Goal: Task Accomplishment & Management: Manage account settings

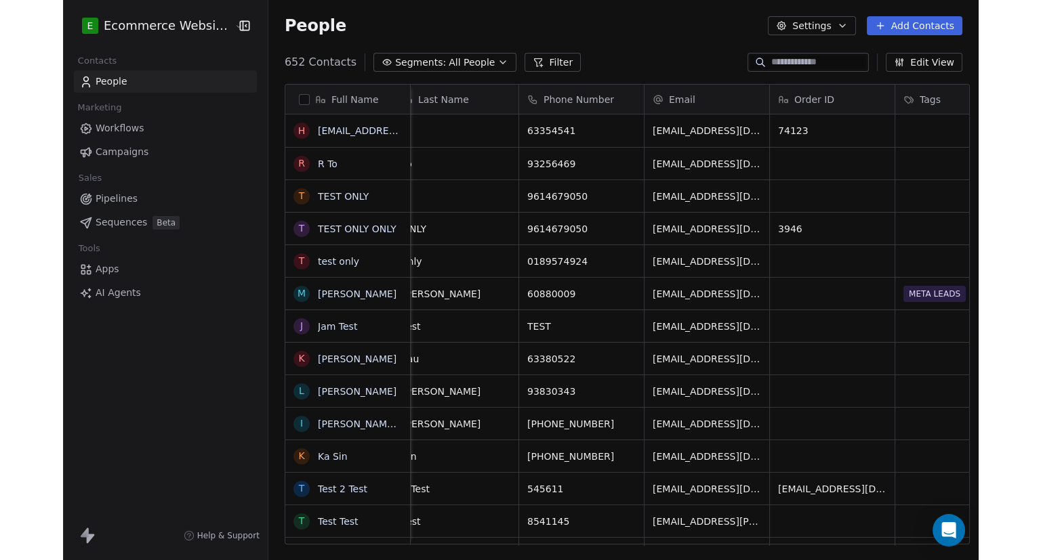
scroll to position [484, 709]
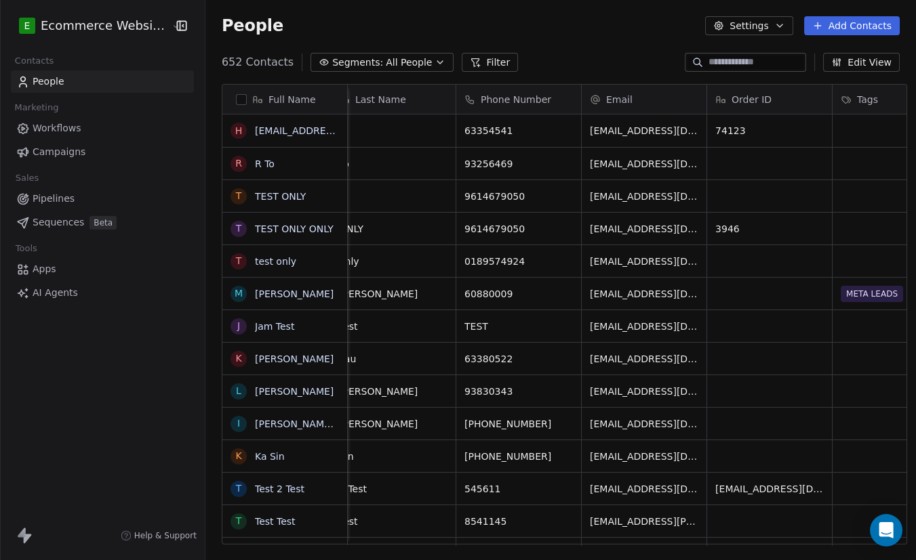
click at [345, 58] on span "Segments:" at bounding box center [357, 63] width 51 height 14
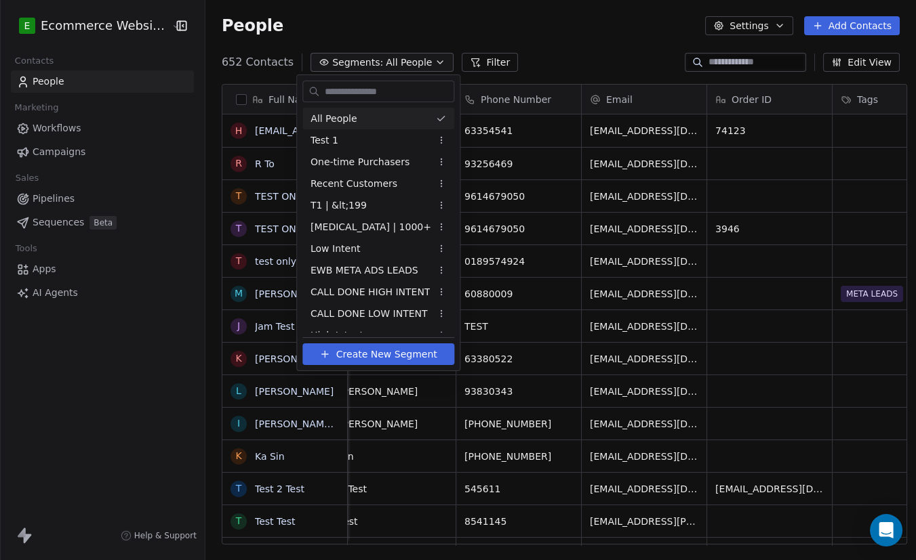
click at [67, 133] on html "E Ecommerce Website Builder Contacts People Marketing Workflows Campaigns Sales…" at bounding box center [458, 280] width 916 height 560
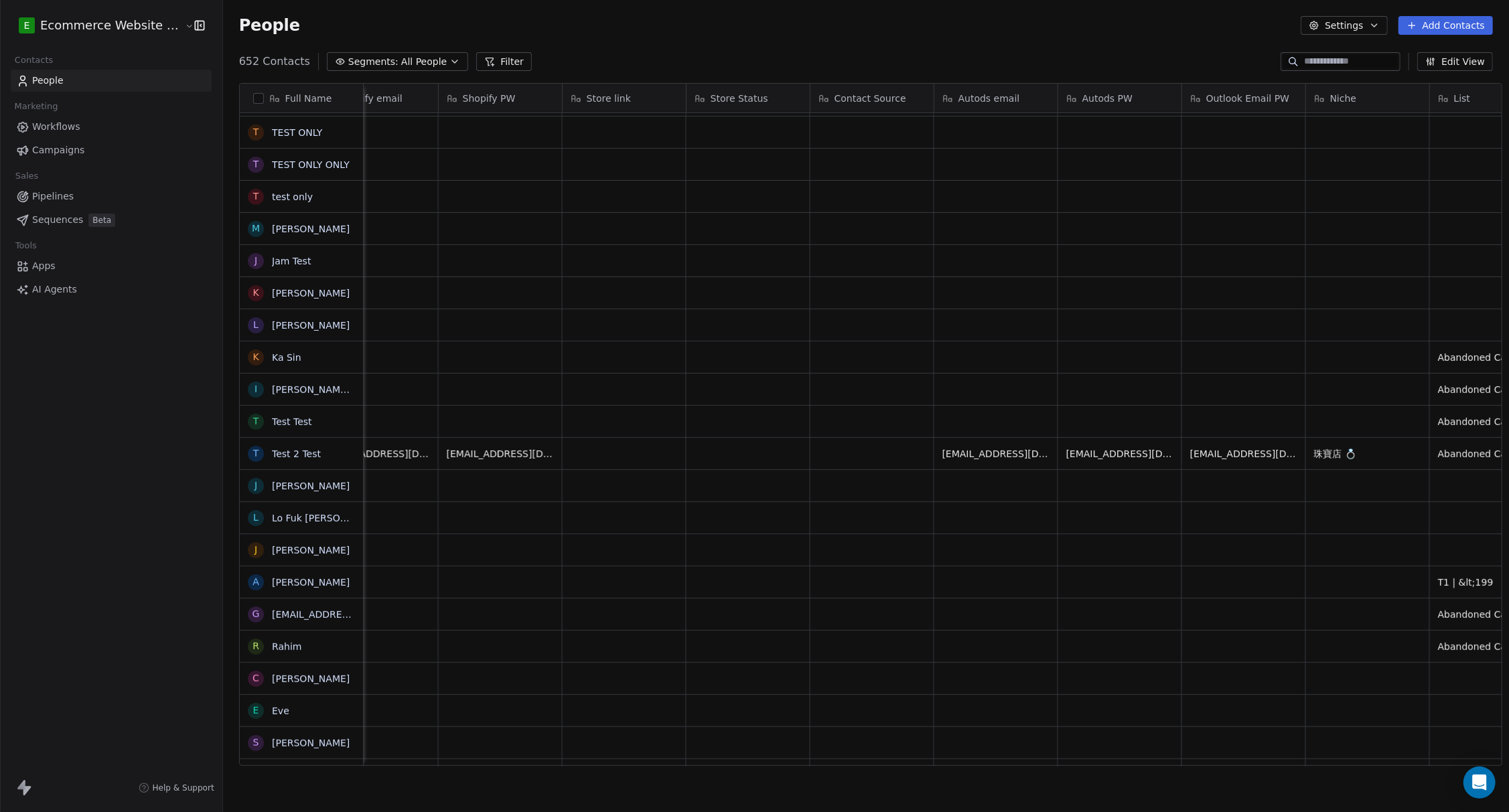
scroll to position [0, 2005]
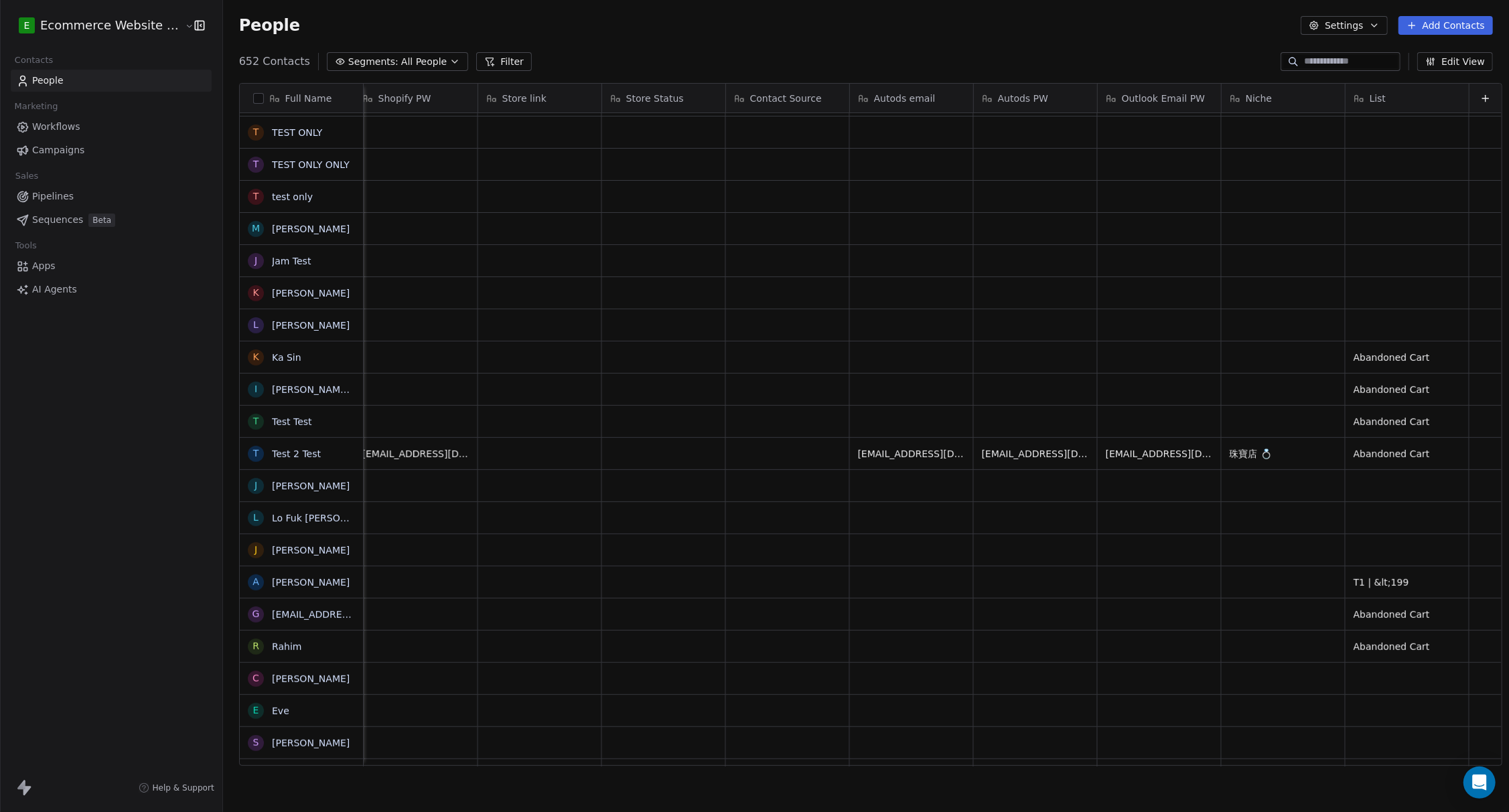
click at [583, 57] on div "652 Contacts Segments: All People Filter Edit View" at bounding box center [866, 62] width 1286 height 22
click at [583, 97] on span "List" at bounding box center [1378, 99] width 16 height 14
drag, startPoint x: 1320, startPoint y: 97, endPoint x: 1179, endPoint y: 123, distance: 143.4
click at [583, 131] on html "E Ecommerce Website Builder Contacts People Marketing Workflows Campaigns Sales…" at bounding box center [754, 406] width 1509 height 812
click at [583, 97] on span "List" at bounding box center [1378, 99] width 16 height 14
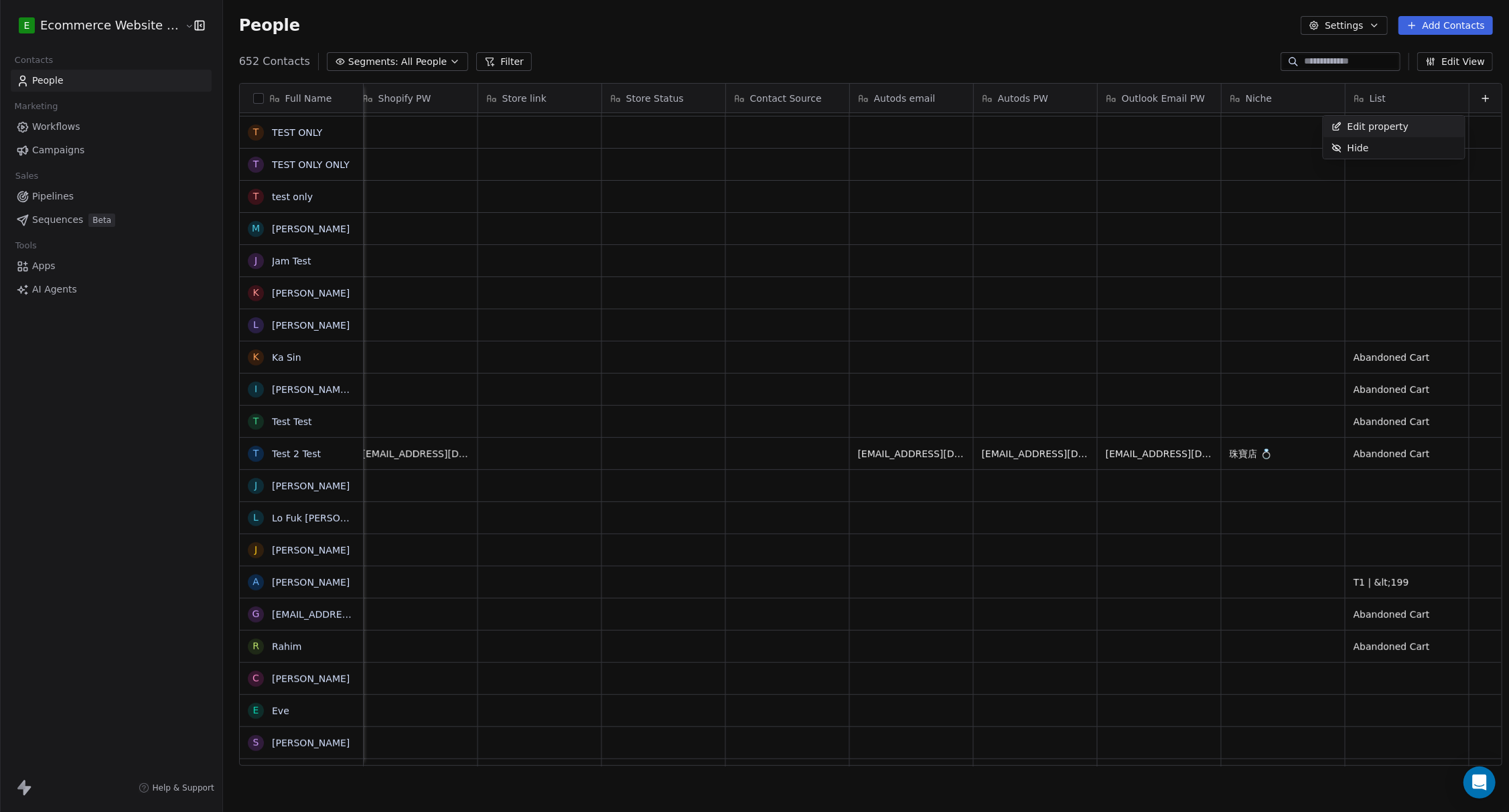
click at [583, 95] on html "E Ecommerce Website Builder Contacts People Marketing Workflows Campaigns Sales…" at bounding box center [754, 406] width 1509 height 812
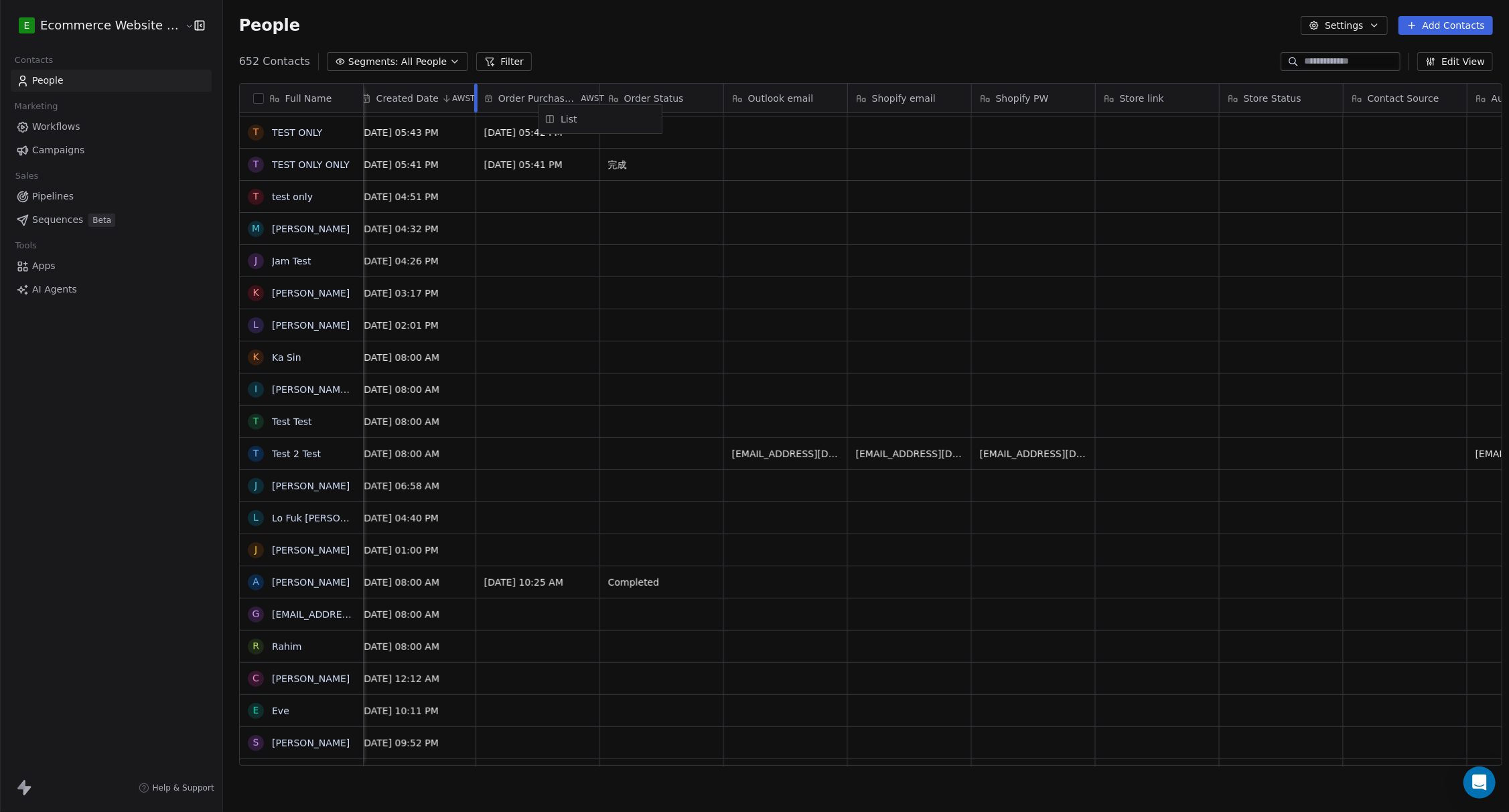
scroll to position [0, 1375]
drag, startPoint x: 1330, startPoint y: 95, endPoint x: 597, endPoint y: 113, distance: 733.2
click at [583, 113] on div "Full Name h hannahtest@gmail.com R R To T TEST ONLY T TEST ONLY ONLY t test onl…" at bounding box center [871, 425] width 1262 height 683
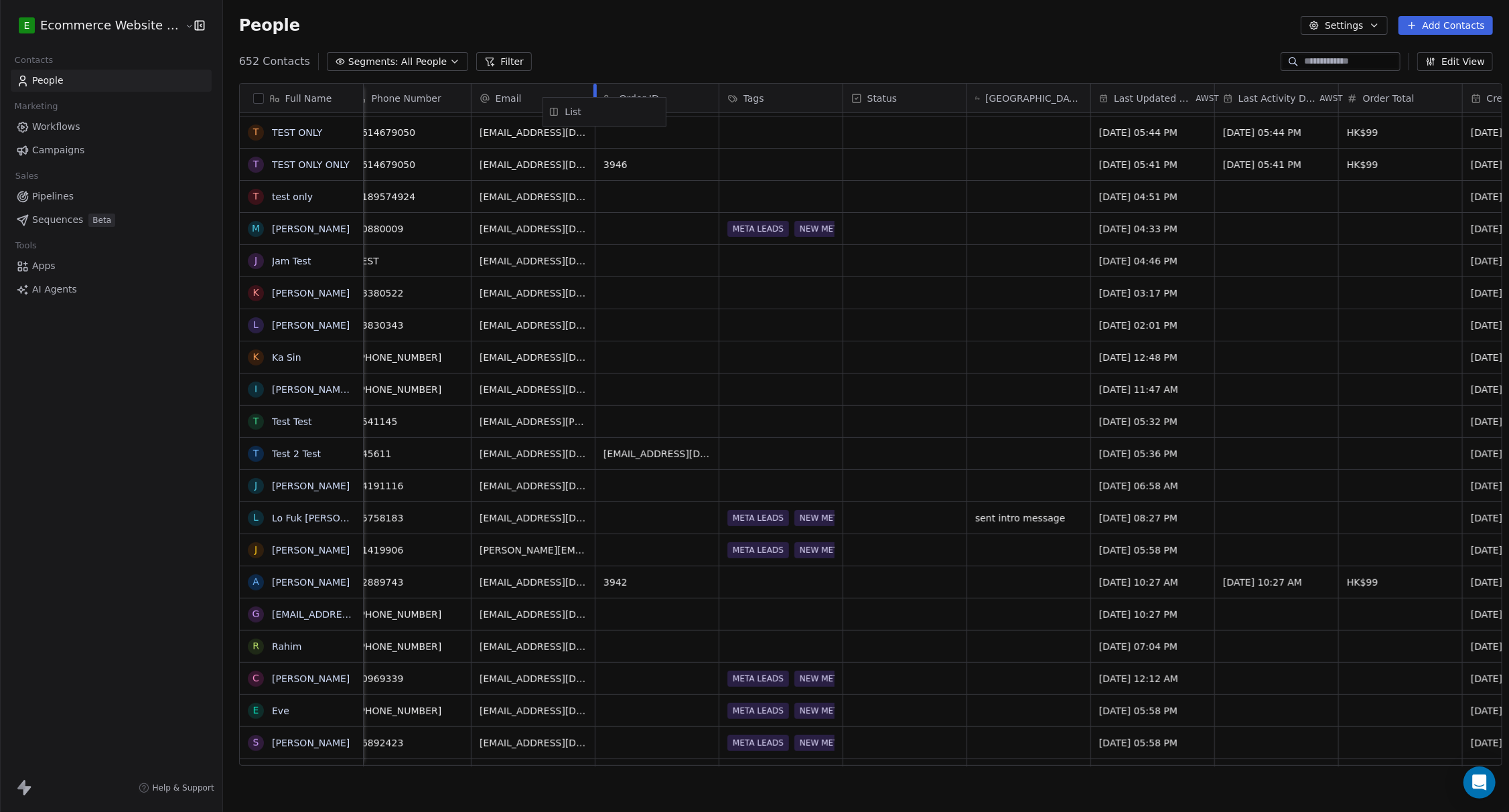
scroll to position [0, 255]
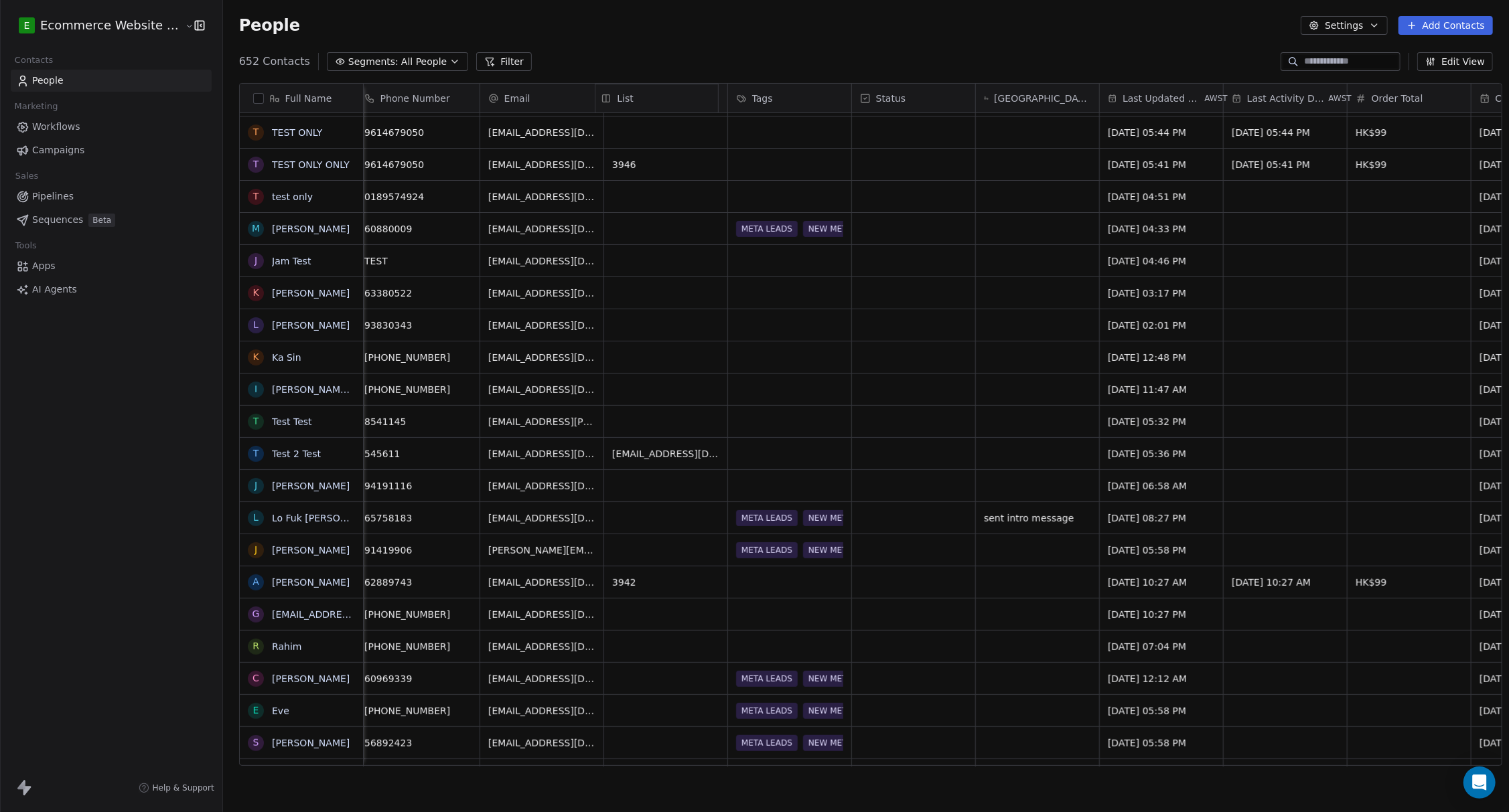
drag, startPoint x: 1030, startPoint y: 105, endPoint x: 578, endPoint y: 111, distance: 452.0
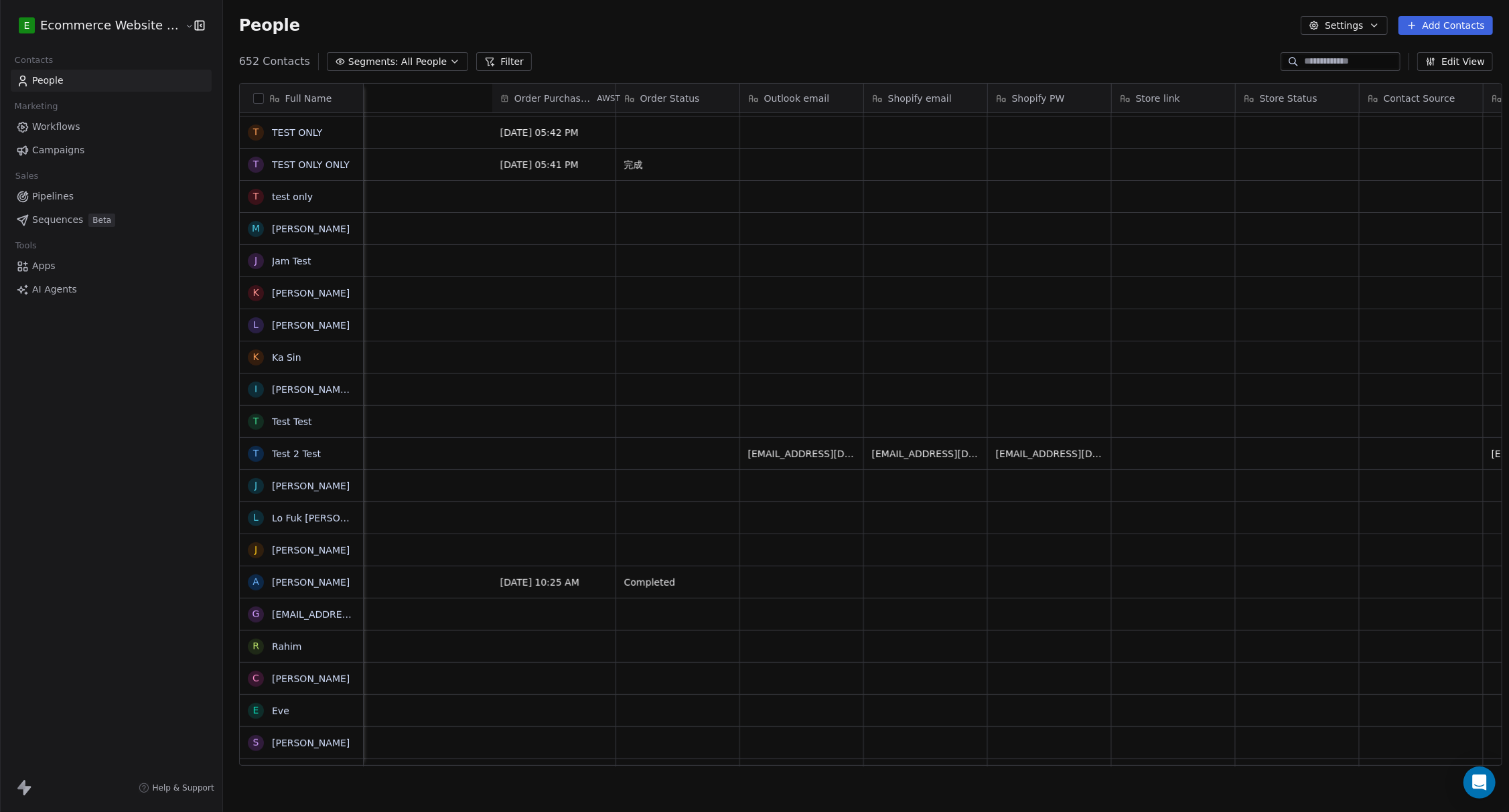
scroll to position [0, 2005]
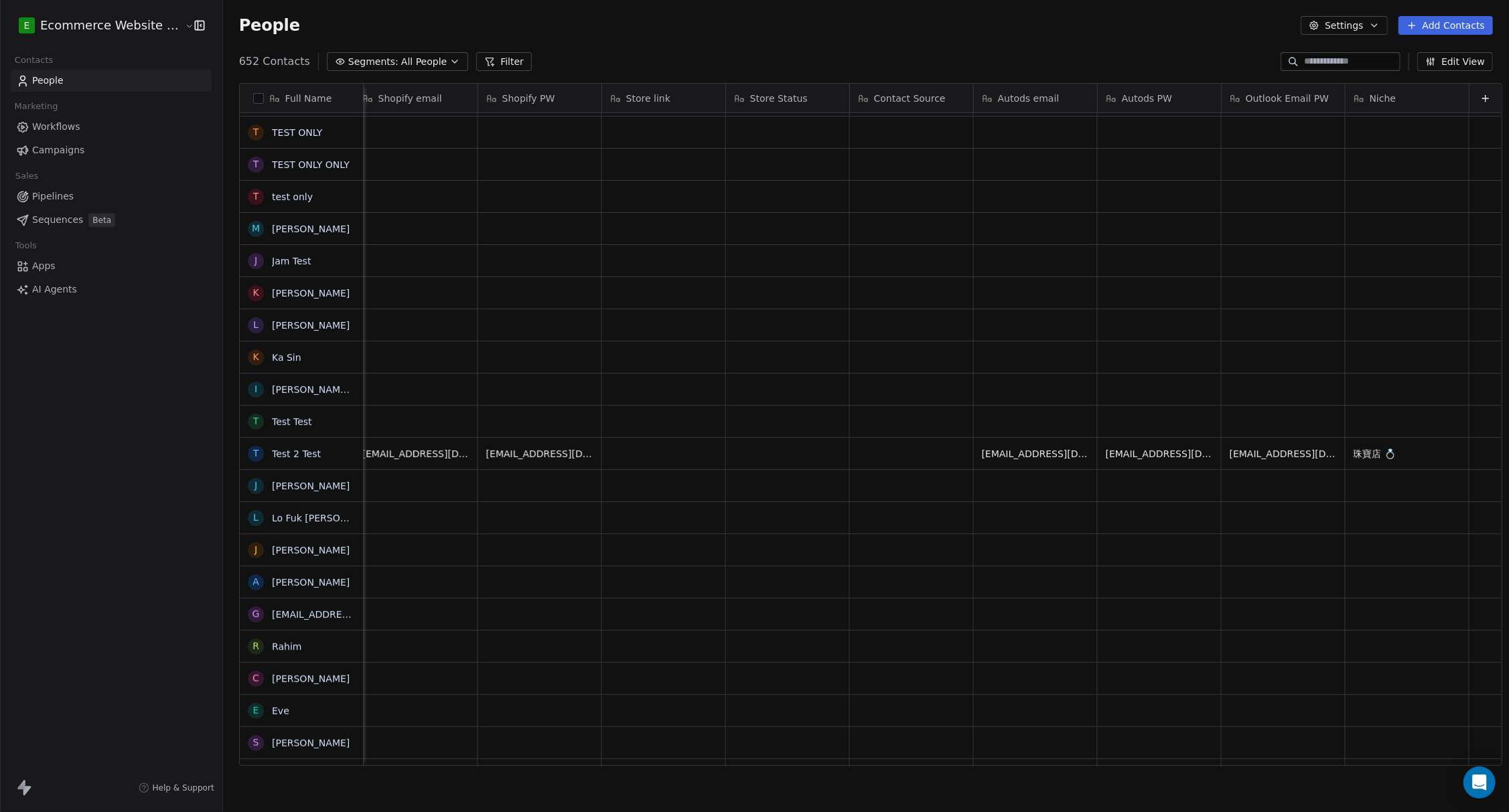
click at [583, 59] on button "Edit View" at bounding box center [1455, 61] width 76 height 19
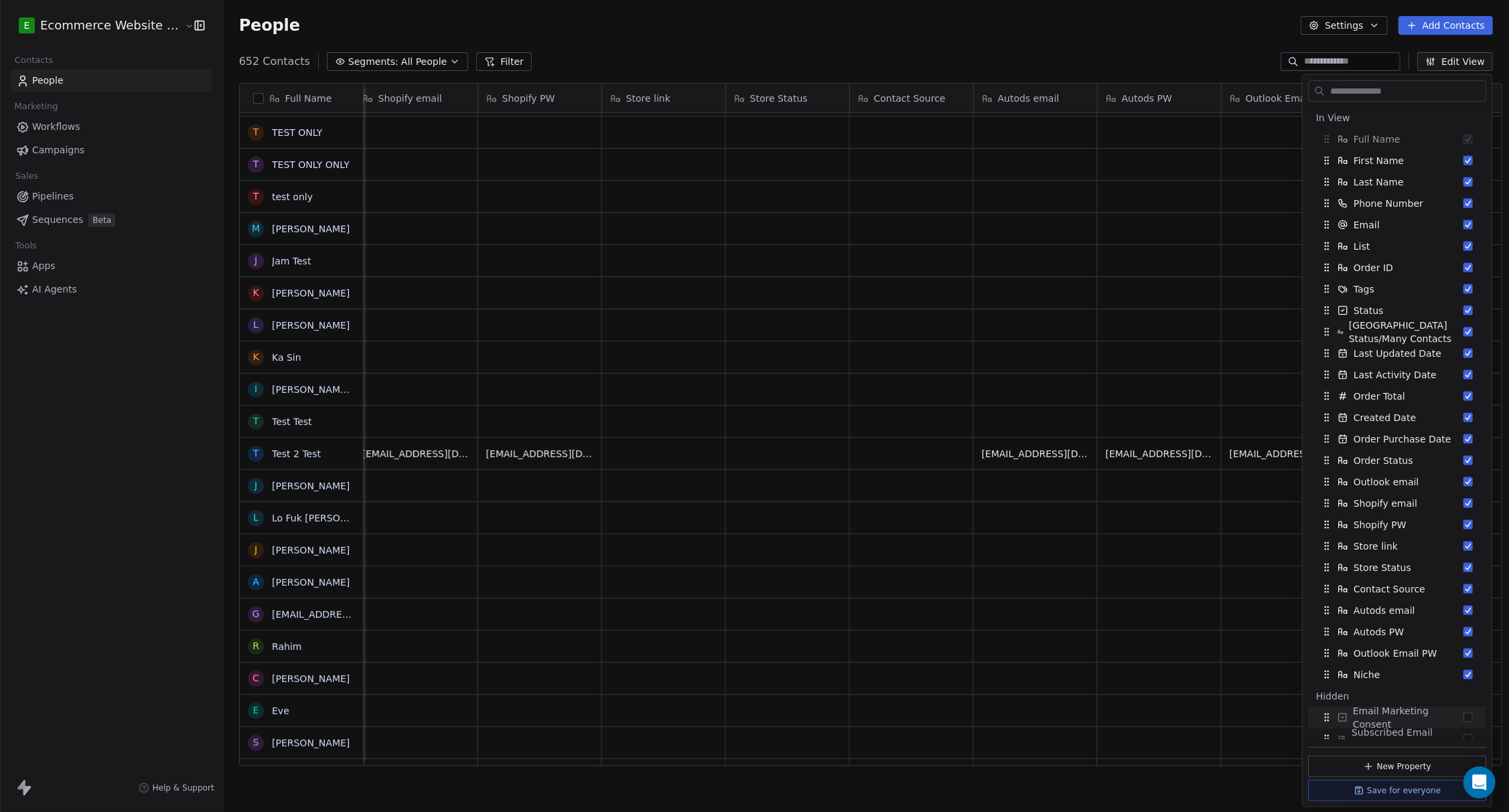
scroll to position [310, 0]
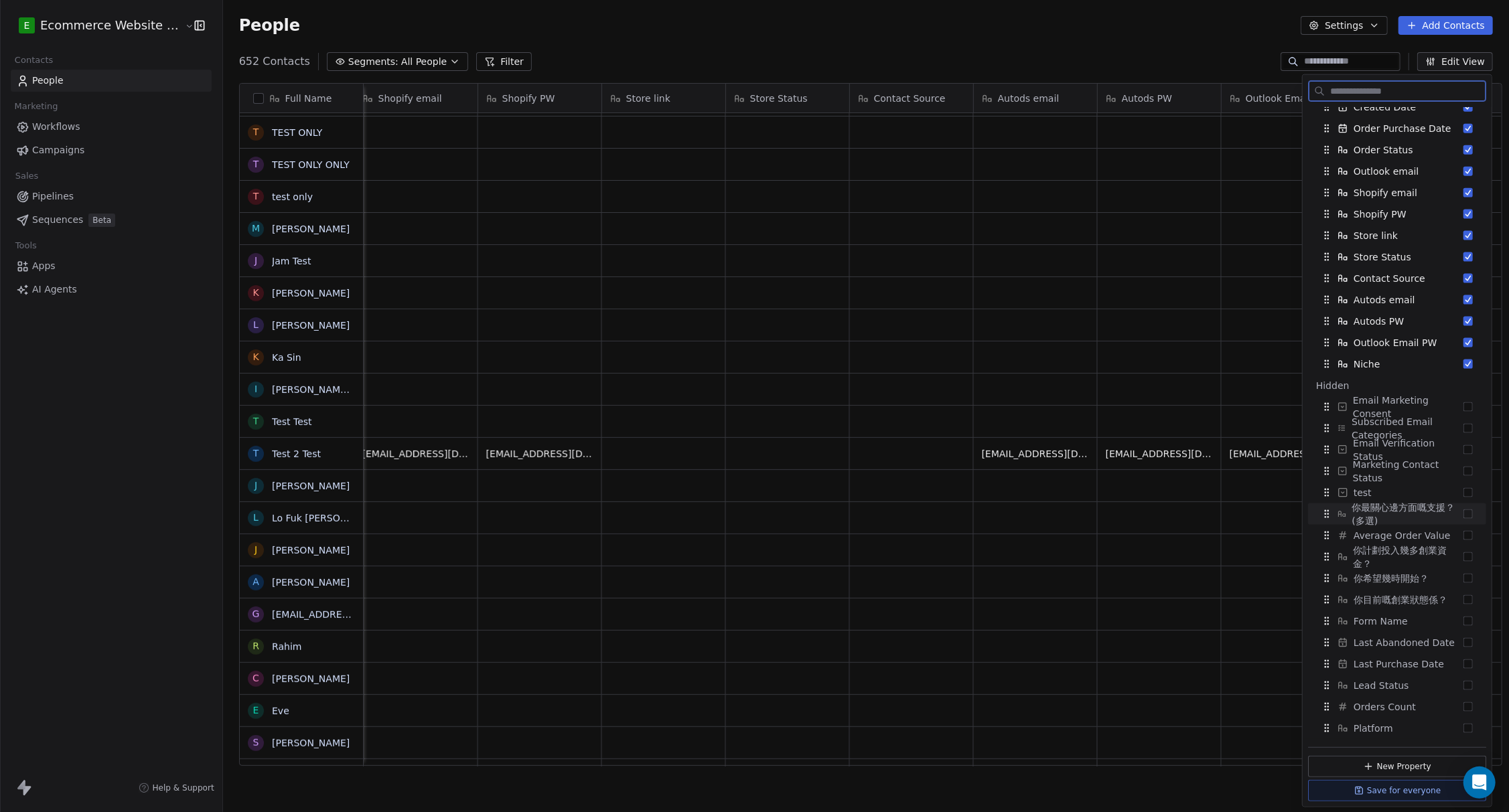
click at [583, 510] on button "Suggestions" at bounding box center [1467, 514] width 9 height 9
click at [583, 533] on button "Suggestions" at bounding box center [1467, 534] width 9 height 9
click at [583, 550] on div "你計劃投入幾多創業資金？" at bounding box center [1396, 557] width 167 height 22
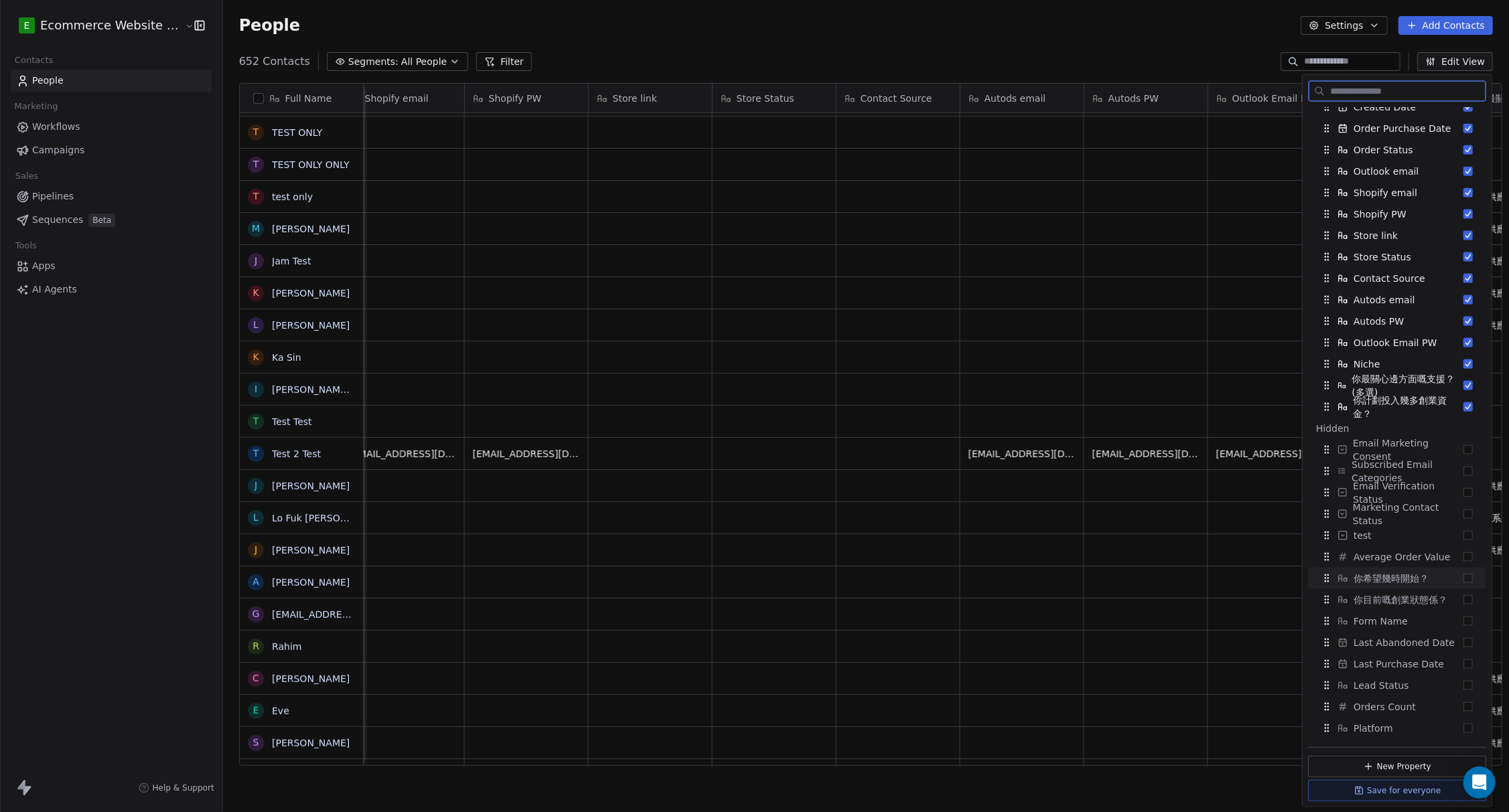
click at [583, 553] on button "Suggestions" at bounding box center [1467, 578] width 9 height 9
click at [583, 553] on button "Suggestions" at bounding box center [1467, 599] width 9 height 9
click at [583, 553] on button "Suggestions" at bounding box center [1467, 620] width 9 height 9
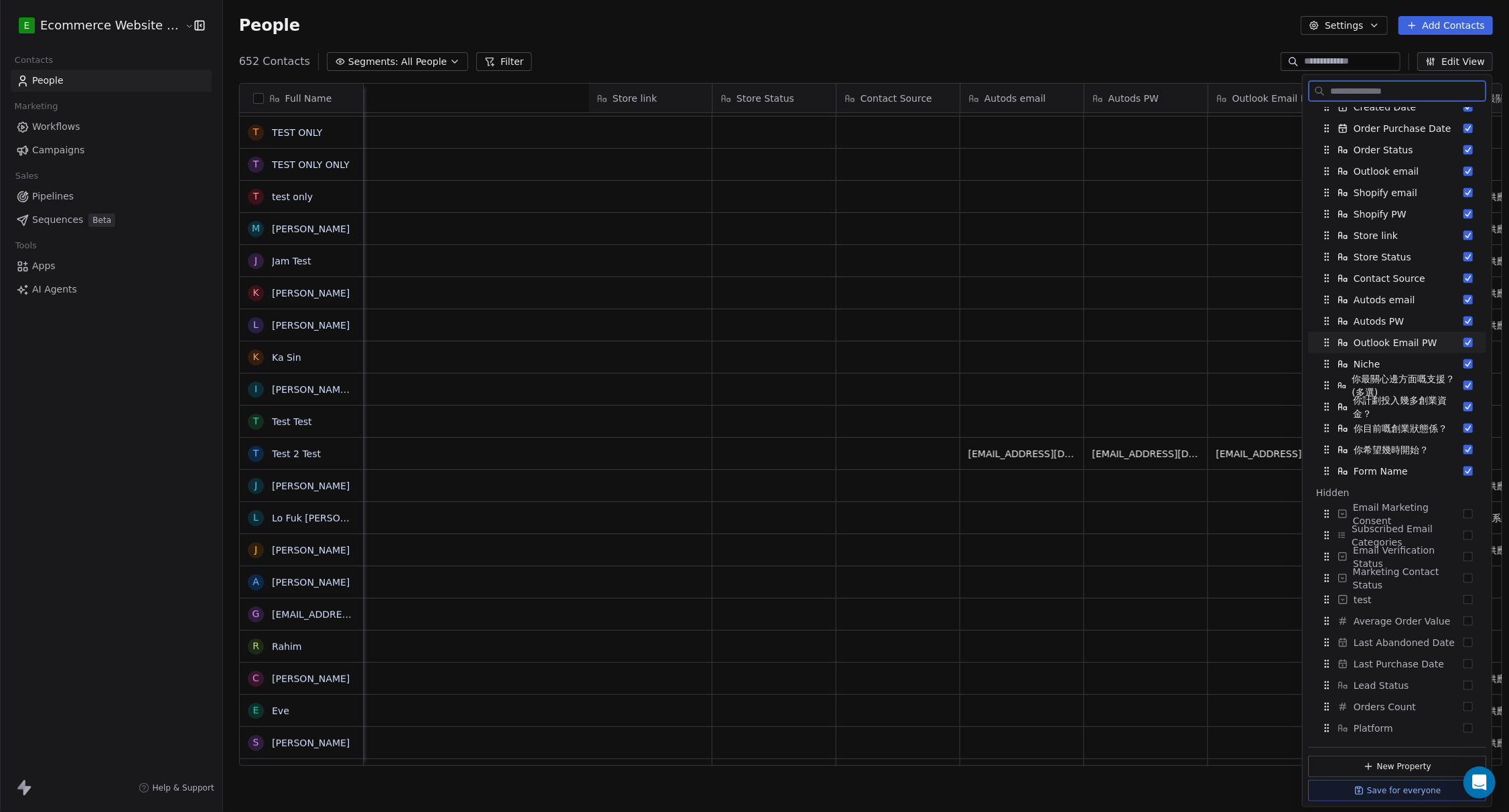
scroll to position [0, 2625]
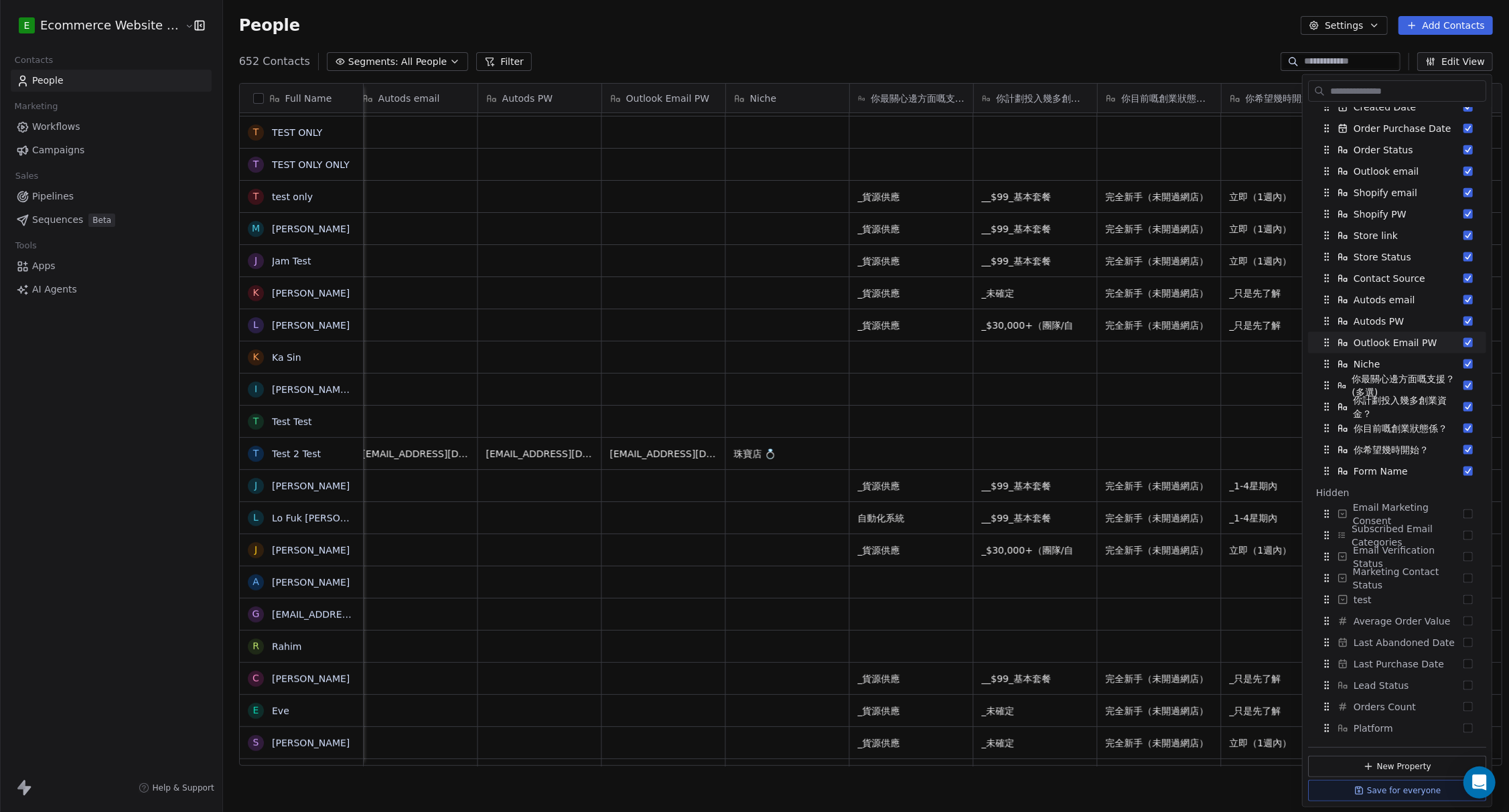
click at [583, 51] on div "652 Contacts Segments: All People Filter Edit View" at bounding box center [866, 62] width 1286 height 22
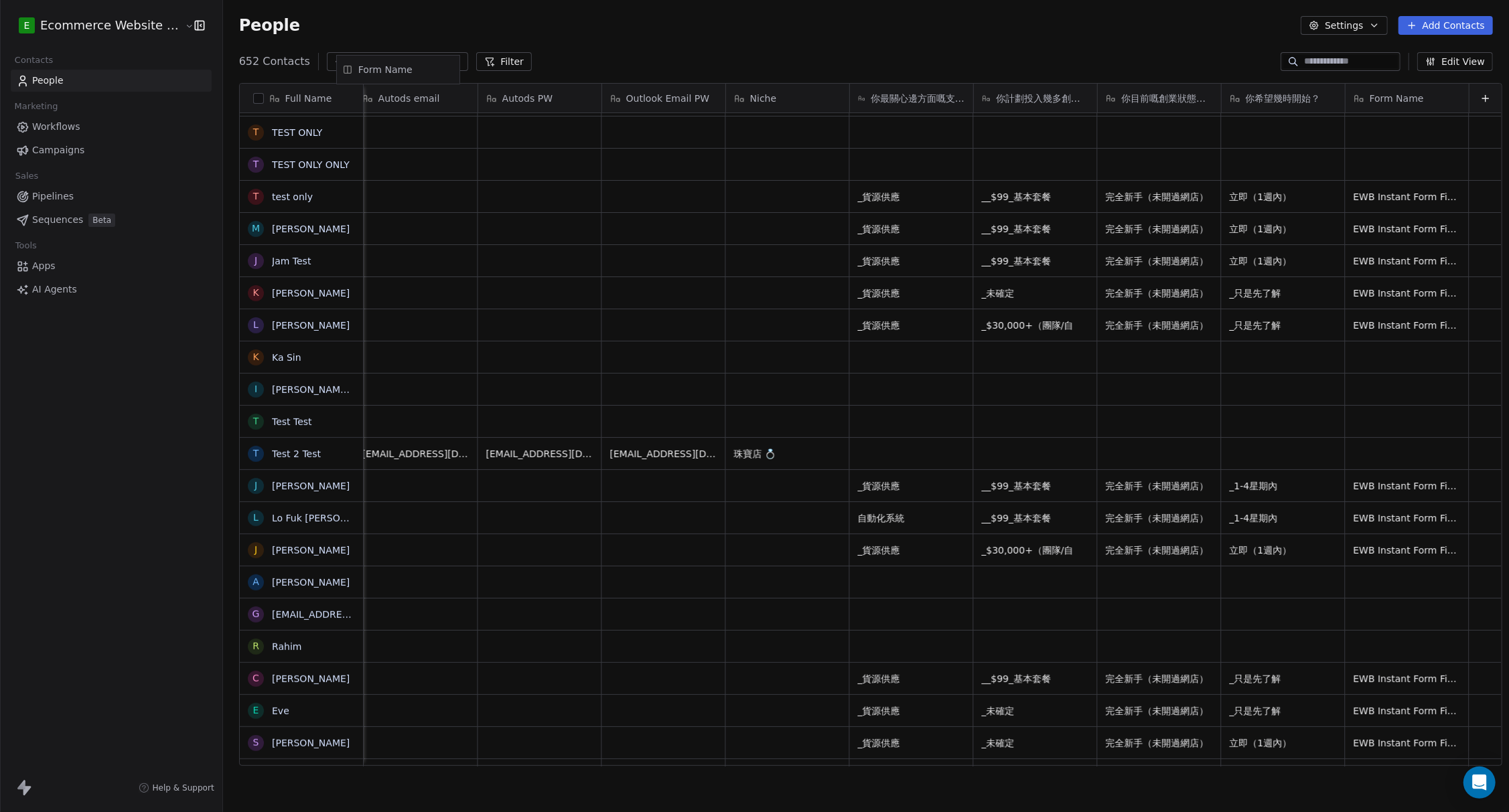
scroll to position [0, 2594]
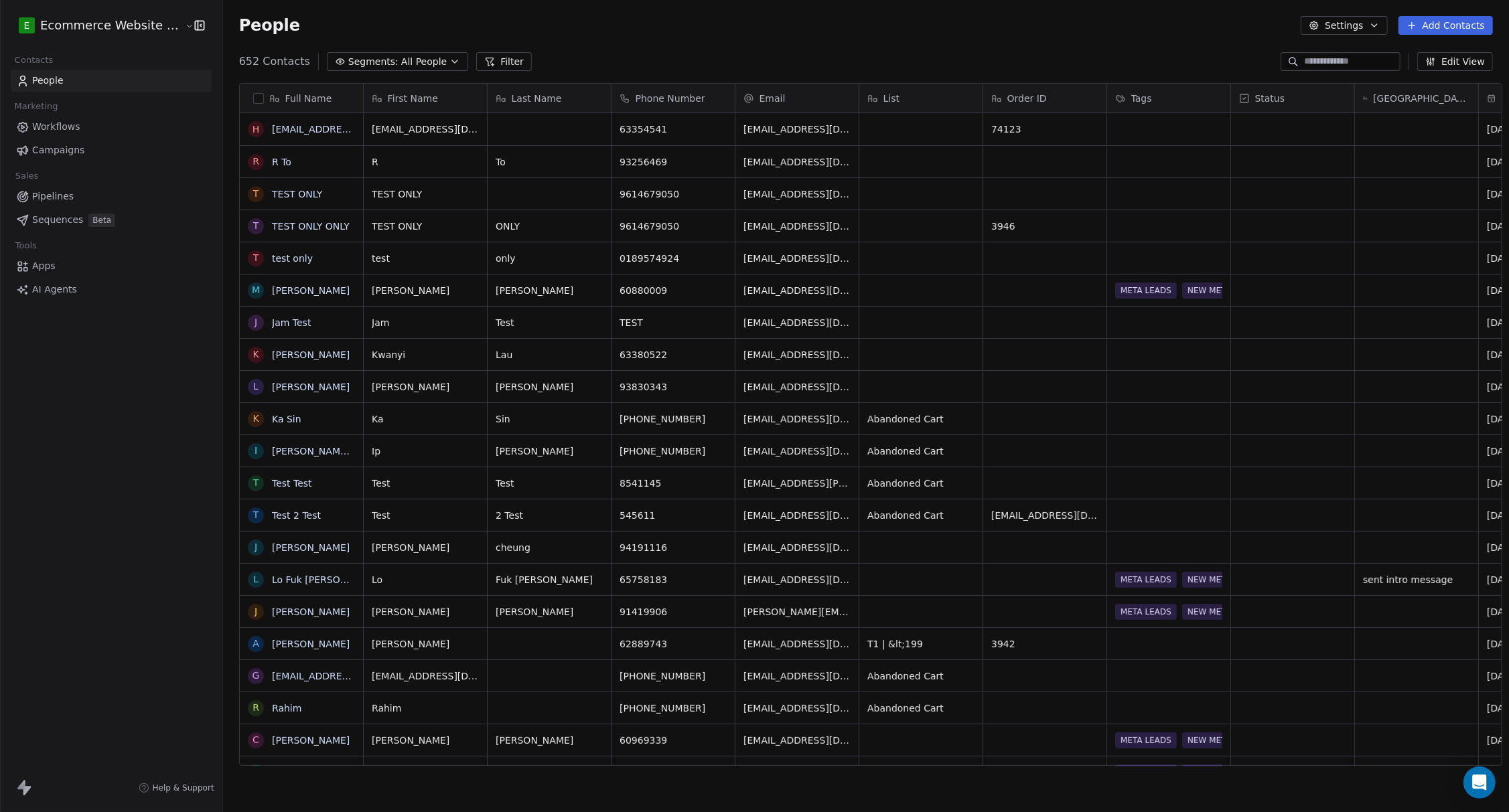
scroll to position [701, 1282]
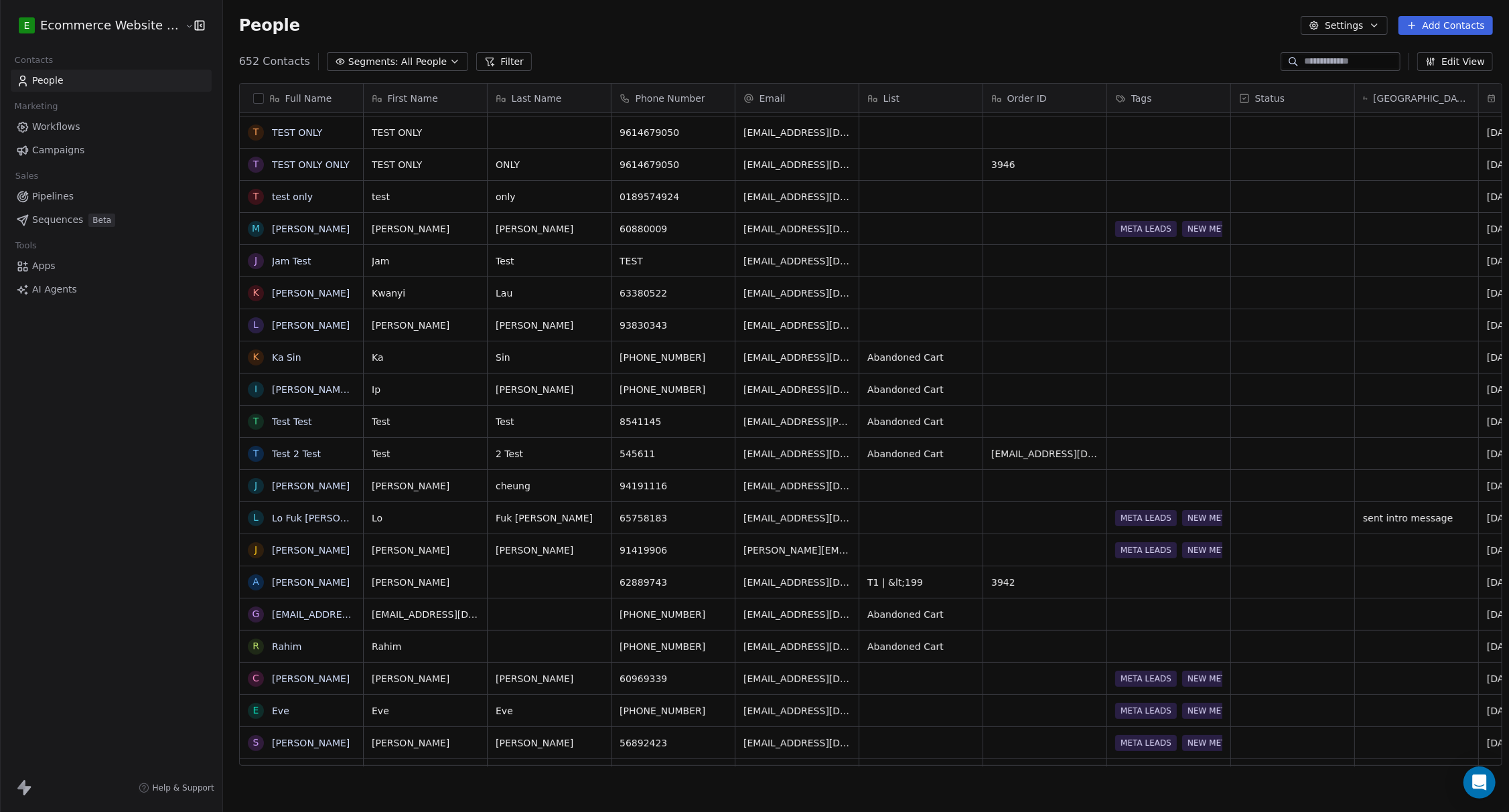
drag, startPoint x: 1379, startPoint y: 95, endPoint x: 992, endPoint y: 114, distance: 387.5
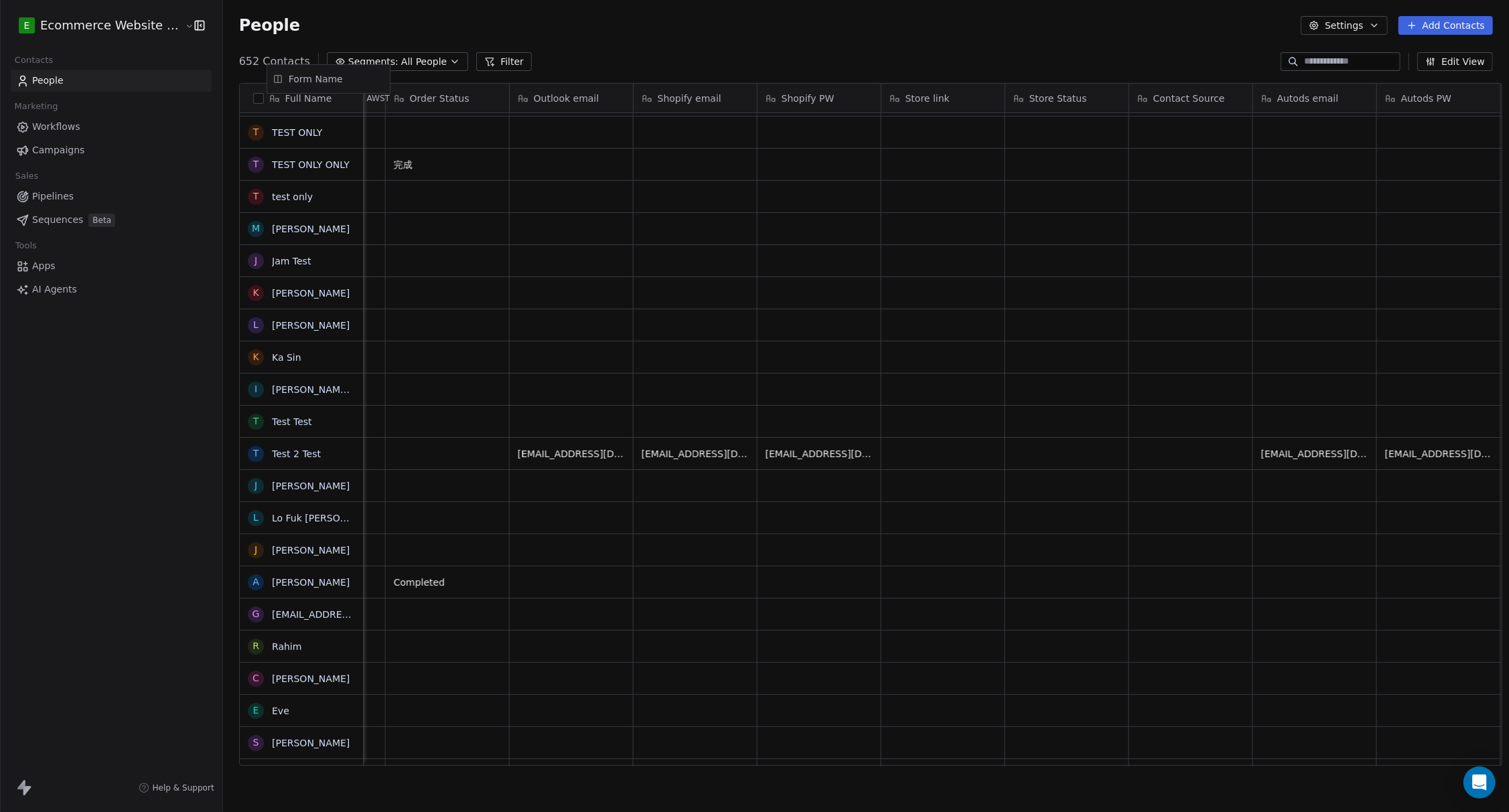
scroll to position [0, 1659]
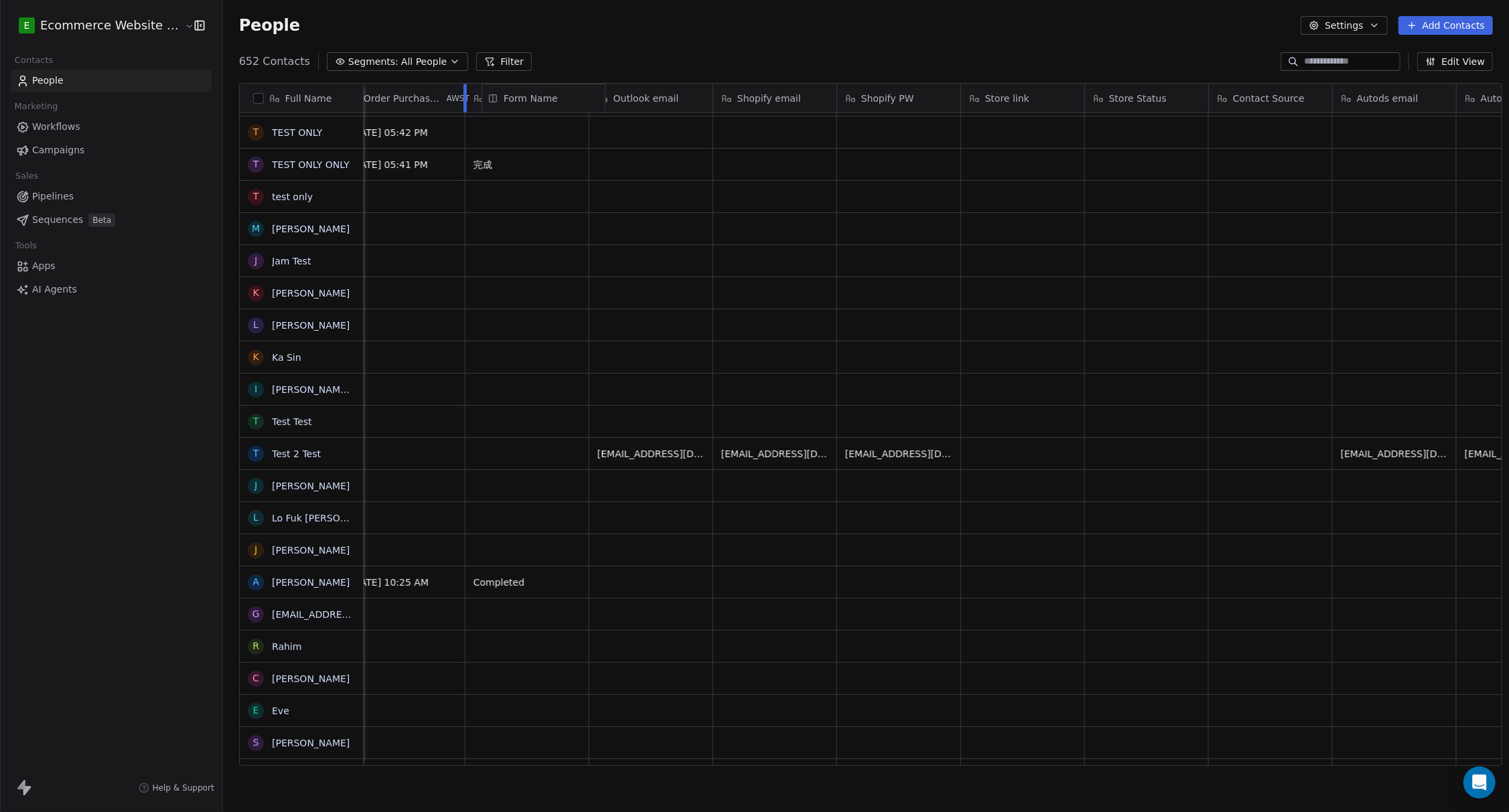
drag, startPoint x: 1337, startPoint y: 92, endPoint x: 464, endPoint y: 100, distance: 873.0
click at [464, 100] on div "Full Name h hannahtest@gmail.com R R To T TEST ONLY T TEST ONLY ONLY t test onl…" at bounding box center [871, 425] width 1262 height 683
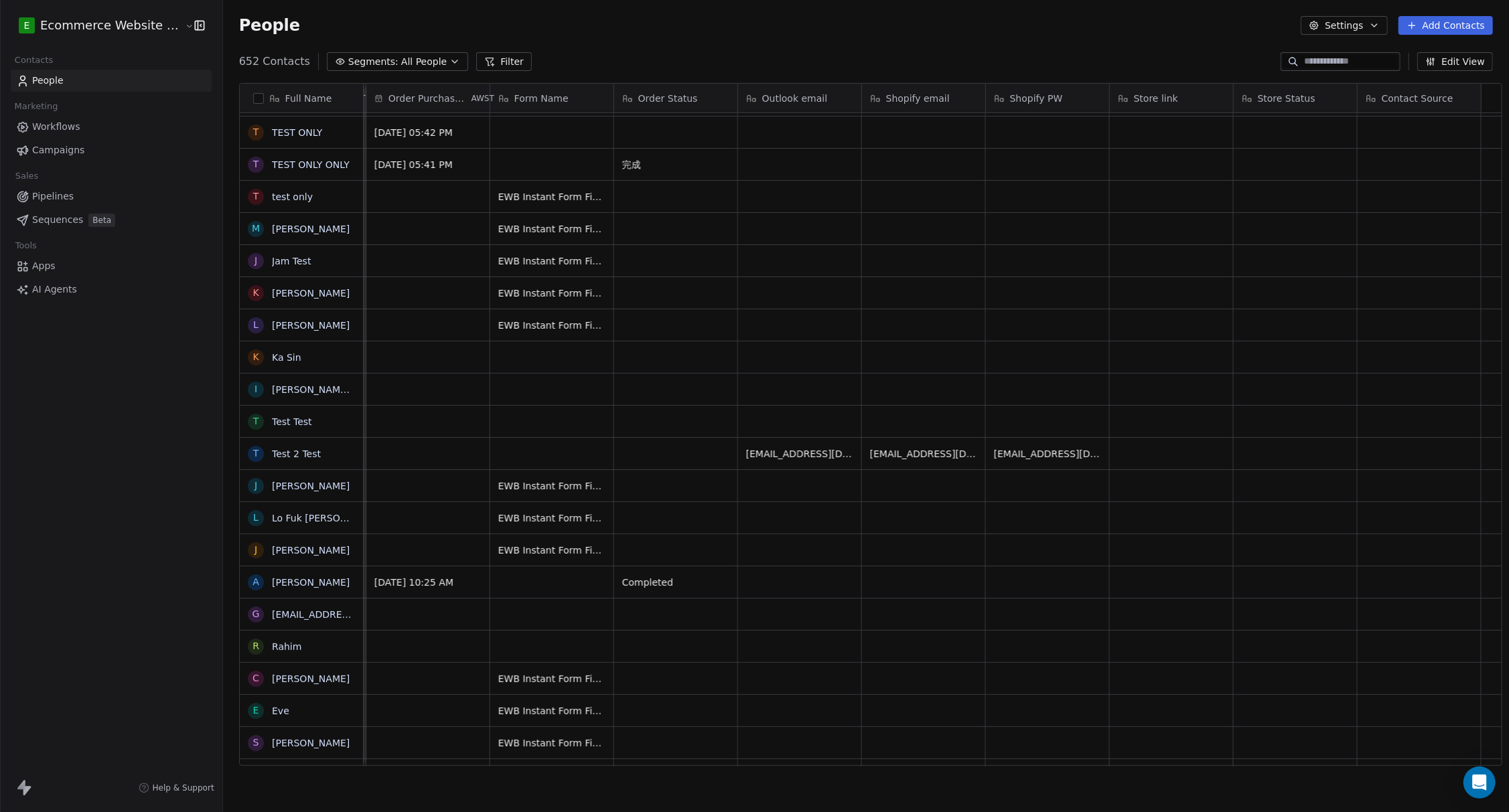
scroll to position [0, 1192]
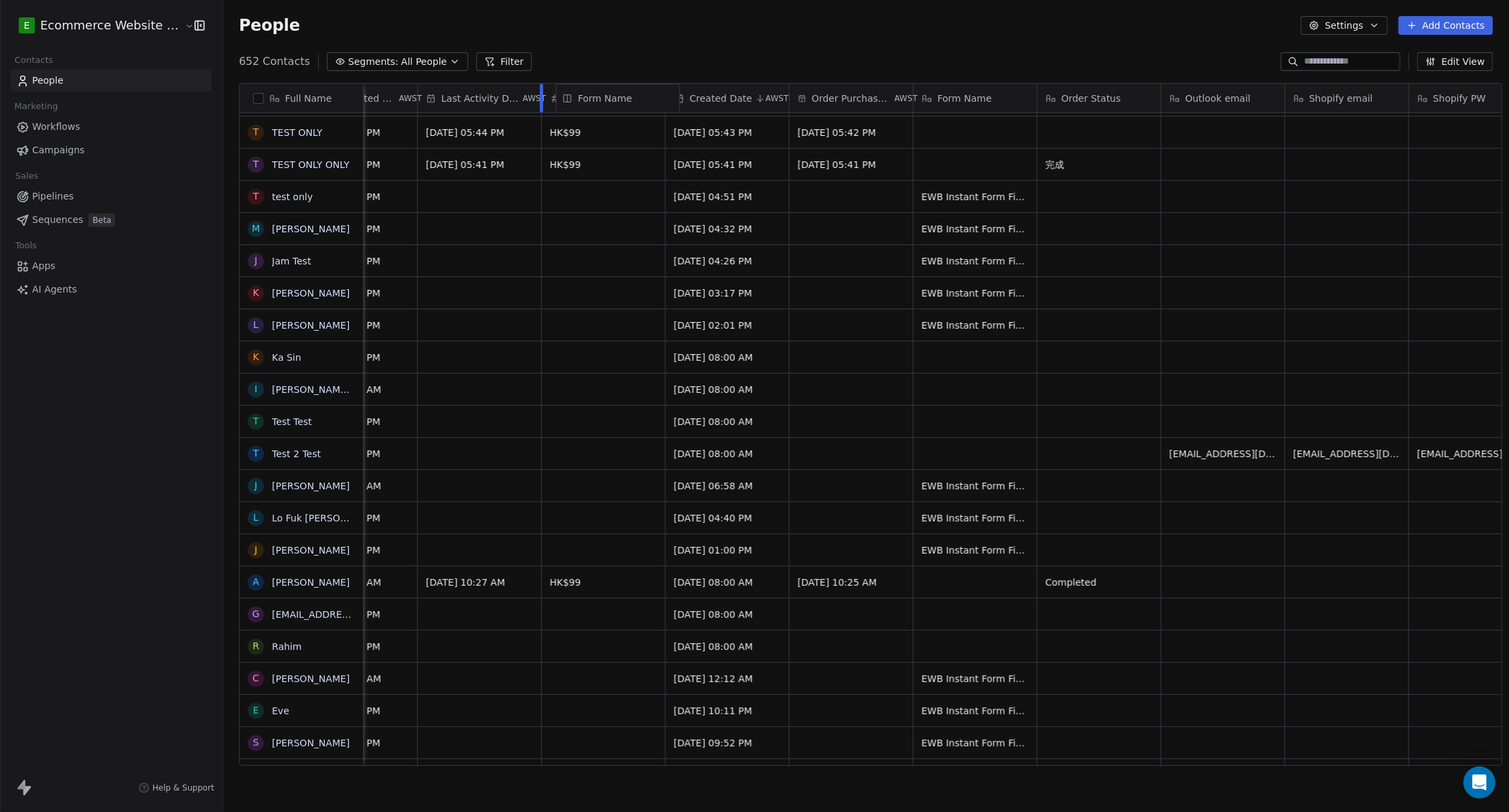
drag, startPoint x: 912, startPoint y: 99, endPoint x: 533, endPoint y: 95, distance: 379.0
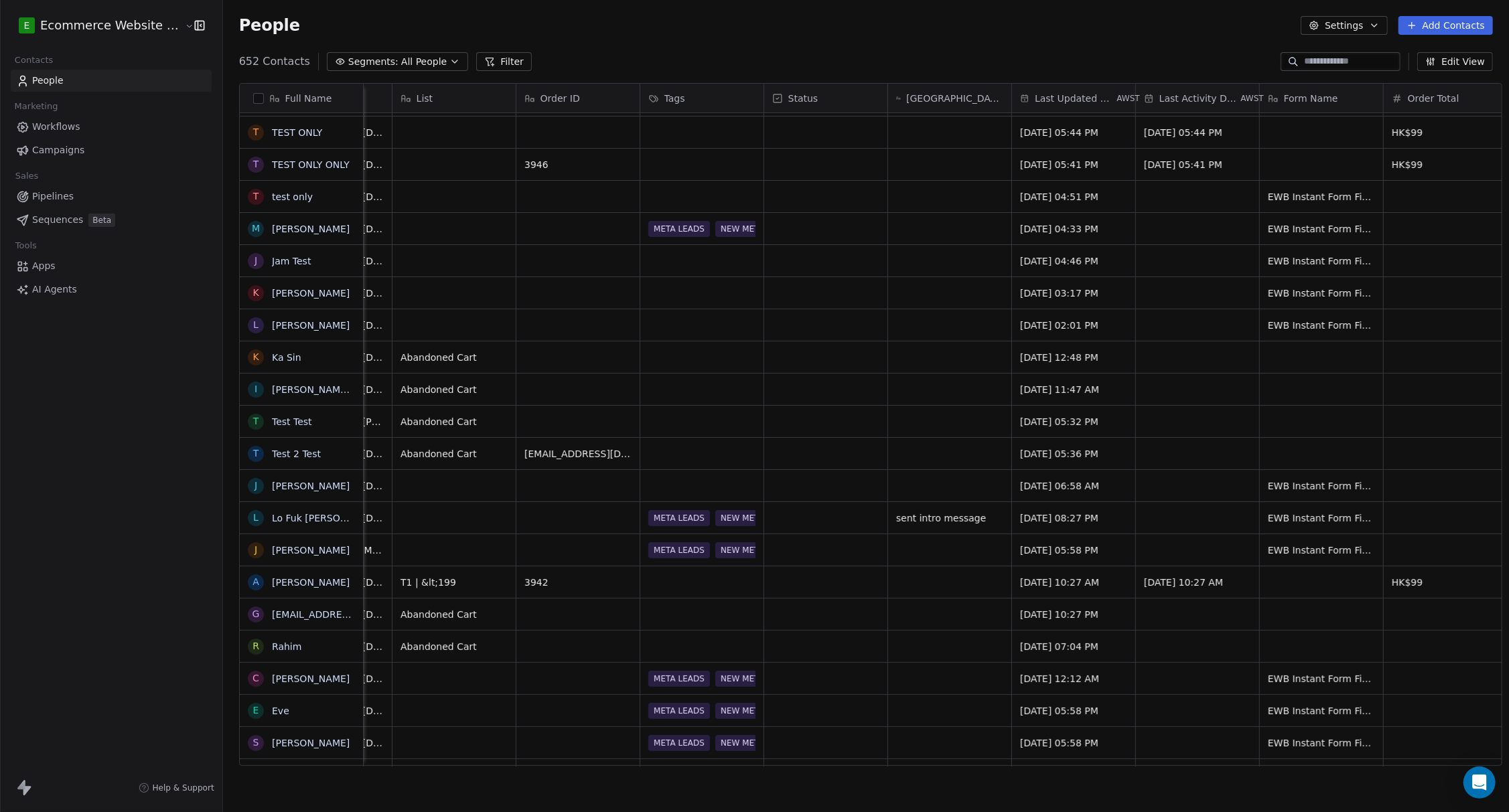
scroll to position [0, 486]
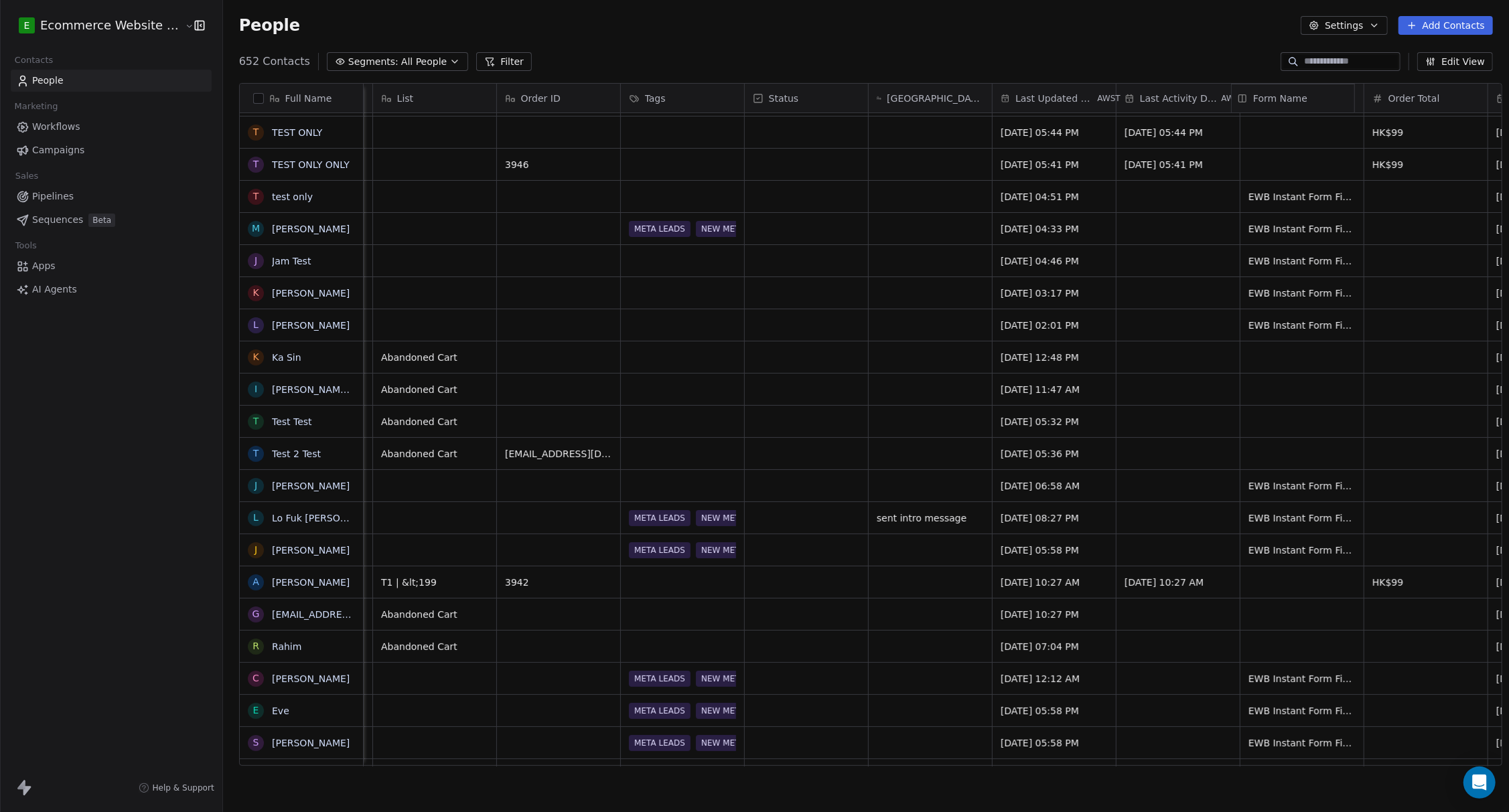
drag, startPoint x: 1281, startPoint y: 103, endPoint x: 1230, endPoint y: 98, distance: 51.2
click at [583, 113] on div "Full Name h hannahtest@gmail.com R R To T TEST ONLY T TEST ONLY ONLY t test onl…" at bounding box center [871, 425] width 1262 height 683
click at [583, 67] on div "652 Contacts Segments: All People Filter Edit View" at bounding box center [866, 62] width 1286 height 22
click at [583, 20] on div "People Settings Add Contacts" at bounding box center [866, 25] width 1254 height 19
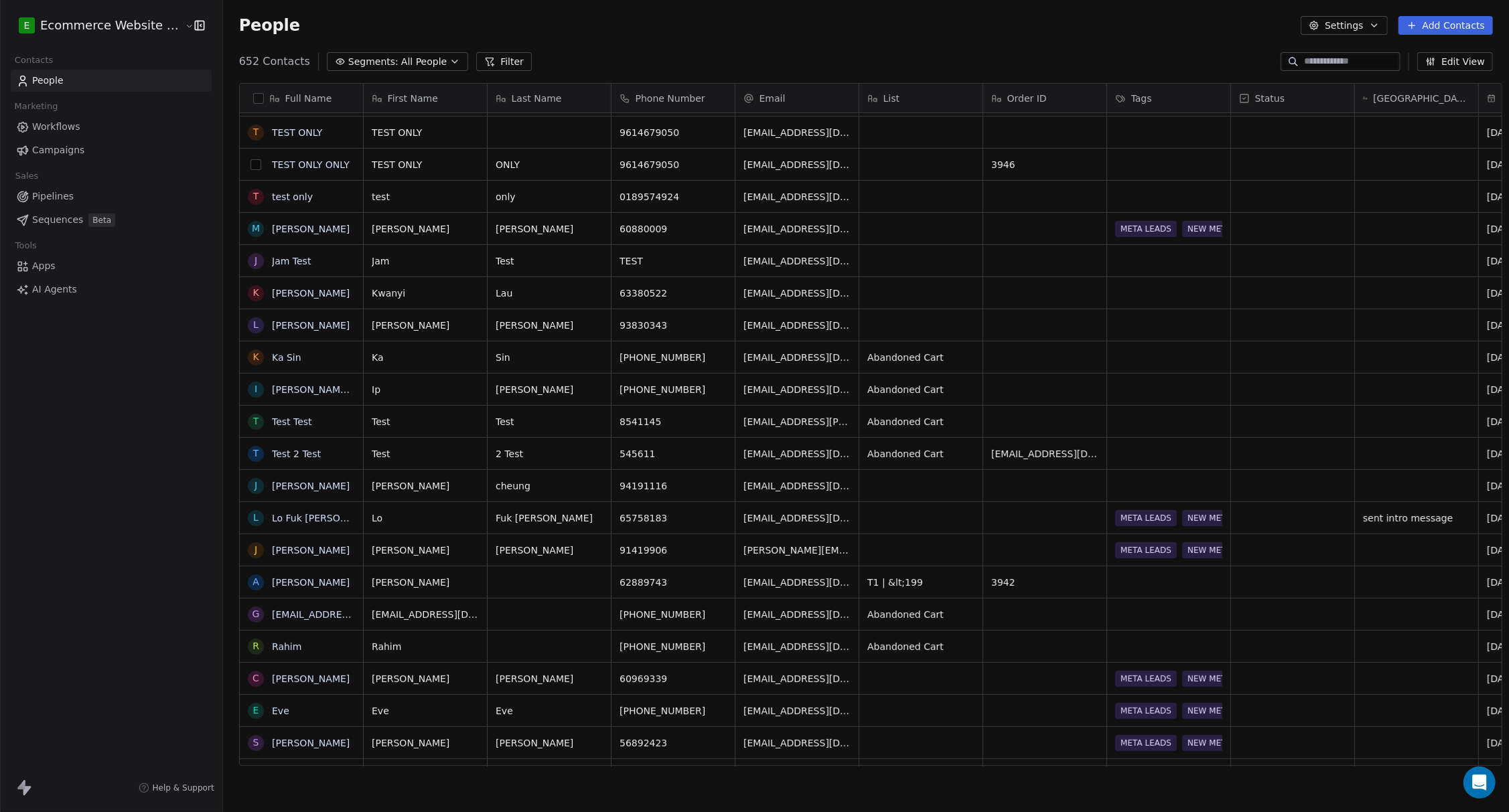
drag, startPoint x: 250, startPoint y: 197, endPoint x: 249, endPoint y: 204, distance: 7.1
click at [0, 0] on button "grid" at bounding box center [0, 0] width 0 height 0
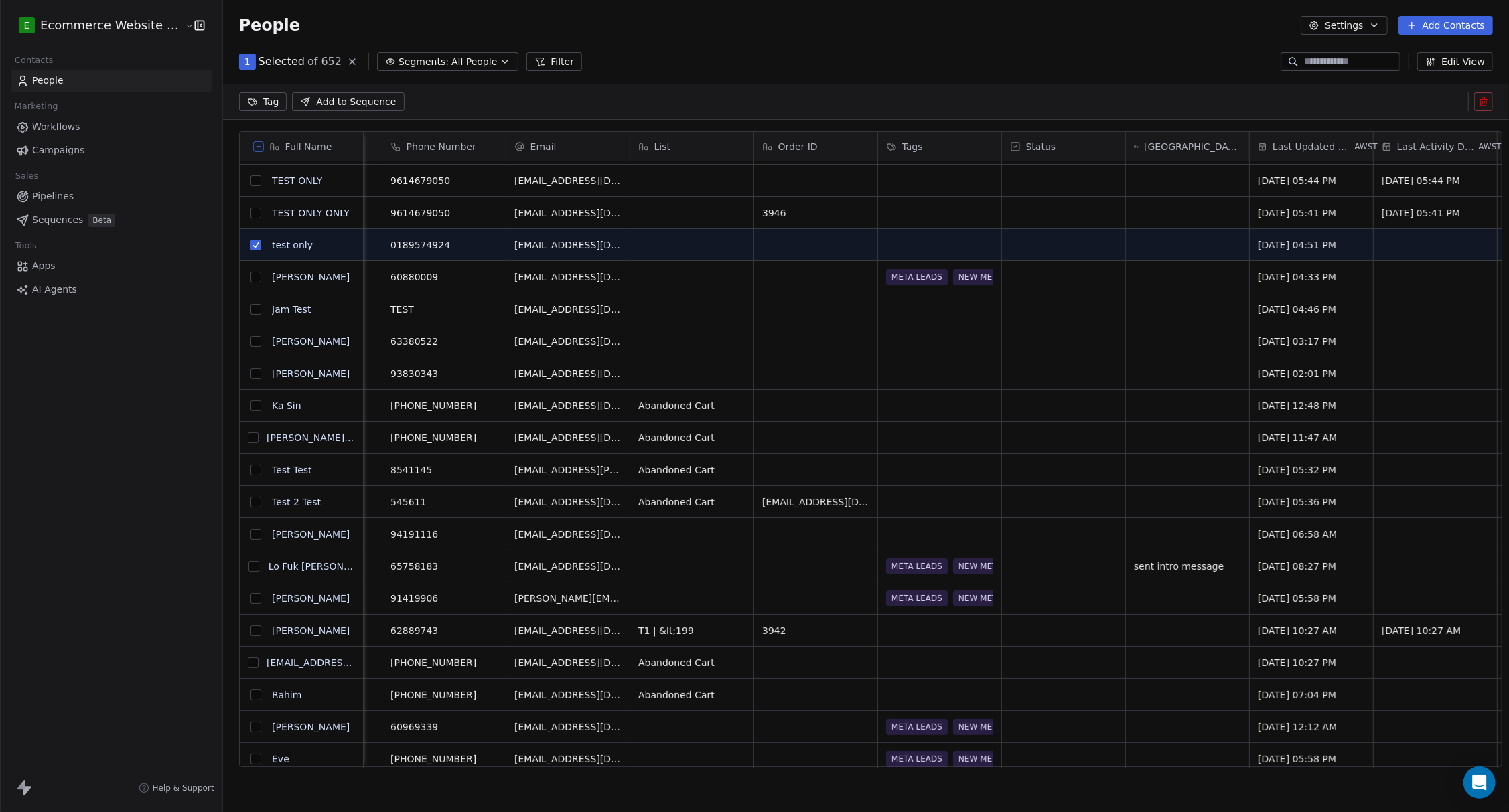
scroll to position [0, 257]
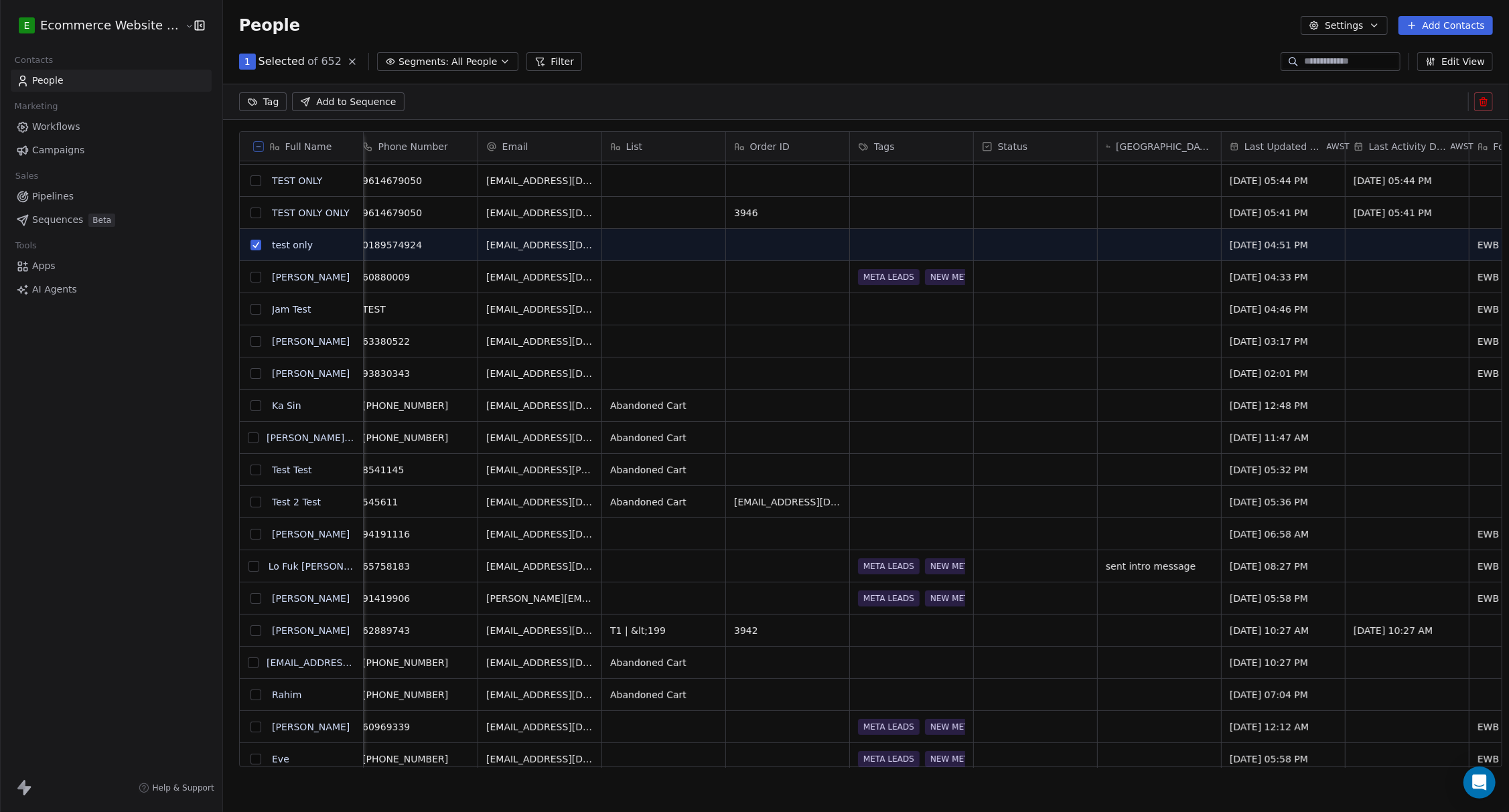
click at [255, 98] on html "E Ecommerce Website Builder Contacts People Marketing Workflows Campaigns Sales…" at bounding box center [754, 406] width 1509 height 812
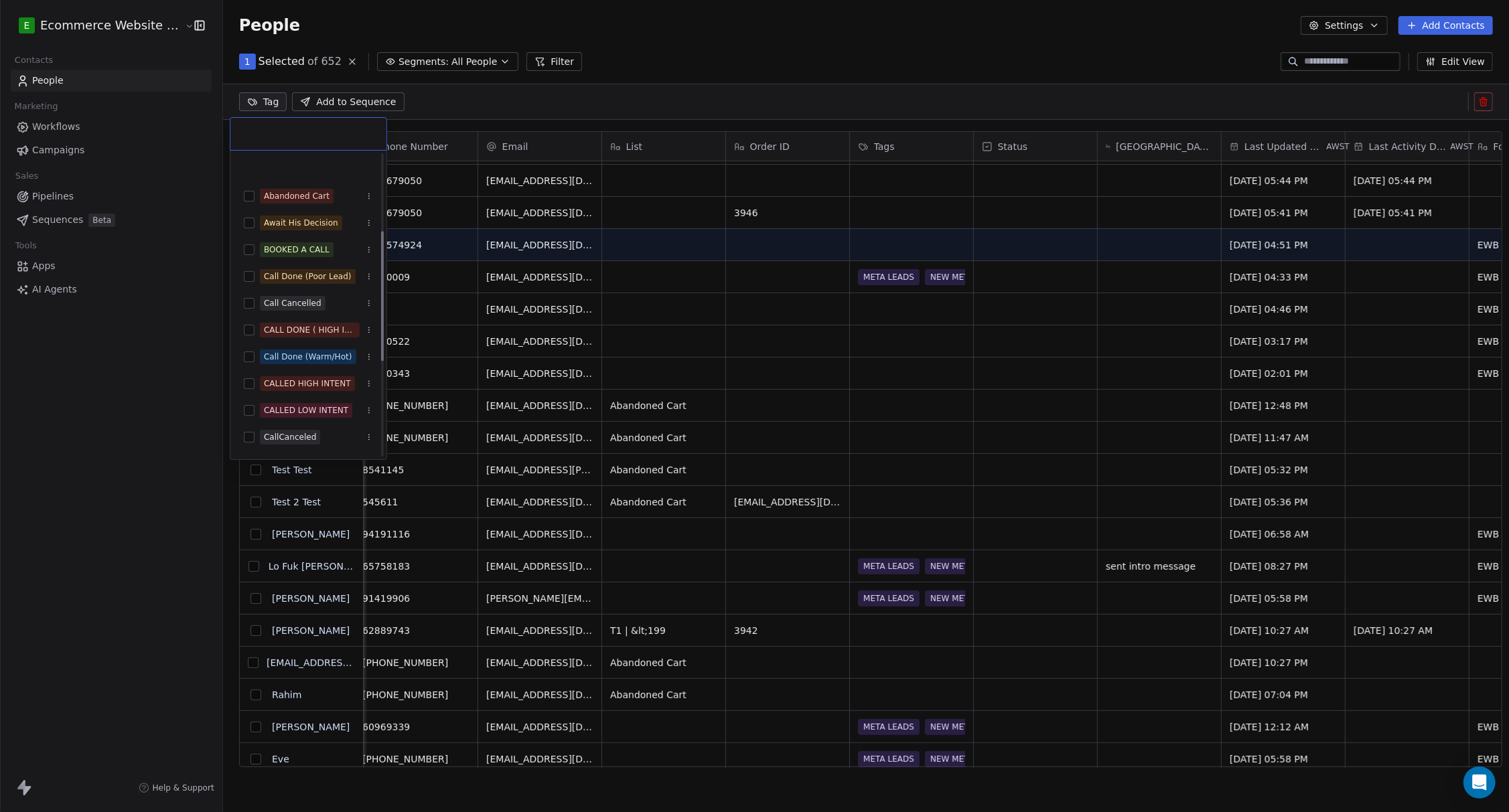
scroll to position [178, 0]
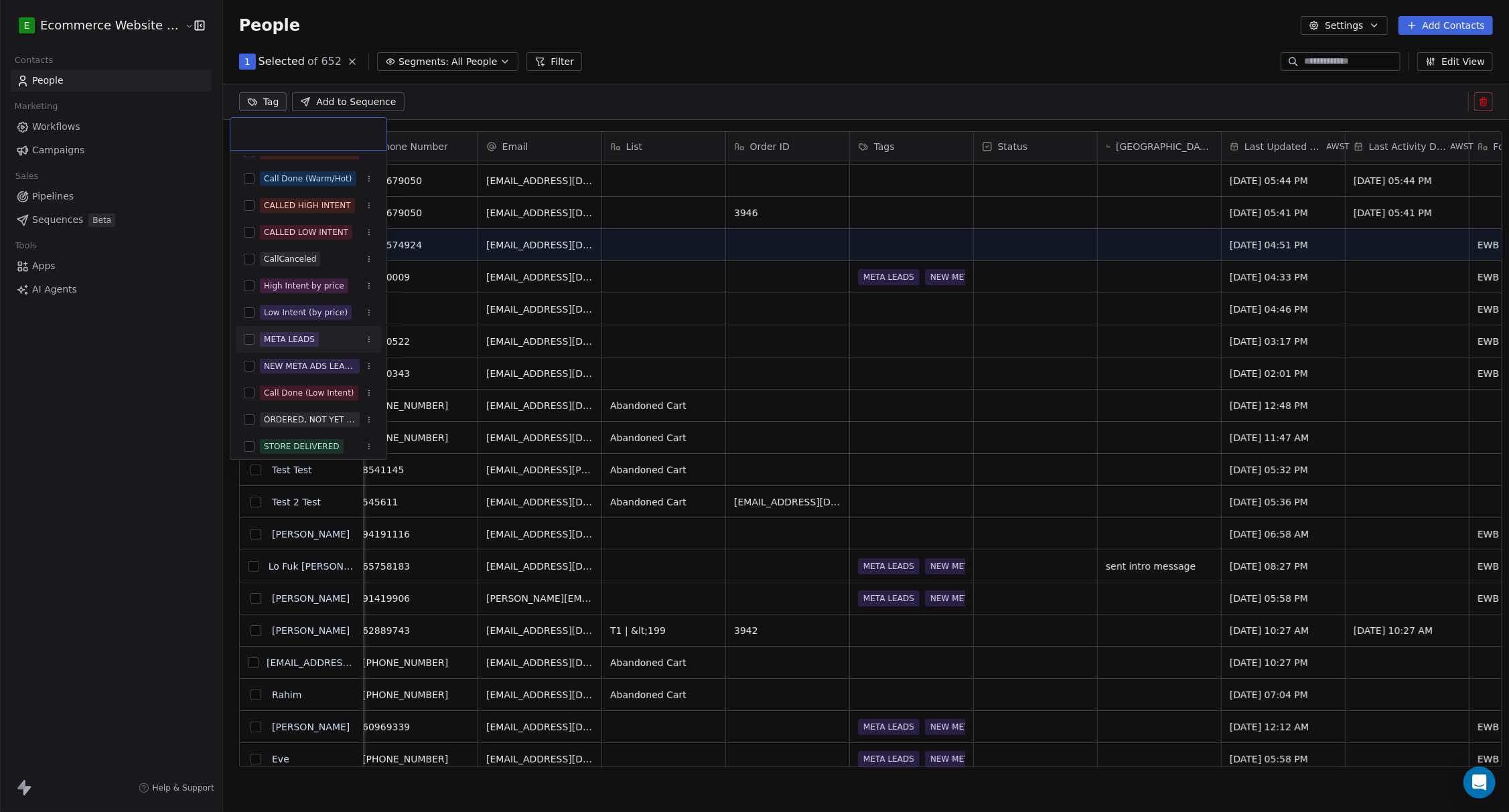
click at [250, 339] on button "Suggestions" at bounding box center [249, 339] width 11 height 11
click at [250, 361] on button "Suggestions" at bounding box center [249, 365] width 11 height 11
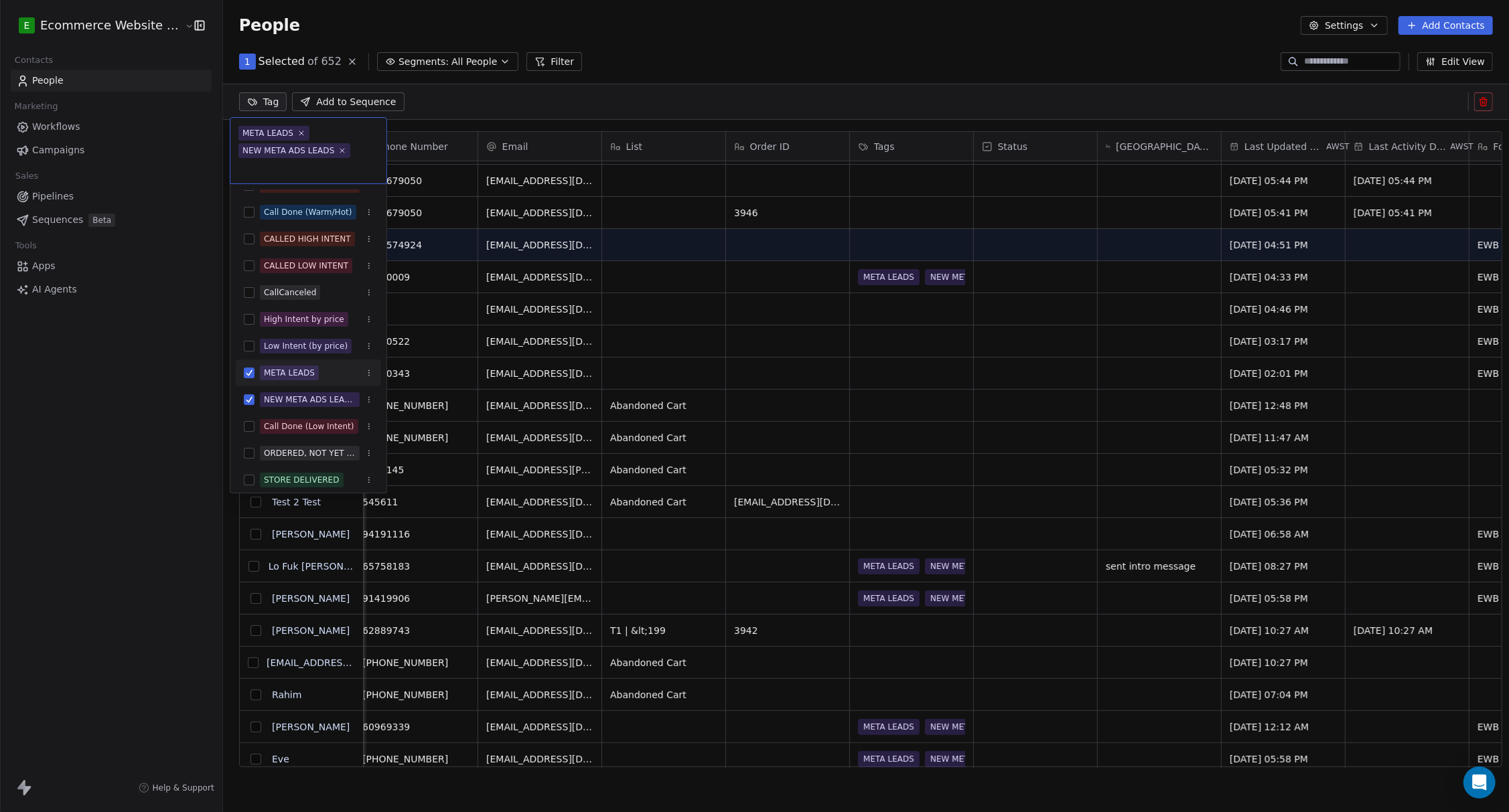
click at [178, 368] on html "E Ecommerce Website Builder Contacts People Marketing Workflows Campaigns Sales…" at bounding box center [754, 406] width 1509 height 812
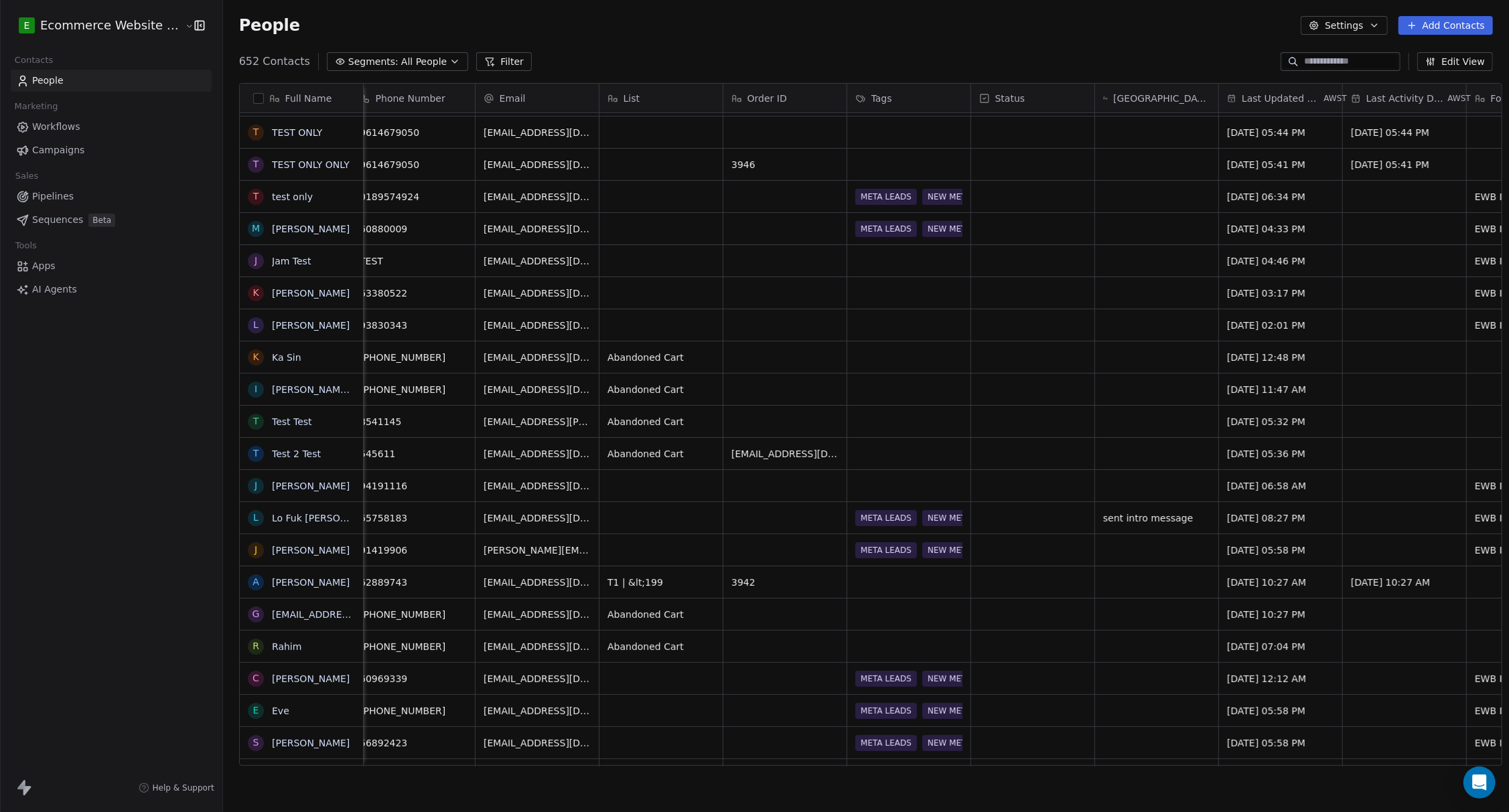
scroll to position [0, 375]
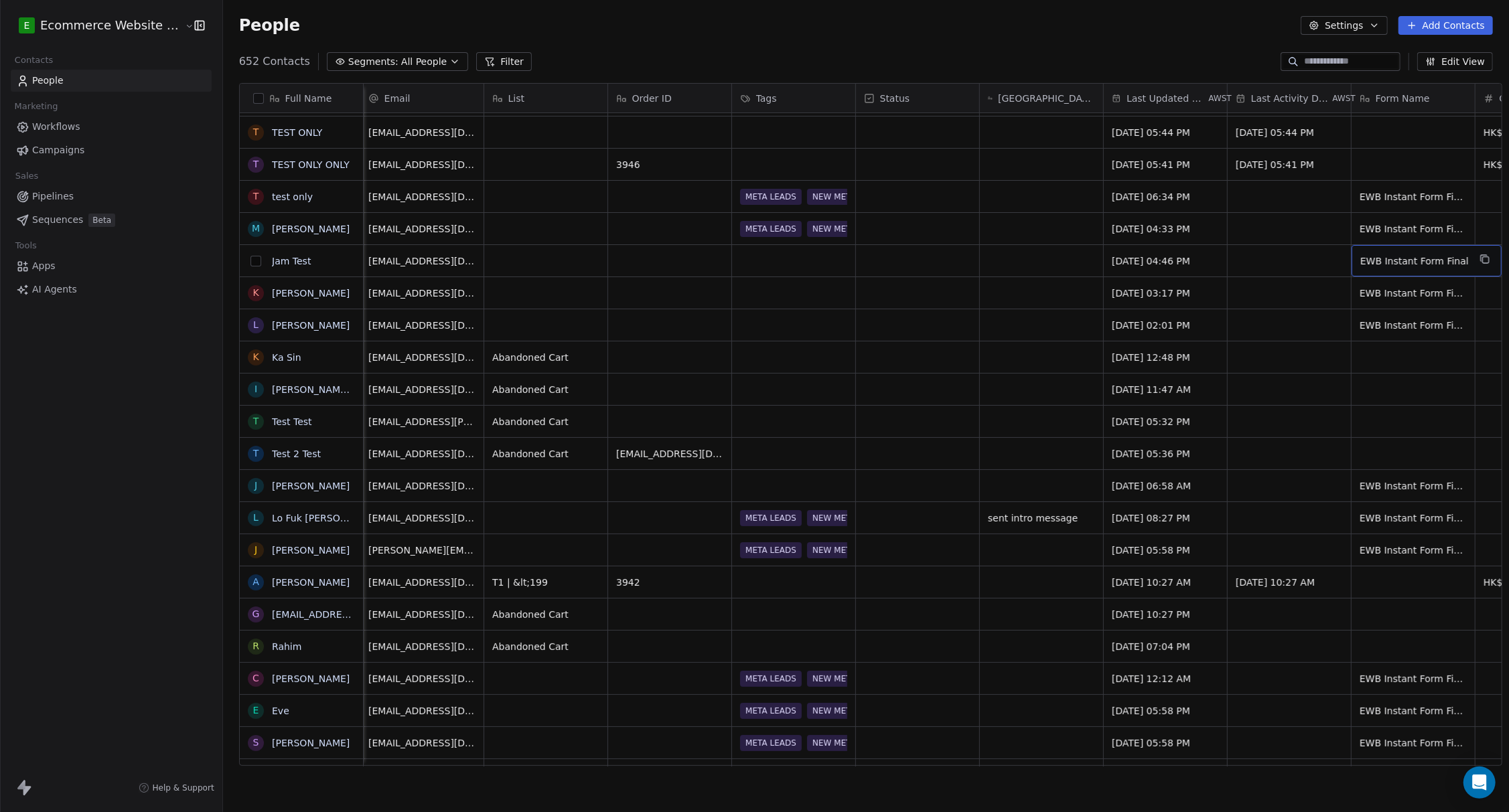
click at [250, 264] on button "grid" at bounding box center [255, 261] width 11 height 11
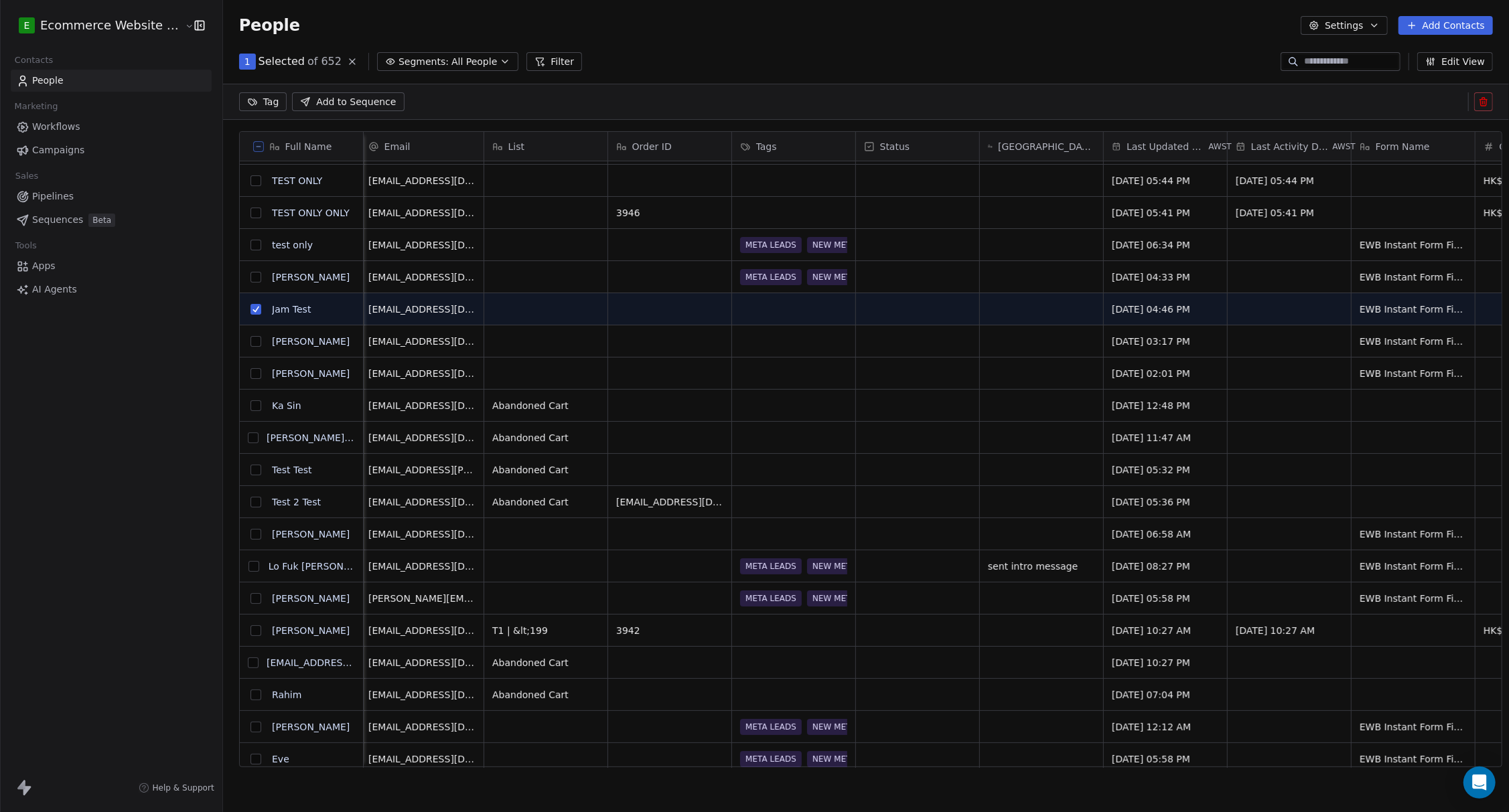
scroll to position [0, 0]
click at [259, 105] on html "E Ecommerce Website Builder Contacts People Marketing Workflows Campaigns Sales…" at bounding box center [754, 406] width 1509 height 812
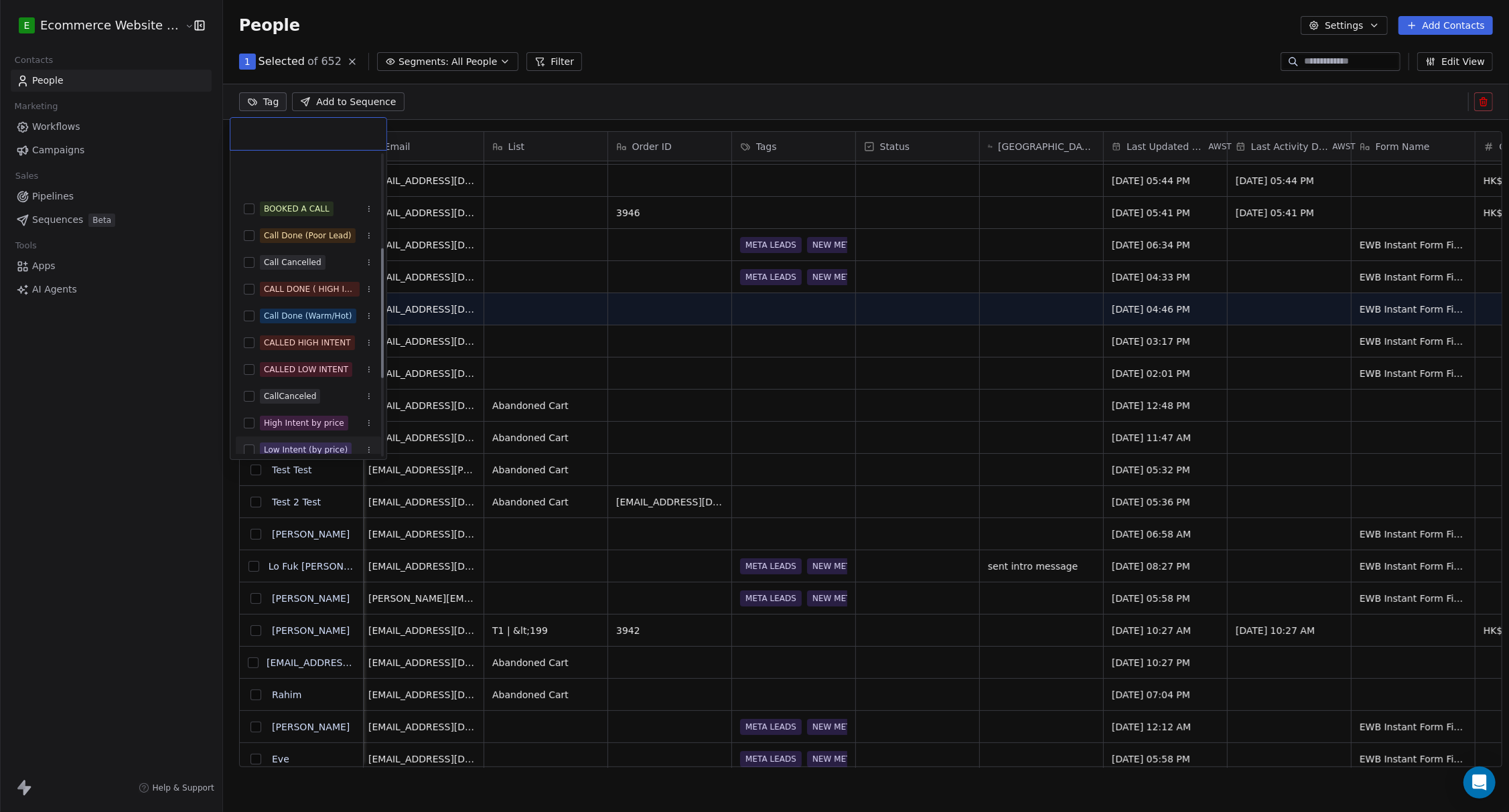
scroll to position [219, 0]
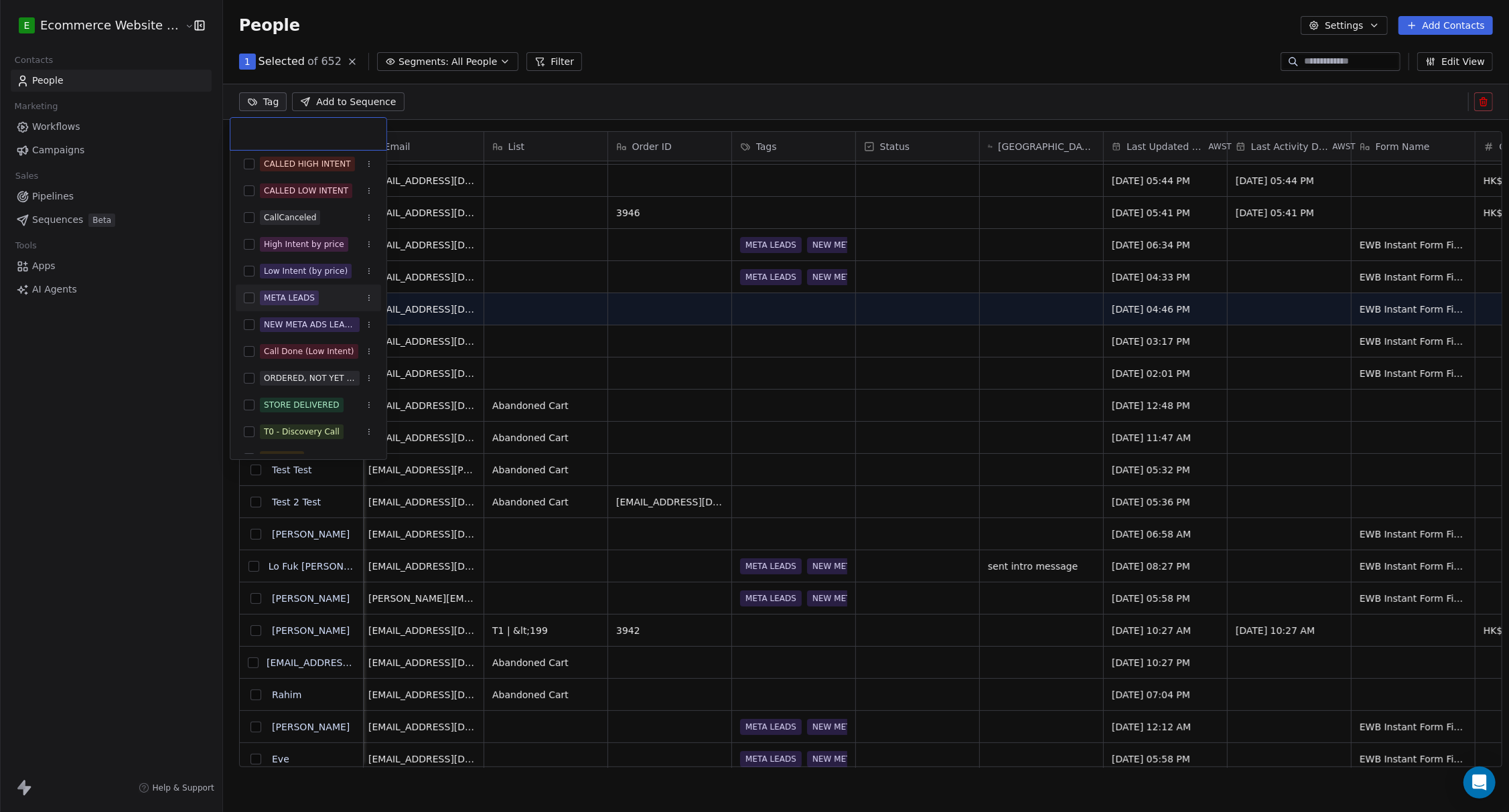
click at [248, 300] on button "Suggestions" at bounding box center [249, 297] width 11 height 11
click at [248, 328] on button "Suggestions" at bounding box center [249, 324] width 11 height 11
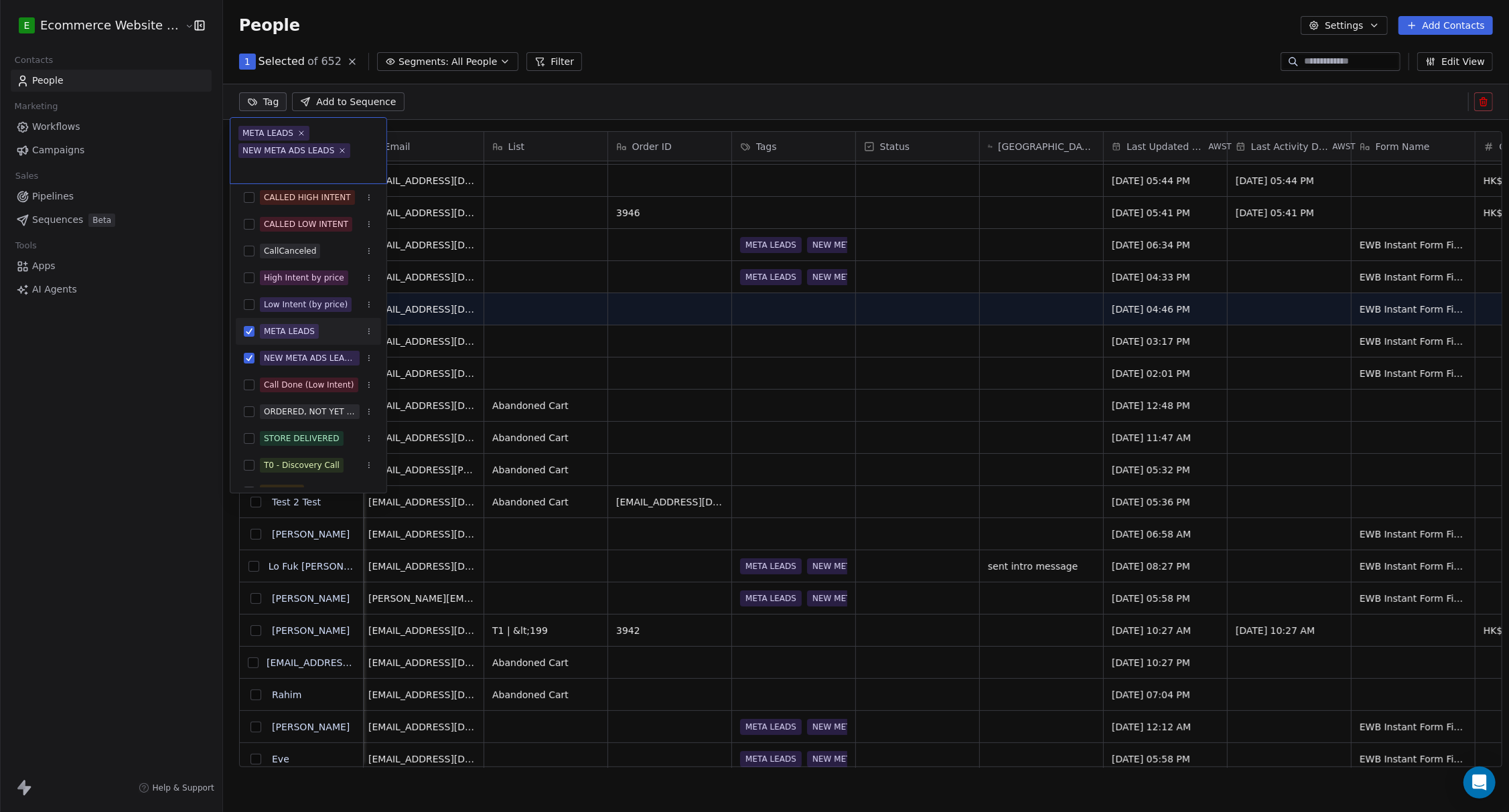
click at [182, 338] on html "E Ecommerce Website Builder Contacts People Marketing Workflows Campaigns Sales…" at bounding box center [754, 406] width 1509 height 812
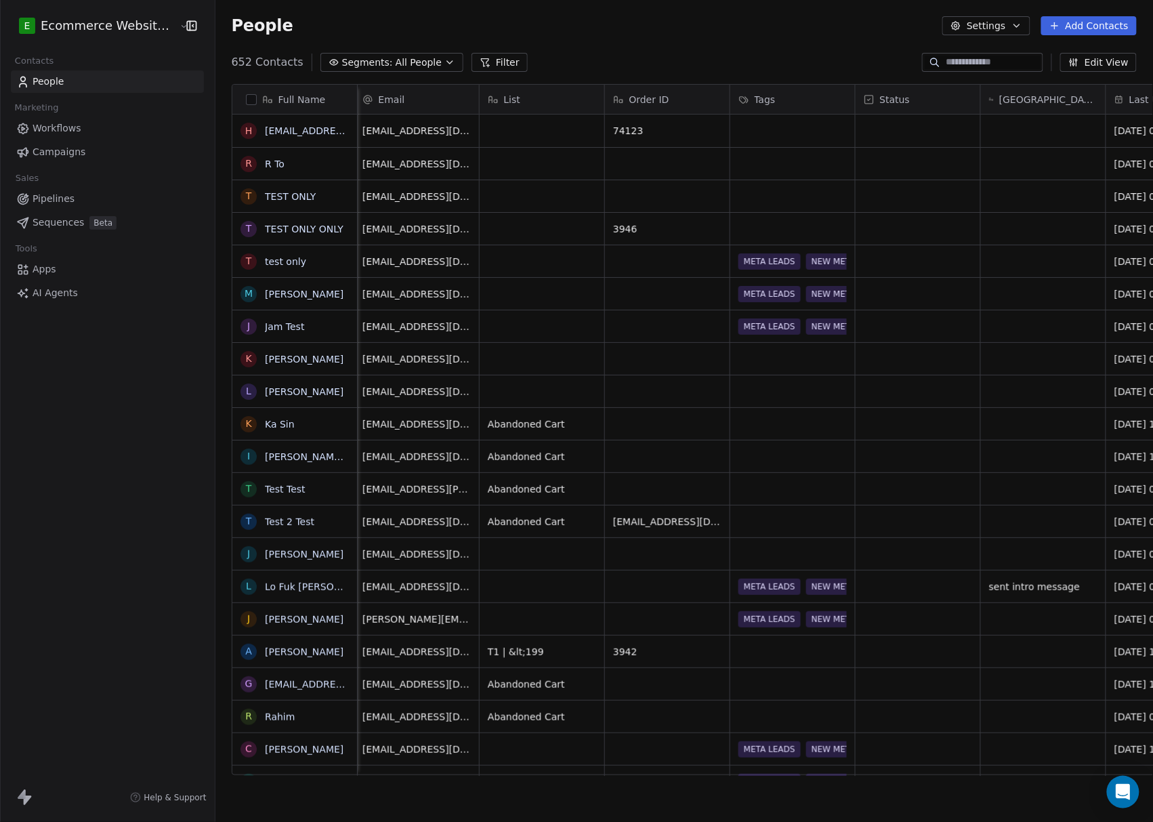
scroll to position [710, 933]
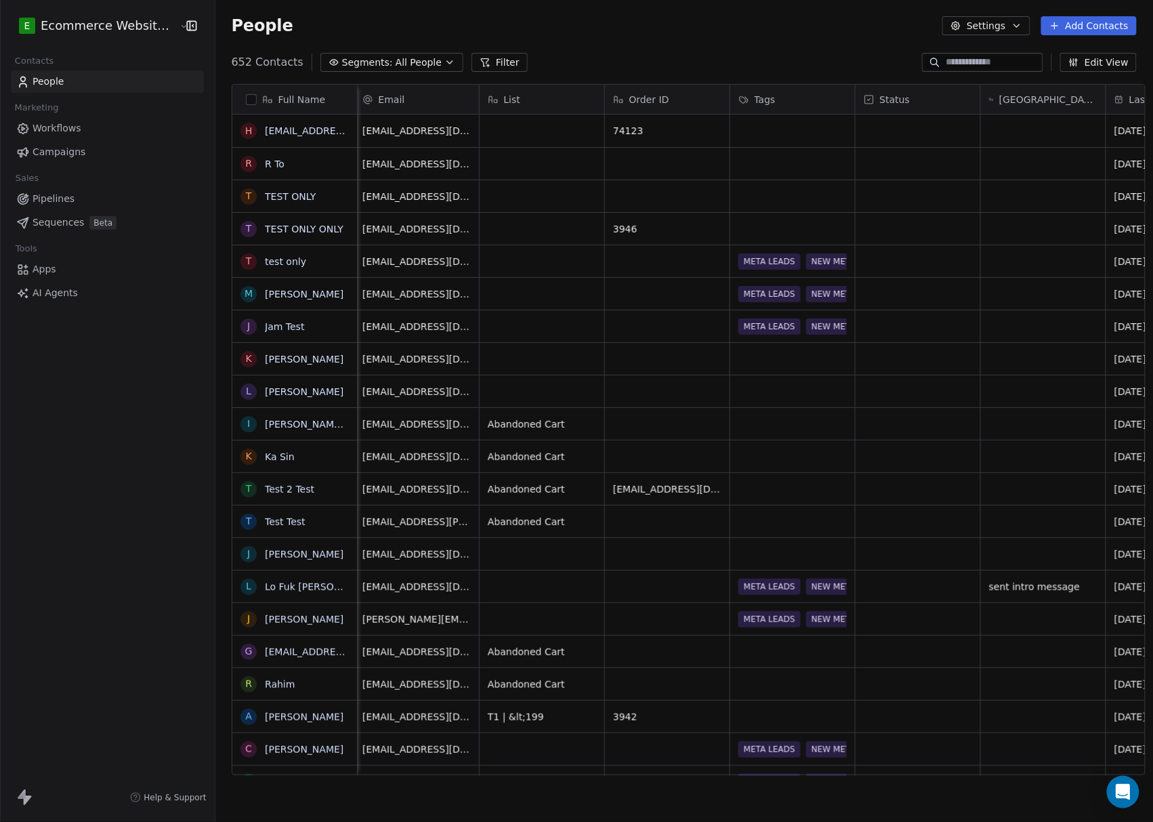
click at [93, 196] on link "Pipelines" at bounding box center [107, 199] width 193 height 22
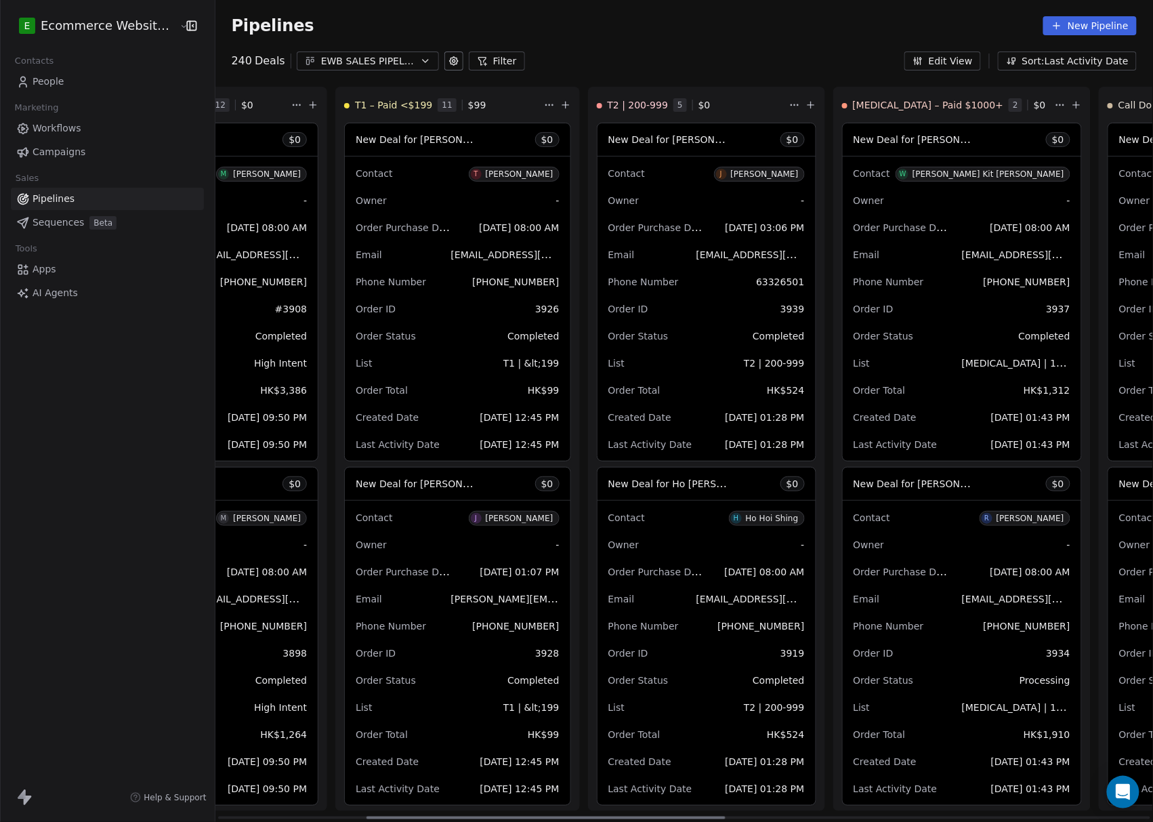
scroll to position [0, 408]
click at [449, 60] on icon at bounding box center [454, 61] width 11 height 11
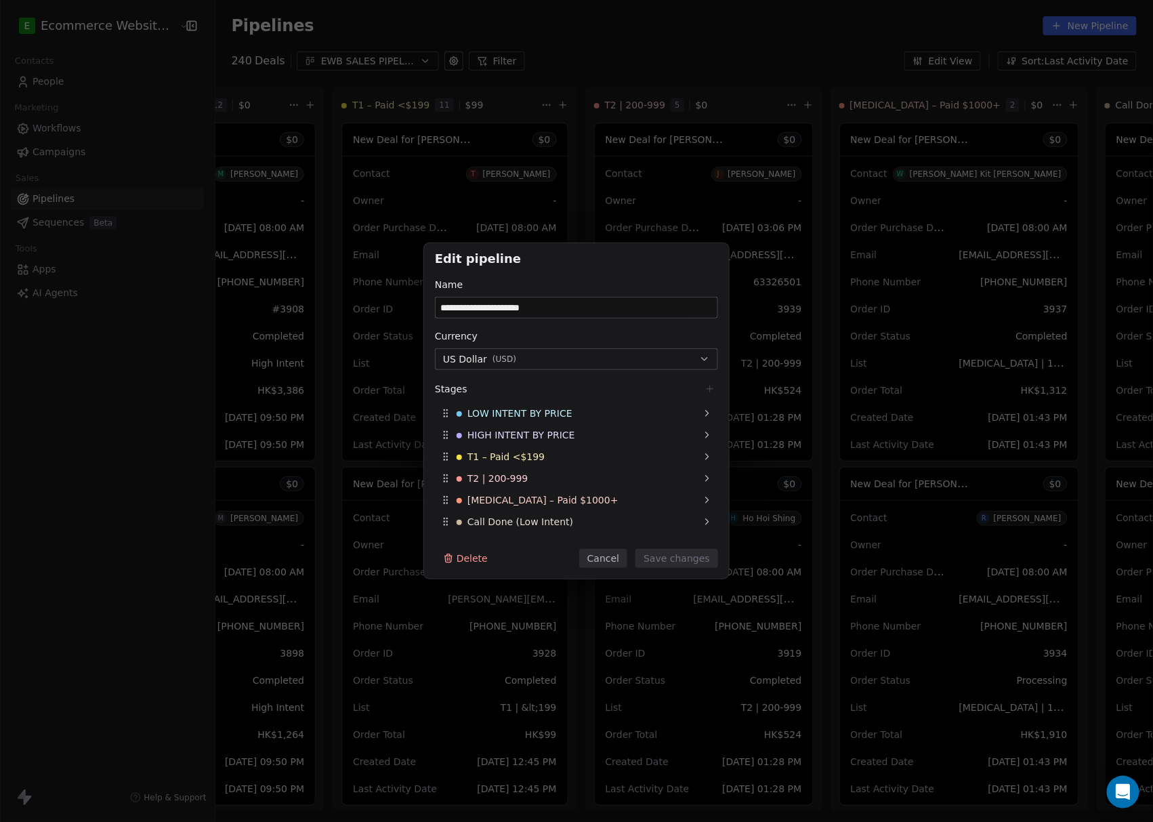
click at [439, 60] on div "**********" at bounding box center [576, 411] width 1153 height 822
drag, startPoint x: 776, startPoint y: 33, endPoint x: 860, endPoint y: 27, distance: 84.2
click at [590, 33] on div "**********" at bounding box center [576, 411] width 1153 height 822
click at [590, 558] on button "Cancel" at bounding box center [603, 558] width 48 height 19
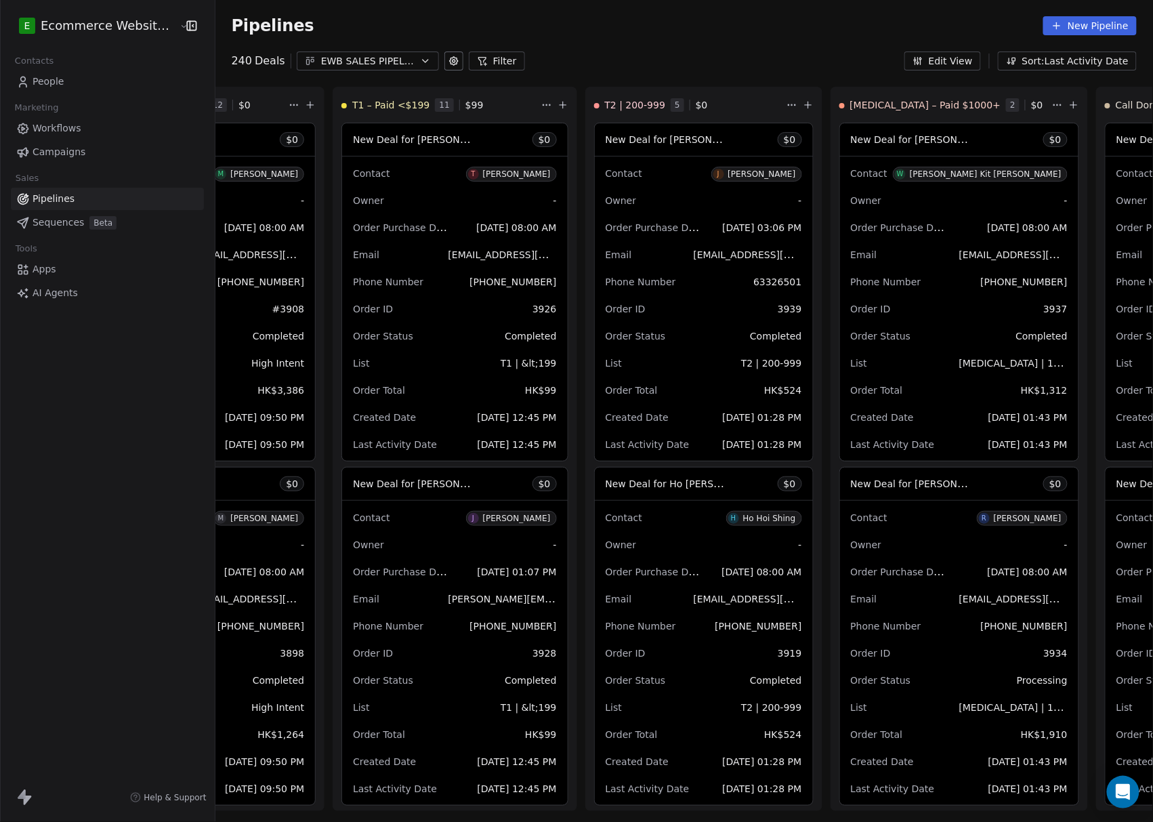
click at [590, 64] on button "Sort: Last Activity Date" at bounding box center [1067, 61] width 139 height 19
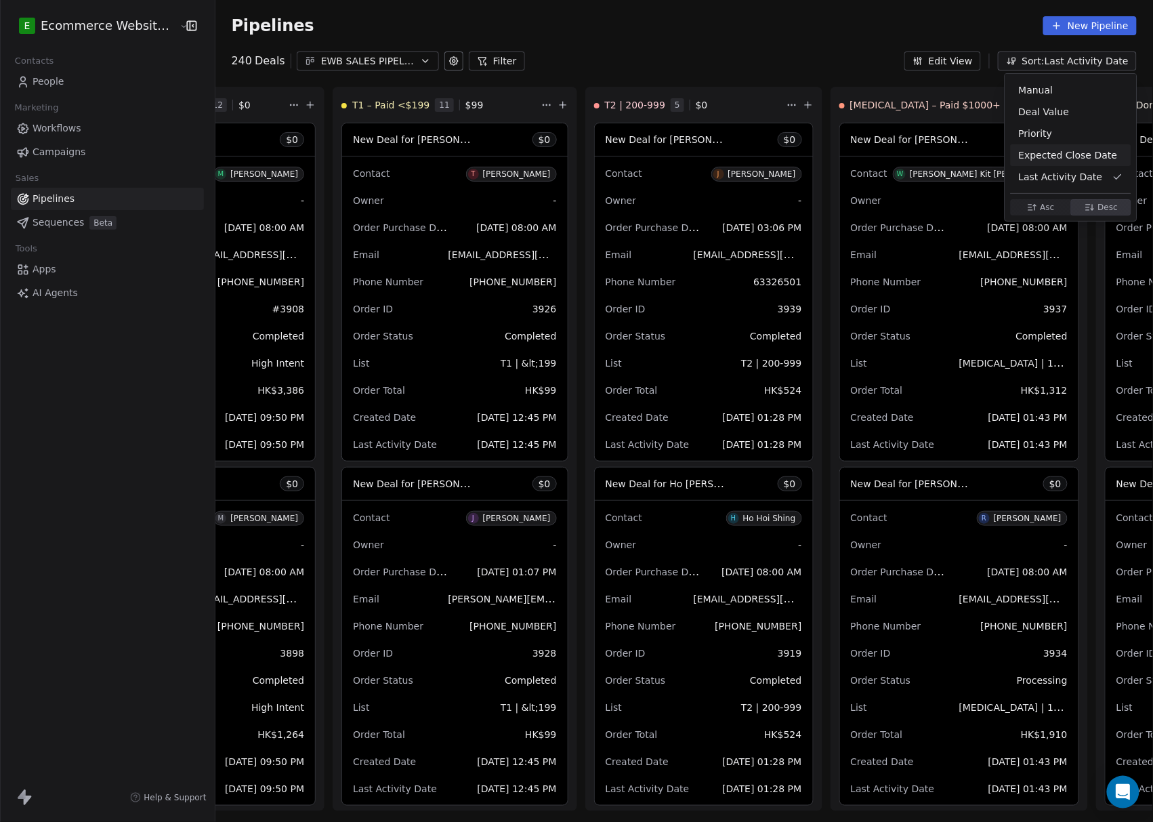
click at [590, 157] on div "Expected Close Date" at bounding box center [1071, 155] width 104 height 14
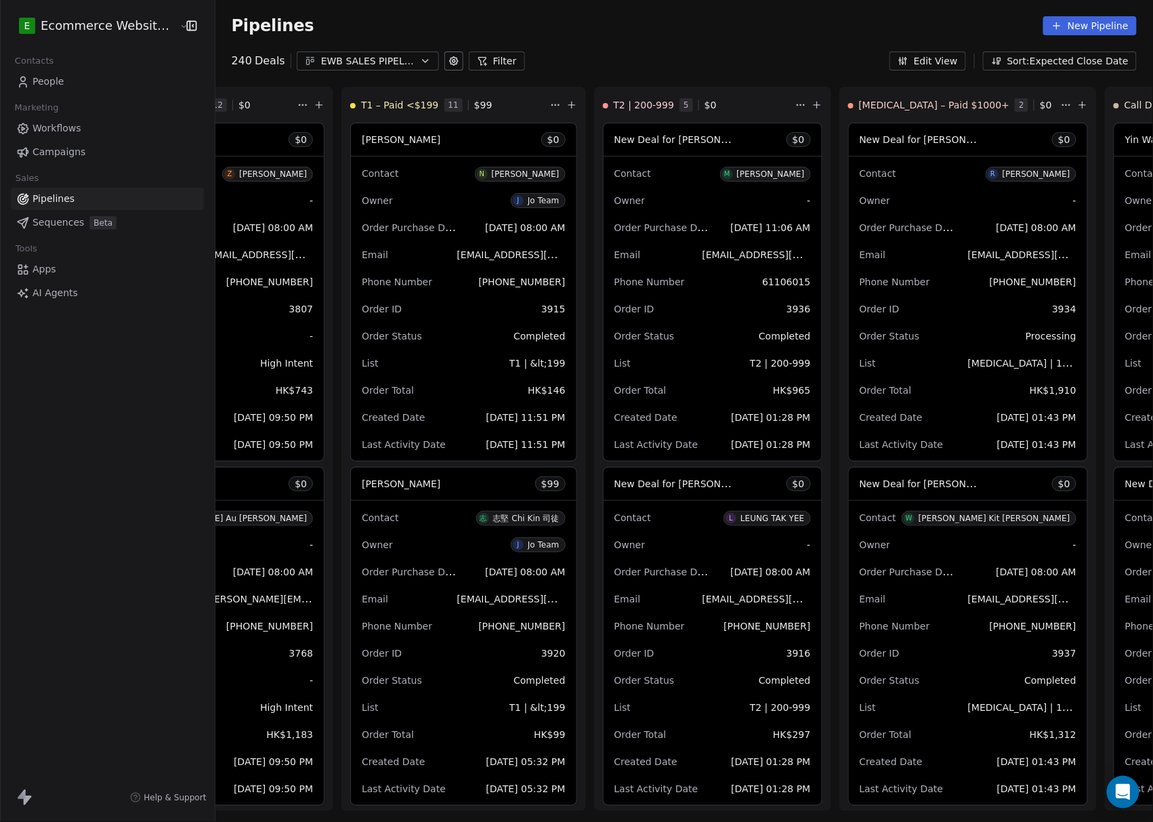
click at [590, 19] on div "Pipelines New Pipeline" at bounding box center [684, 25] width 905 height 19
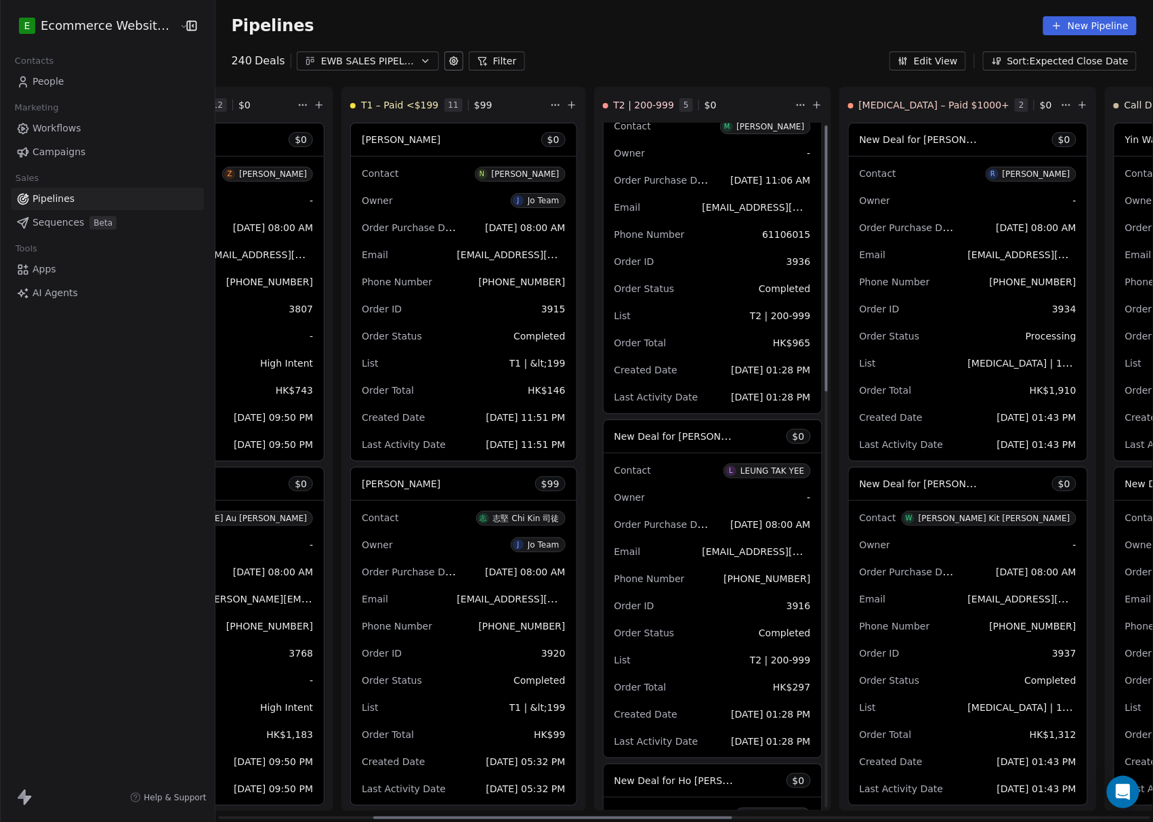
scroll to position [0, 0]
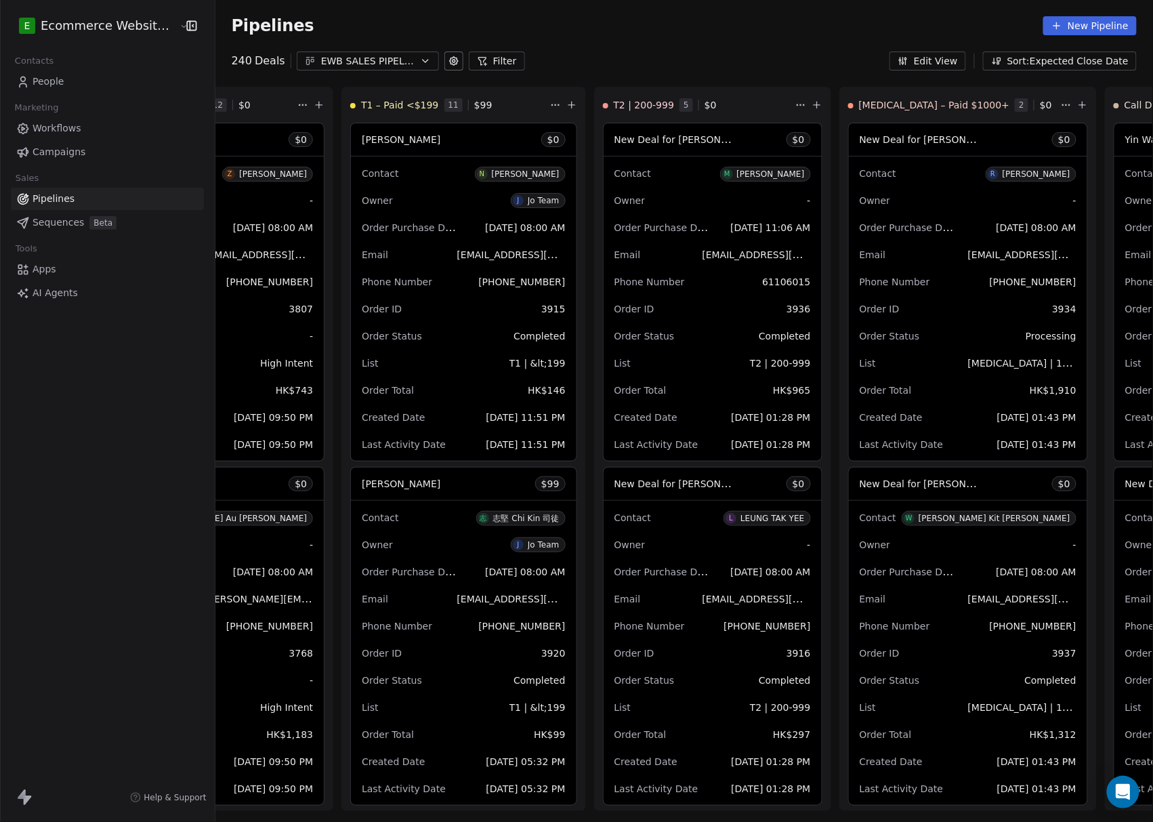
click at [590, 62] on button "Sort: Expected Close Date" at bounding box center [1060, 61] width 154 height 19
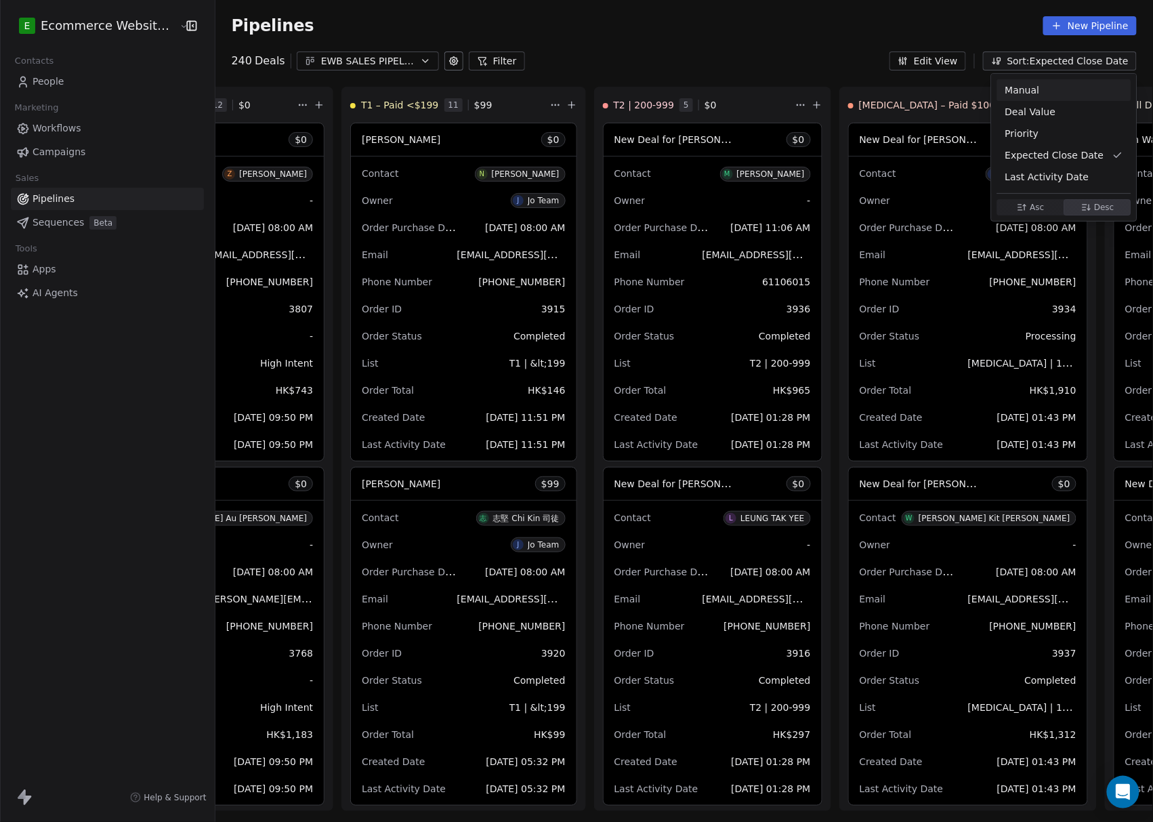
click at [590, 60] on html "E Ecommerce Website Builder Contacts People Marketing Workflows Campaigns Sales…" at bounding box center [576, 411] width 1153 height 822
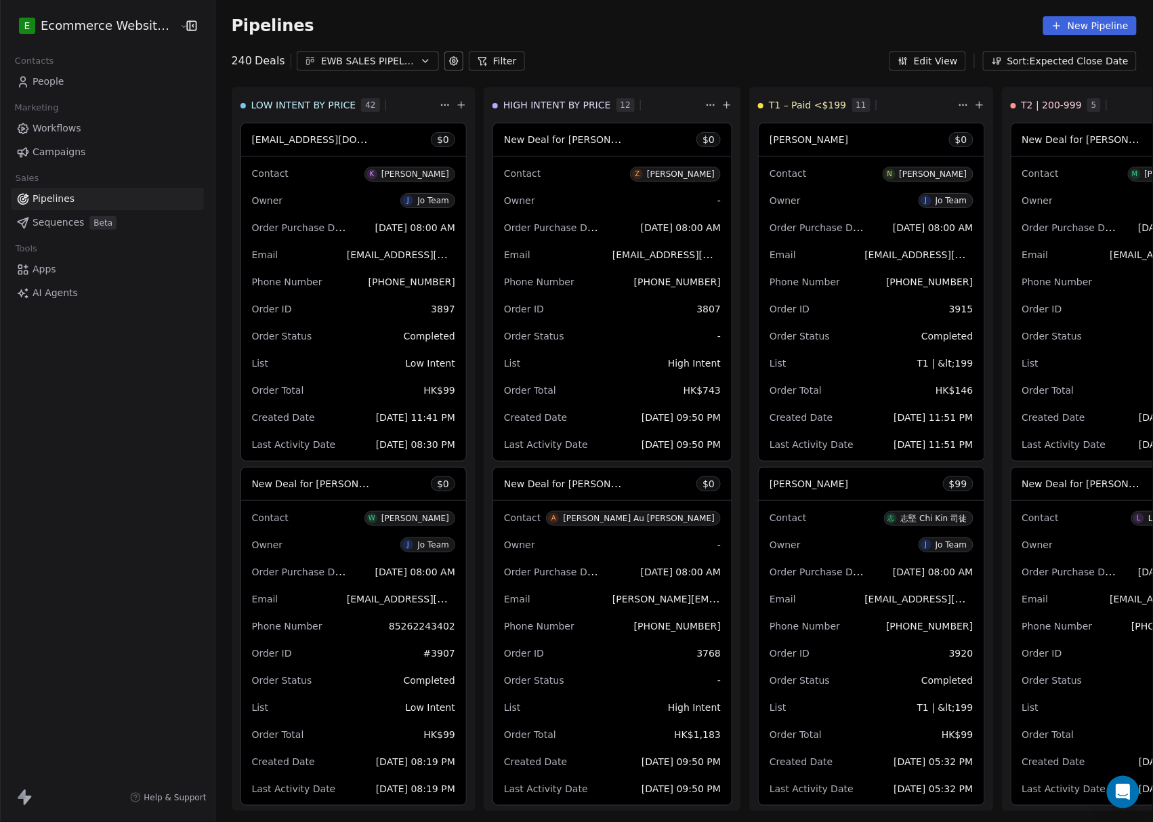
click at [590, 41] on div "Pipelines New Pipeline" at bounding box center [684, 26] width 938 height 52
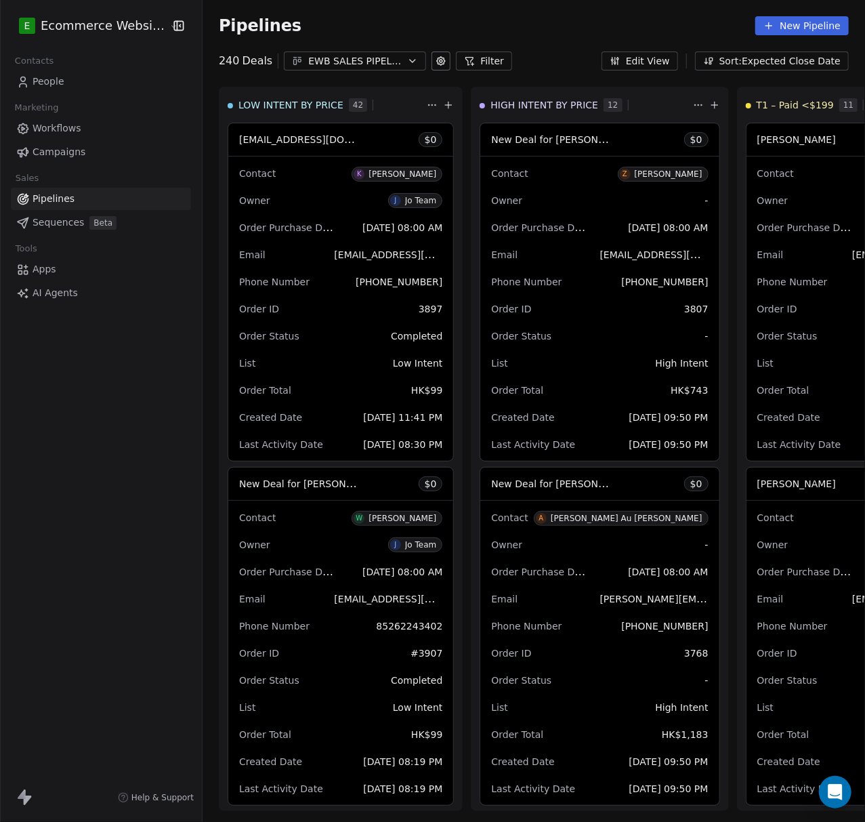
click at [590, 60] on button "Sort: Expected Close Date" at bounding box center [772, 61] width 154 height 19
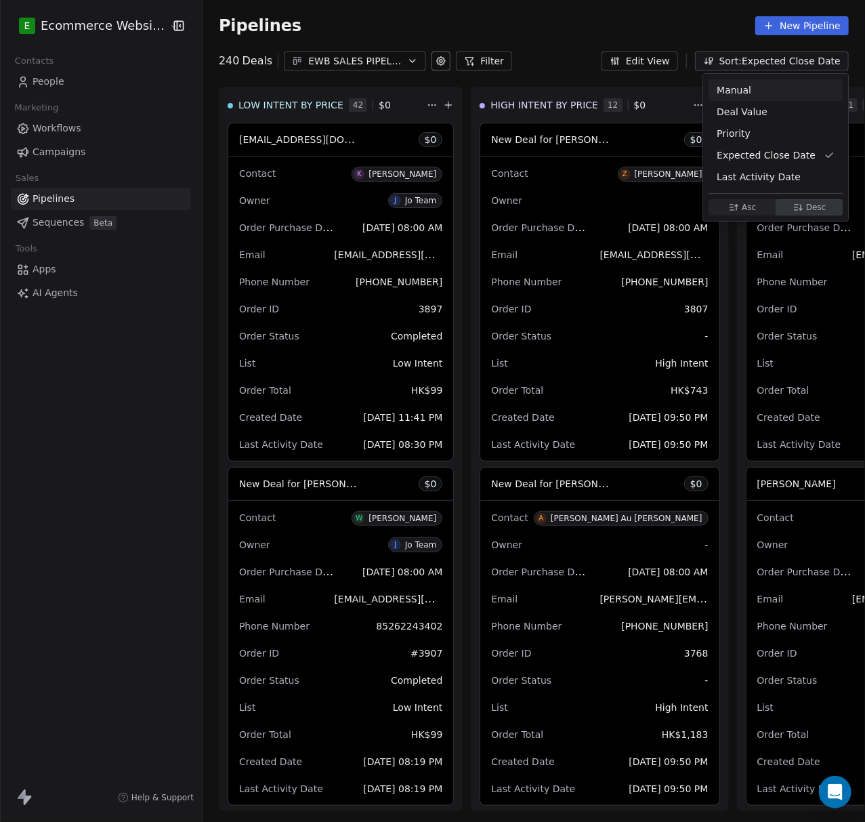
click at [590, 60] on html "E Ecommerce Website Builder Contacts People Marketing Workflows Campaigns Sales…" at bounding box center [432, 411] width 865 height 822
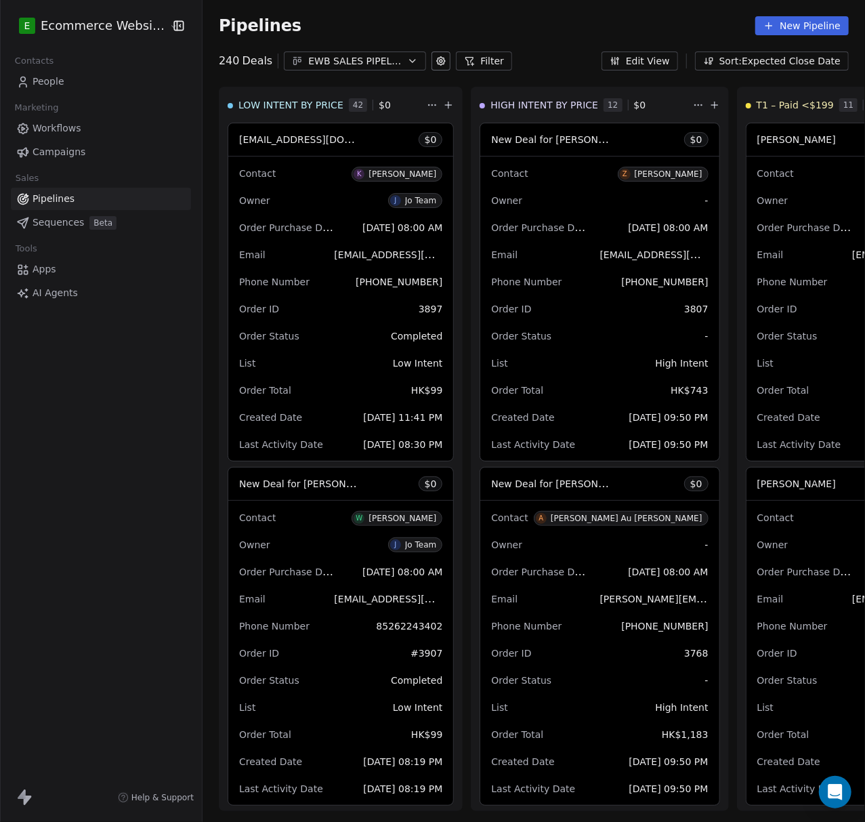
click at [590, 64] on button "Edit View" at bounding box center [640, 61] width 77 height 19
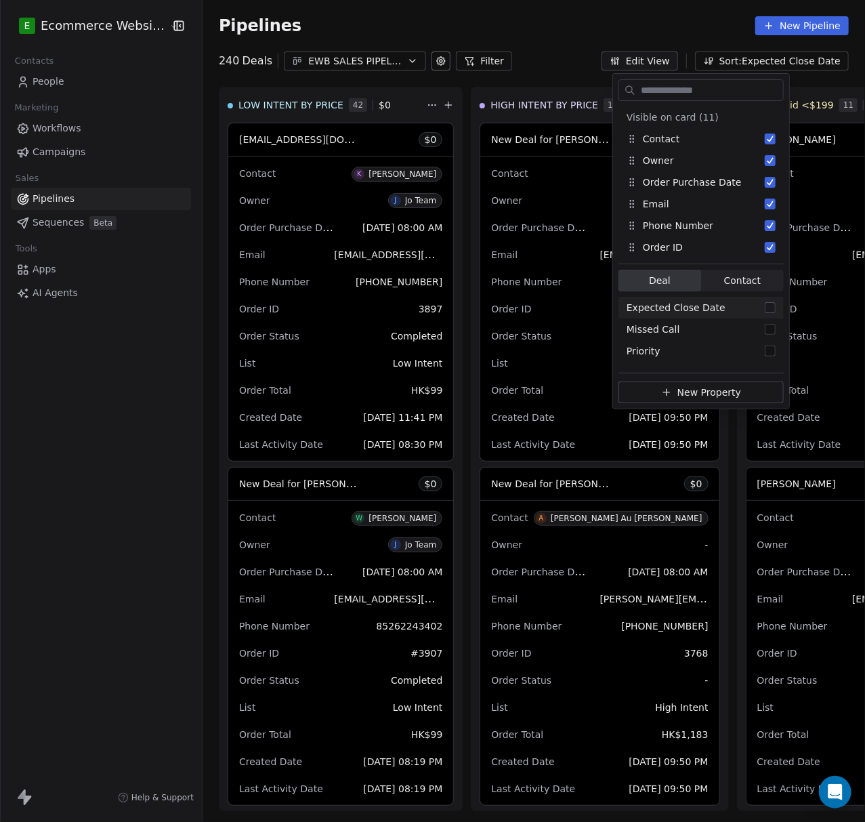
click at [571, 56] on div "240 Deals EWB SALES PIPELINE 2025 Filter Edit View Sort: Expected Close Date" at bounding box center [534, 61] width 663 height 19
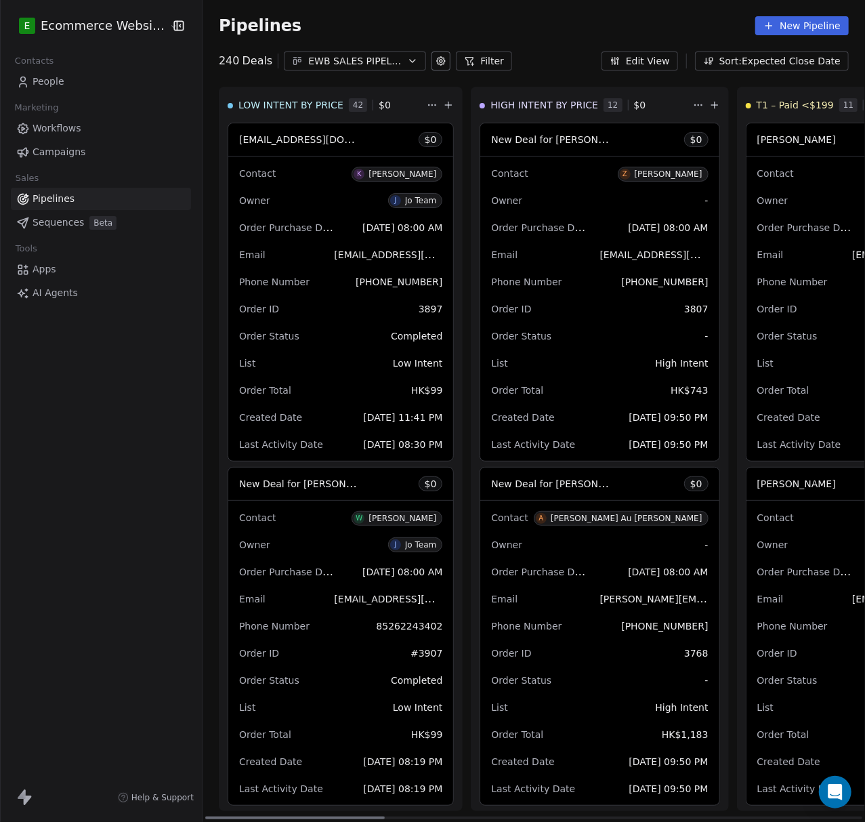
click at [333, 148] on div "tszkwan1216@yahoo.com.hk $ 0" at bounding box center [340, 139] width 225 height 33
click at [590, 209] on div "Contact N Nocky Yeung Owner J Jo Team Order Purchase Date Aug 09, 2025 08:00 AM…" at bounding box center [859, 309] width 225 height 304
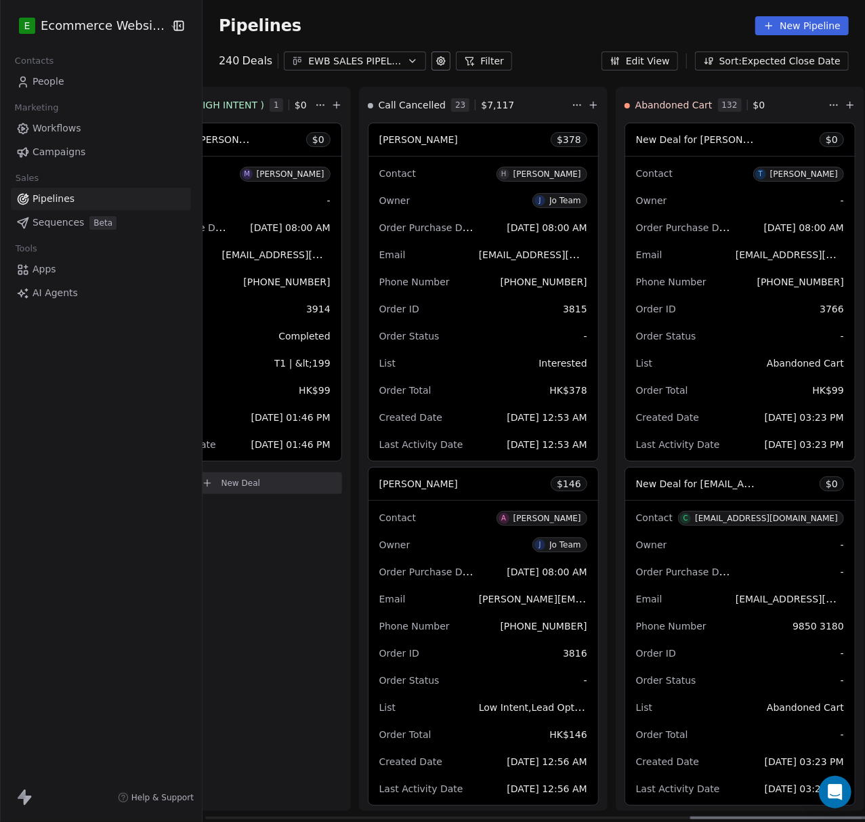
scroll to position [0, 1807]
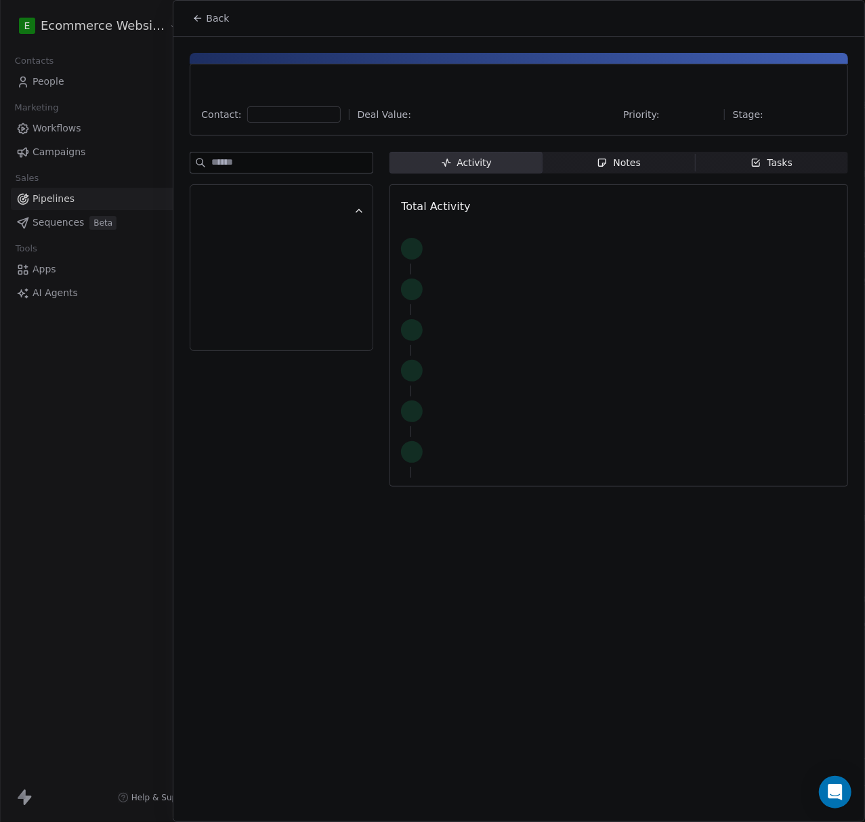
click at [199, 22] on icon at bounding box center [197, 18] width 11 height 11
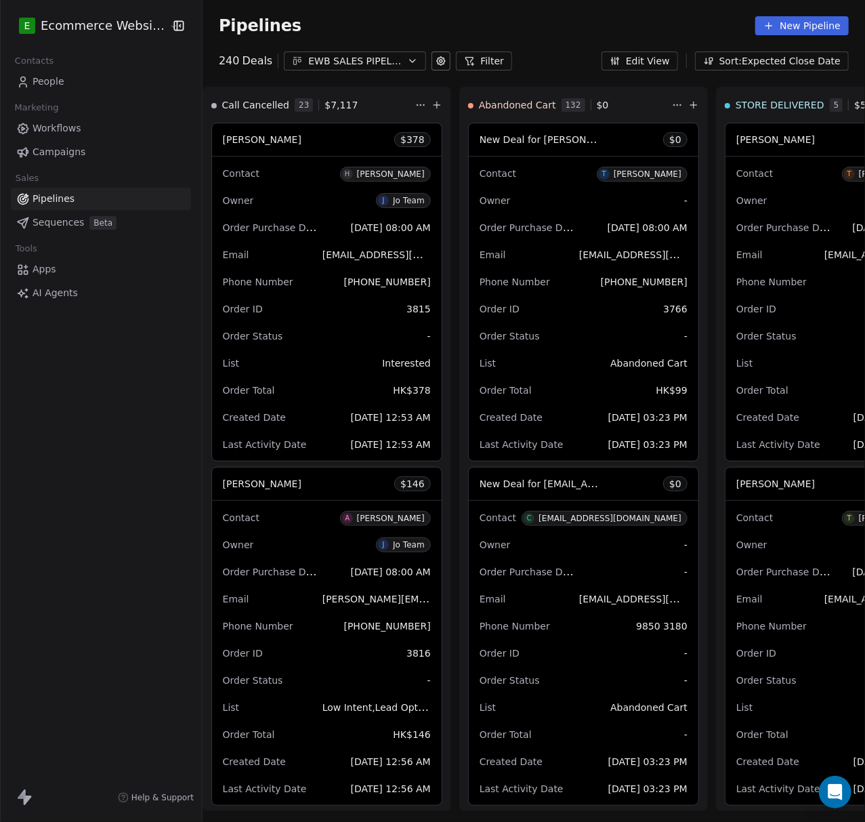
scroll to position [0, 1460]
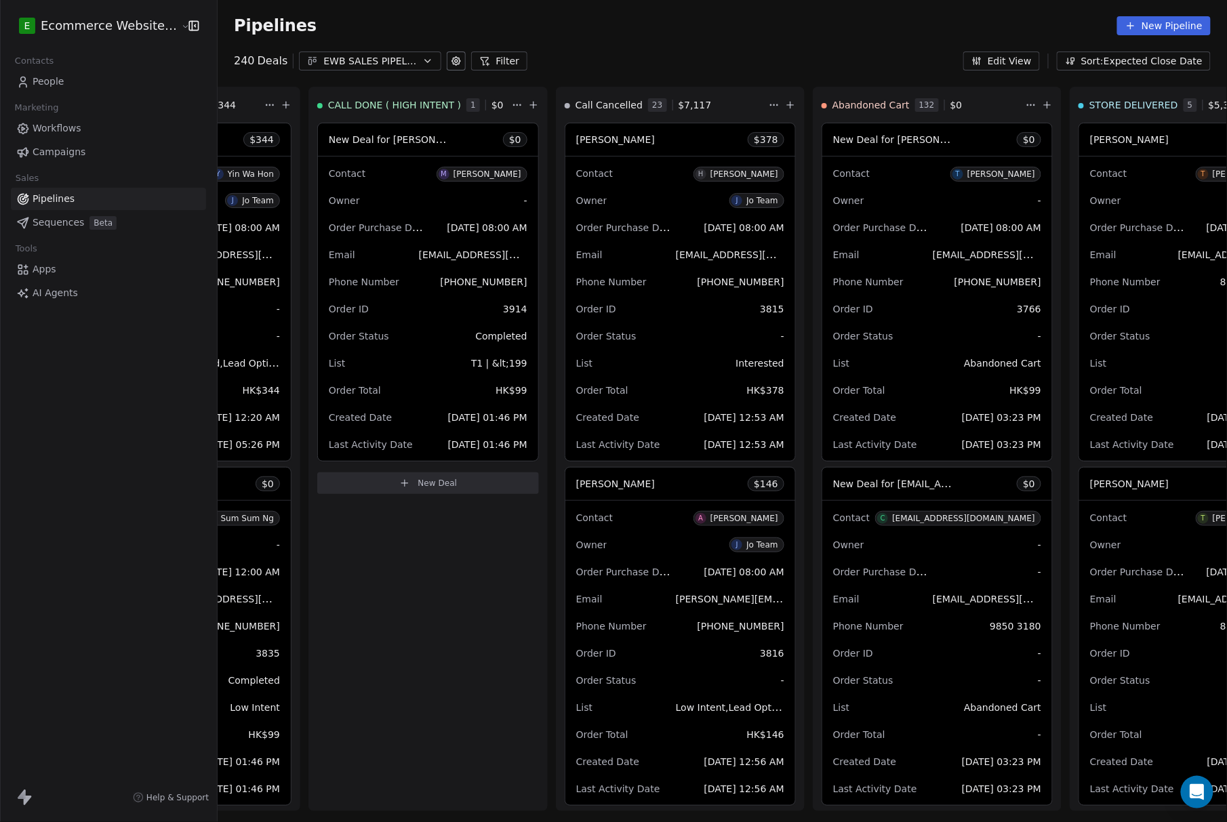
click at [52, 193] on span "Pipelines" at bounding box center [54, 199] width 42 height 14
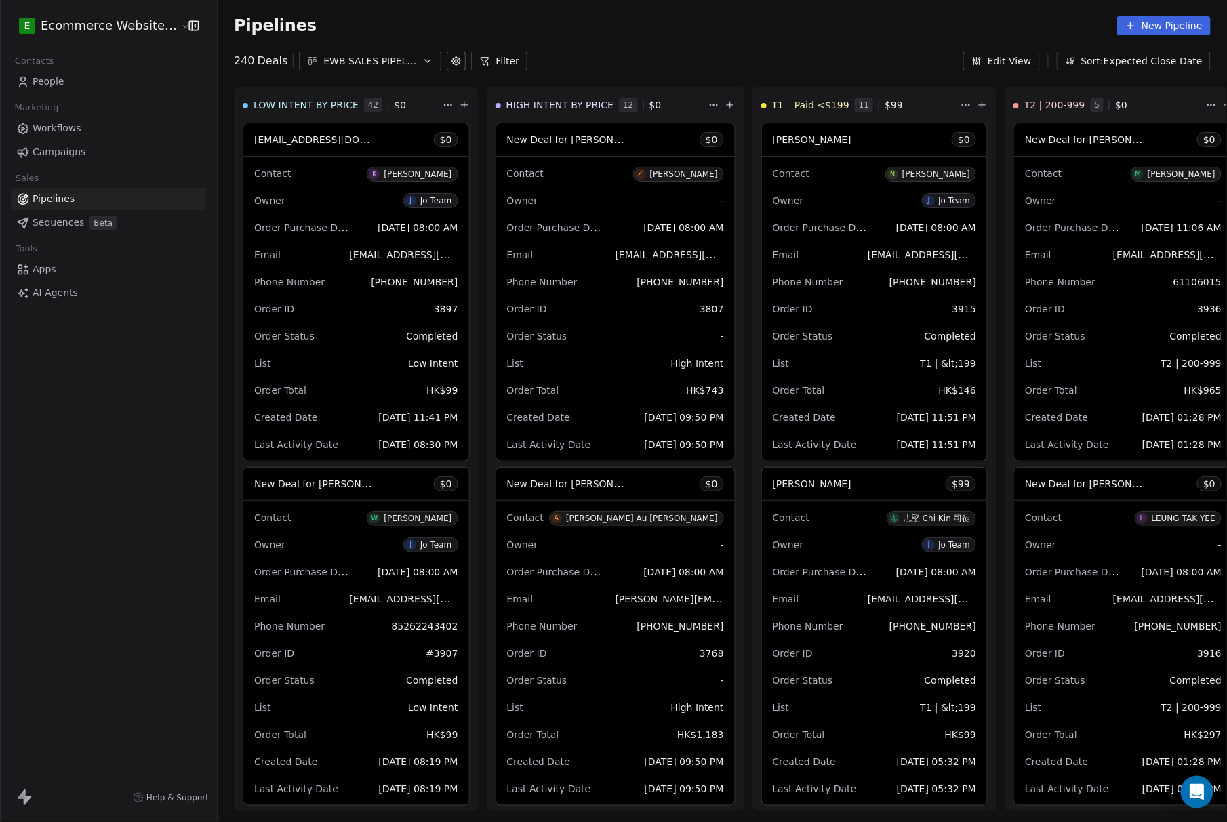
click at [396, 61] on div "EWB SALES PIPELINE 2025" at bounding box center [370, 61] width 94 height 14
click at [411, 65] on html "E Ecommerce Website Builder Contacts People Marketing Workflows Campaigns Sales…" at bounding box center [613, 411] width 1227 height 822
click at [346, 119] on span "META ADS LEADS" at bounding box center [340, 117] width 83 height 14
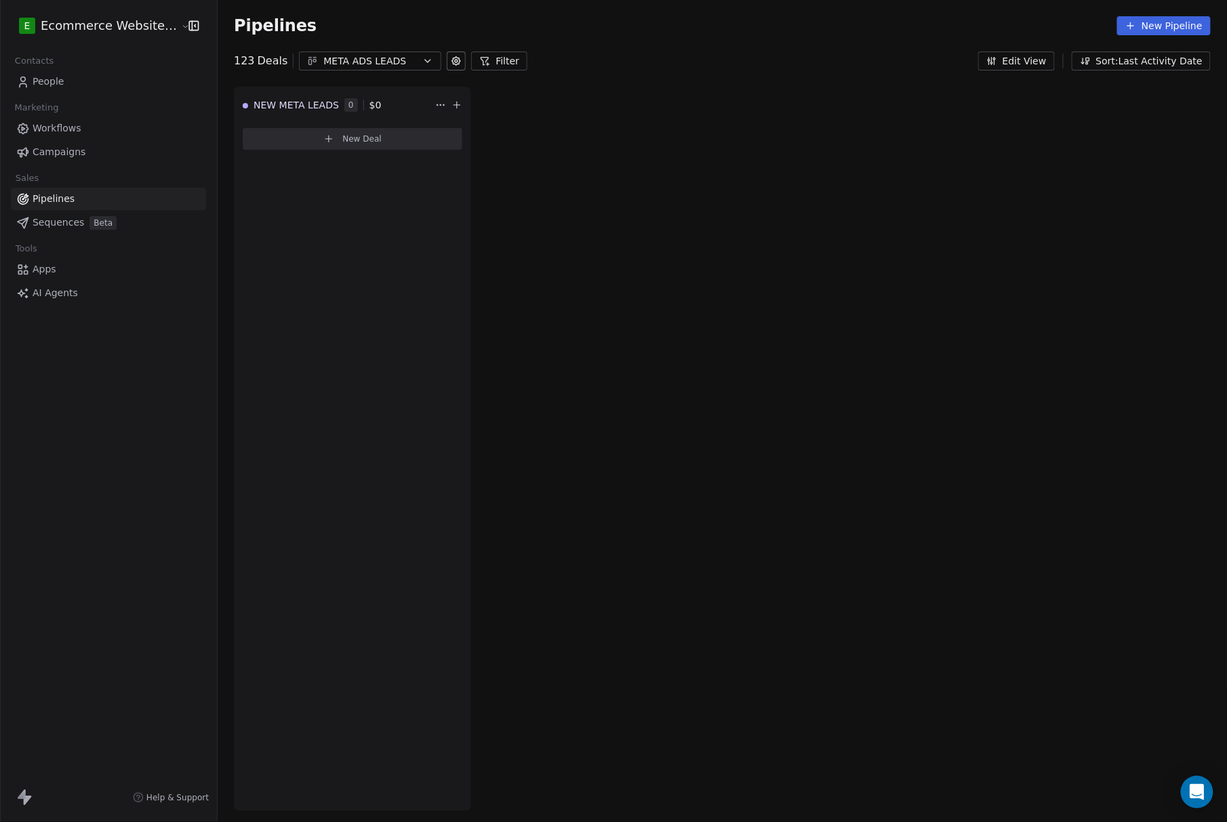
click at [590, 226] on div "NEW META LEADS 0 $ 0 New Deal To pick up a draggable item, press the space bar.…" at bounding box center [722, 454] width 1009 height 735
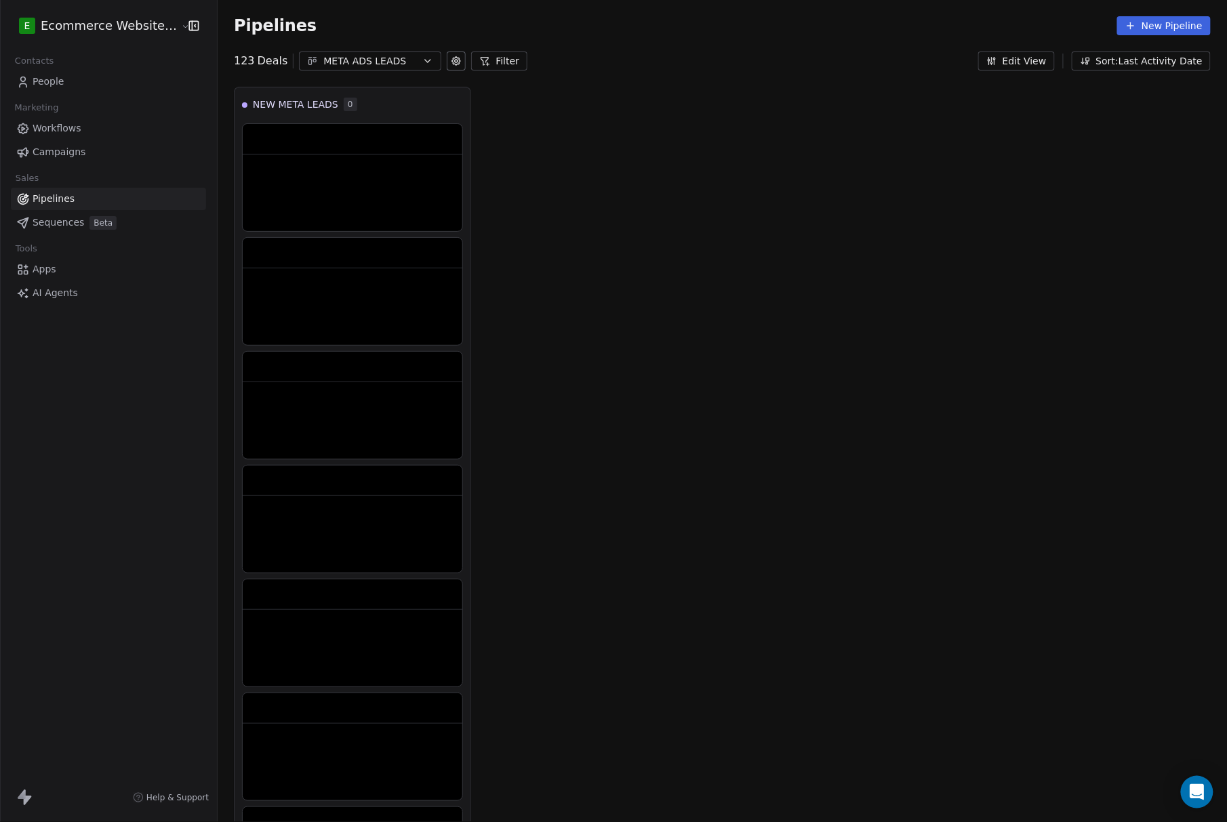
click at [590, 226] on div "NEW META LEADS 0 To pick up a draggable item, press the space bar. While draggi…" at bounding box center [722, 681] width 1009 height 1189
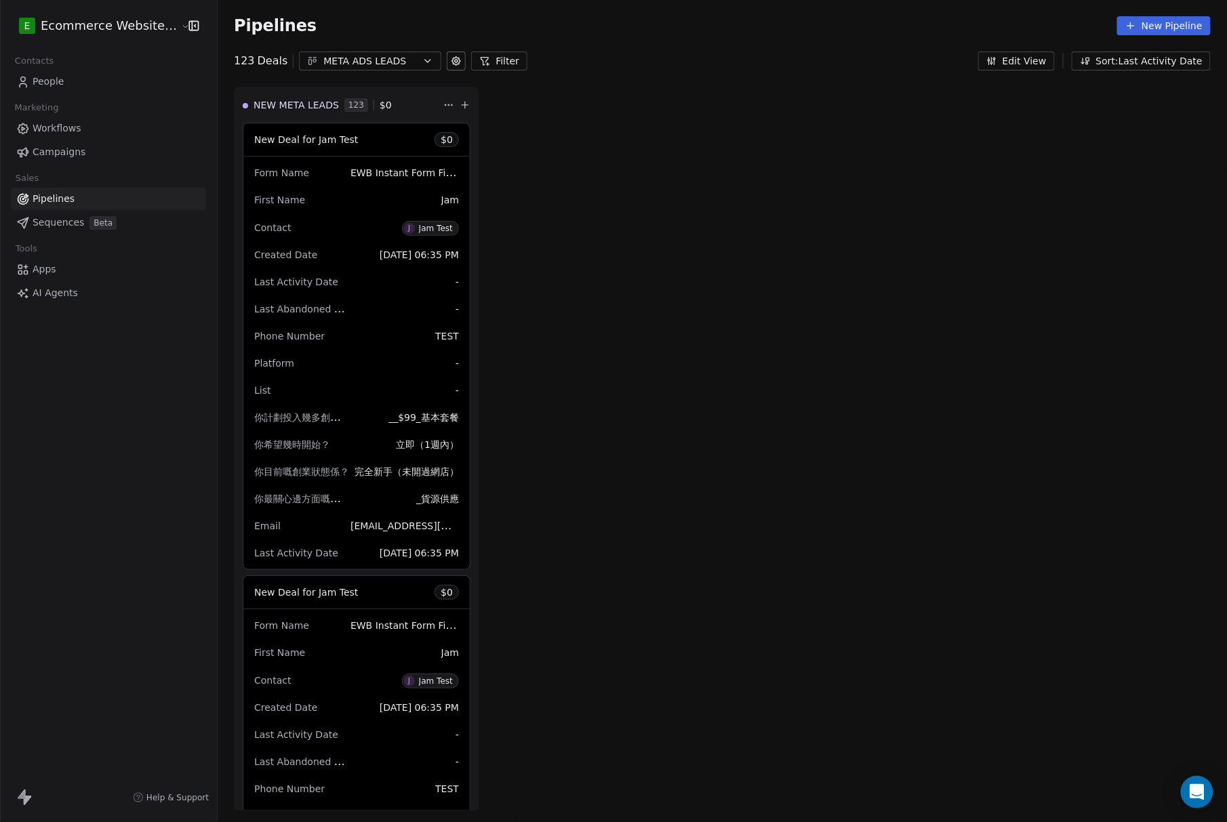
click at [585, 142] on div "NEW META LEADS 123 $ 0 New Deal for Jam Test $ 0 Form Name EWB Instant Form Fin…" at bounding box center [722, 454] width 1009 height 735
click at [583, 140] on div "NEW META LEADS 123 $ 0 New Deal for Jam Test $ 0 Form Name EWB Instant Form Fin…" at bounding box center [722, 454] width 1009 height 735
click at [581, 139] on div "NEW META LEADS 123 $ 0 New Deal for Jam Test $ 0 Form Name EWB Instant Form Fin…" at bounding box center [722, 454] width 1009 height 735
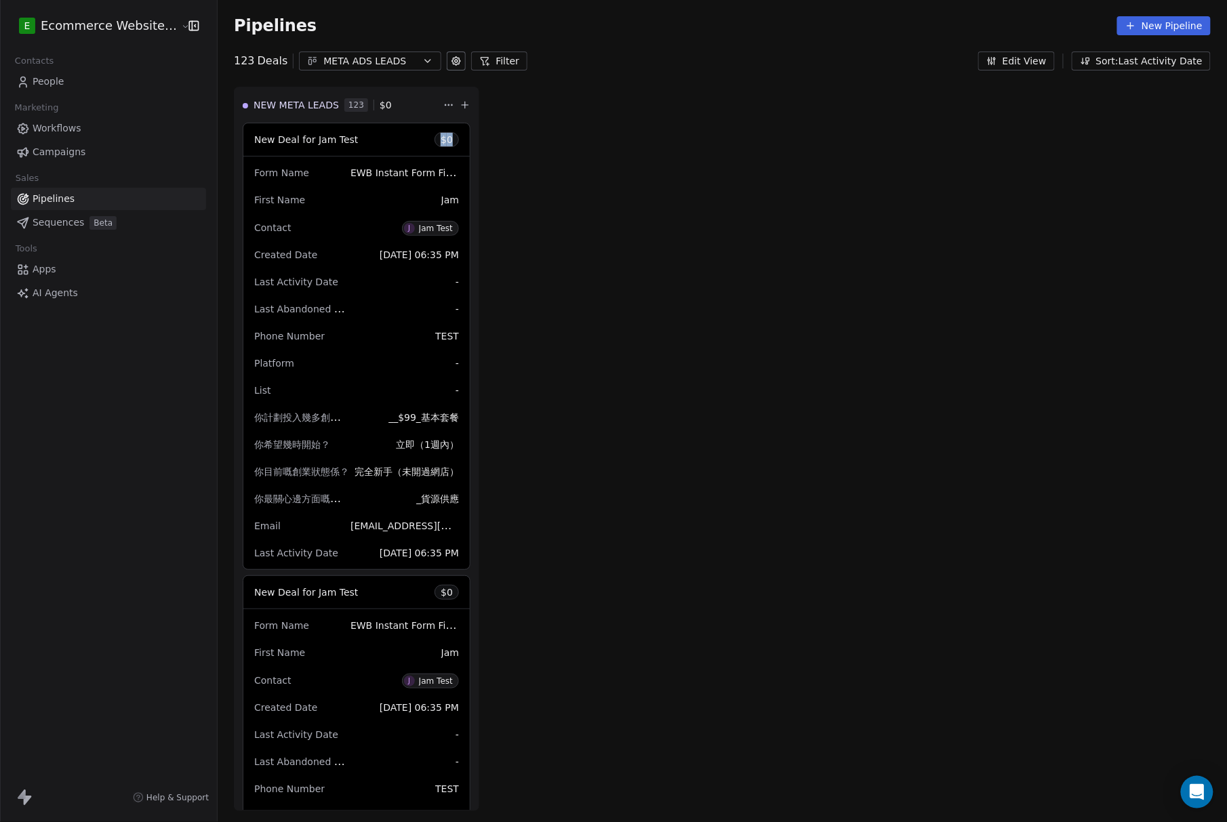
click at [581, 139] on div "NEW META LEADS 123 $ 0 New Deal for Jam Test $ 0 Form Name EWB Instant Form Fin…" at bounding box center [722, 454] width 1009 height 735
click at [353, 61] on div "META ADS LEADS" at bounding box center [370, 61] width 94 height 14
click at [389, 70] on html "E Ecommerce Website Builder Contacts People Marketing Workflows Campaigns Sales…" at bounding box center [613, 411] width 1227 height 822
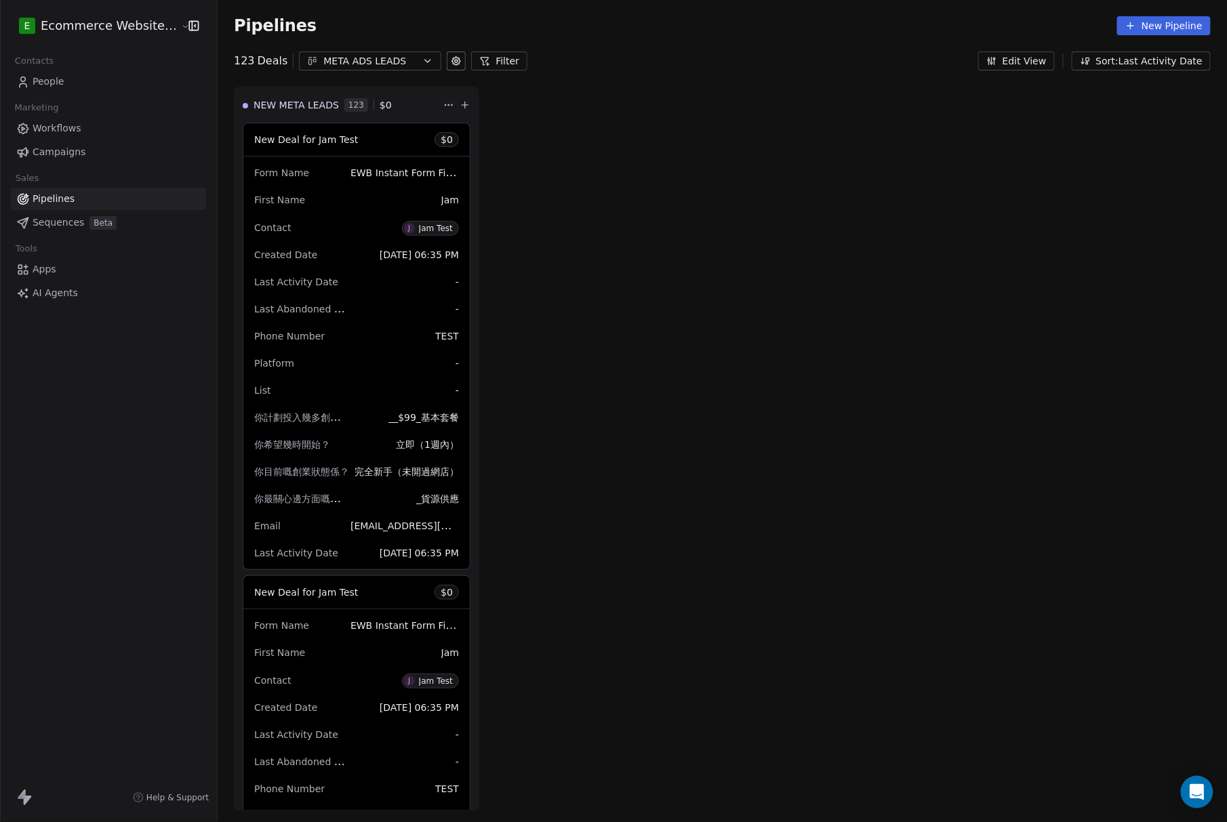
click at [590, 25] on button "New Pipeline" at bounding box center [1164, 25] width 94 height 19
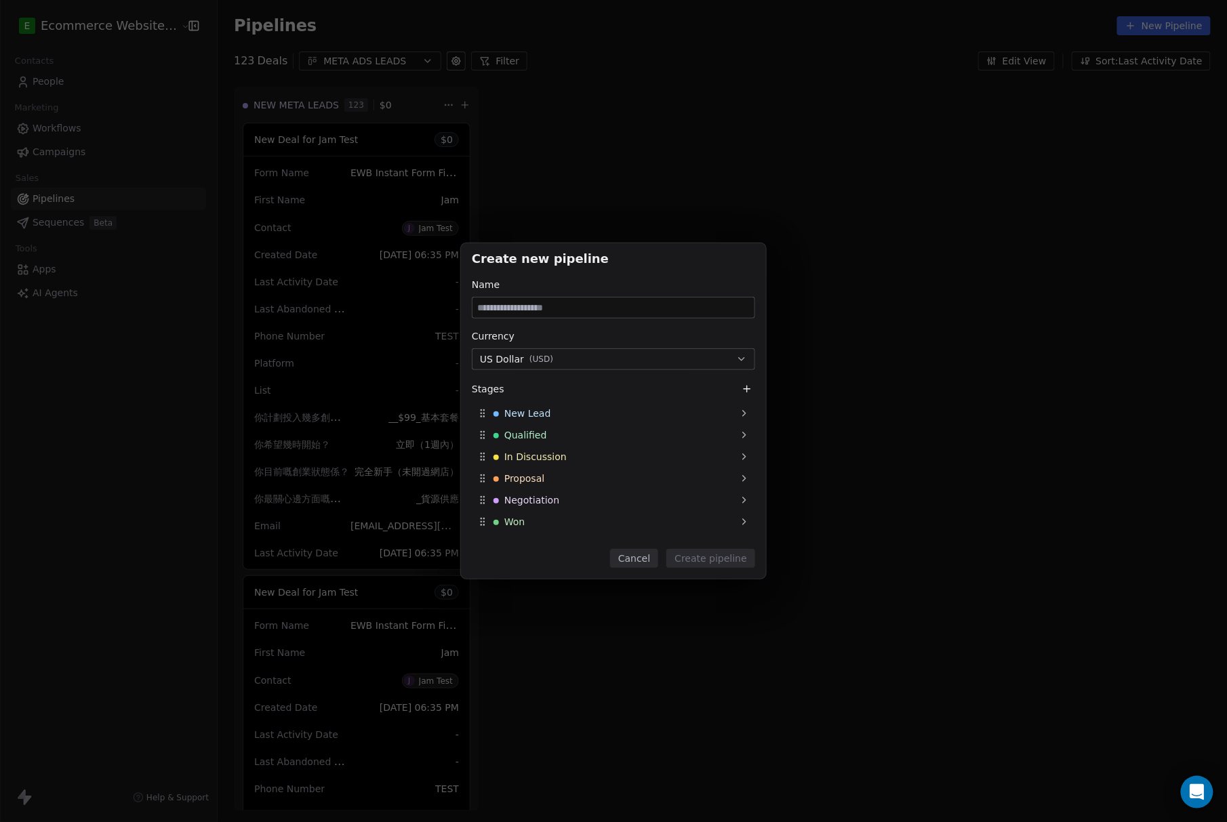
click at [590, 318] on input at bounding box center [613, 307] width 282 height 20
drag, startPoint x: 649, startPoint y: 550, endPoint x: 1082, endPoint y: 275, distance: 513.0
click at [590, 553] on button "Cancel" at bounding box center [634, 558] width 48 height 19
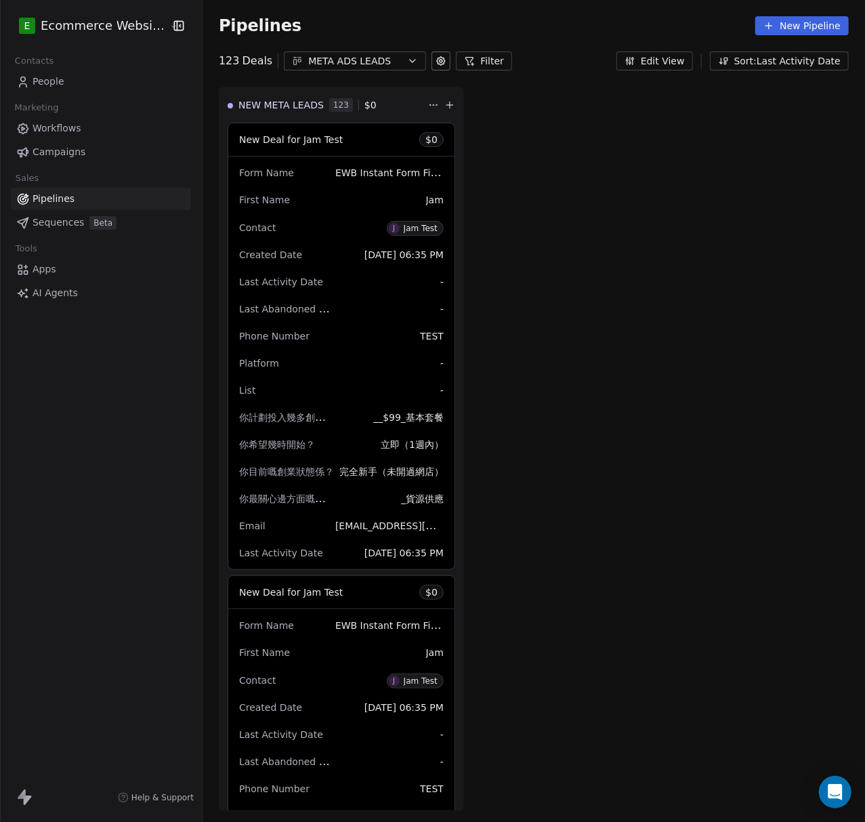
click at [71, 76] on link "People" at bounding box center [101, 81] width 180 height 22
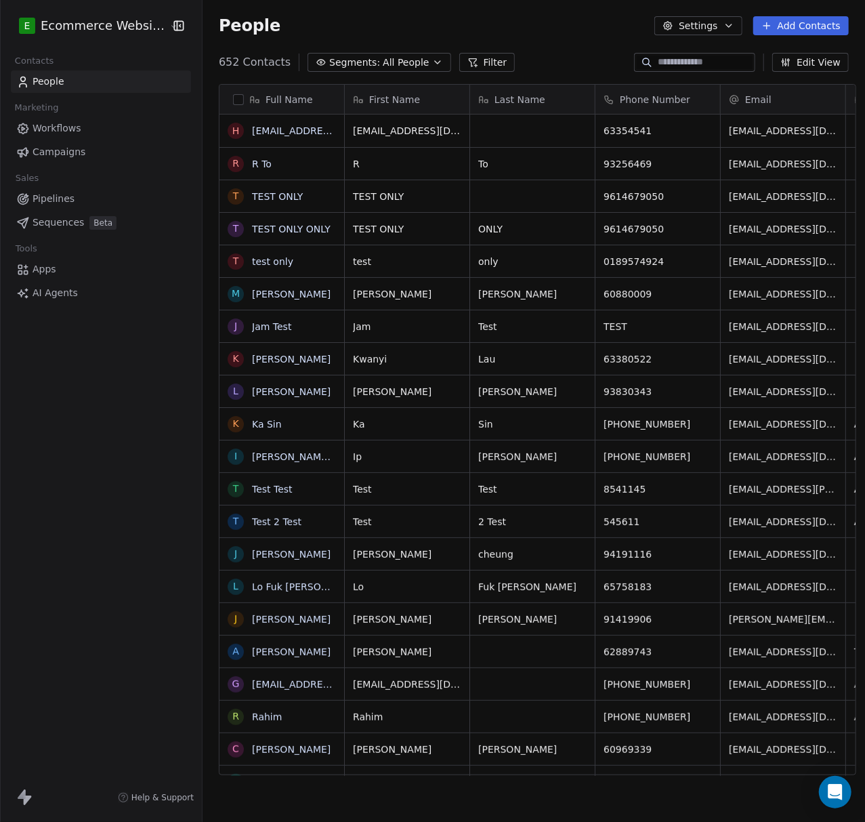
scroll to position [710, 657]
click at [49, 80] on span "People" at bounding box center [49, 82] width 32 height 14
click at [478, 63] on button "Filter" at bounding box center [487, 62] width 56 height 19
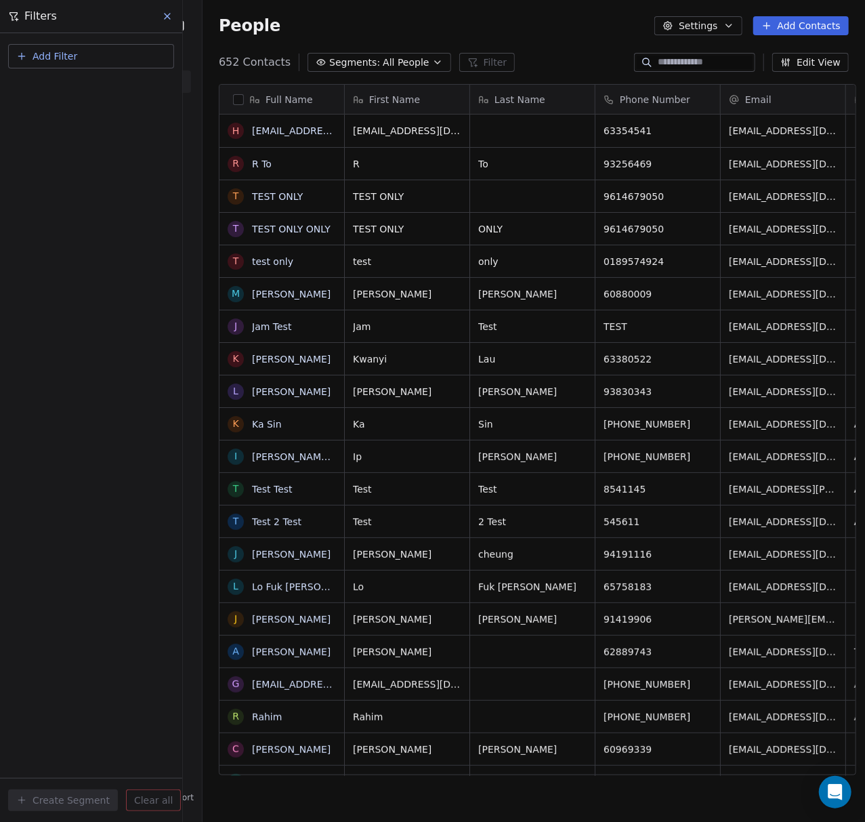
click at [111, 38] on div "Add Filter" at bounding box center [91, 53] width 182 height 41
click at [111, 53] on button "Add Filter" at bounding box center [91, 56] width 166 height 24
click at [83, 84] on span "Contact properties" at bounding box center [66, 88] width 88 height 14
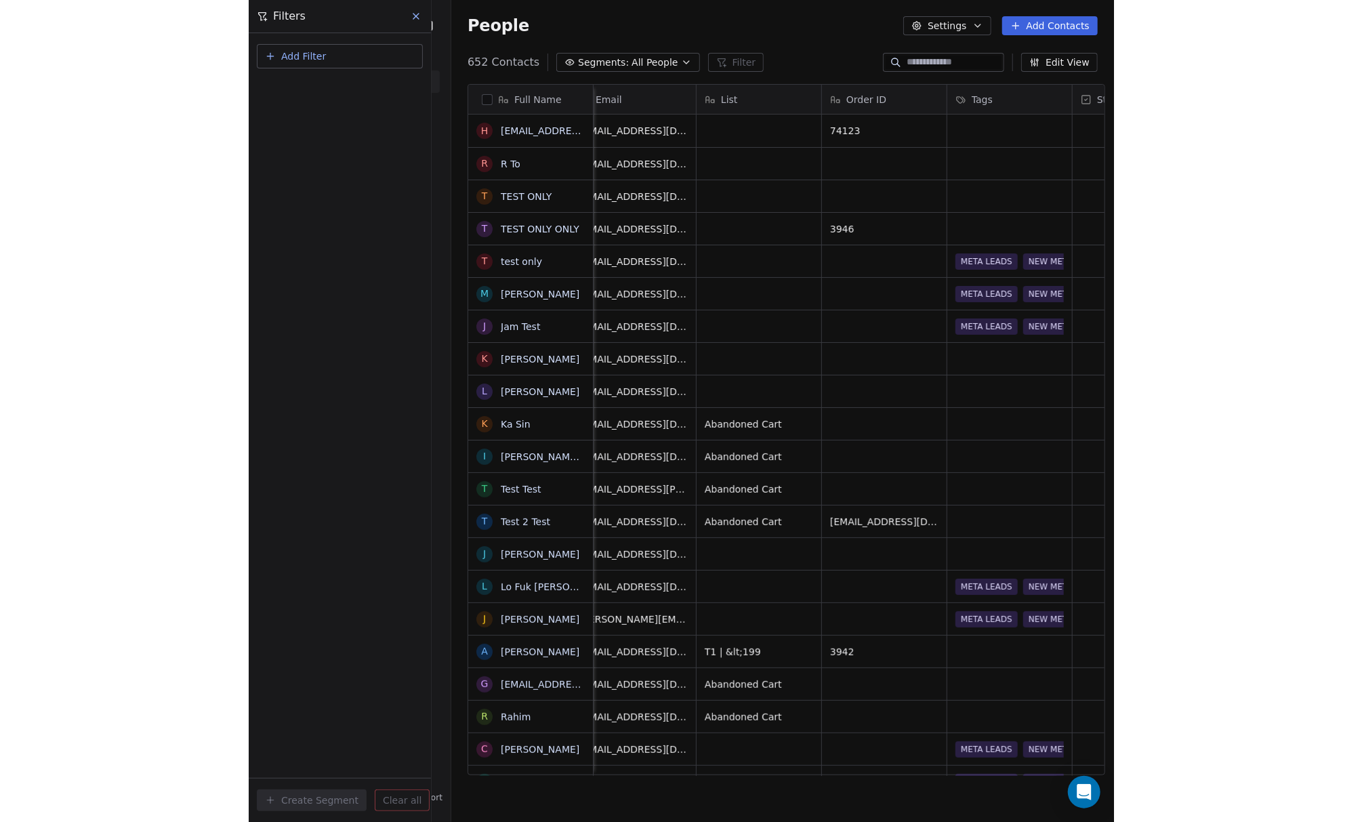
scroll to position [0, 391]
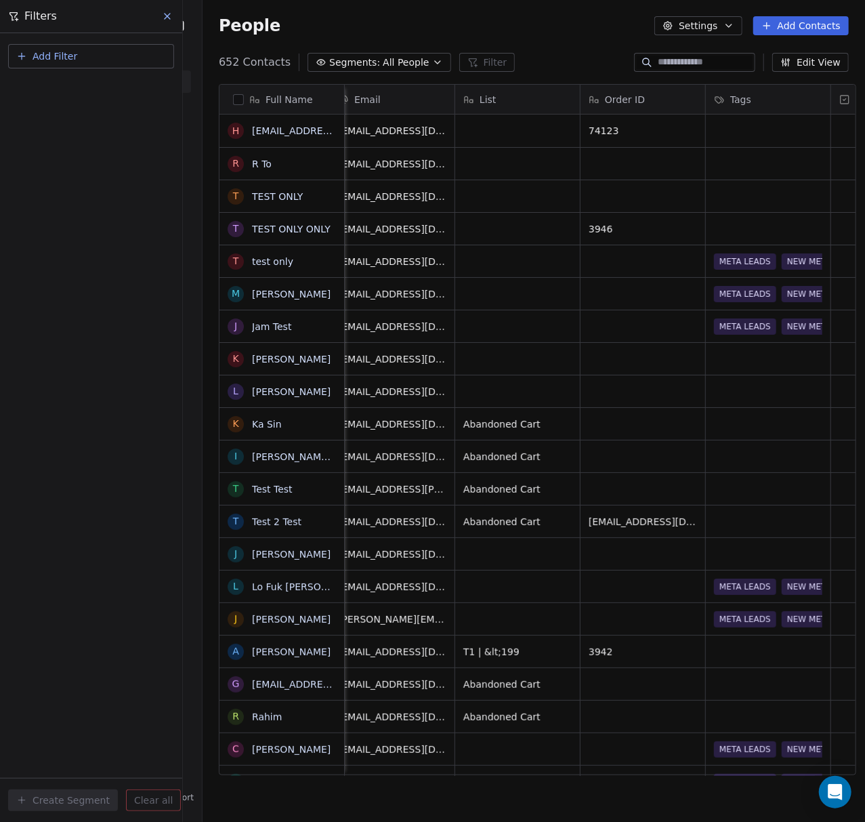
drag, startPoint x: 400, startPoint y: 768, endPoint x: 448, endPoint y: 787, distance: 51.5
click at [448, 560] on html "E Ecommerce Website Builder Contacts People Marketing Workflows Campaigns Sales…" at bounding box center [432, 411] width 865 height 822
click at [58, 52] on span "Add Filter" at bounding box center [55, 56] width 45 height 14
click at [131, 60] on html "E Ecommerce Website Builder Contacts People Marketing Workflows Campaigns Sales…" at bounding box center [432, 411] width 865 height 822
click at [131, 60] on button "Add Filter" at bounding box center [91, 56] width 166 height 24
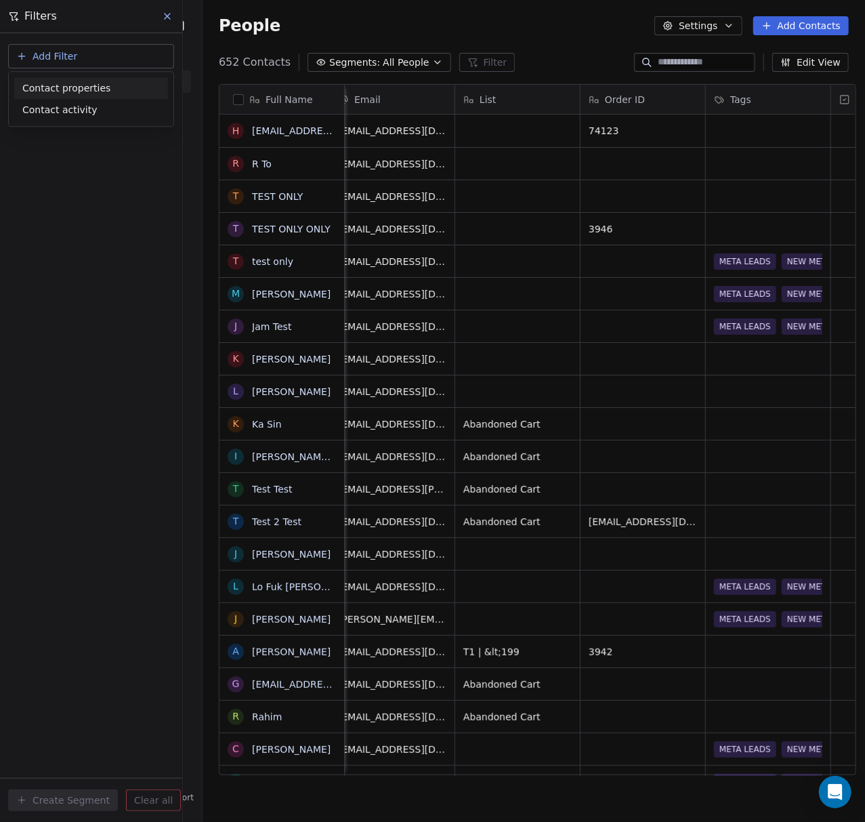
click at [77, 77] on div "Contact properties" at bounding box center [91, 88] width 154 height 22
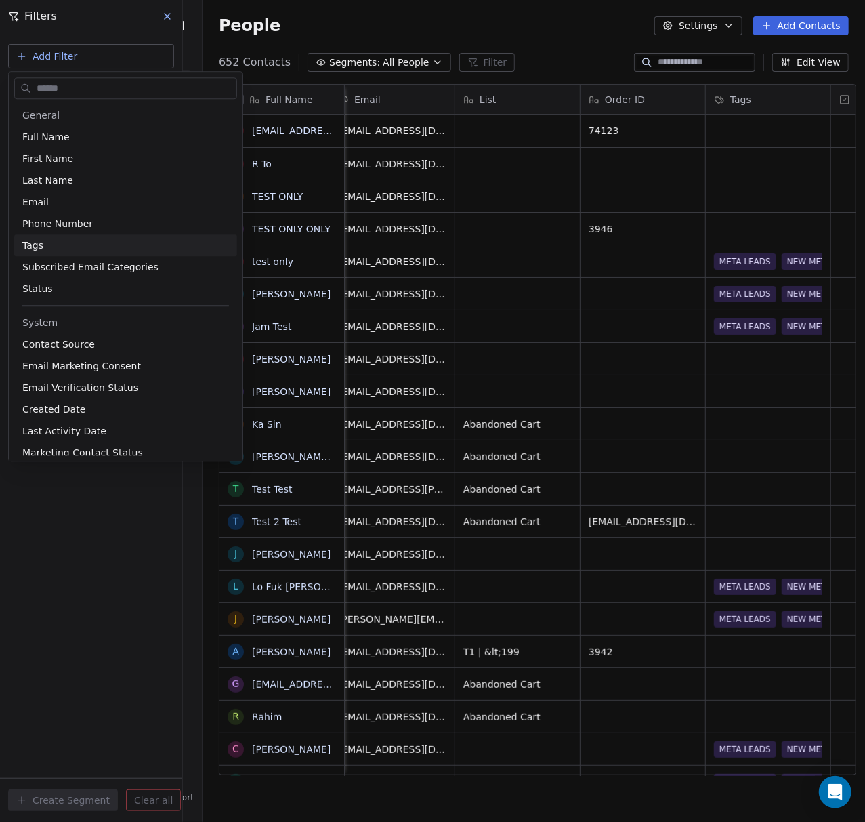
click at [356, 63] on html "E Ecommerce Website Builder Contacts People Marketing Workflows Campaigns Sales…" at bounding box center [432, 411] width 865 height 822
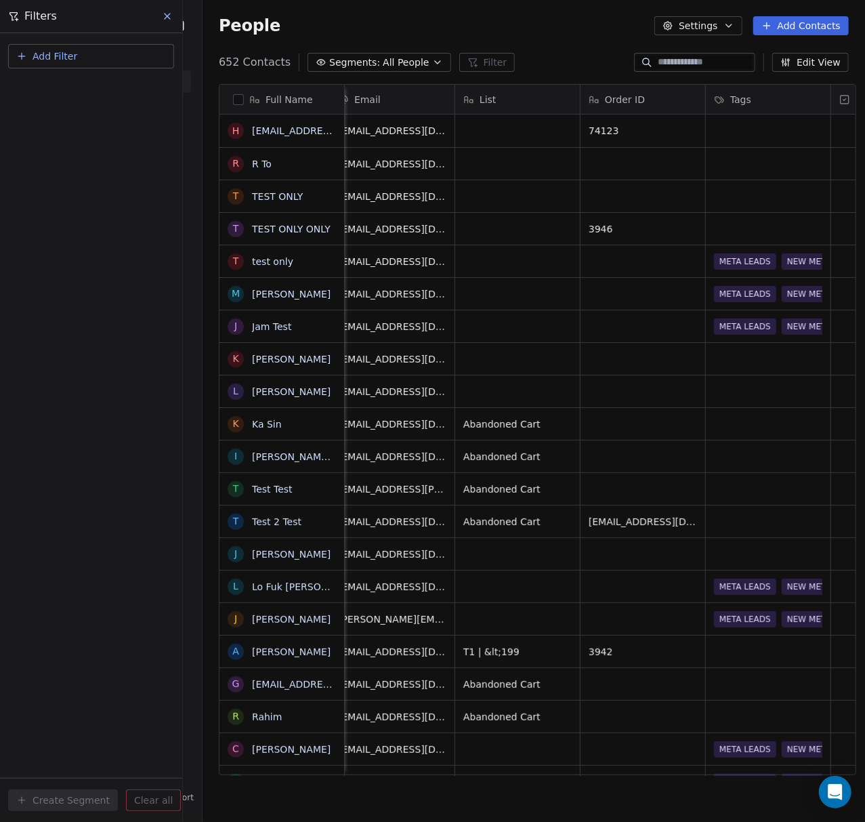
click at [410, 65] on button "Segments: All People" at bounding box center [379, 62] width 143 height 19
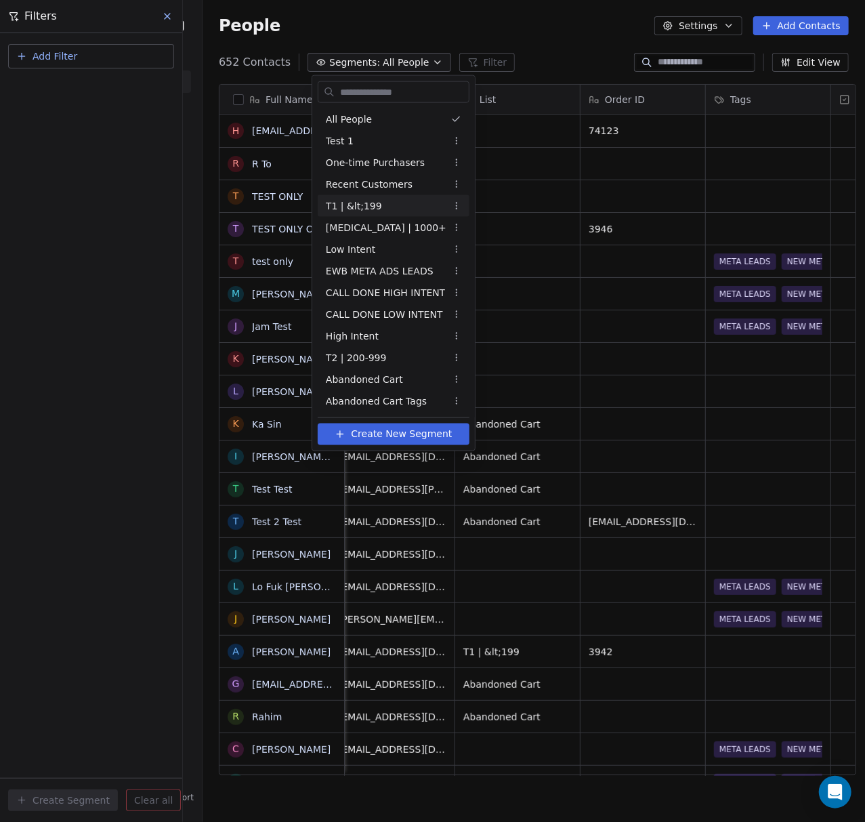
click at [159, 379] on html "E Ecommerce Website Builder Contacts People Marketing Workflows Campaigns Sales…" at bounding box center [432, 411] width 865 height 822
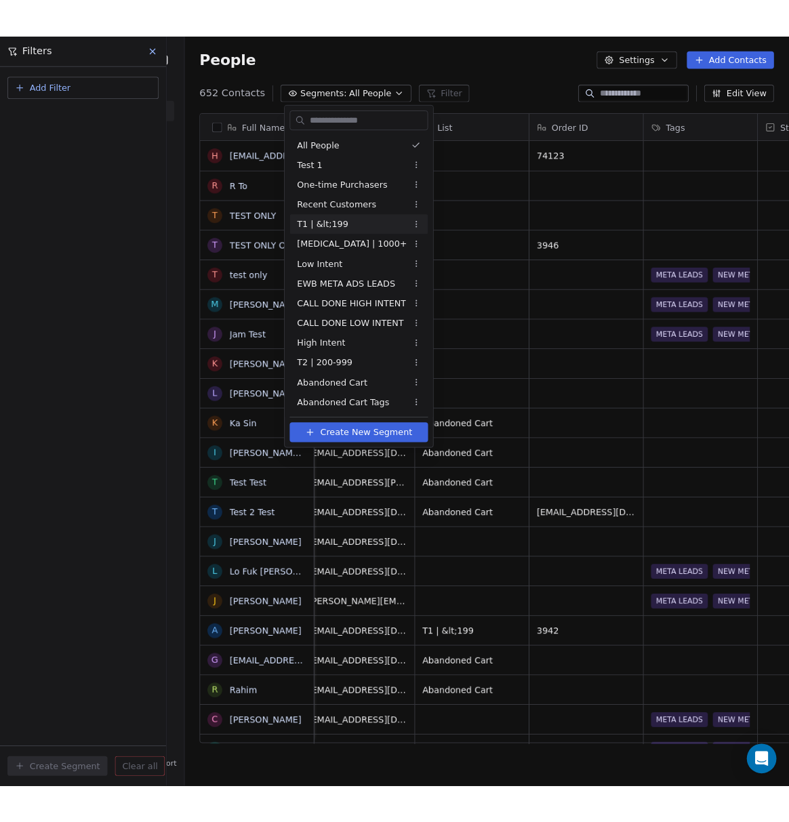
scroll to position [710, 1136]
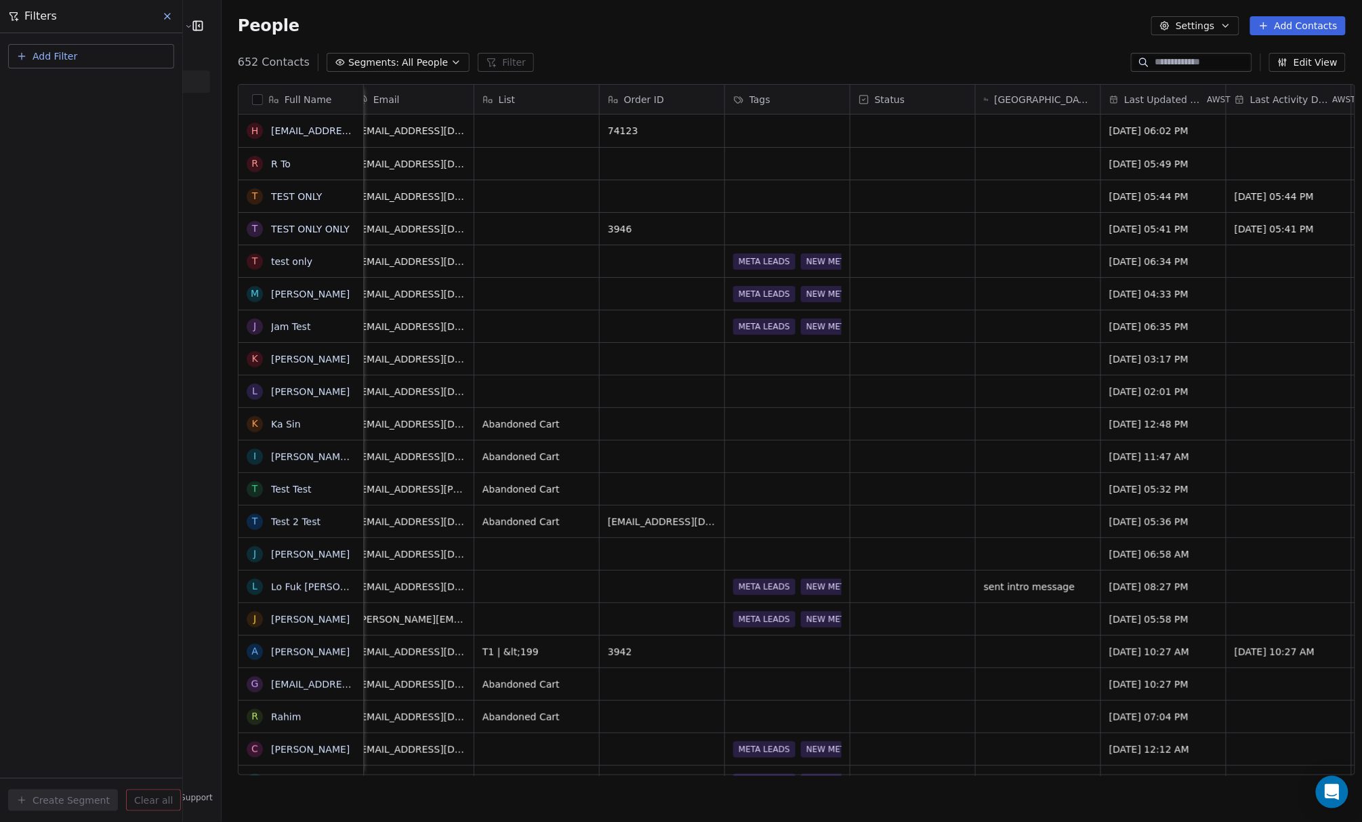
click at [144, 188] on div "Add Filter Create Segment Clear all" at bounding box center [91, 427] width 182 height 789
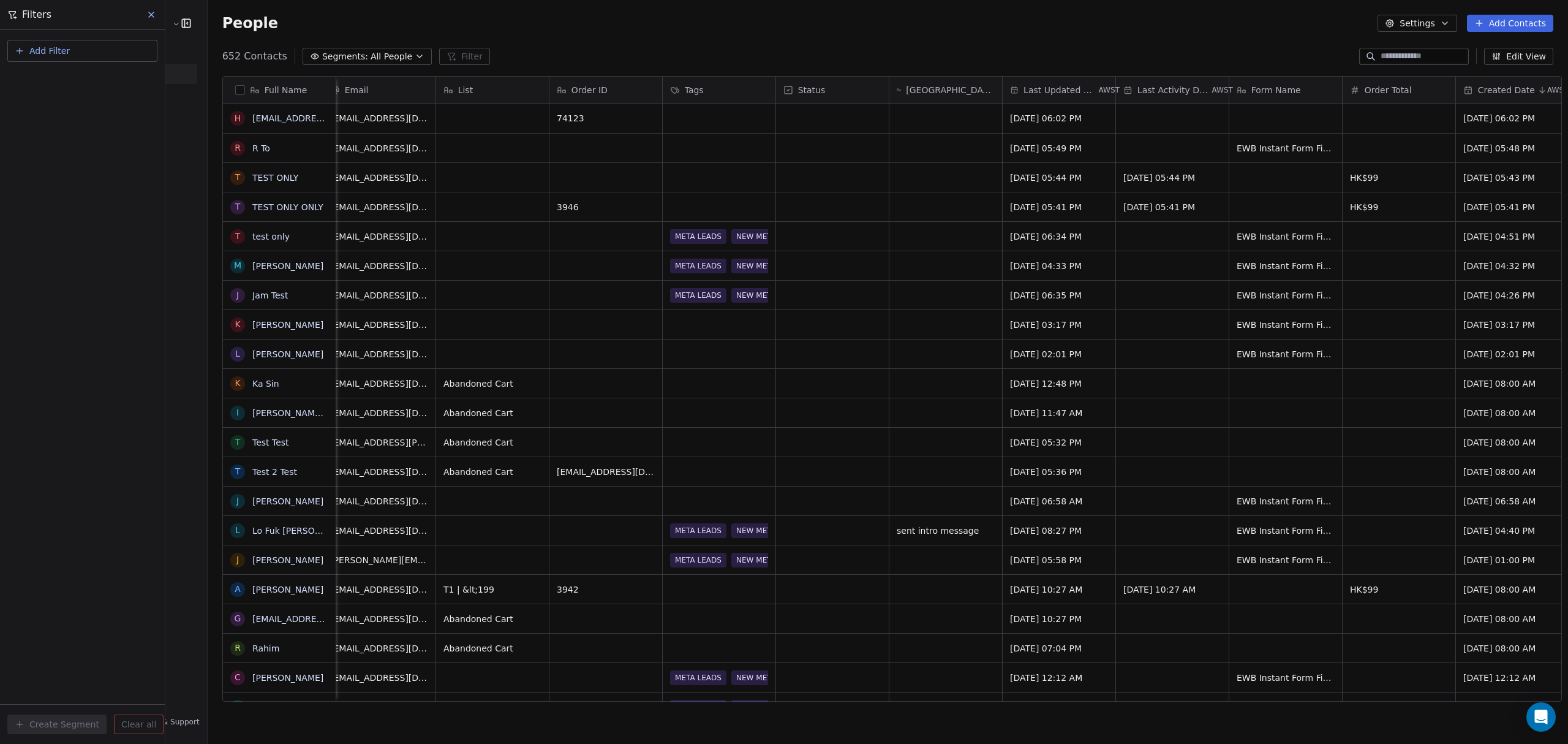
scroll to position [642, 1357]
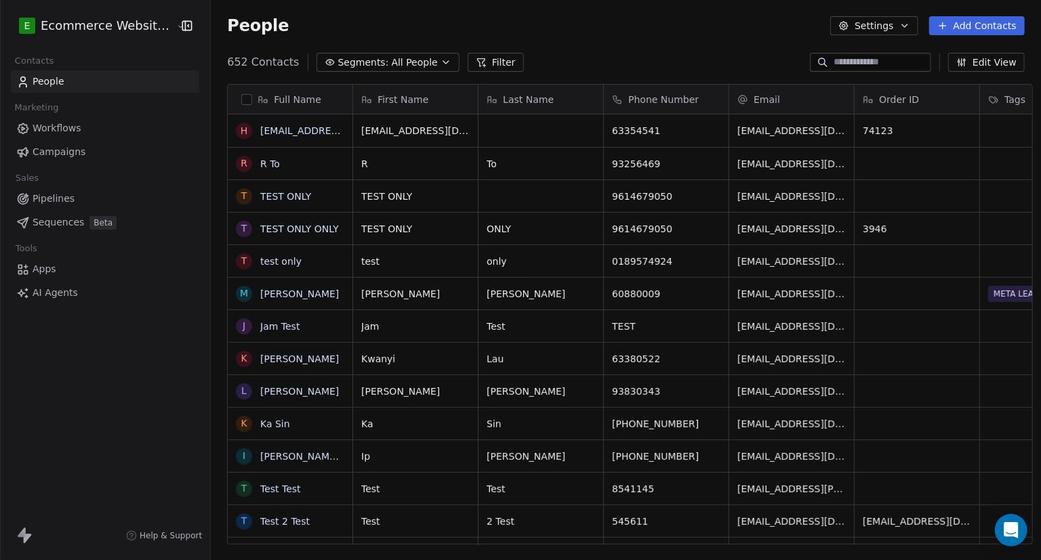
scroll to position [484, 828]
click at [75, 190] on link "Pipelines" at bounding box center [105, 199] width 188 height 22
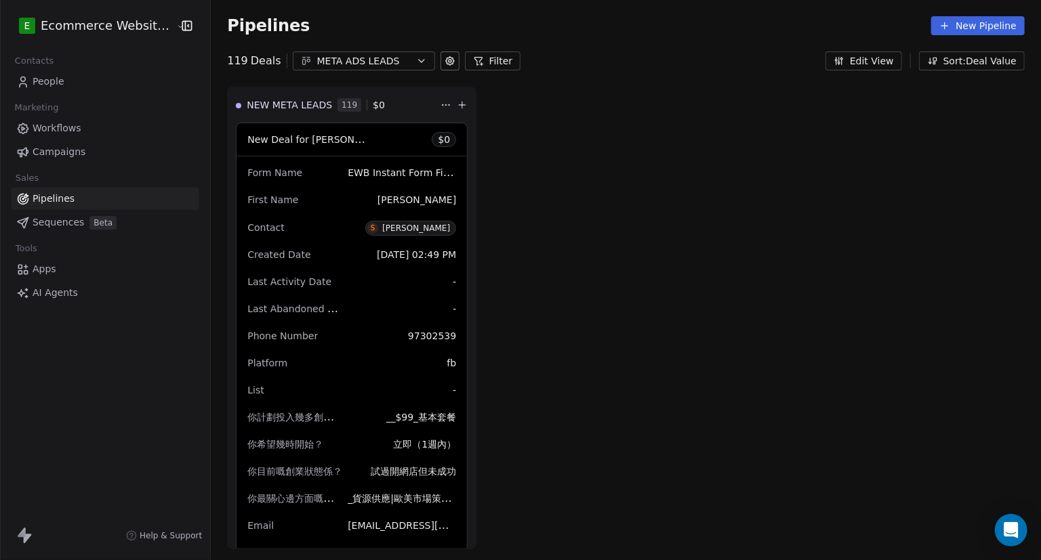
click at [332, 64] on div "META ADS LEADS" at bounding box center [364, 61] width 94 height 14
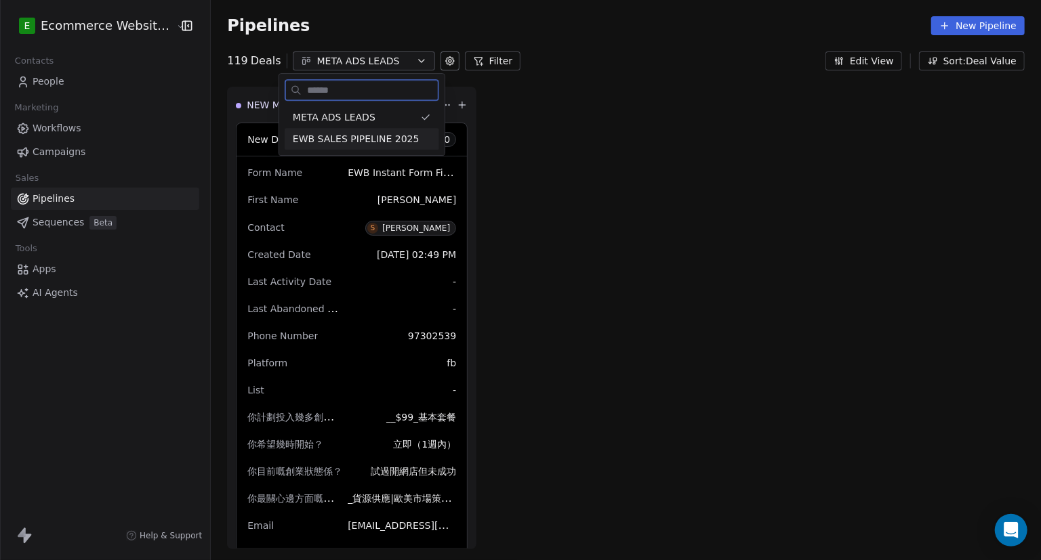
click at [356, 136] on span "EWB SALES PIPELINE 2025" at bounding box center [356, 139] width 127 height 14
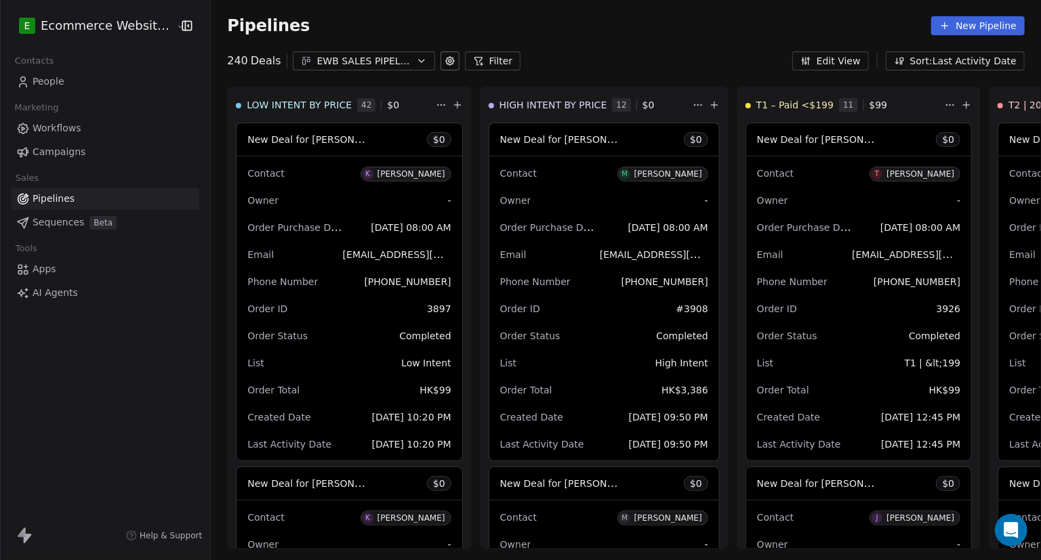
click at [353, 68] on div "EWB SALES PIPELINE 2025" at bounding box center [364, 61] width 94 height 14
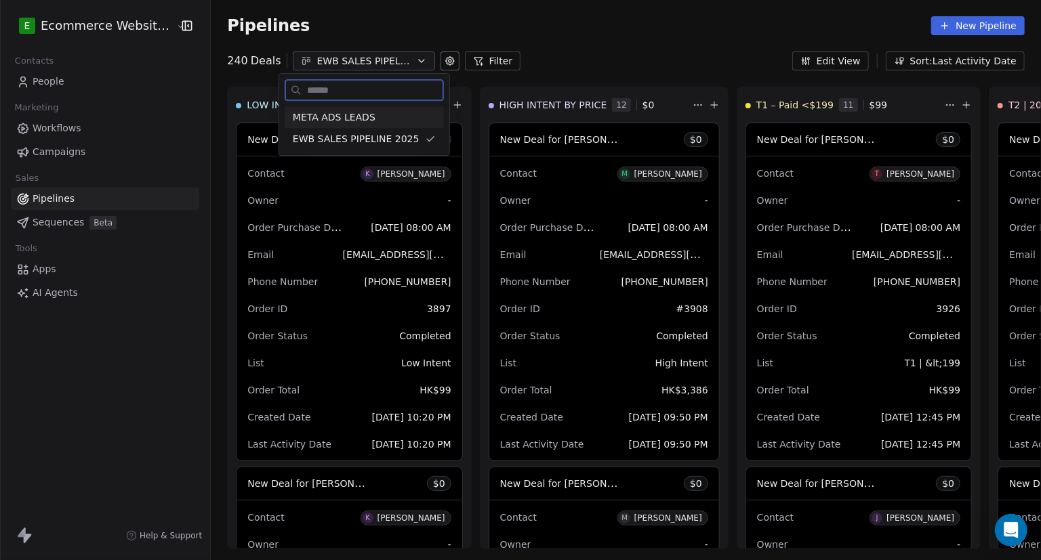
click at [354, 115] on span "META ADS LEADS" at bounding box center [334, 117] width 83 height 14
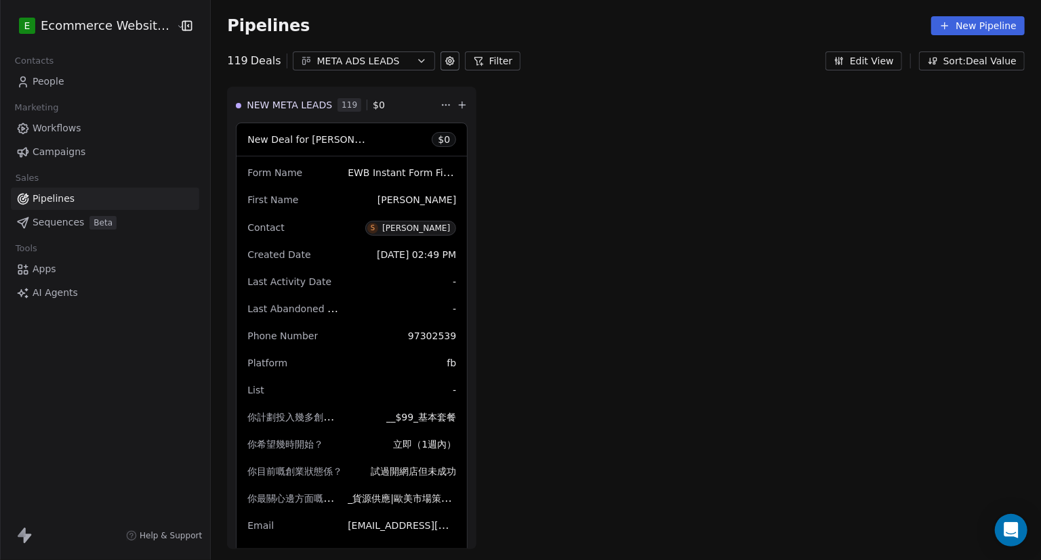
click at [375, 47] on div "Pipelines New Pipeline" at bounding box center [626, 26] width 830 height 52
click at [386, 63] on div "META ADS LEADS" at bounding box center [364, 61] width 94 height 14
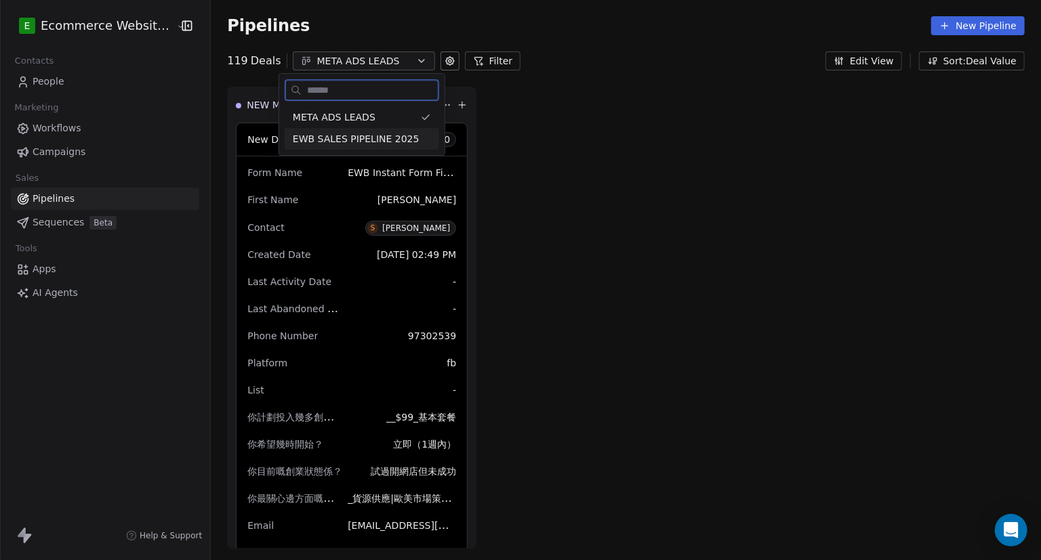
click at [361, 146] on span "EWB SALES PIPELINE 2025" at bounding box center [356, 139] width 127 height 14
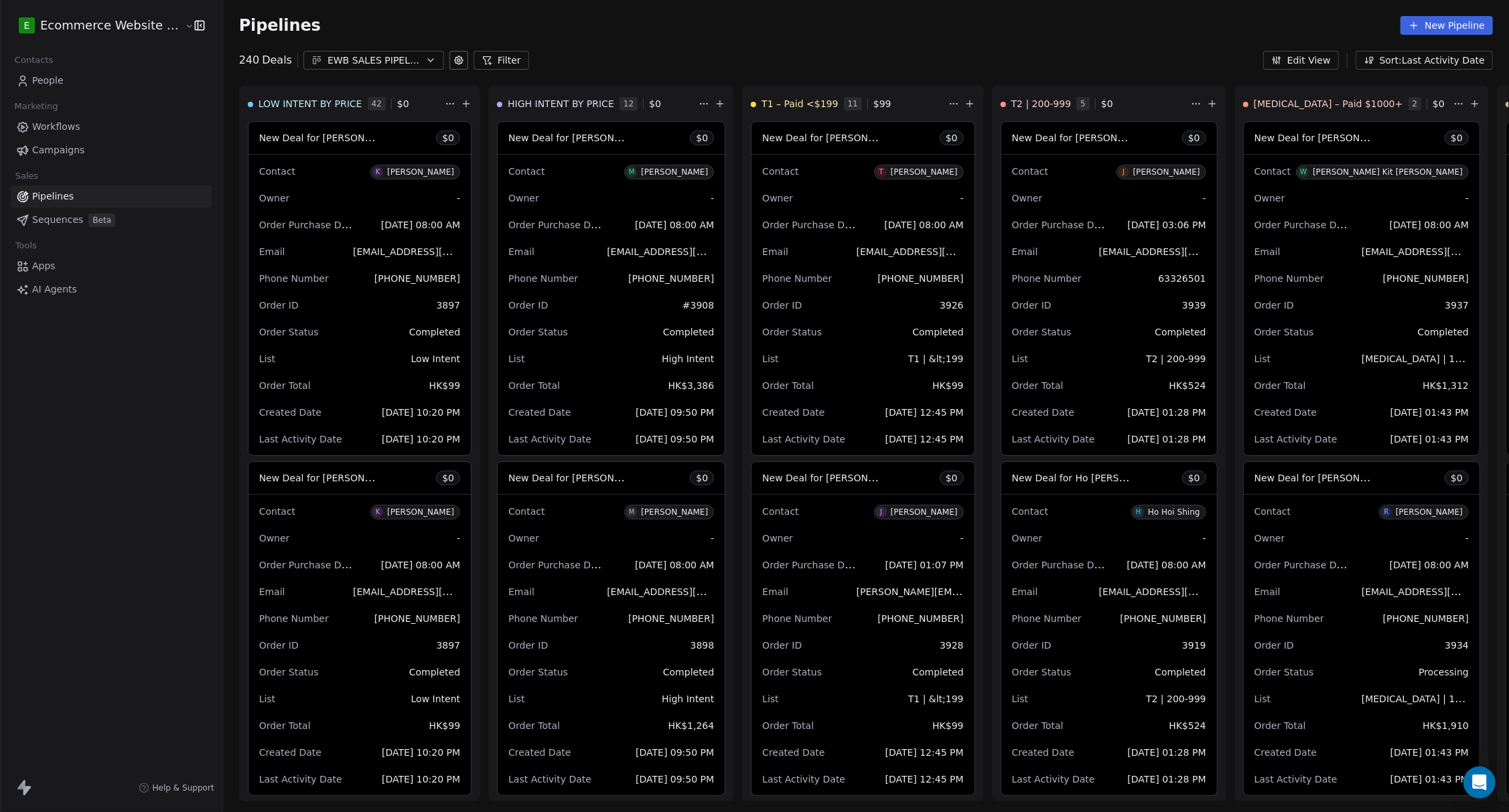
click at [398, 55] on div "EWB SALES PIPELINE 2025" at bounding box center [374, 60] width 93 height 14
click at [378, 111] on div "META ADS LEADS" at bounding box center [373, 116] width 141 height 14
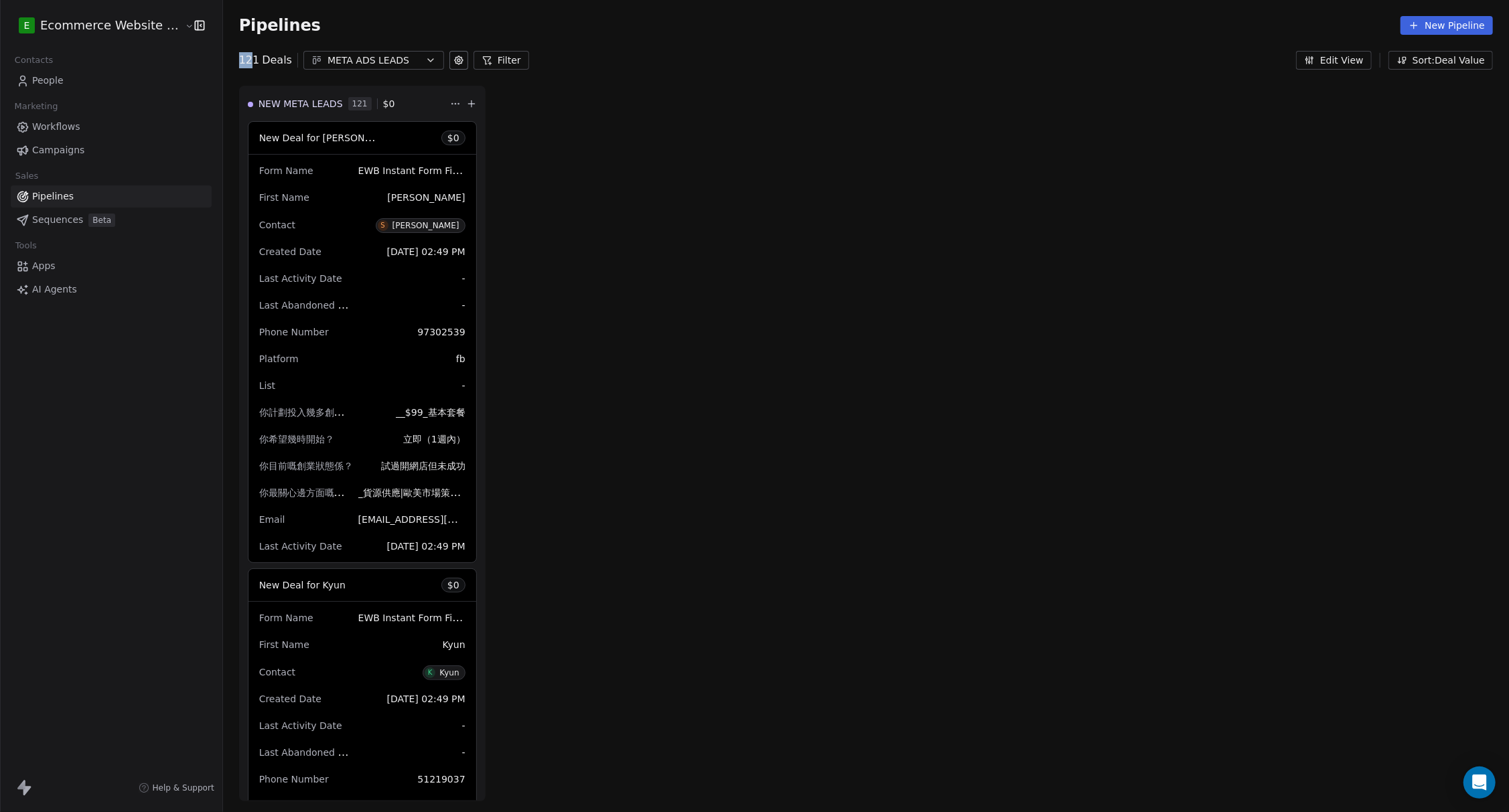
drag, startPoint x: 227, startPoint y: 62, endPoint x: 244, endPoint y: 59, distance: 17.3
click at [244, 59] on div "121 Deals META ADS LEADS Filter Edit View Sort: Deal Value" at bounding box center [866, 60] width 1286 height 19
click at [904, 65] on button "Sort: Deal Value" at bounding box center [1441, 60] width 105 height 19
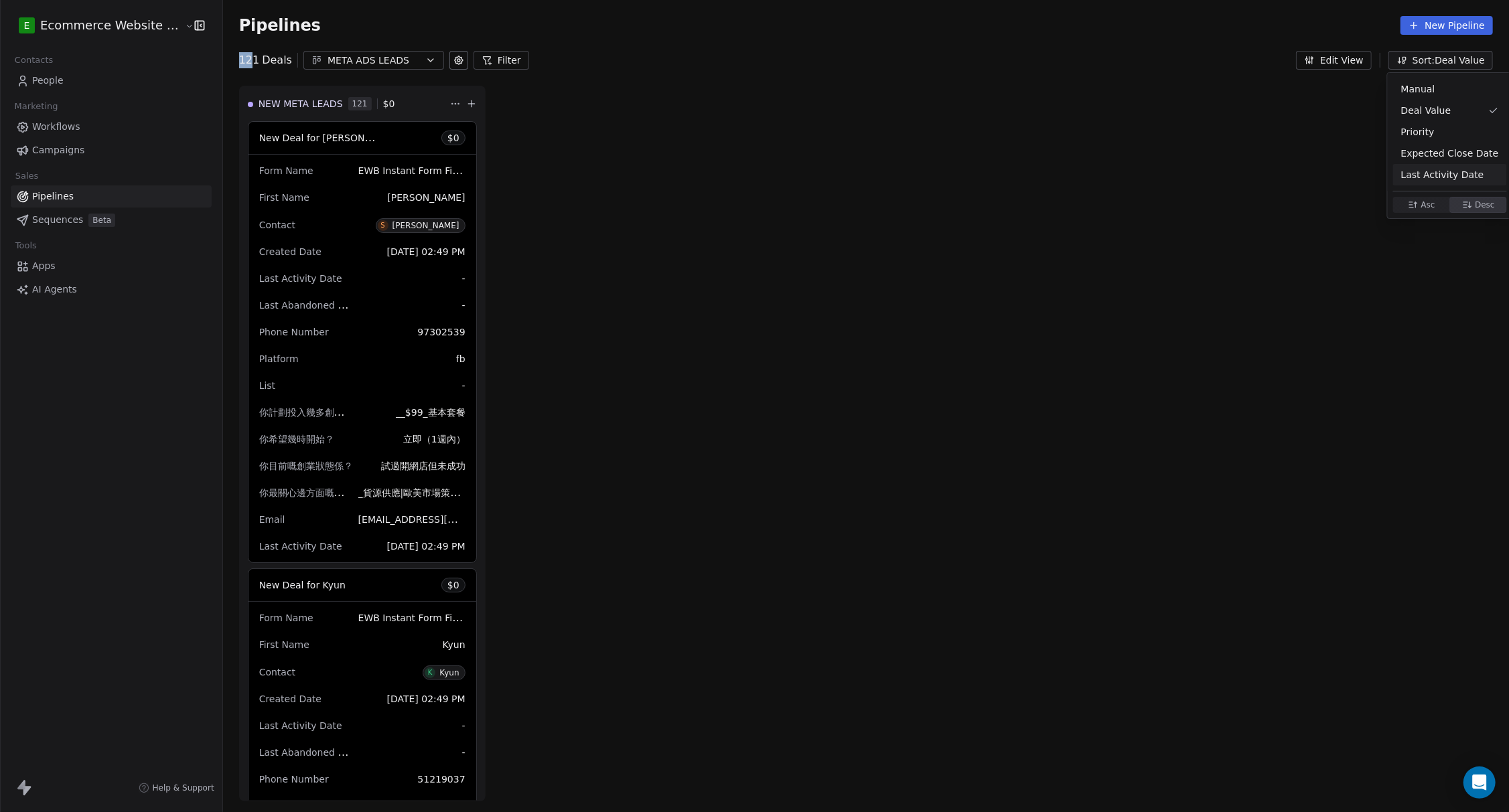
click at [904, 168] on span "Last Activity Date" at bounding box center [1443, 175] width 83 height 14
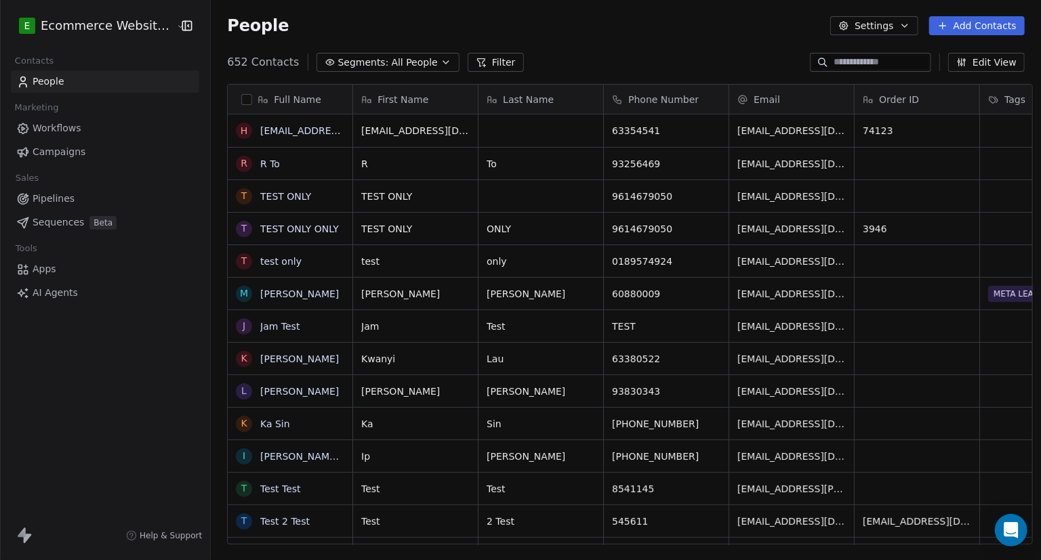
scroll to position [484, 828]
click at [82, 121] on link "Workflows" at bounding box center [105, 128] width 188 height 22
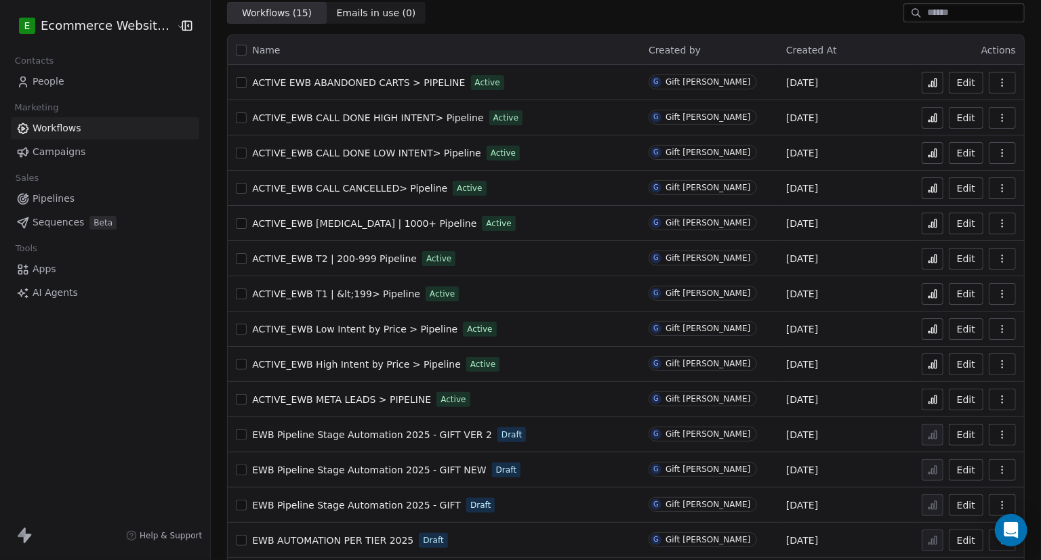
scroll to position [94, 0]
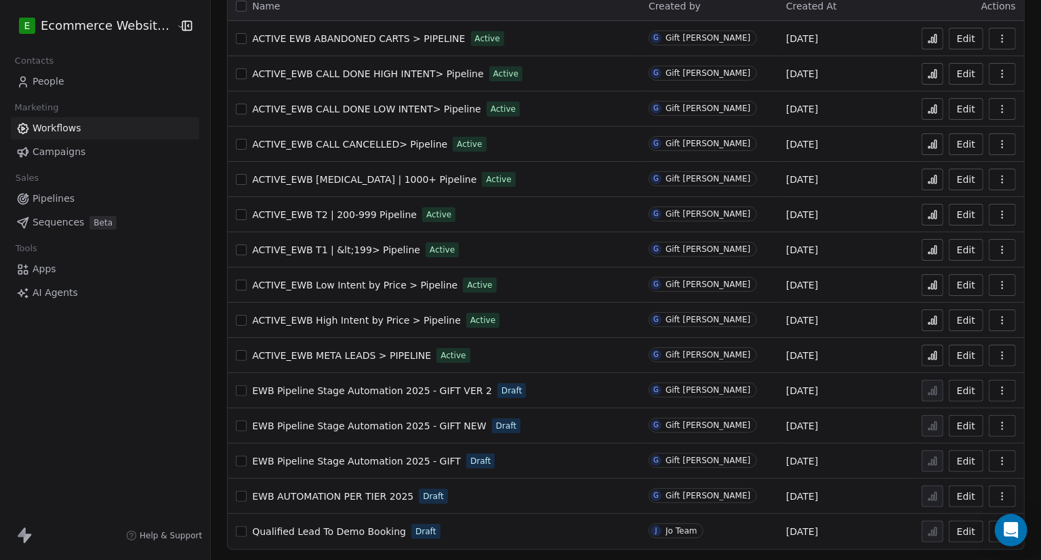
click at [341, 358] on span "ACTIVE_EWB META LEADS > PIPELINE" at bounding box center [341, 355] width 179 height 11
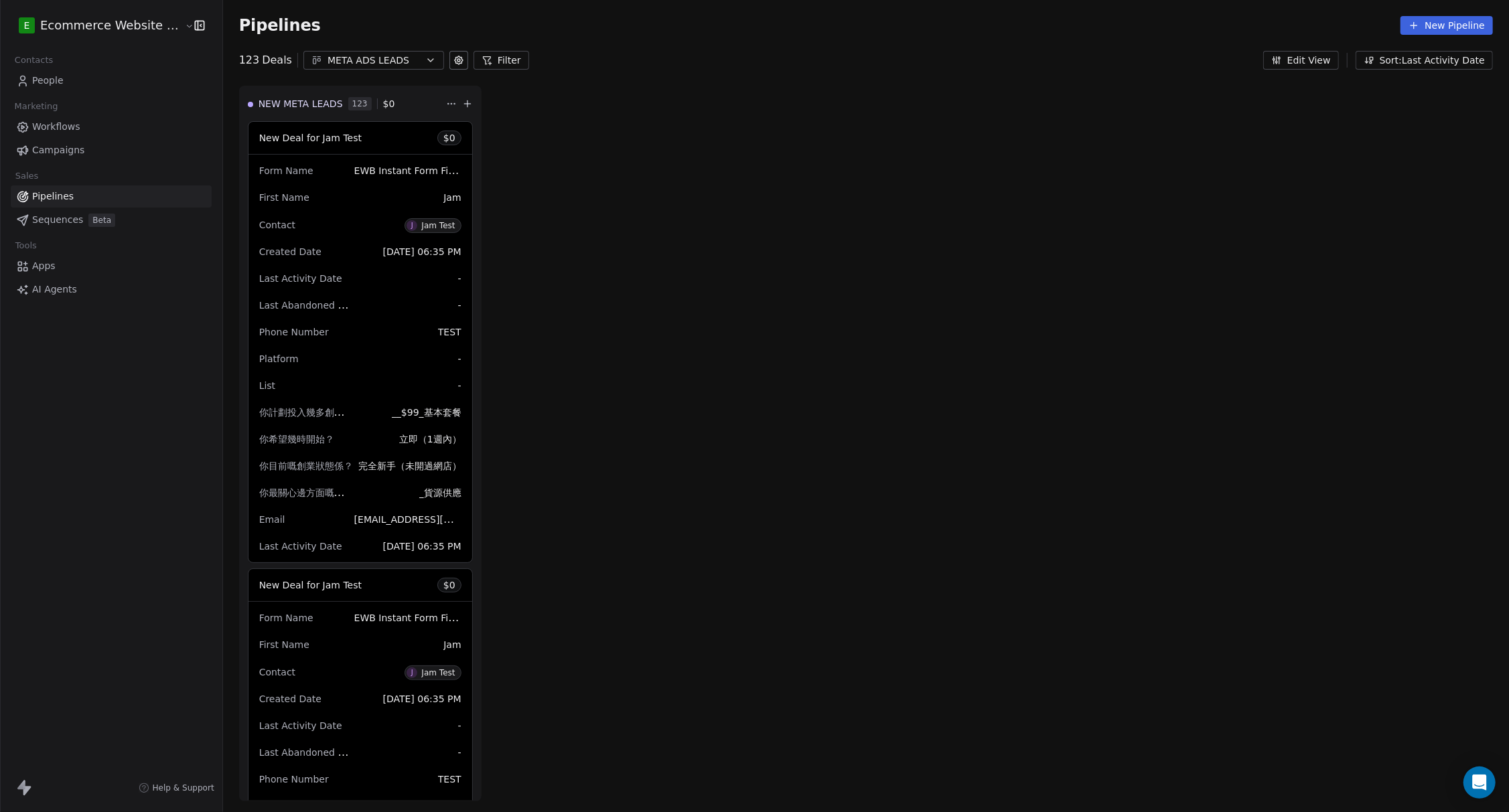
click at [102, 74] on link "People" at bounding box center [111, 80] width 201 height 22
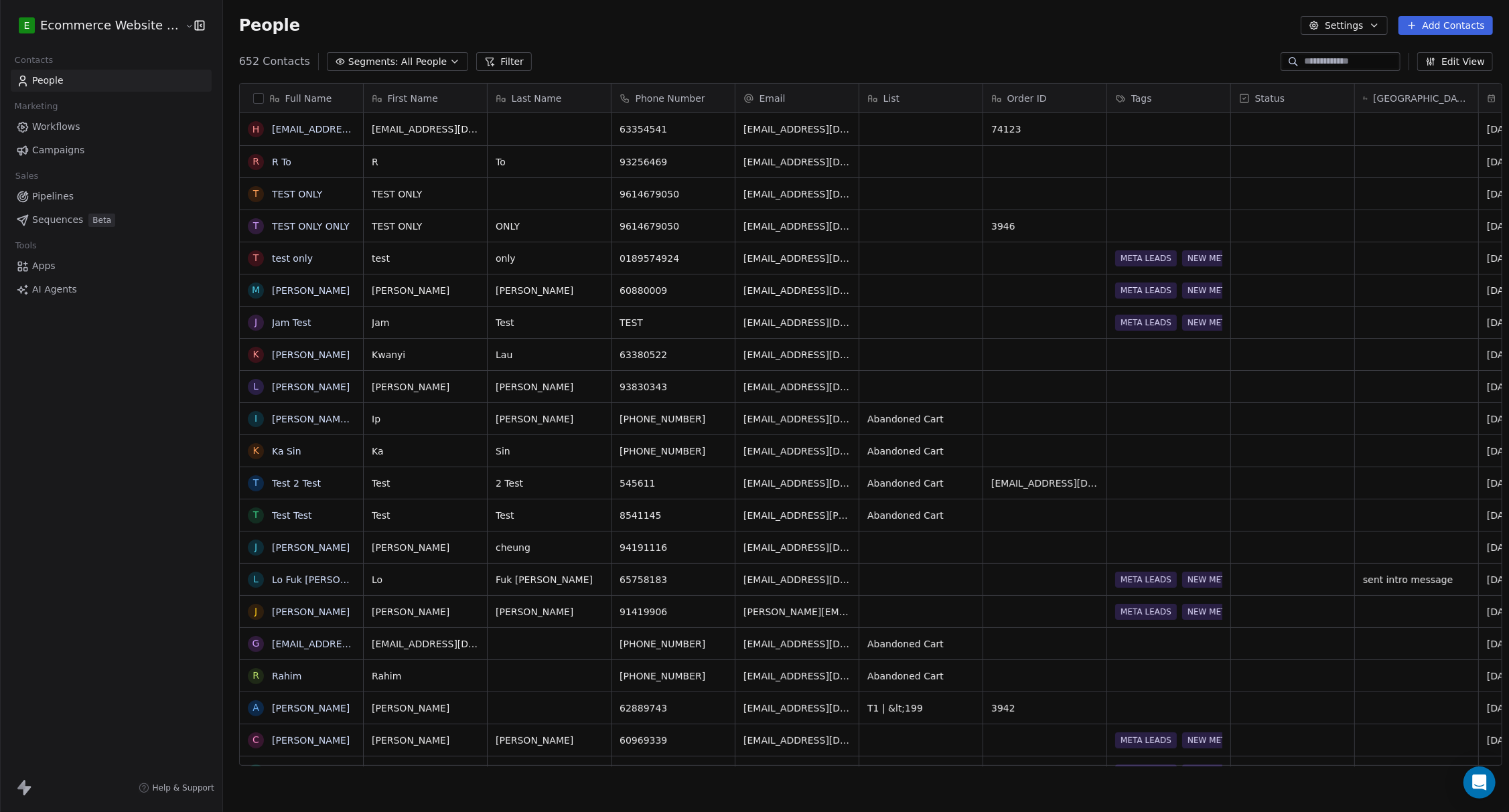
scroll to position [701, 1282]
click at [487, 59] on button "Filter" at bounding box center [504, 61] width 55 height 19
click at [114, 59] on button "Add Filter" at bounding box center [90, 55] width 164 height 24
click at [83, 93] on span "Contact properties" at bounding box center [65, 87] width 87 height 14
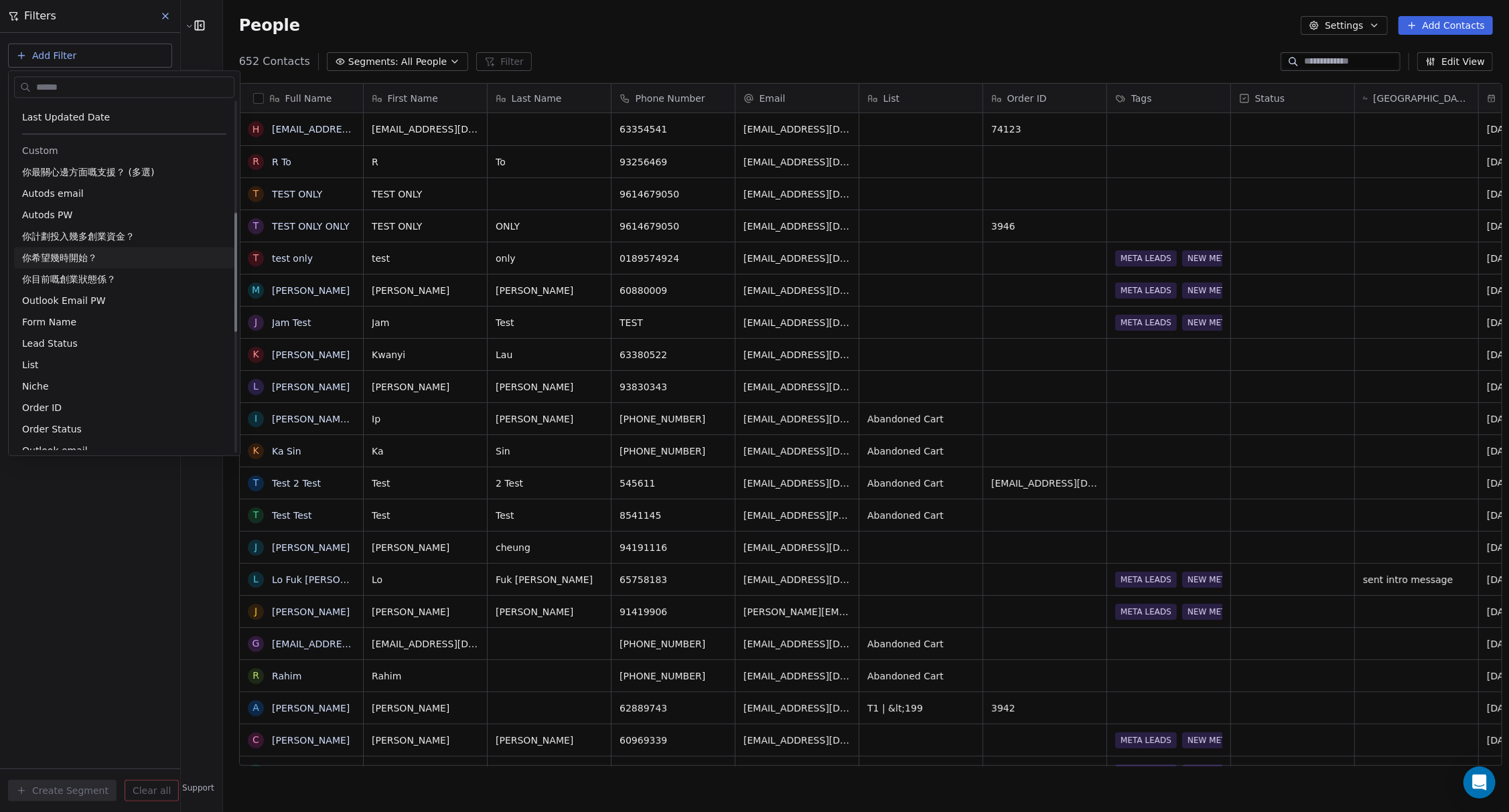
scroll to position [357, 0]
click at [76, 322] on div "Form Name" at bounding box center [124, 317] width 205 height 14
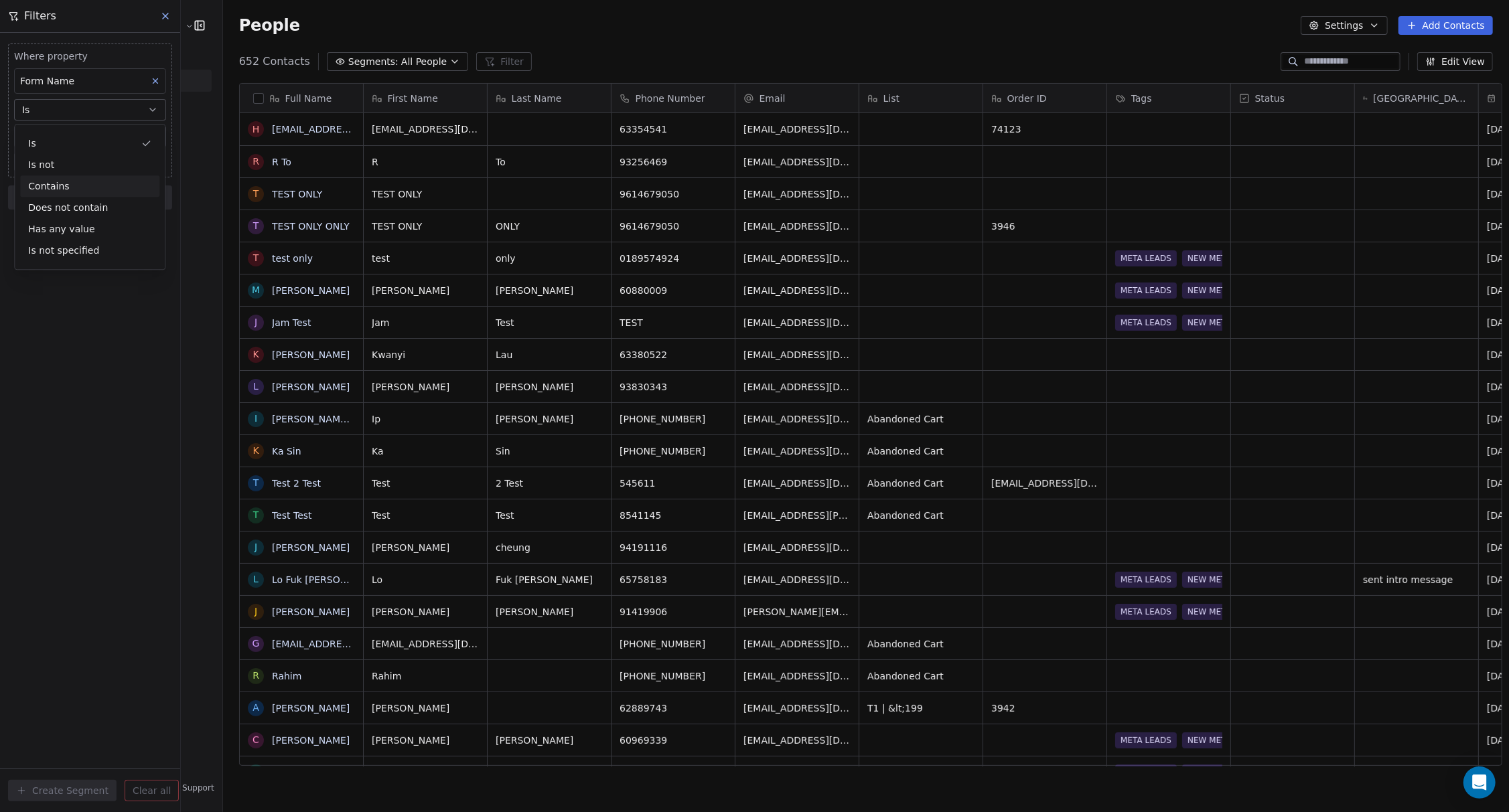
click at [95, 181] on div "Contains" at bounding box center [89, 187] width 139 height 22
click at [90, 131] on input at bounding box center [90, 136] width 150 height 20
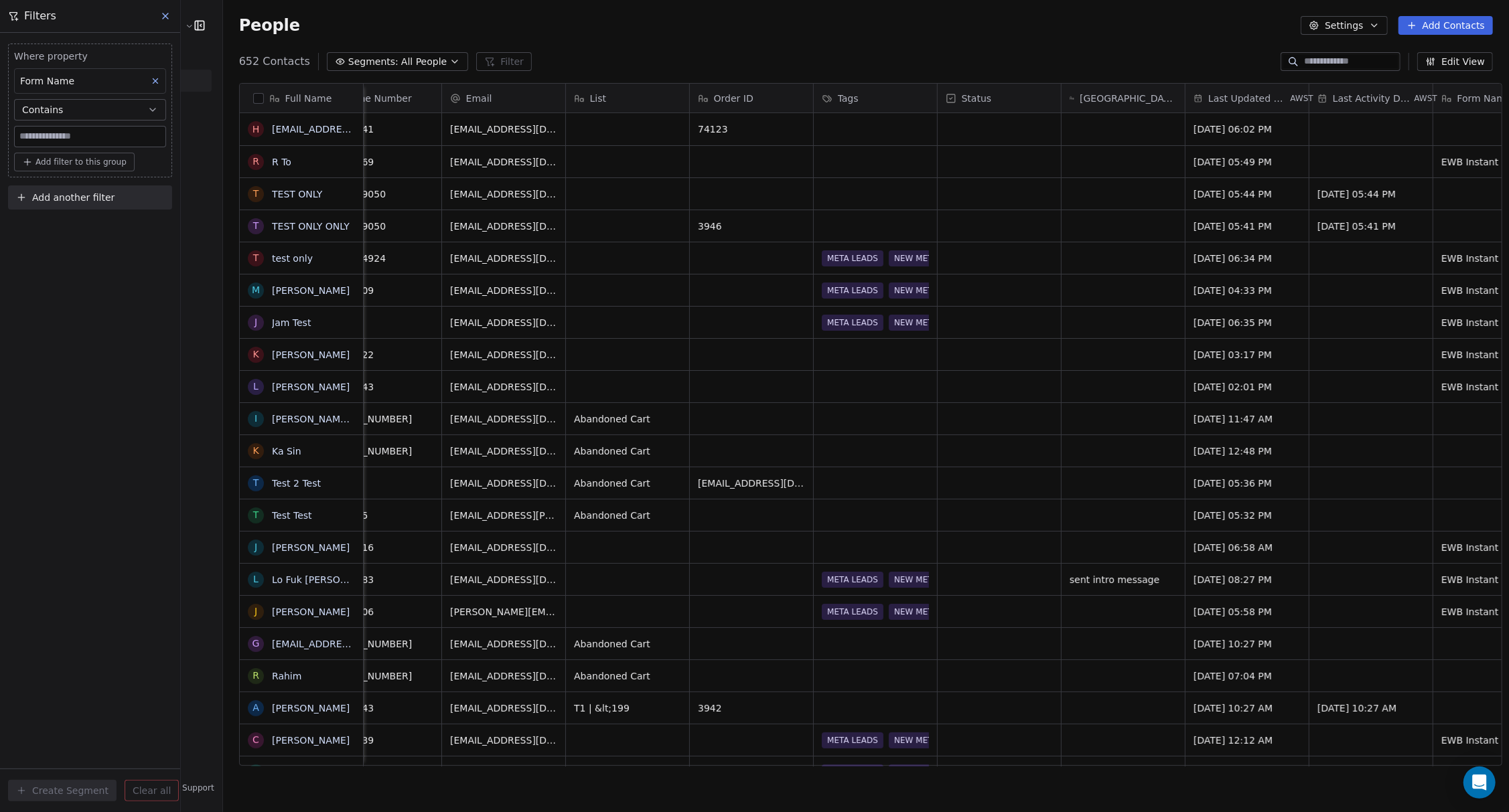
scroll to position [0, 459]
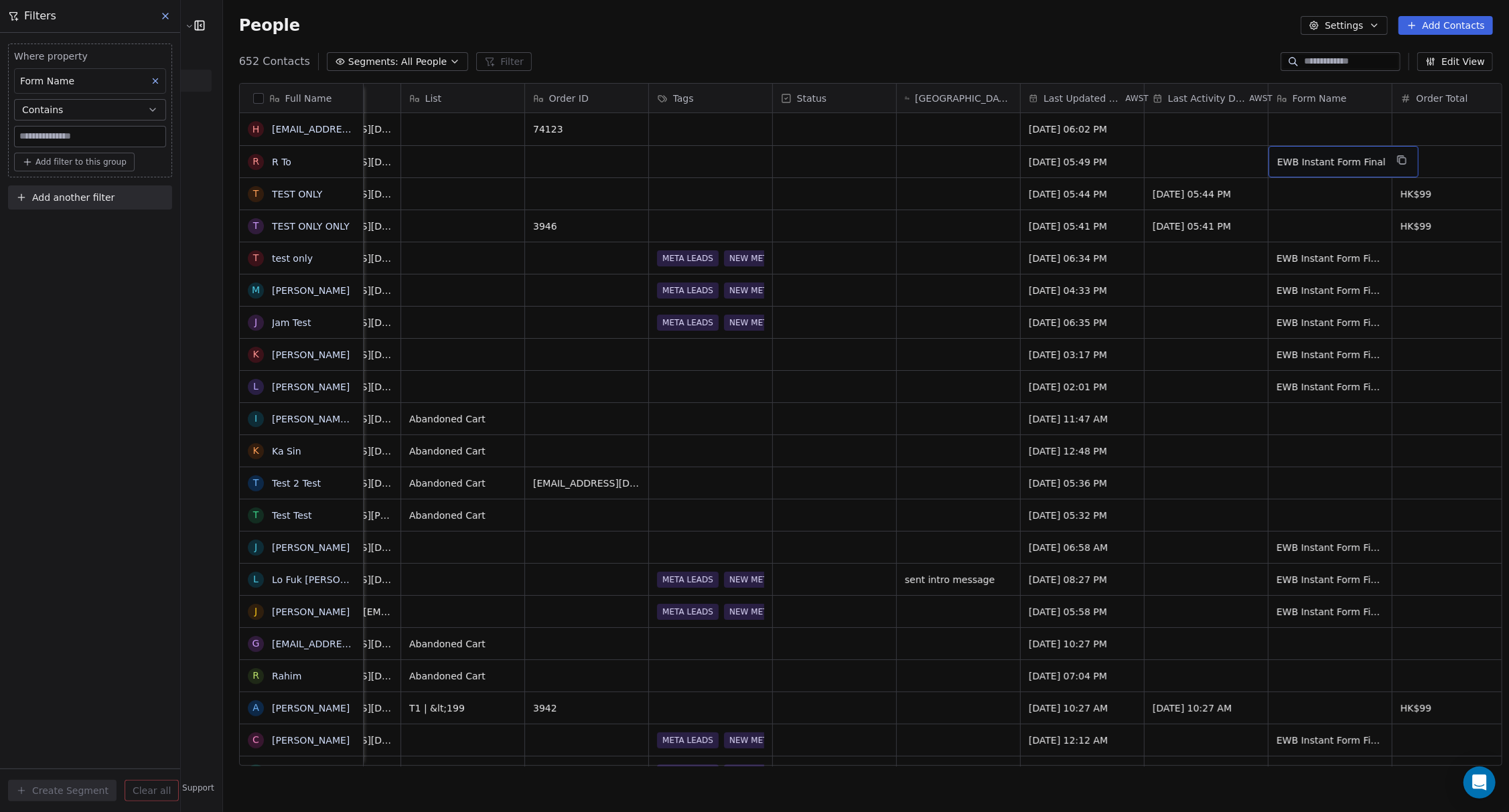
click at [1399, 164] on icon "grid" at bounding box center [1402, 161] width 6 height 6
click at [117, 140] on input at bounding box center [90, 136] width 150 height 20
paste input "**********"
type input "**********"
click at [107, 230] on div "**********" at bounding box center [90, 422] width 180 height 779
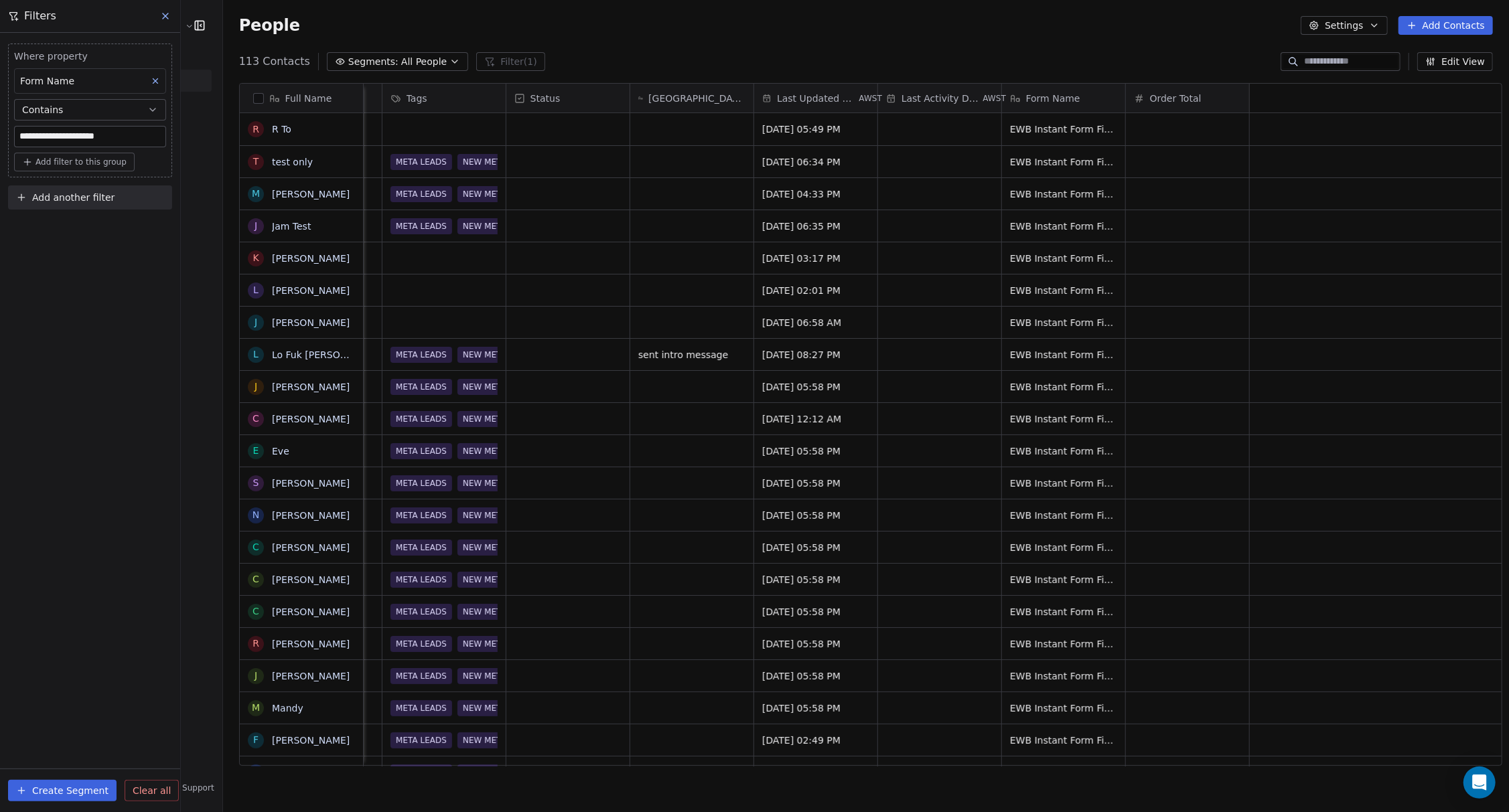
scroll to position [0, 0]
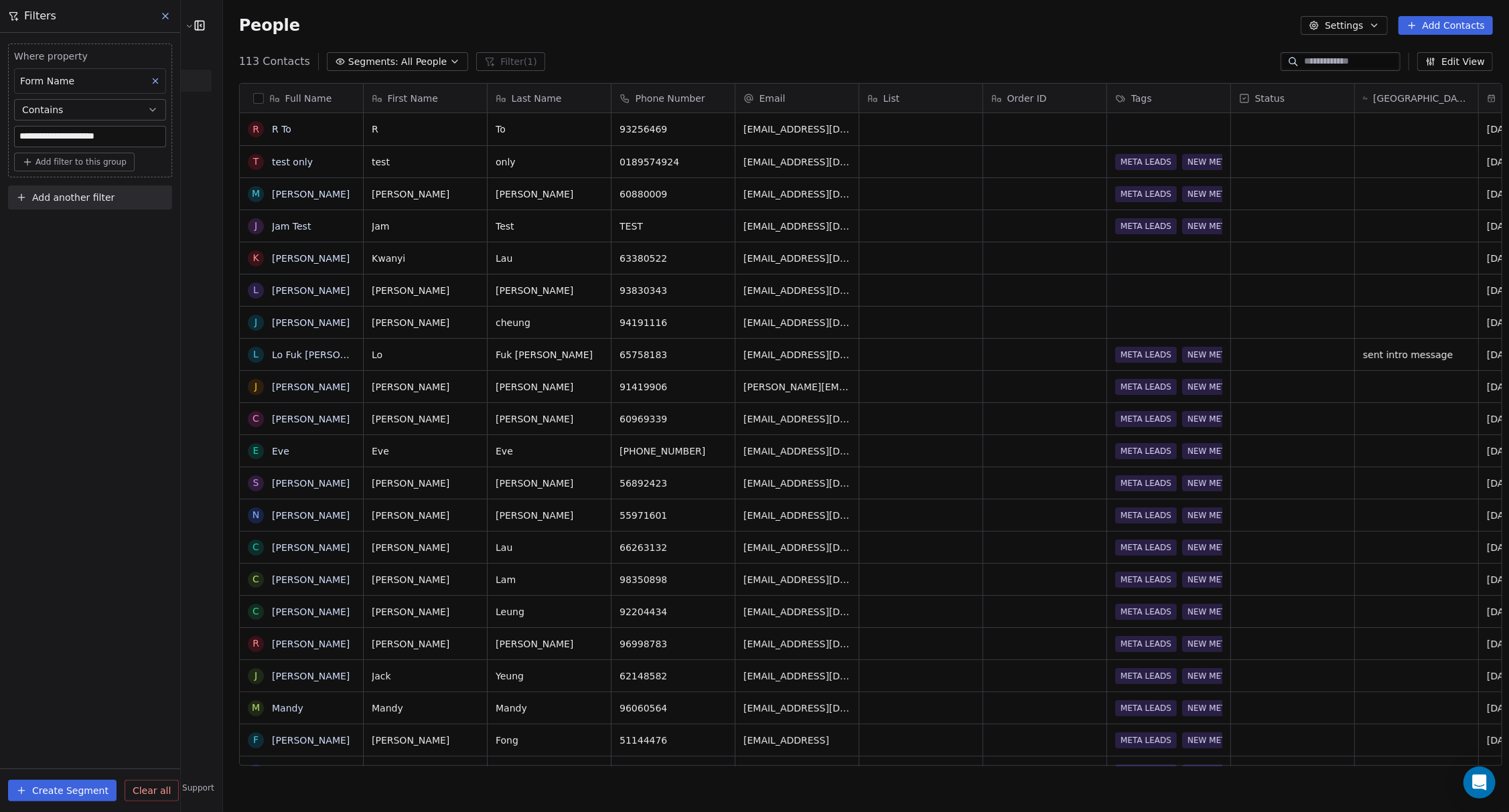
click at [253, 97] on button "button" at bounding box center [258, 98] width 11 height 11
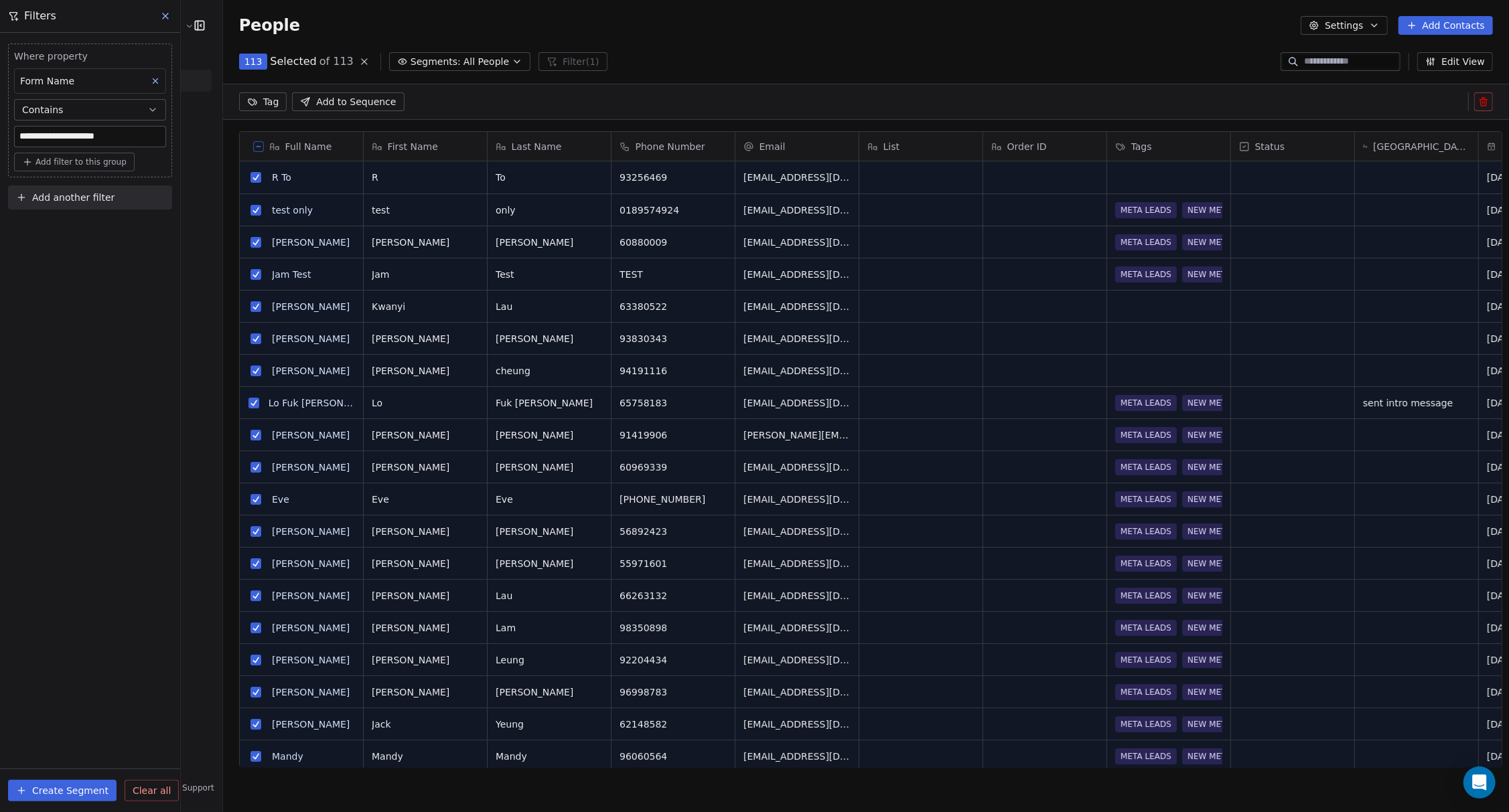
scroll to position [655, 1282]
click at [269, 99] on html "**********" at bounding box center [754, 406] width 1509 height 812
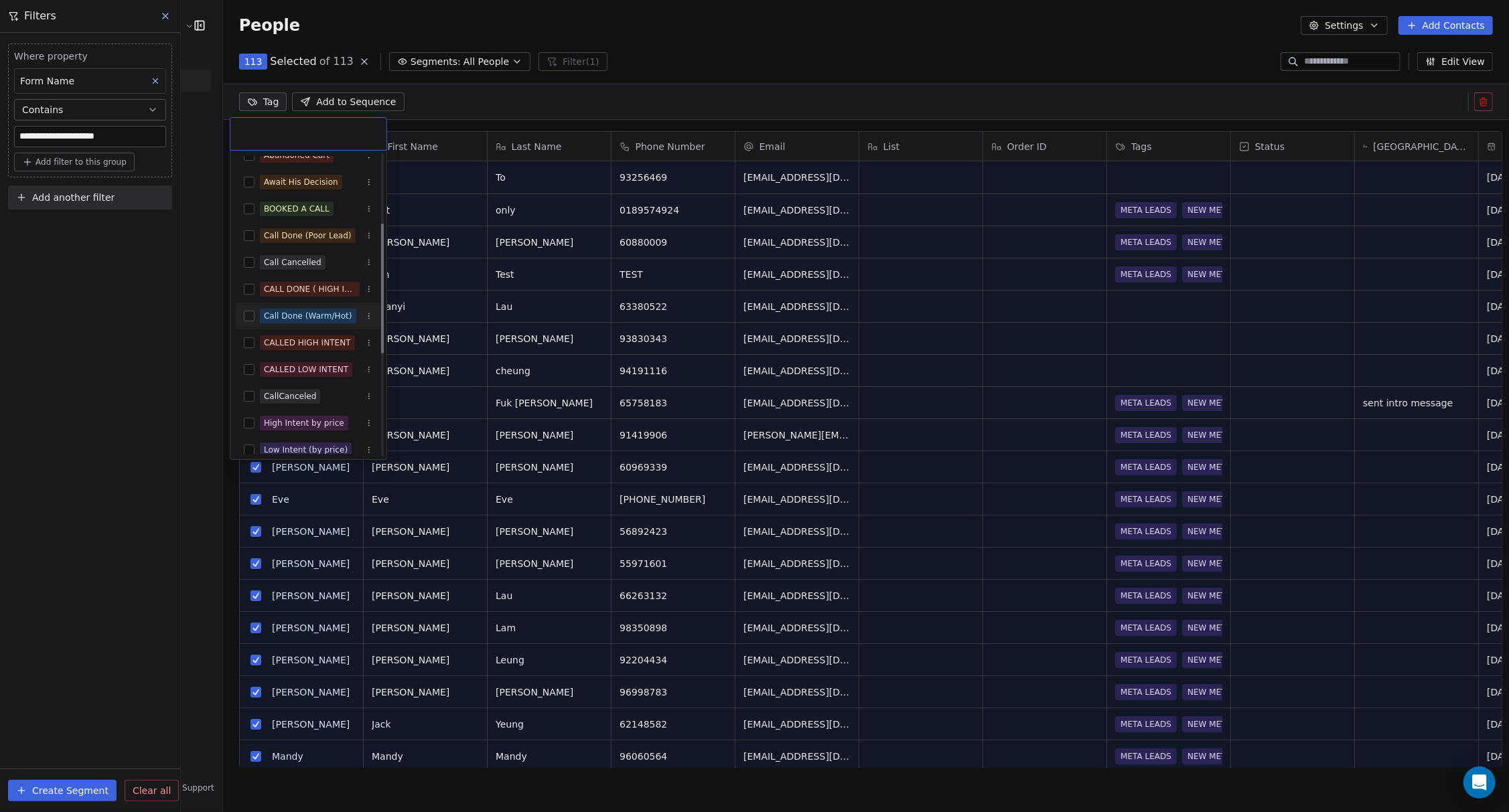
scroll to position [308, 0]
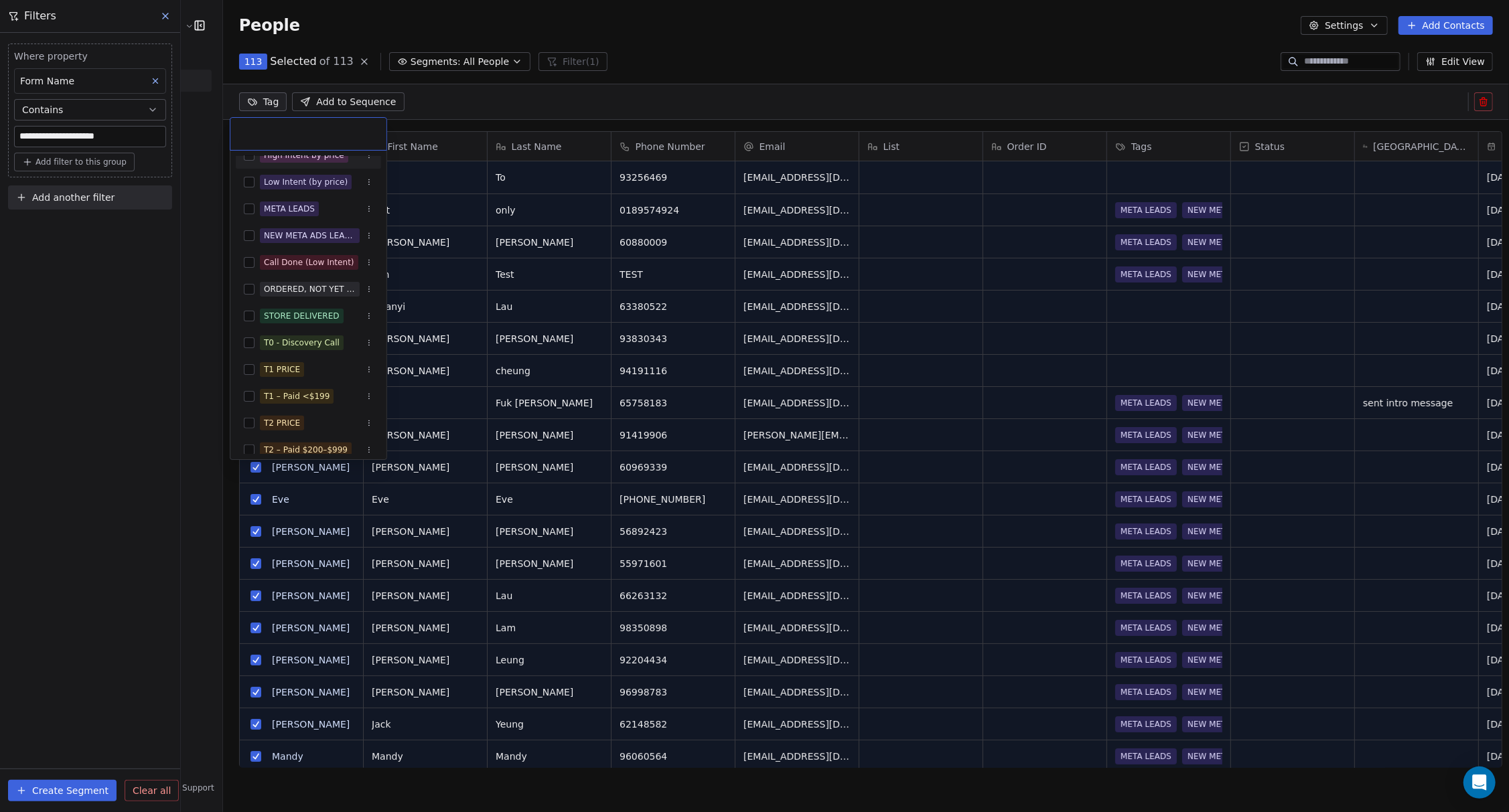
click at [828, 31] on html "**********" at bounding box center [754, 406] width 1509 height 812
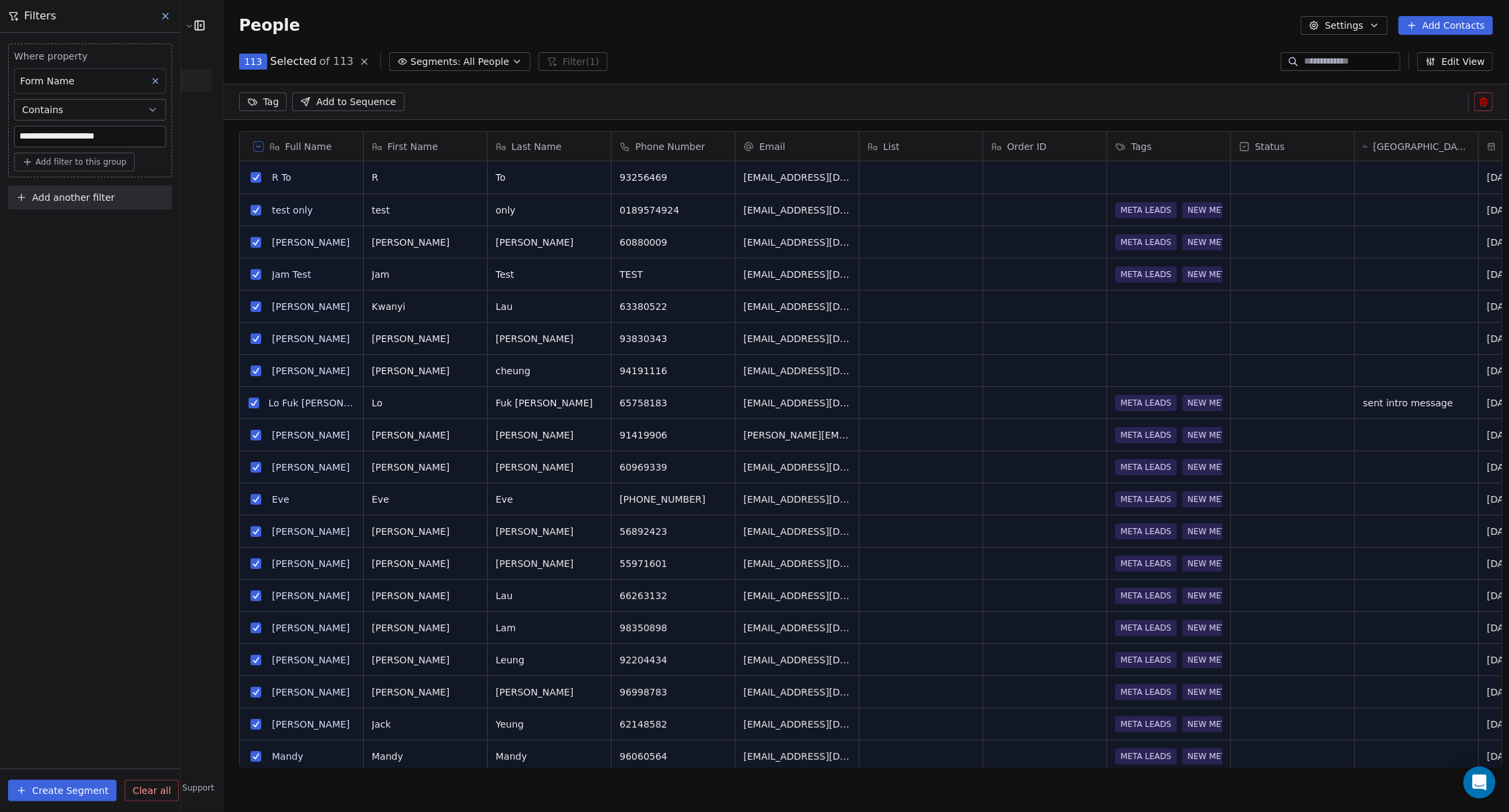
click at [255, 143] on icon at bounding box center [258, 146] width 7 height 7
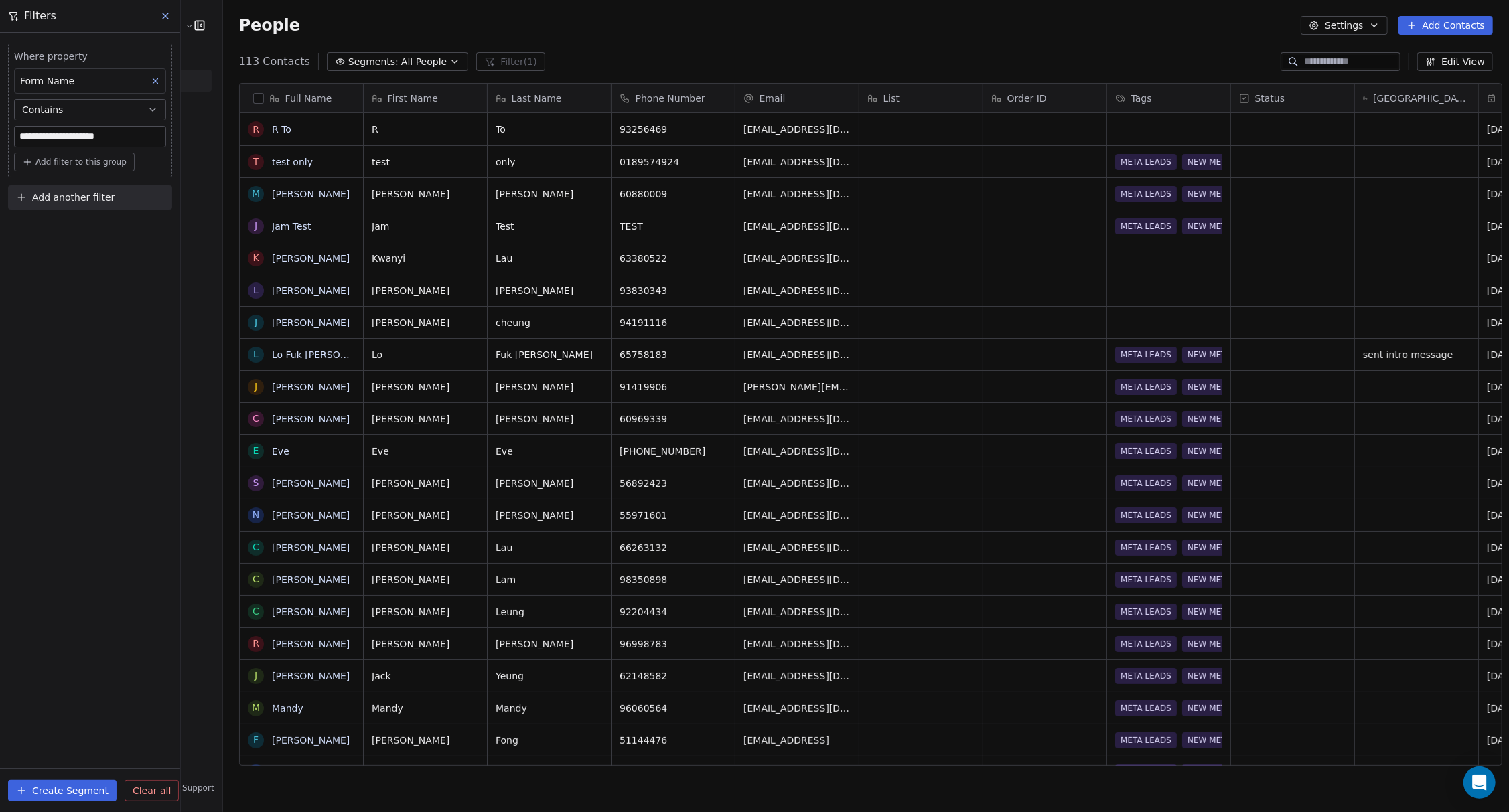
scroll to position [701, 1282]
click at [157, 12] on button at bounding box center [166, 16] width 20 height 19
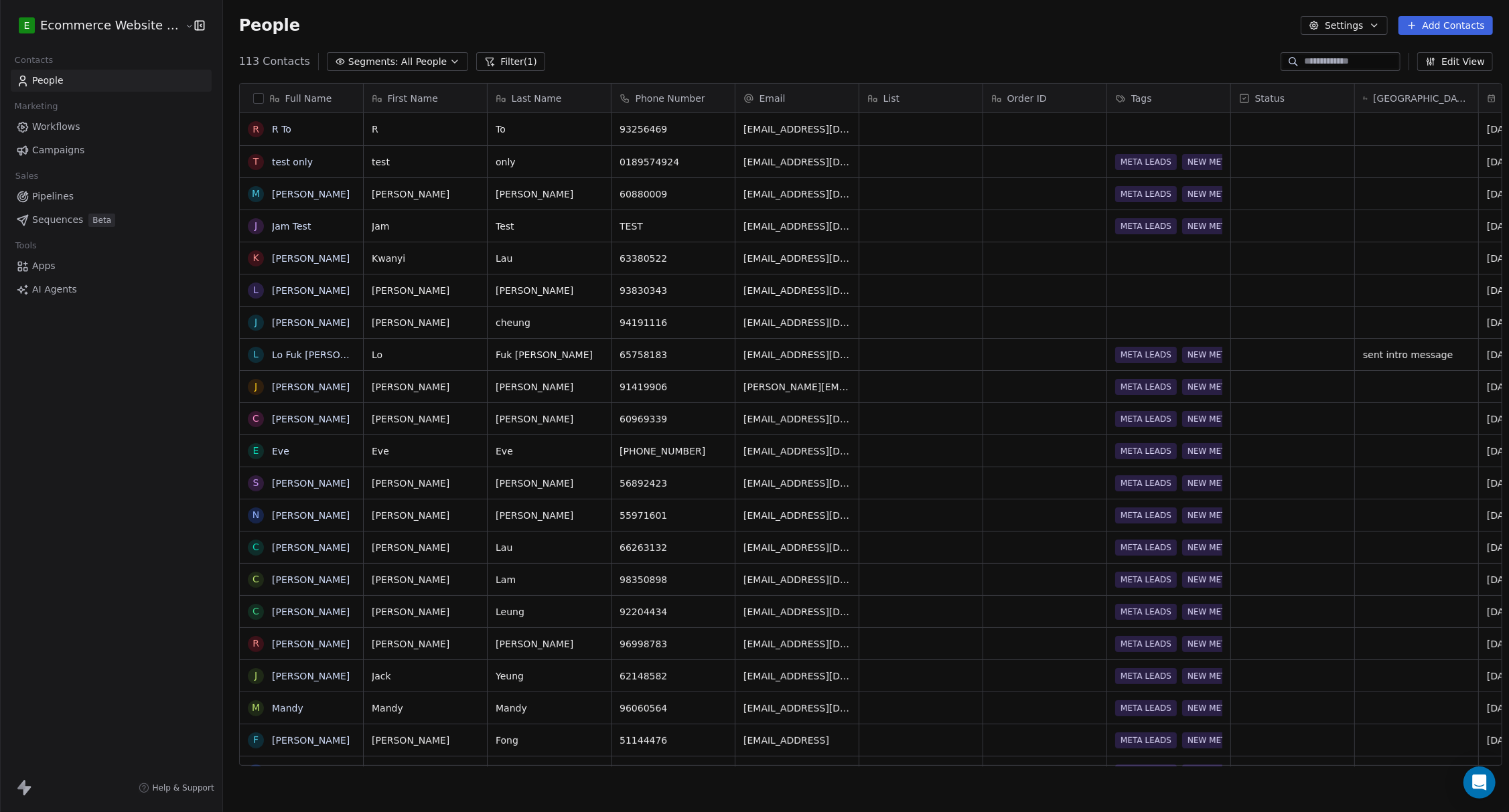
click at [417, 59] on span "All People" at bounding box center [424, 62] width 45 height 14
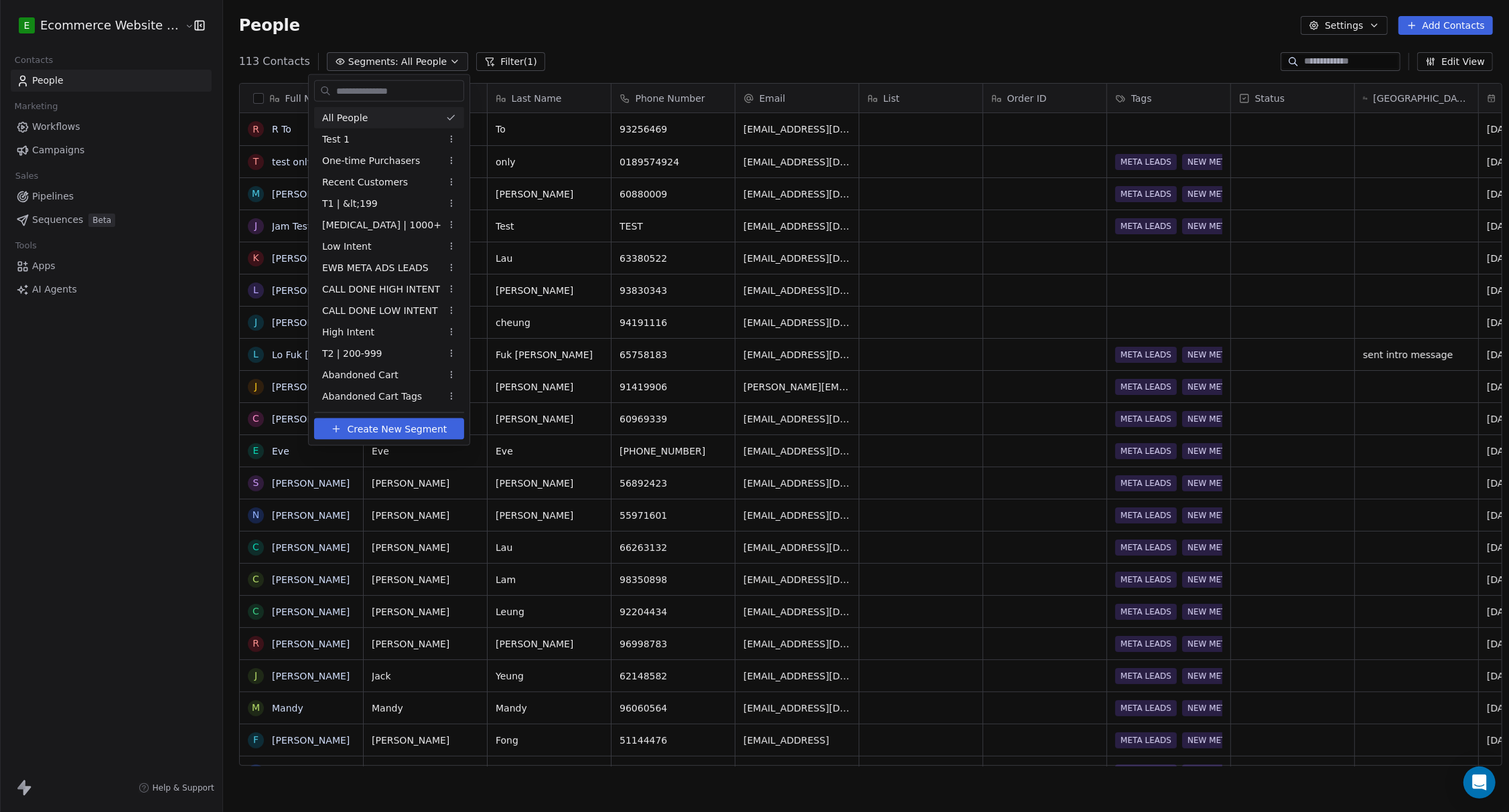
click at [417, 59] on html "E Ecommerce Website Builder Contacts People Marketing Workflows Campaigns Sales…" at bounding box center [754, 406] width 1509 height 812
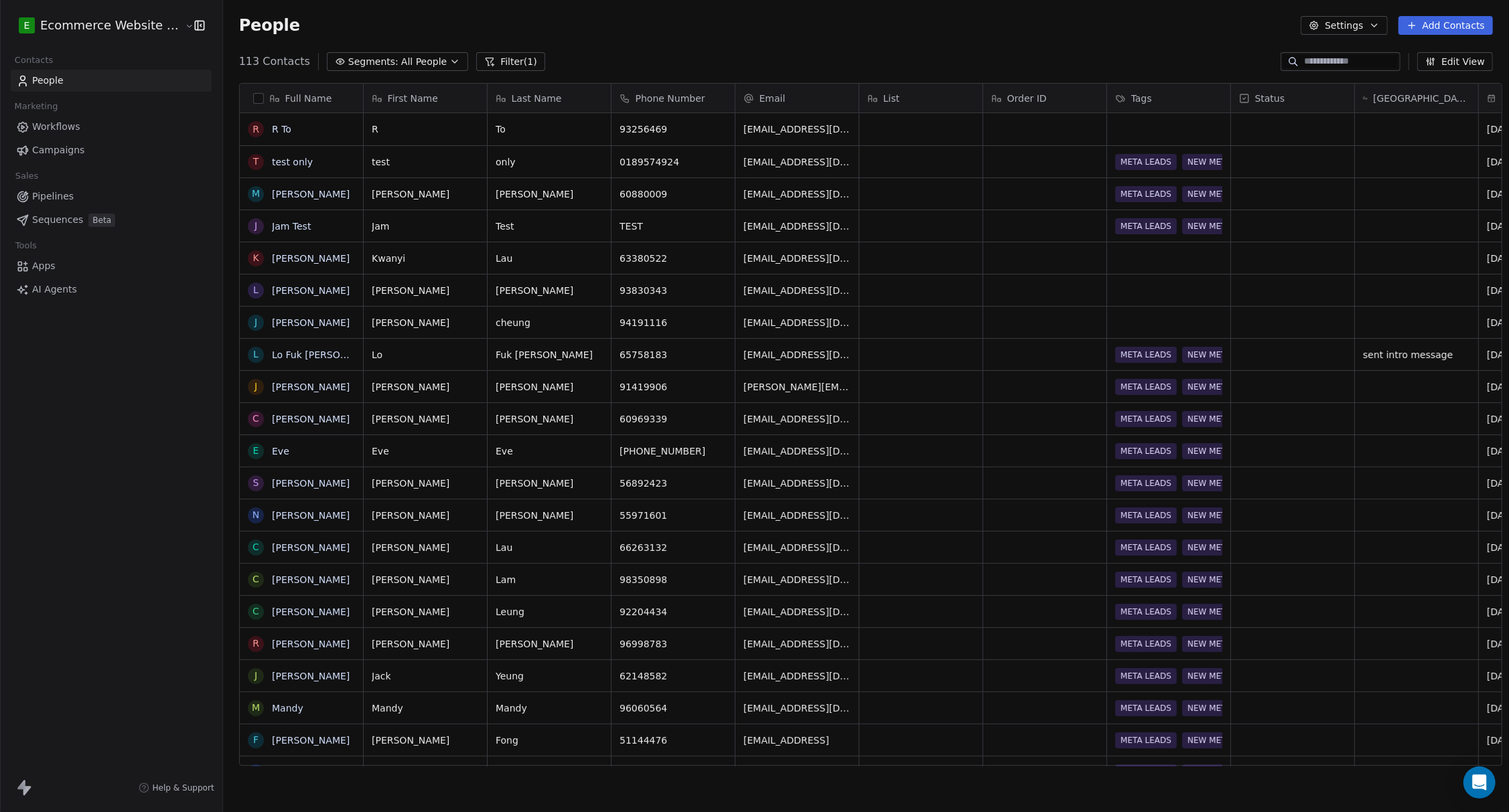
click at [113, 410] on div "E Ecommerce Website Builder Contacts People Marketing Workflows Campaigns Sales…" at bounding box center [111, 406] width 222 height 812
click at [408, 60] on span "All People" at bounding box center [424, 62] width 45 height 14
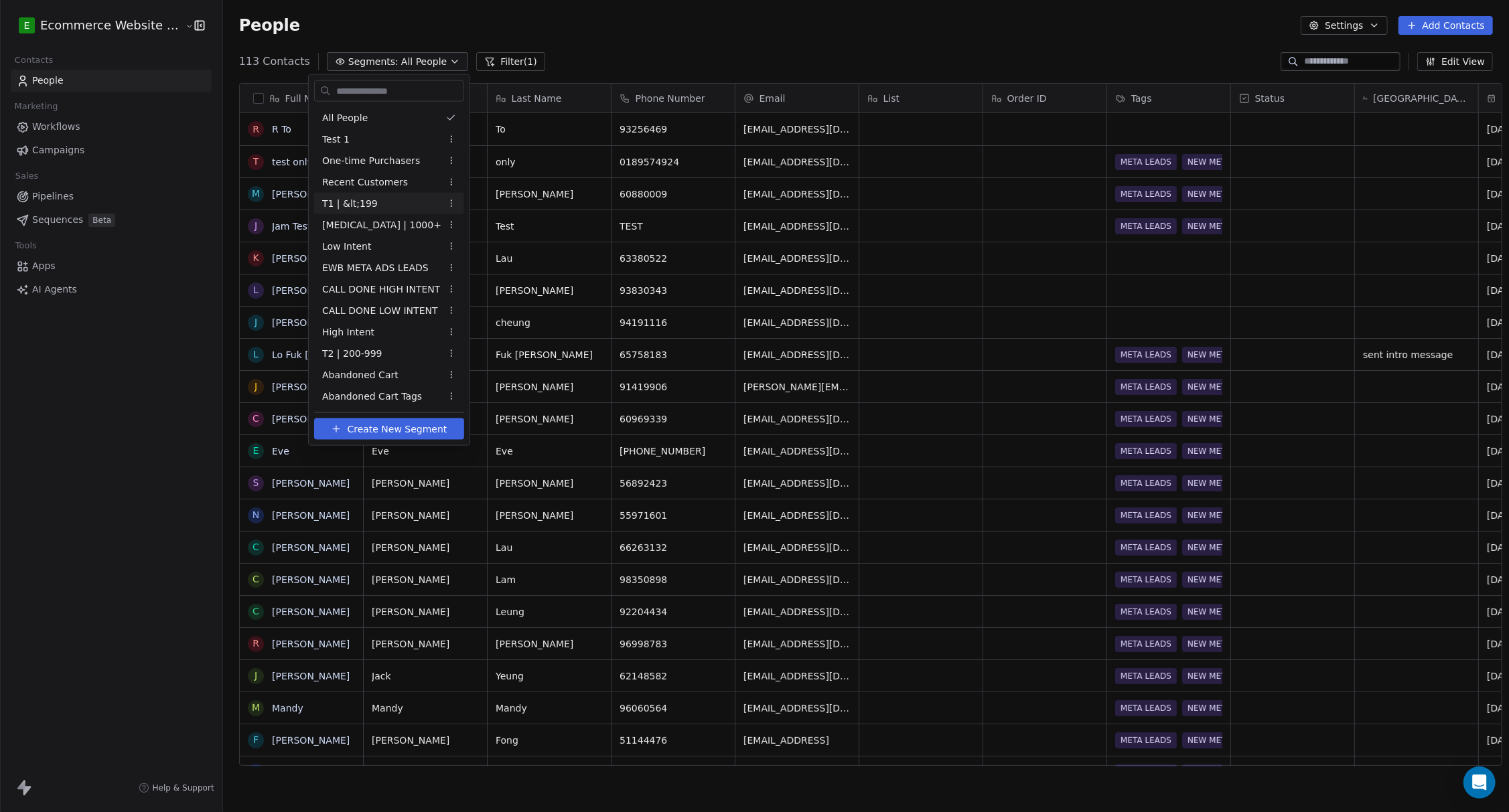
click at [379, 195] on div "T1 | &lt;199" at bounding box center [389, 203] width 150 height 22
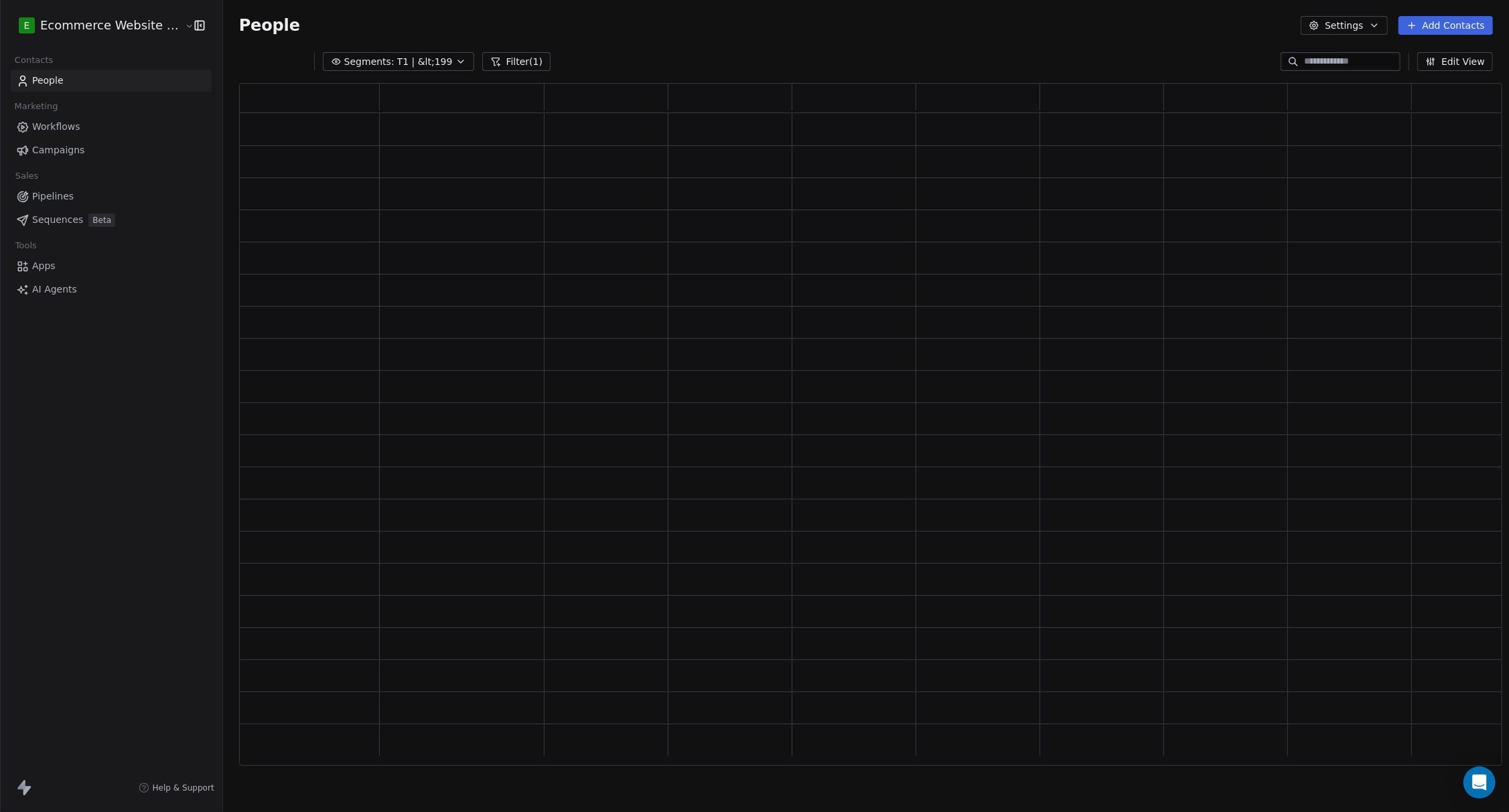
scroll to position [670, 1250]
click at [423, 51] on div "Segments: T1 | &lt;199 Filter (1) Edit View" at bounding box center [866, 62] width 1286 height 22
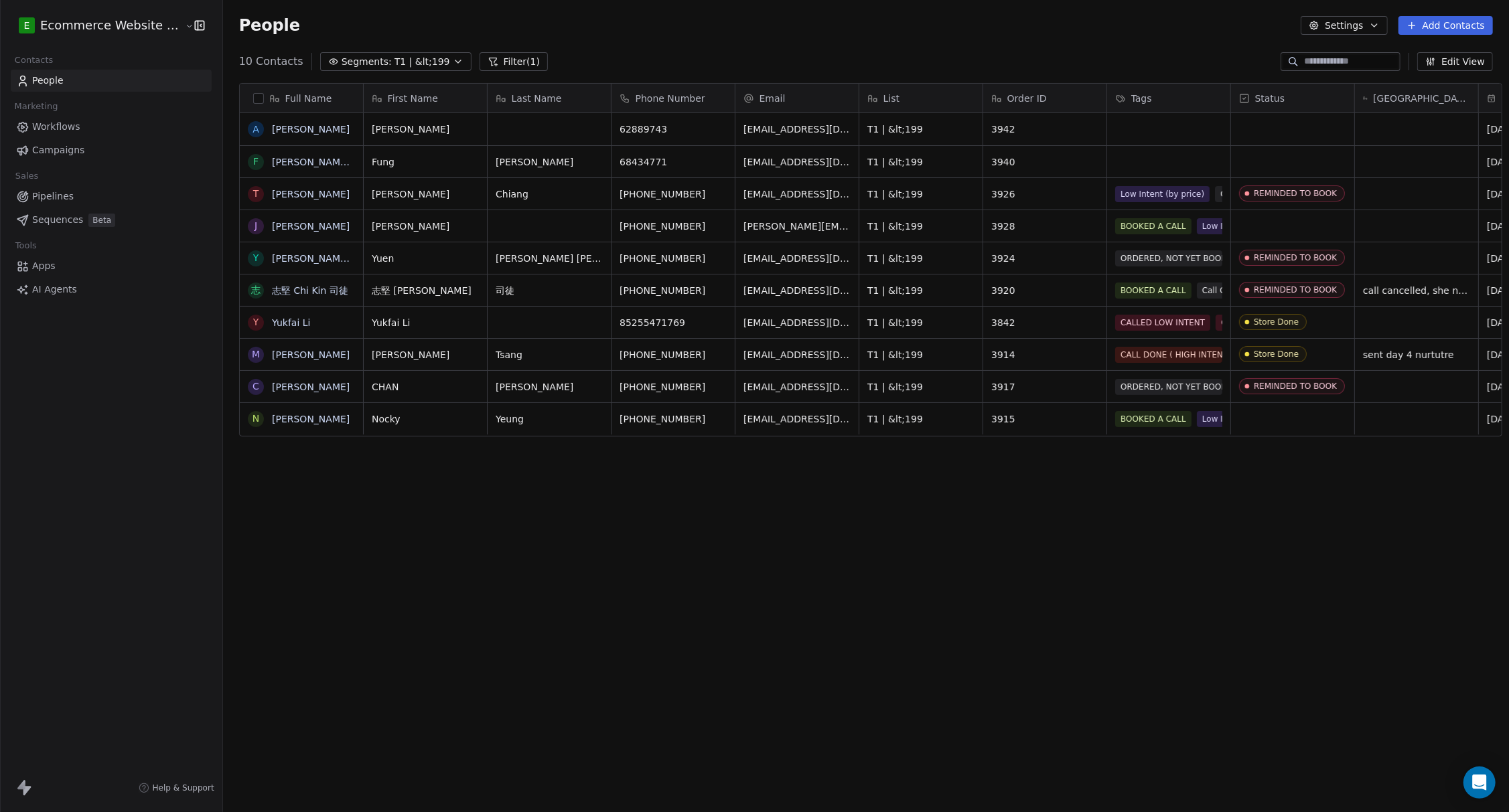
scroll to position [701, 1282]
click at [453, 57] on icon "button" at bounding box center [458, 61] width 11 height 11
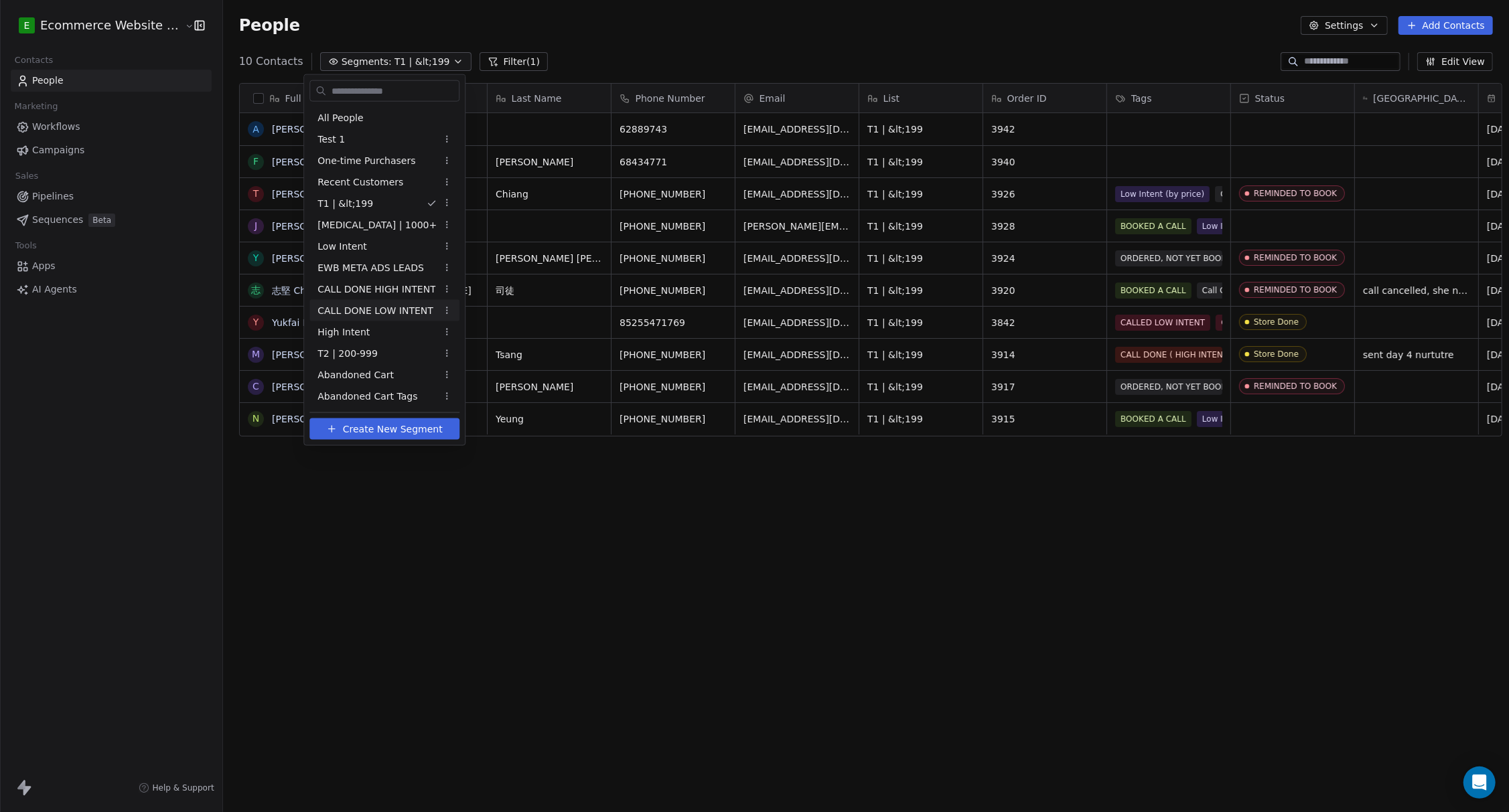
drag, startPoint x: 306, startPoint y: 566, endPoint x: 237, endPoint y: 225, distance: 347.9
click at [306, 558] on html "E Ecommerce Website Builder Contacts People Marketing Workflows Campaigns Sales…" at bounding box center [754, 406] width 1509 height 812
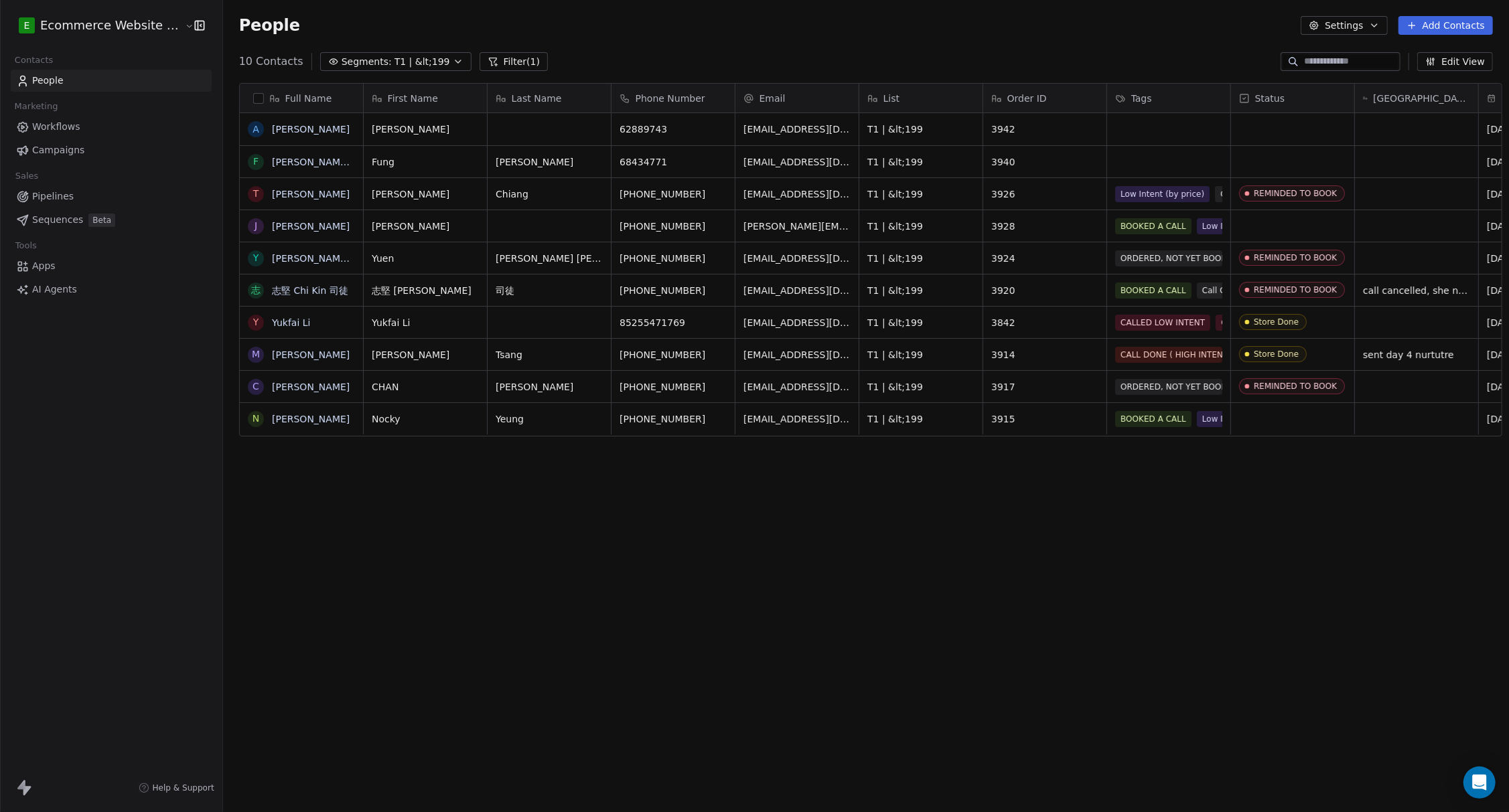
click at [253, 97] on button "button" at bounding box center [258, 98] width 11 height 11
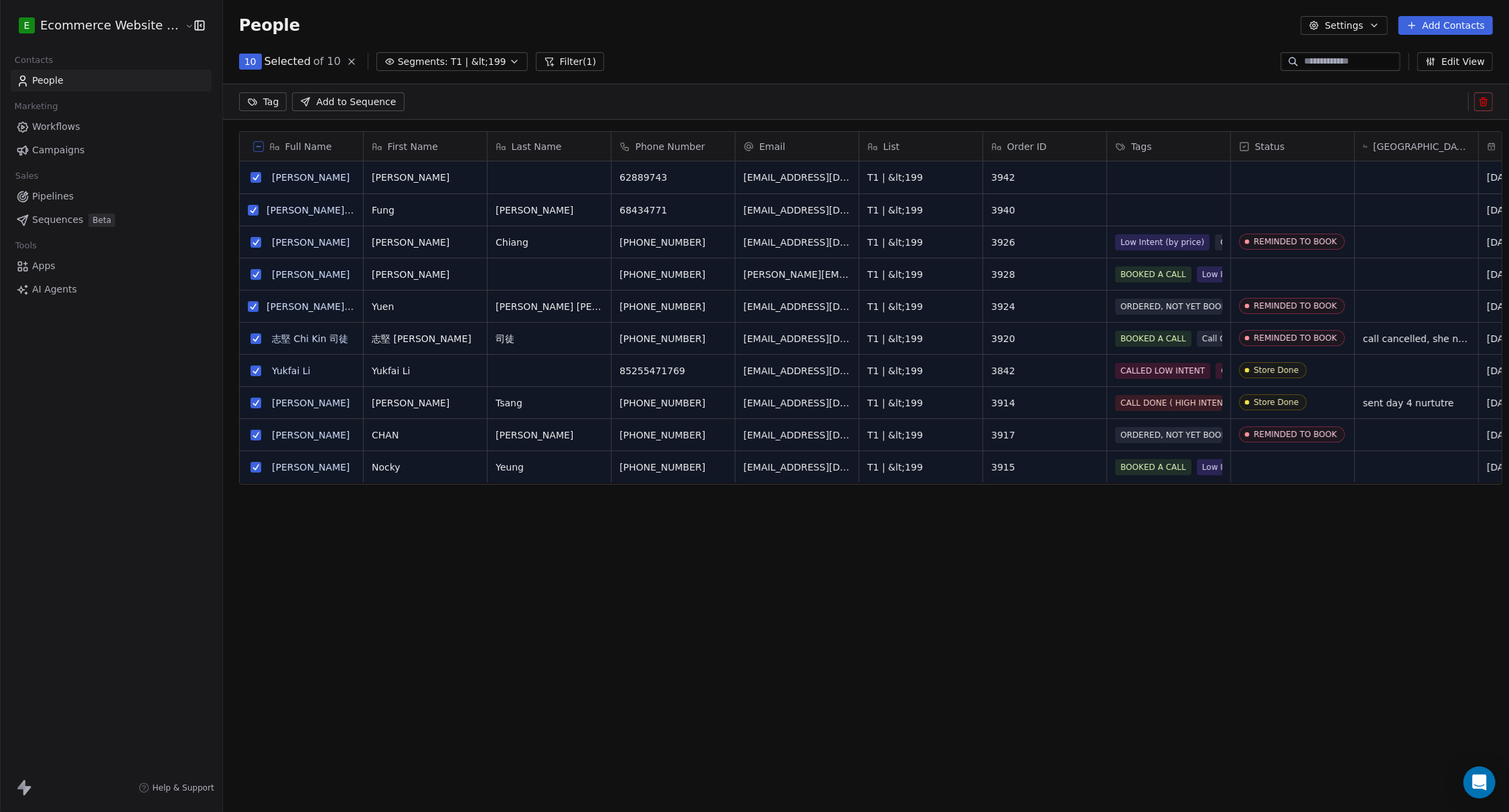
scroll to position [655, 1282]
click at [255, 102] on html "E Ecommerce Website Builder Contacts People Marketing Workflows Campaigns Sales…" at bounding box center [754, 406] width 1509 height 812
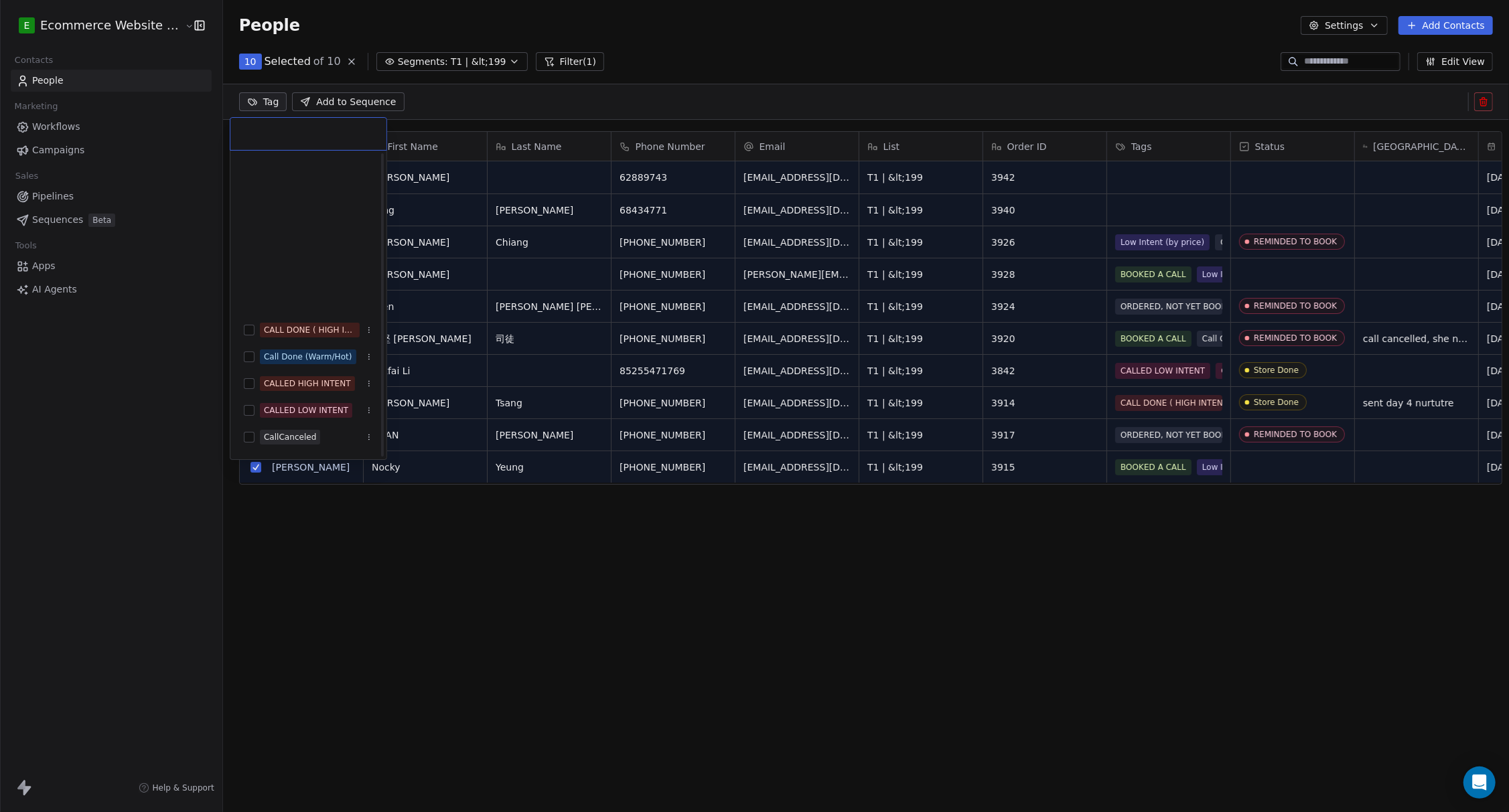
scroll to position [308, 0]
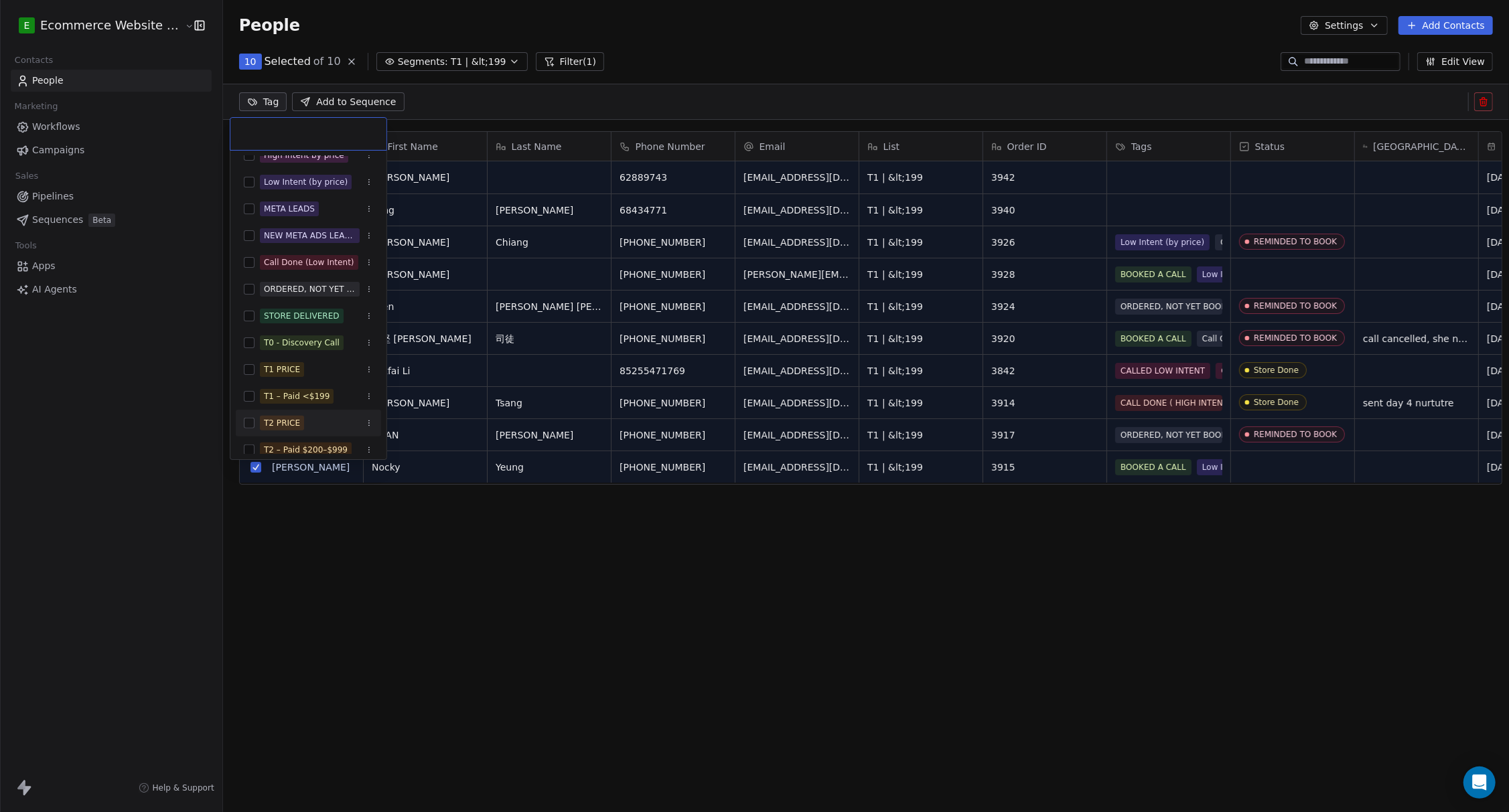
drag, startPoint x: 542, startPoint y: 557, endPoint x: 540, endPoint y: 550, distance: 7.3
click at [542, 555] on html "E Ecommerce Website Builder Contacts People Marketing Workflows Campaigns Sales…" at bounding box center [754, 406] width 1509 height 812
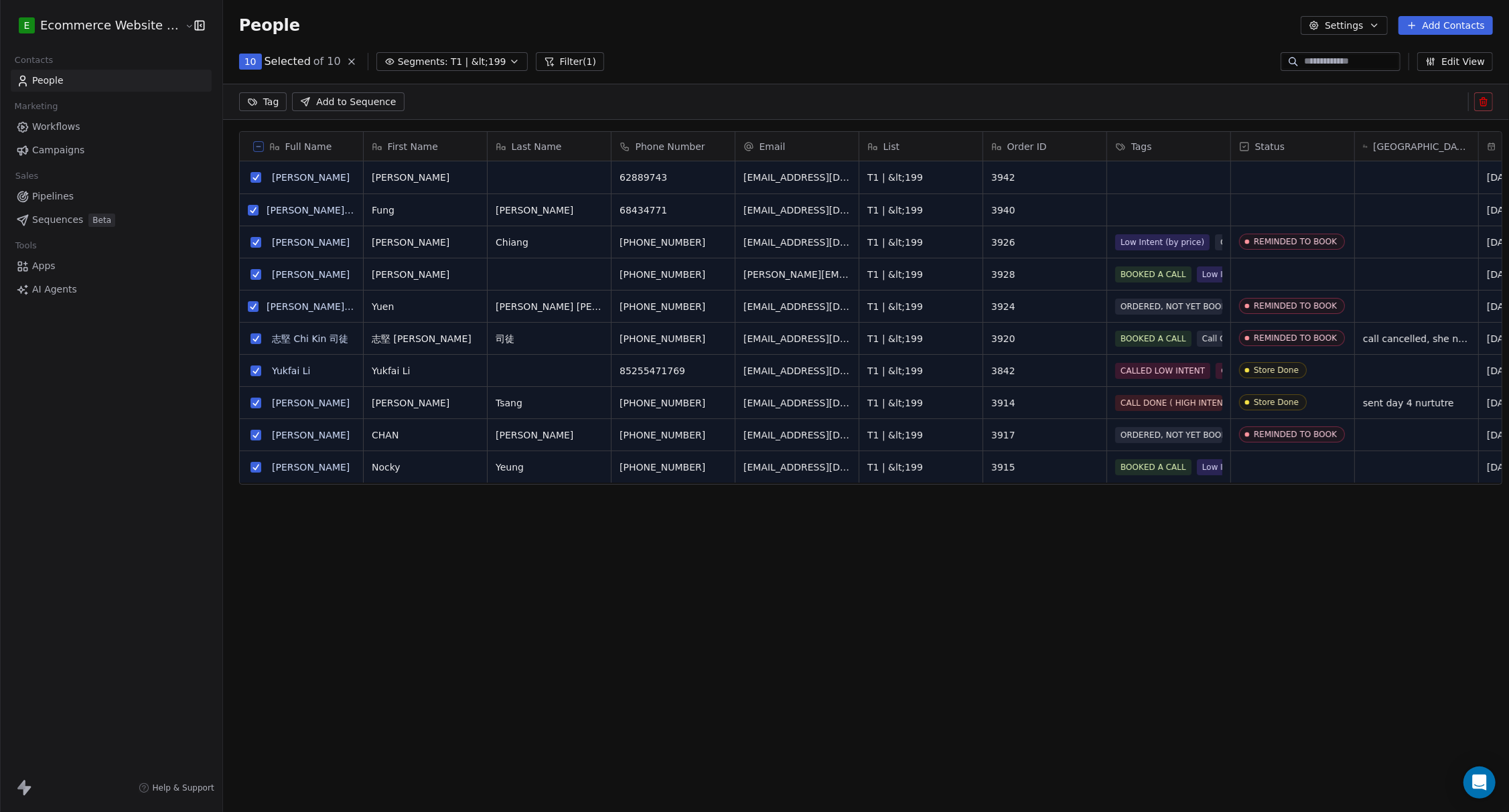
click at [116, 197] on link "Pipelines" at bounding box center [111, 197] width 201 height 22
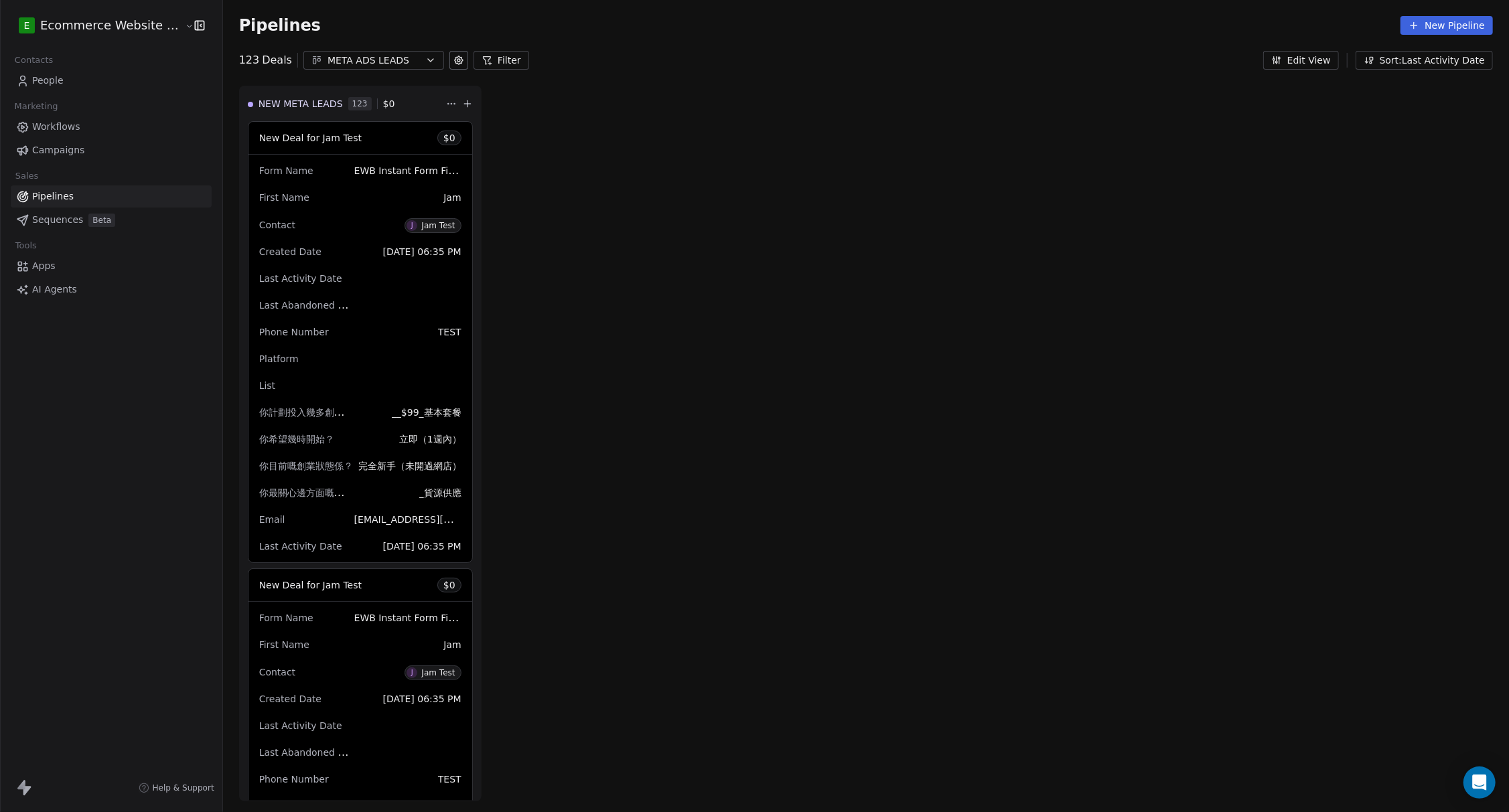
click at [402, 57] on div "META ADS LEADS" at bounding box center [374, 60] width 93 height 14
click at [400, 140] on span "EWB SALES PIPELINE 2025" at bounding box center [365, 137] width 126 height 14
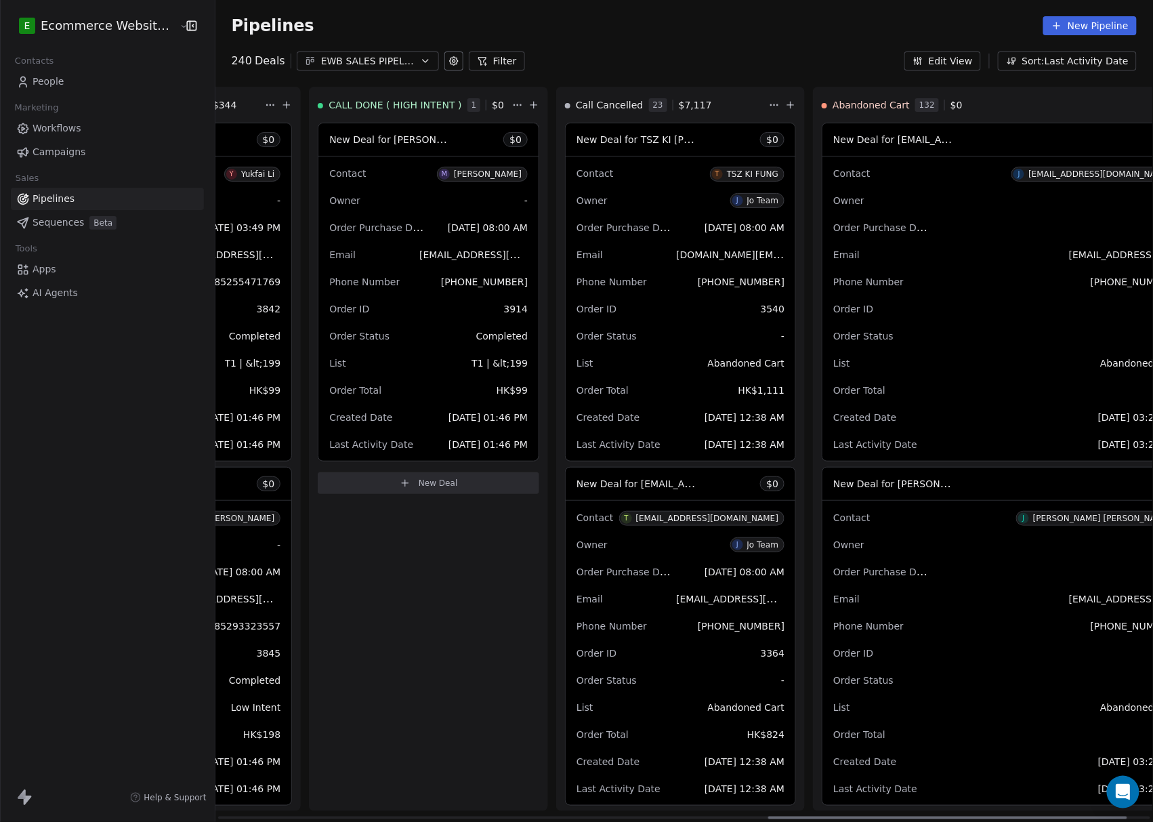
scroll to position [0, 1448]
click at [848, 202] on div "Owner -" at bounding box center [1005, 201] width 344 height 22
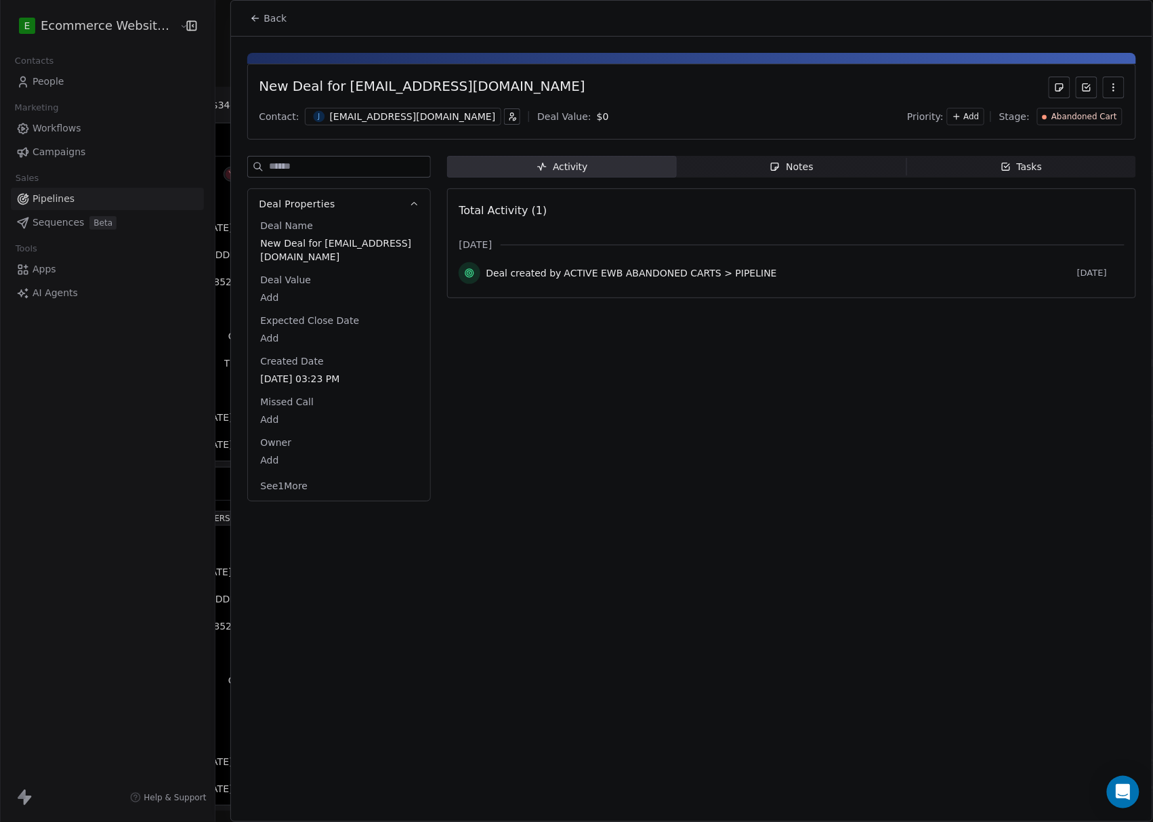
drag, startPoint x: 684, startPoint y: 356, endPoint x: 717, endPoint y: 332, distance: 40.7
click at [699, 350] on div "Activity Activity Notes Notes Tasks Tasks Total Activity (1) Aug 2025 Deal crea…" at bounding box center [791, 333] width 689 height 354
click at [767, 169] on span "Notes Notes" at bounding box center [792, 167] width 230 height 22
click at [798, 160] on div "Notes" at bounding box center [791, 167] width 43 height 14
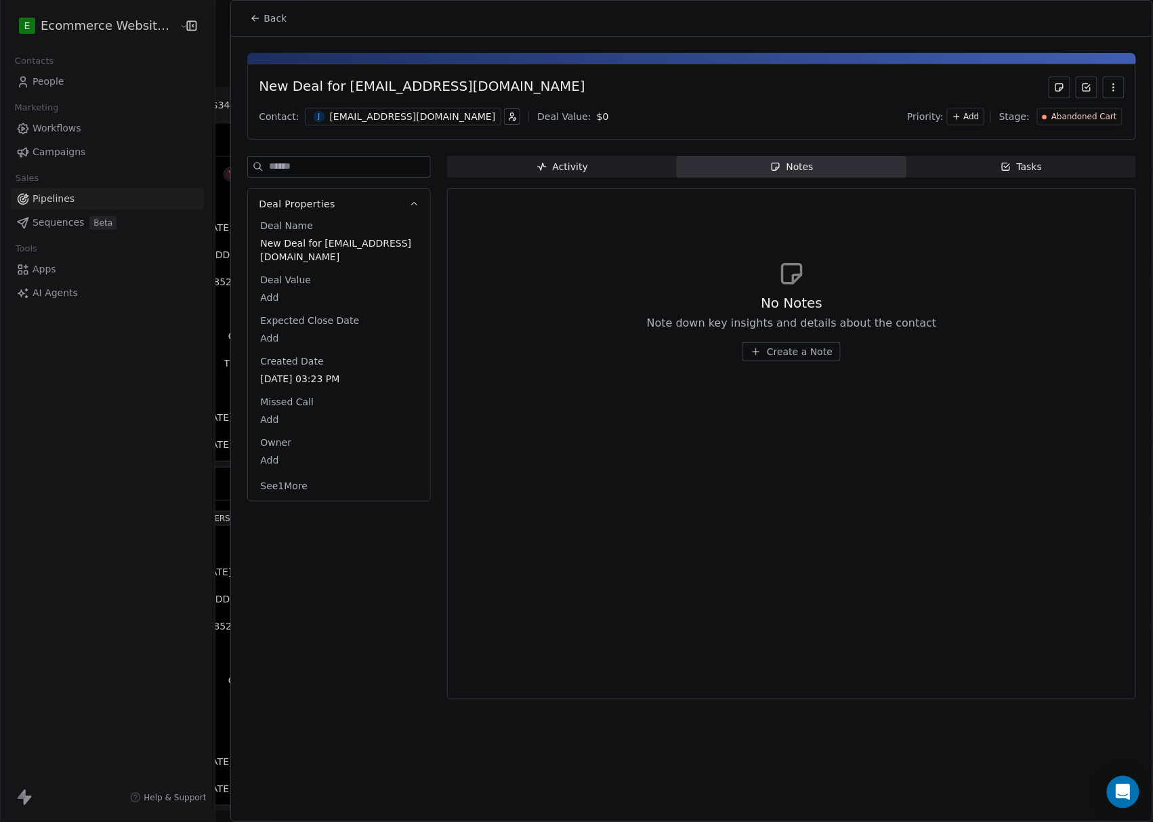
click at [278, 20] on span "Back" at bounding box center [275, 19] width 23 height 14
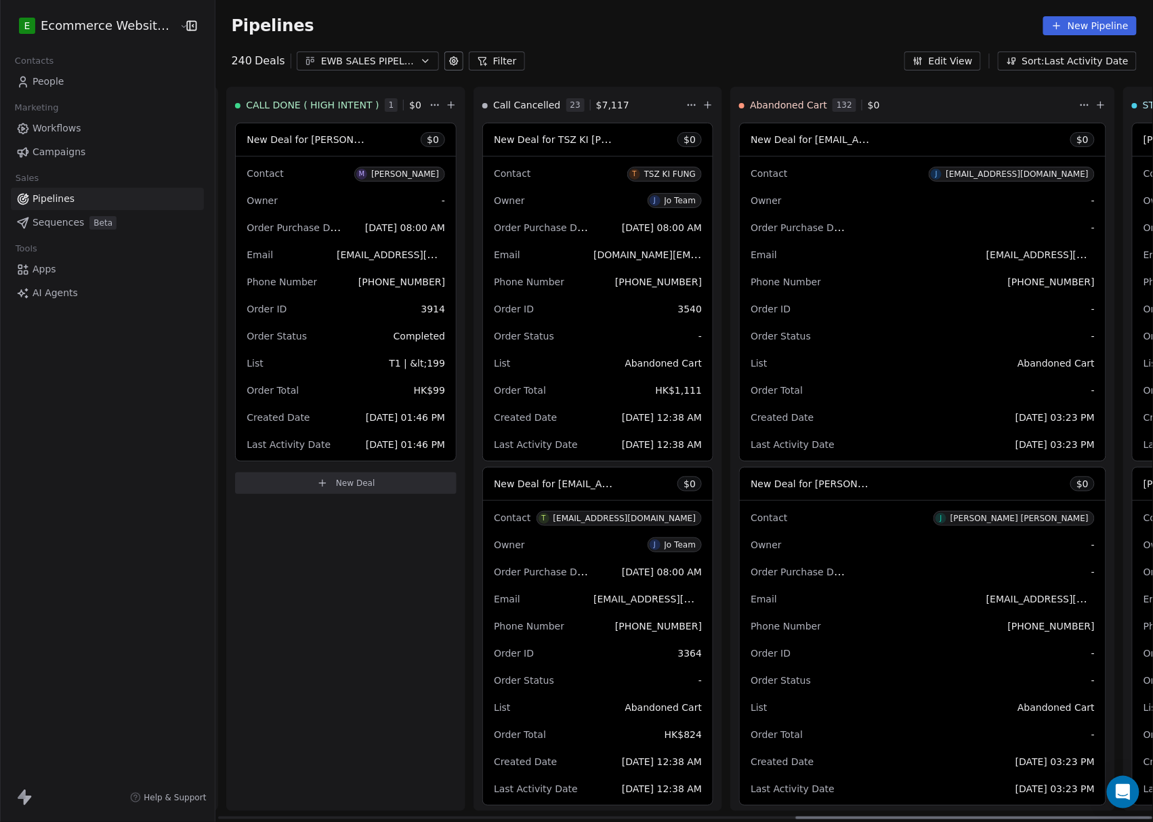
scroll to position [90, 0]
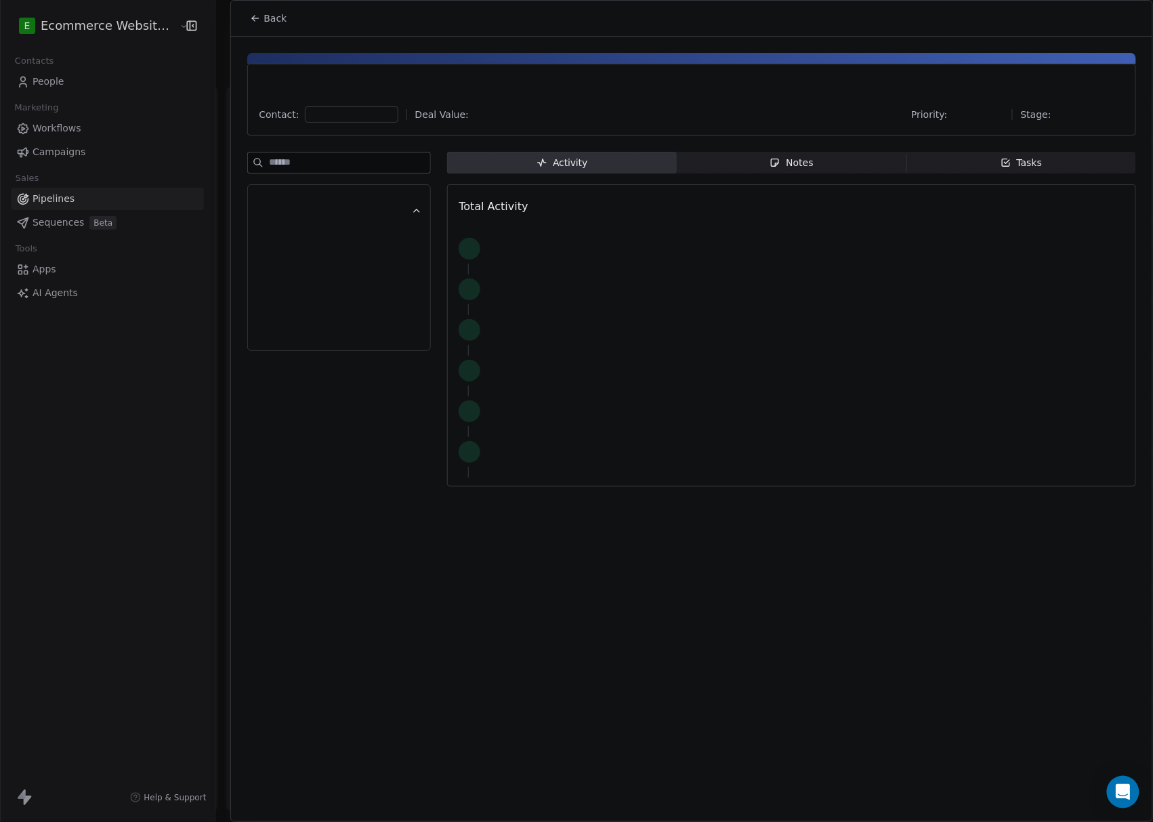
click at [752, 165] on span "Notes Notes" at bounding box center [792, 163] width 230 height 22
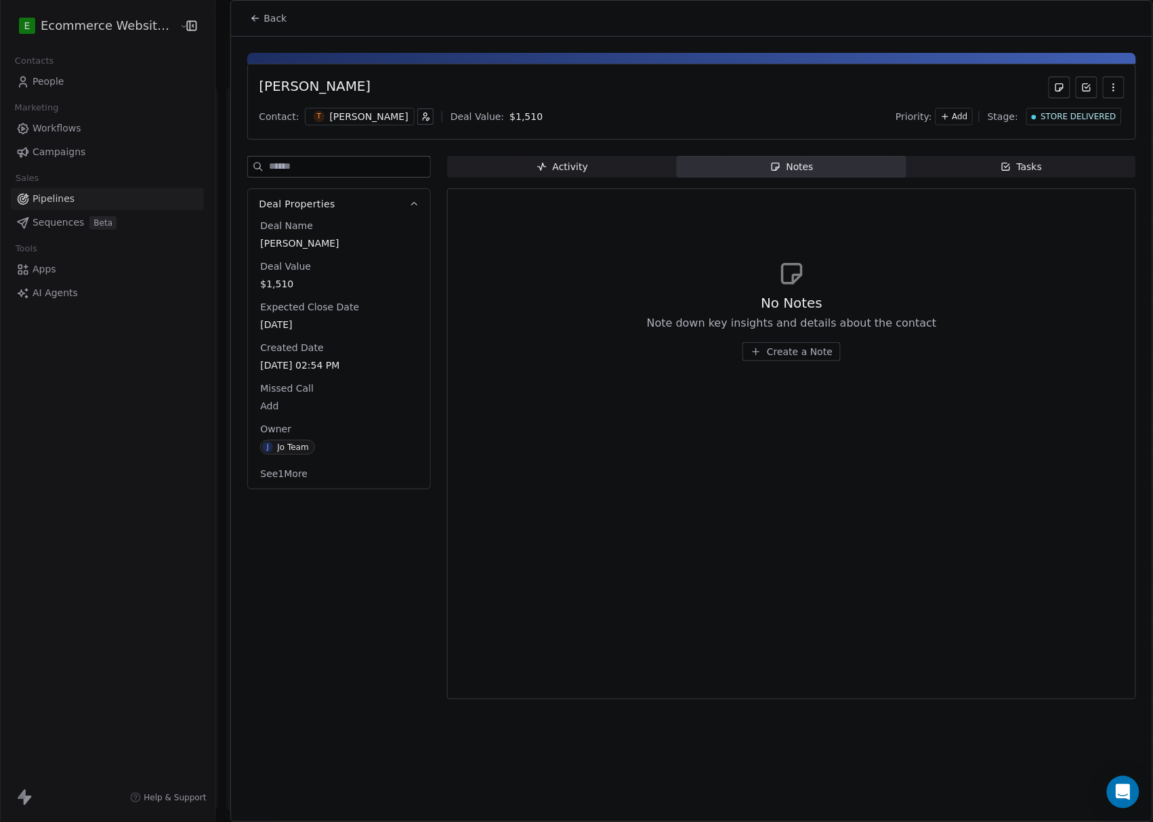
click at [1001, 155] on div "Teby Choi Contact: T Teby Choi Deal Value: $ 1,510 Priority: Add Stage: STORE D…" at bounding box center [692, 372] width 922 height 671
click at [1004, 163] on icon "button" at bounding box center [1006, 166] width 11 height 11
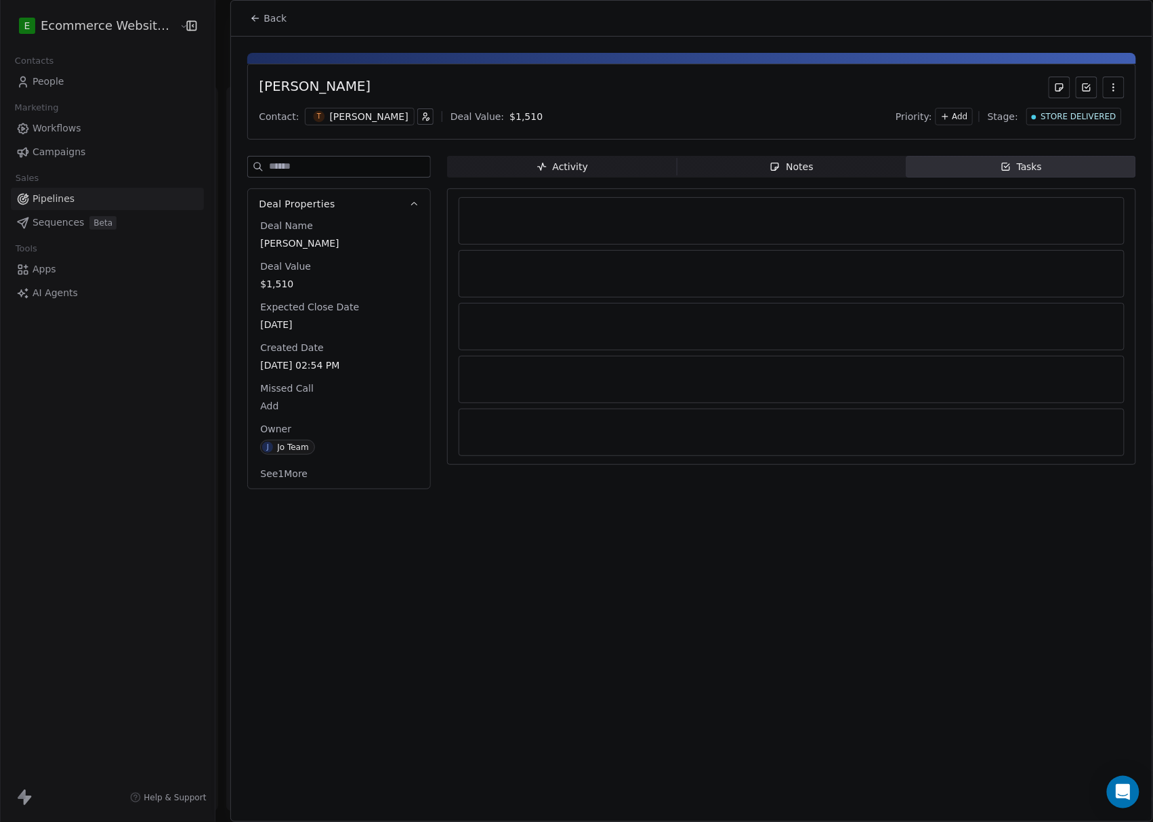
click at [1053, 171] on span "Tasks Tasks" at bounding box center [1022, 167] width 230 height 22
click at [264, 14] on span "Back" at bounding box center [275, 19] width 23 height 14
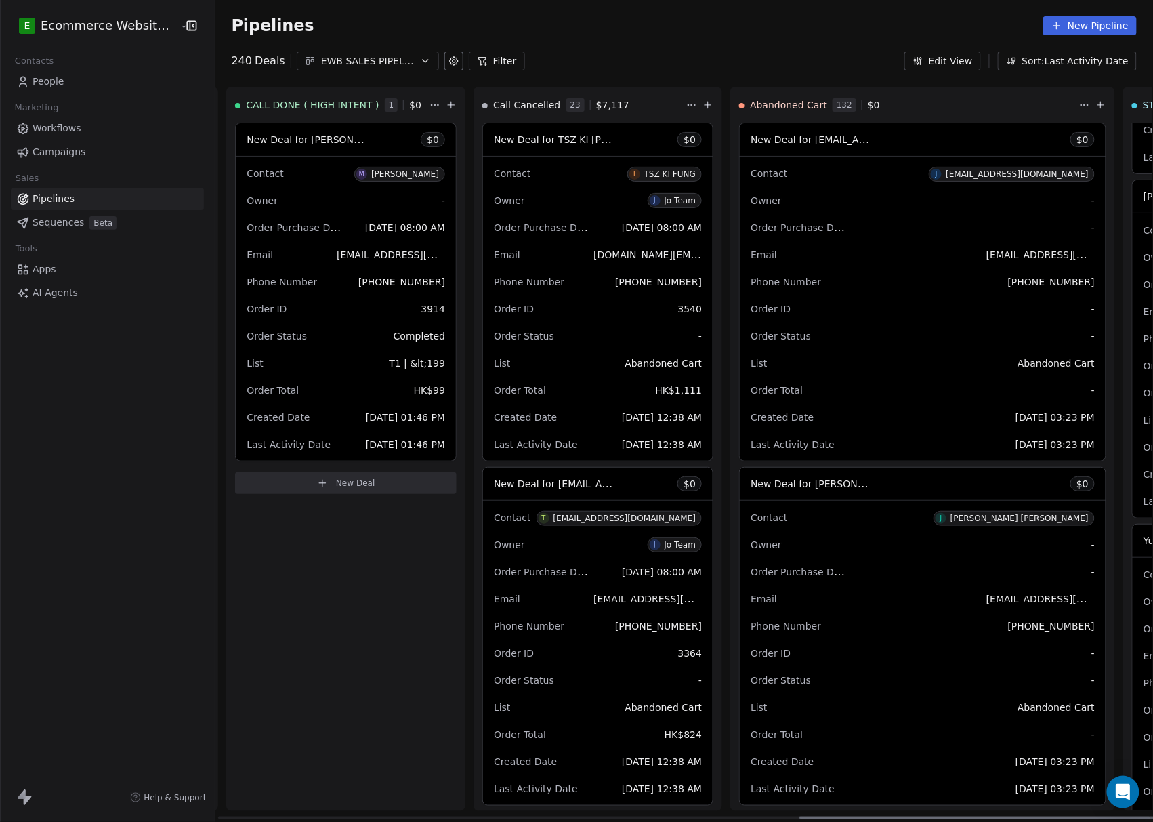
scroll to position [632, 0]
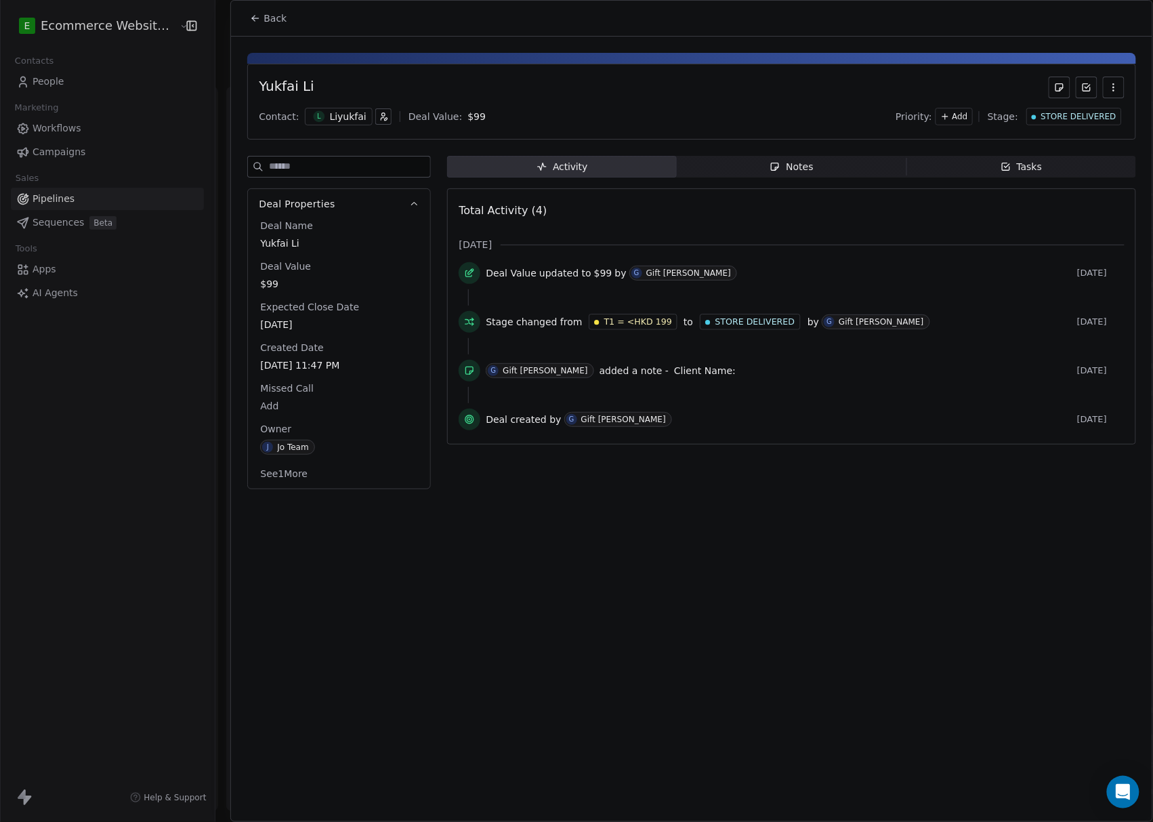
click at [784, 174] on div "Notes" at bounding box center [791, 167] width 43 height 14
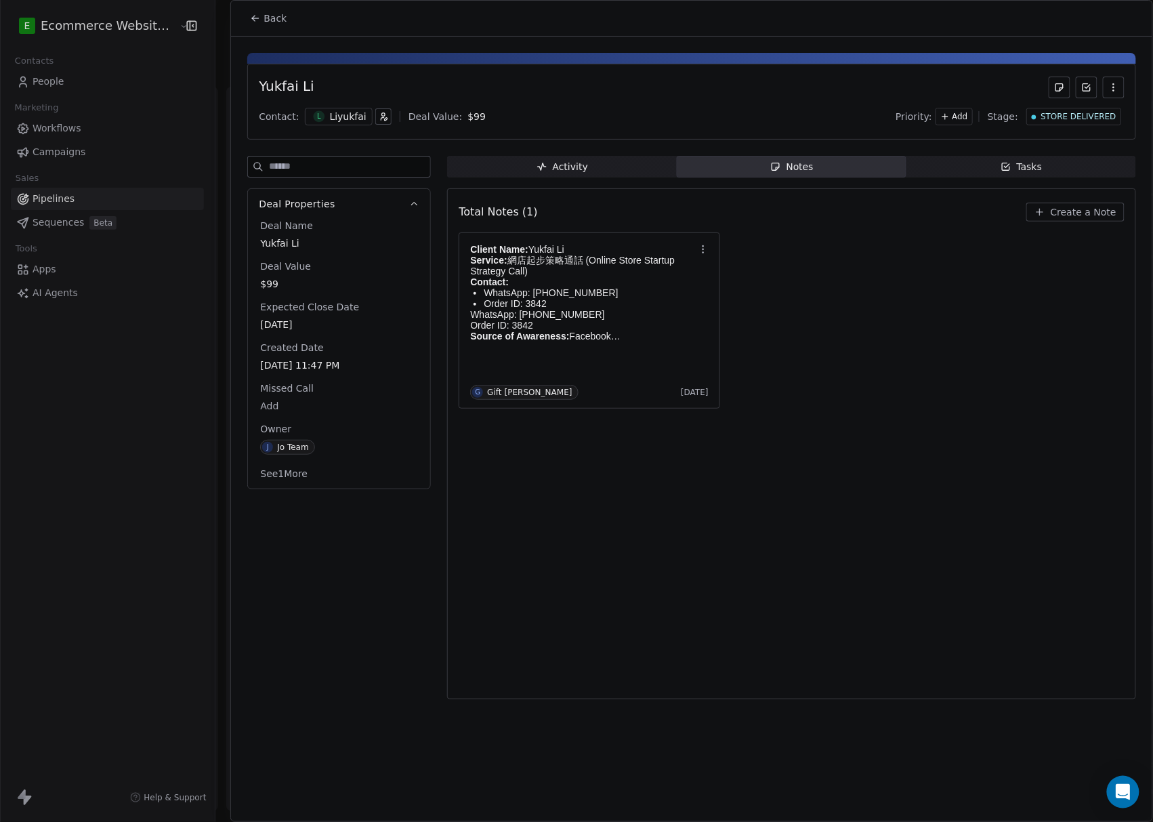
click at [1115, 87] on icon "button" at bounding box center [1114, 87] width 11 height 11
click at [954, 74] on div "Yukfai Li Contact: L Liyukfai Deal Value: $ 99 Priority: Add Stage: STORE DELIV…" at bounding box center [691, 102] width 889 height 76
click at [270, 22] on span "Back" at bounding box center [275, 19] width 23 height 14
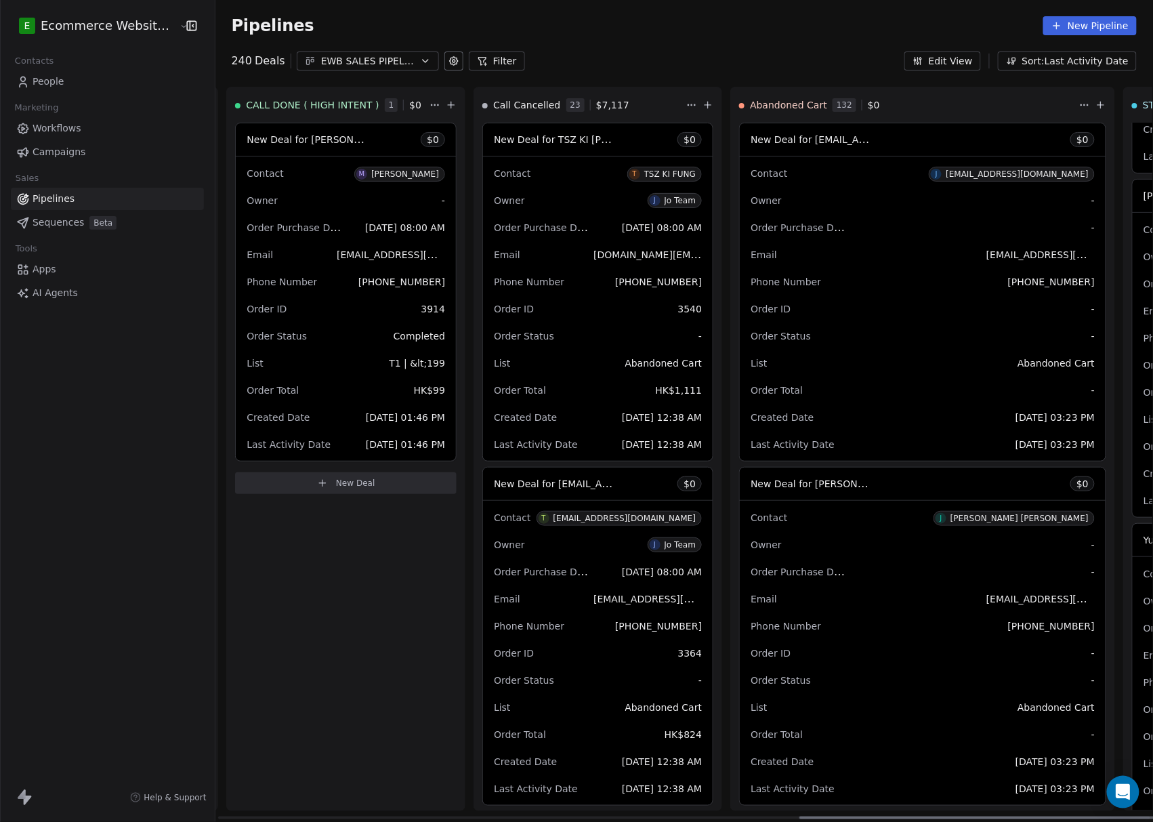
scroll to position [903, 0]
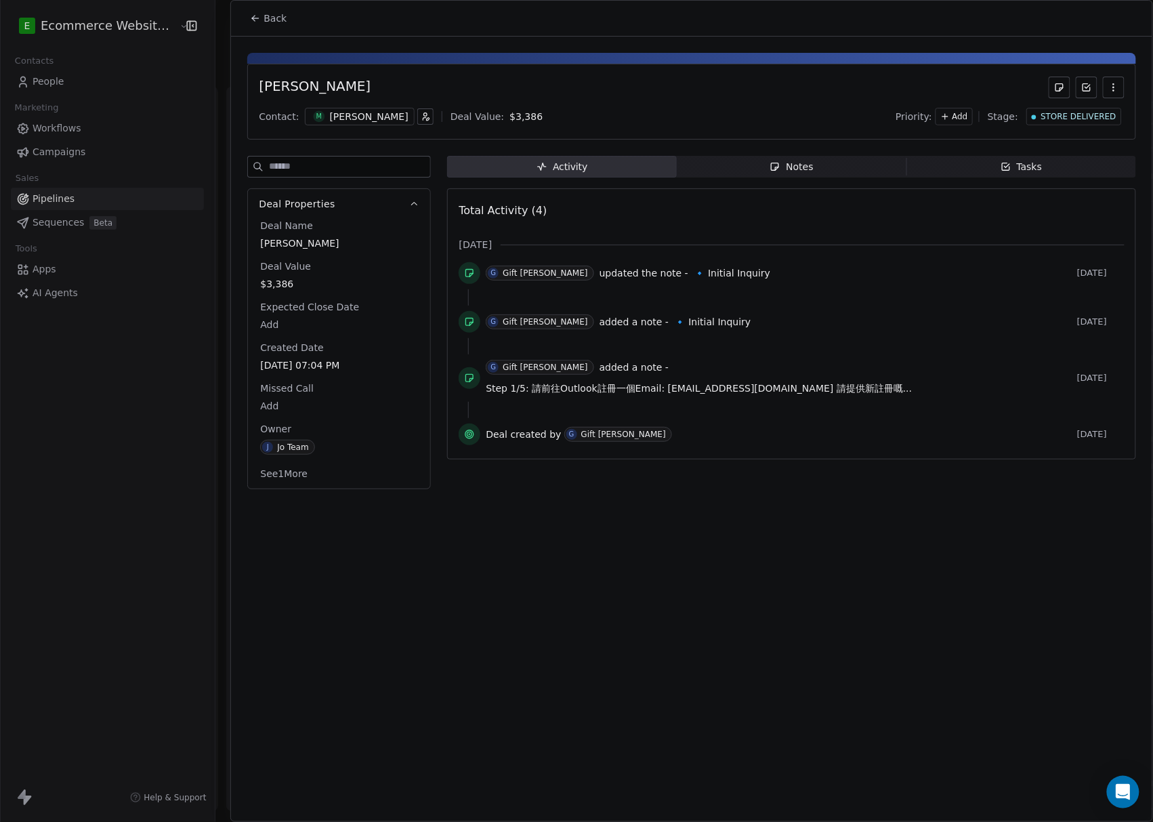
click at [629, 539] on div "Back Mina Lau Contact: M Mina Deal Value: $ 3,386 Priority: Add Stage: STORE DE…" at bounding box center [692, 411] width 922 height 821
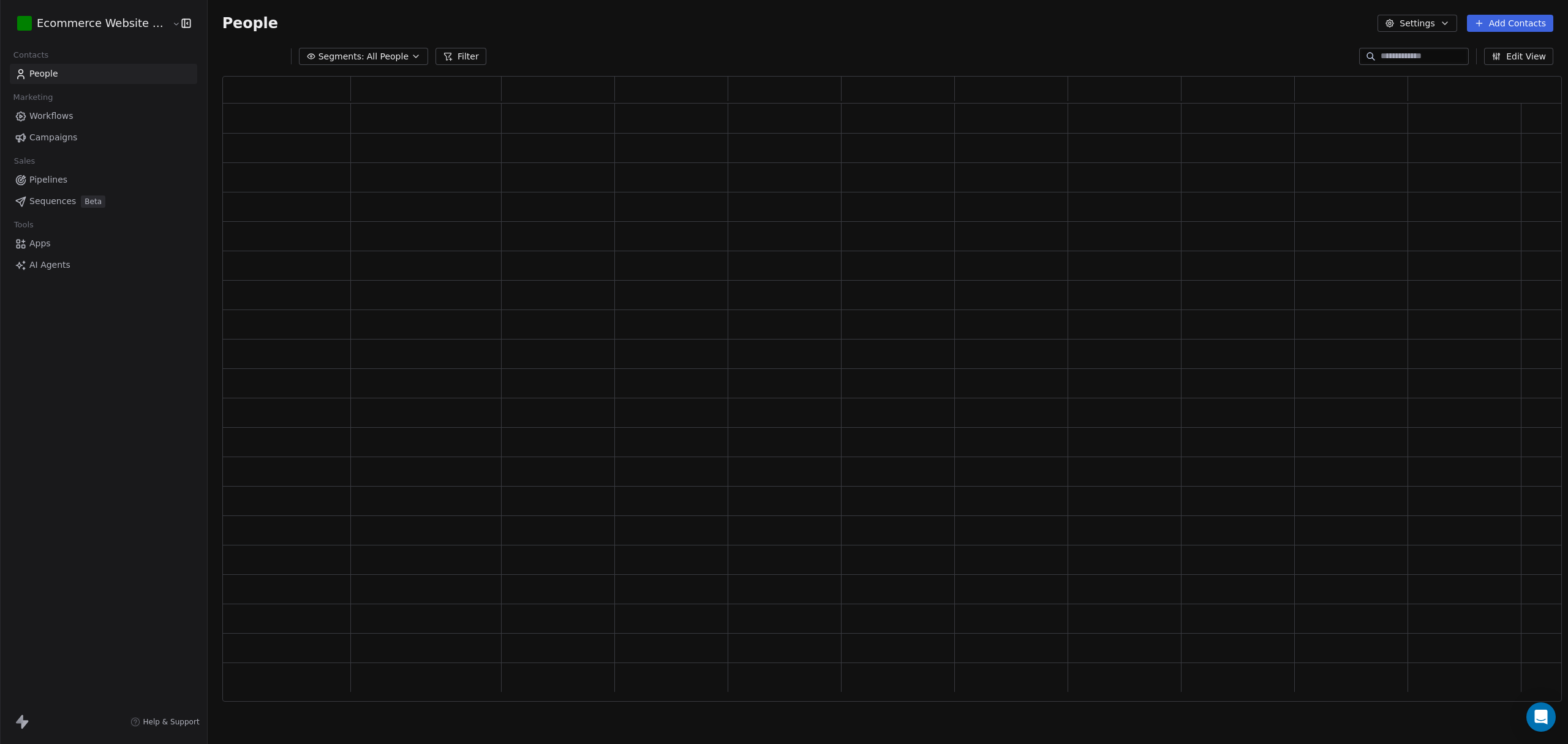
scroll to position [13, 13]
click at [92, 31] on html "E Ecommerce Website Builder Contacts People Marketing Workflows Campaigns Sales…" at bounding box center [784, 372] width 1568 height 744
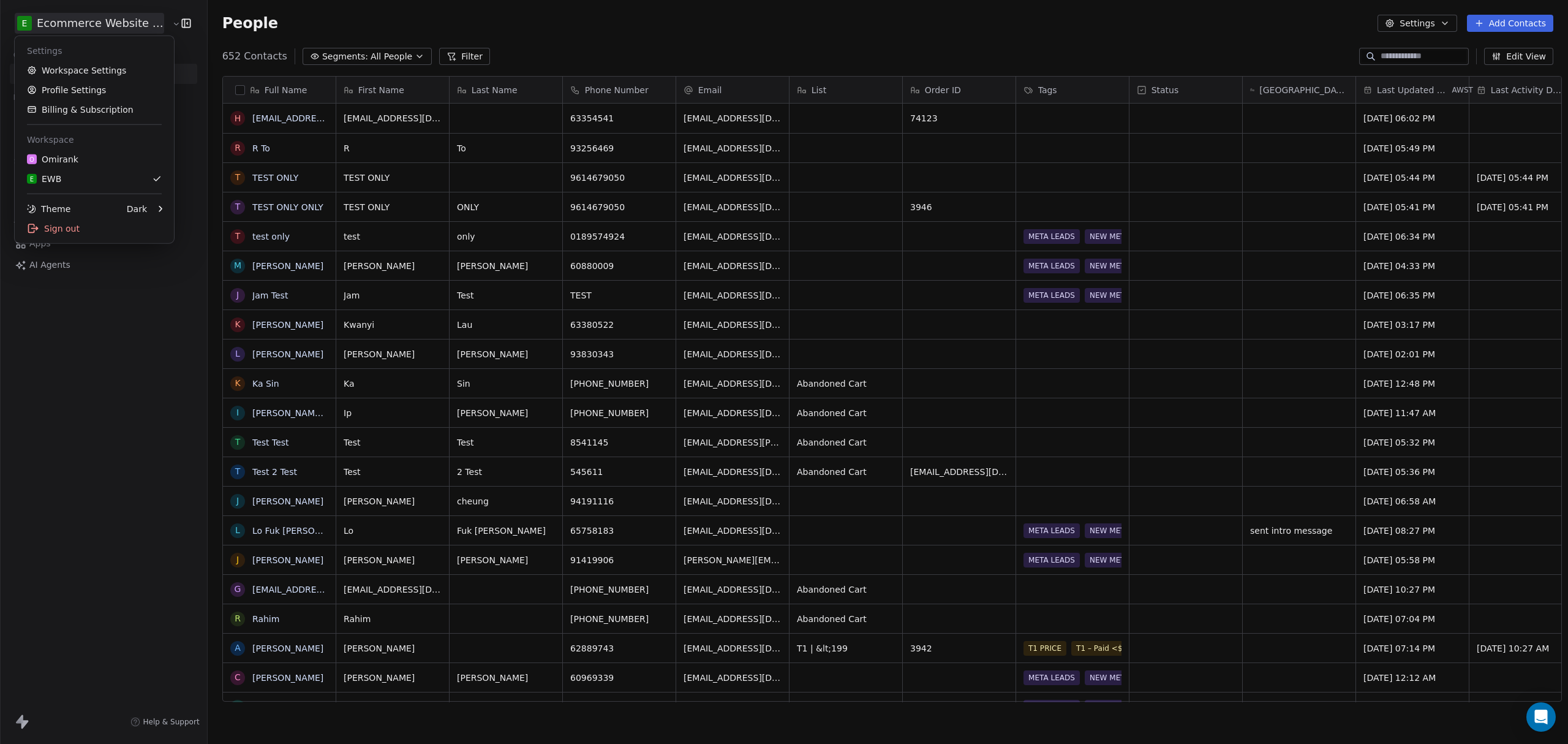
scroll to position [642, 1357]
click at [86, 163] on div "O Omirank" at bounding box center [94, 159] width 135 height 13
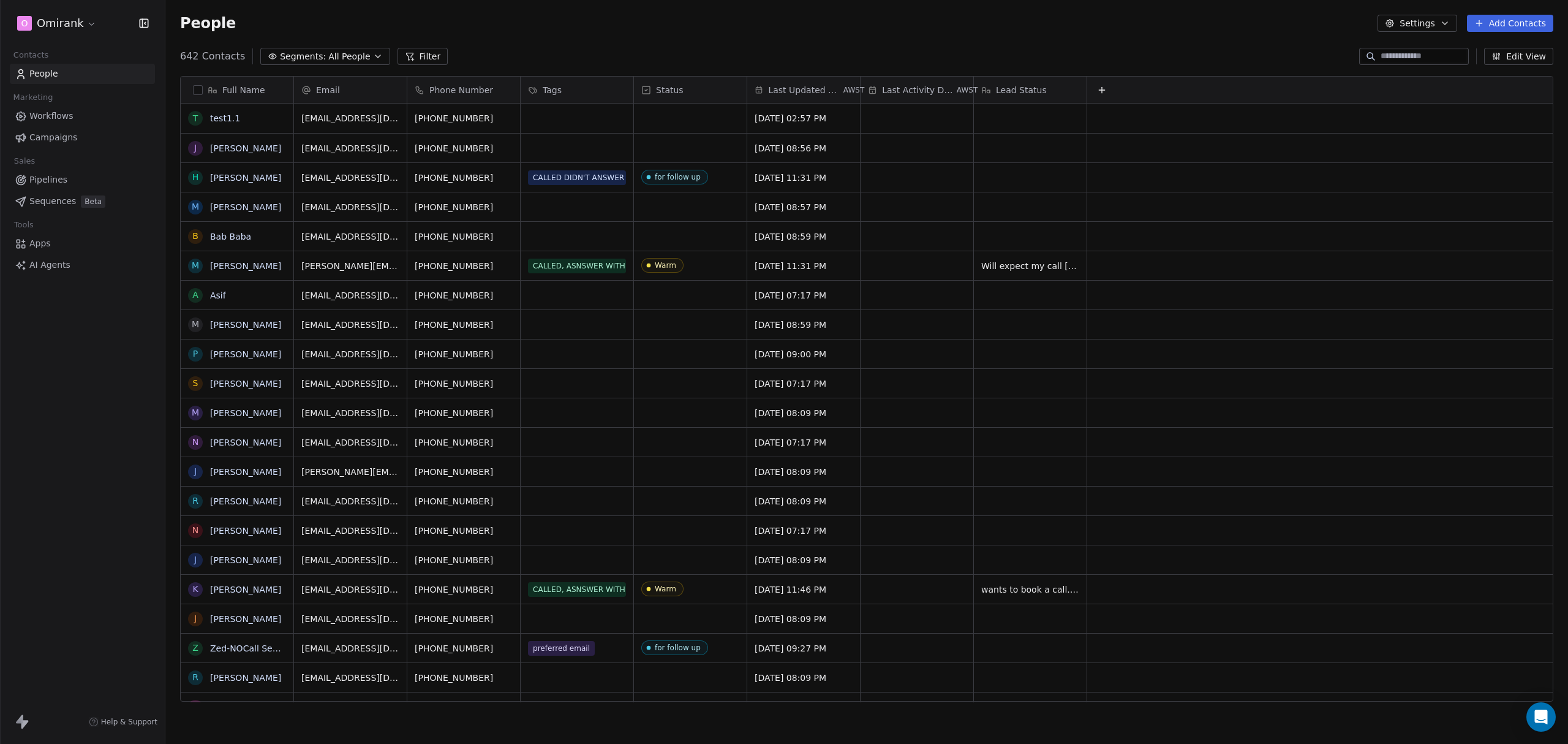
scroll to position [642, 1390]
click at [1413, 55] on input at bounding box center [1422, 57] width 86 height 13
paste input "**********"
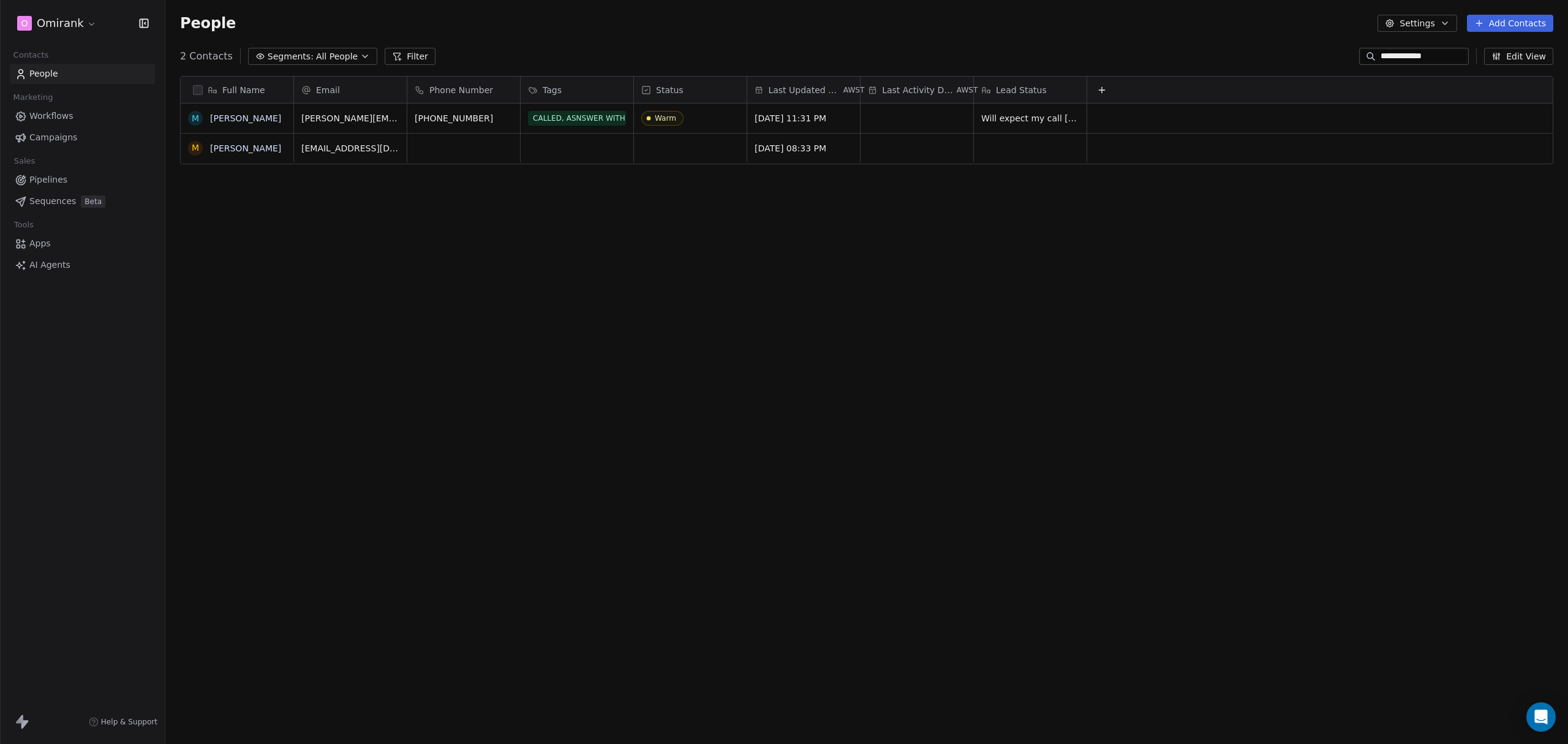
type input "**********"
click at [622, 130] on div "CALLED, ASNSWER WITH CONVO" at bounding box center [606, 118] width 170 height 30
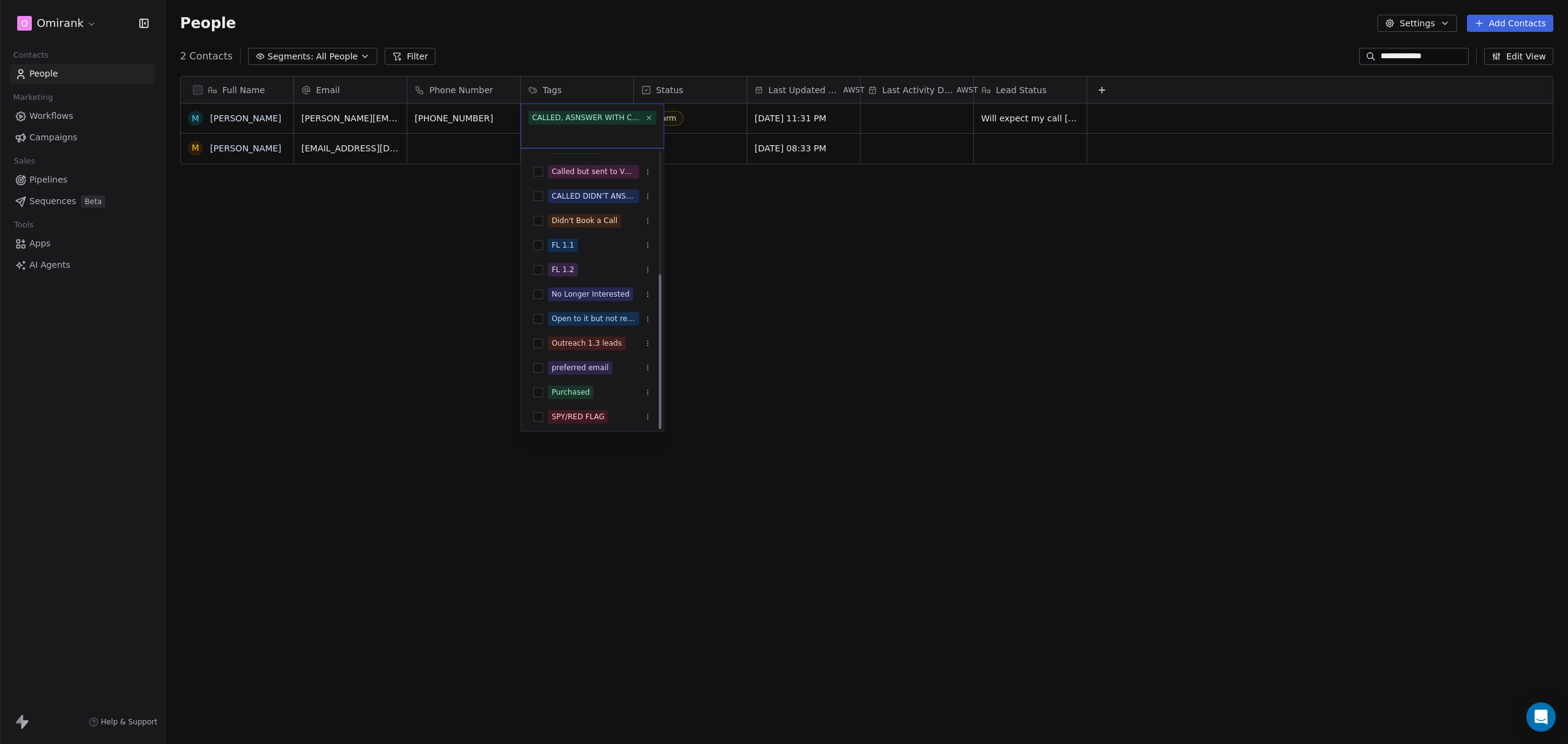
scroll to position [217, 0]
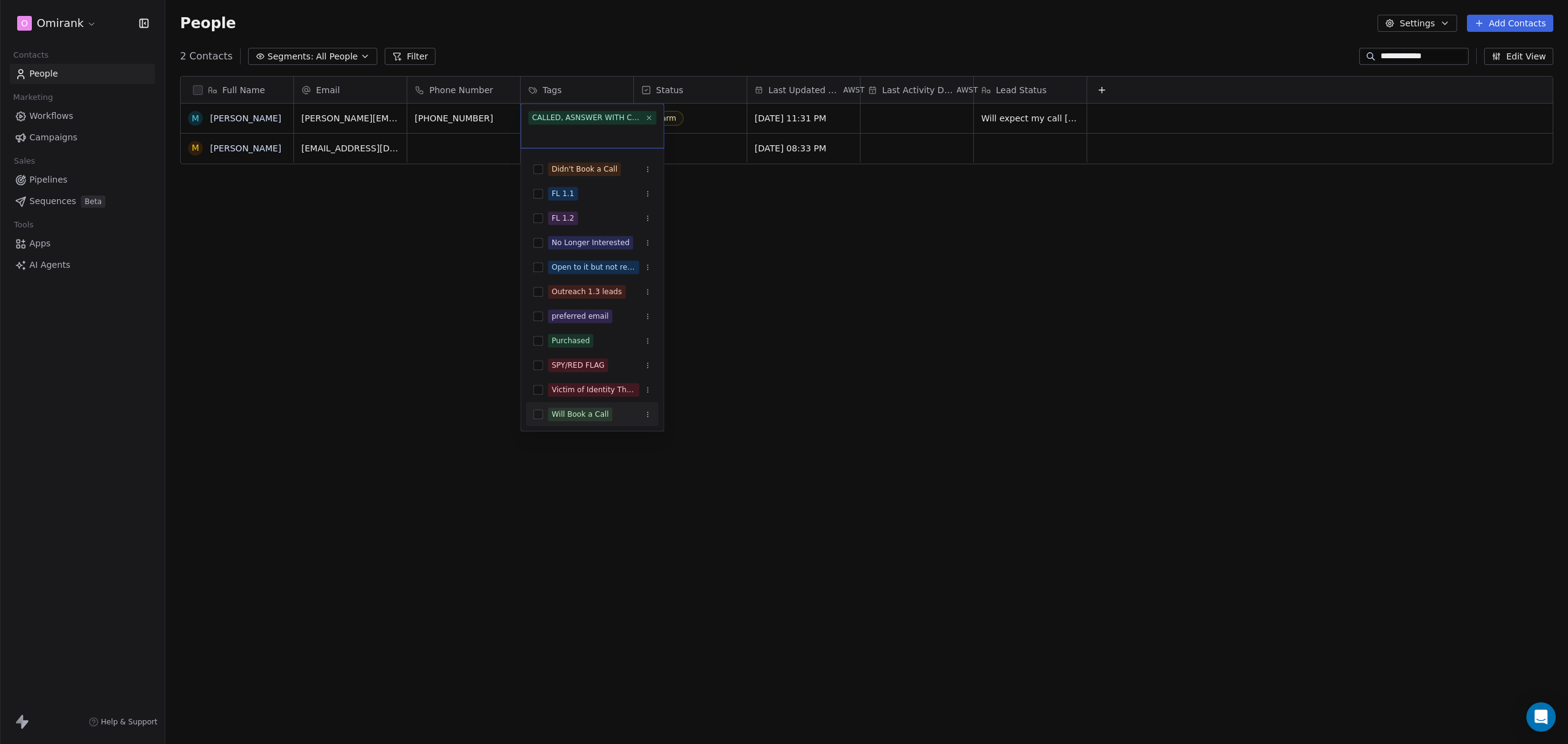
click at [538, 410] on button "Suggestions" at bounding box center [538, 414] width 10 height 10
click at [780, 365] on html "**********" at bounding box center [784, 372] width 1568 height 744
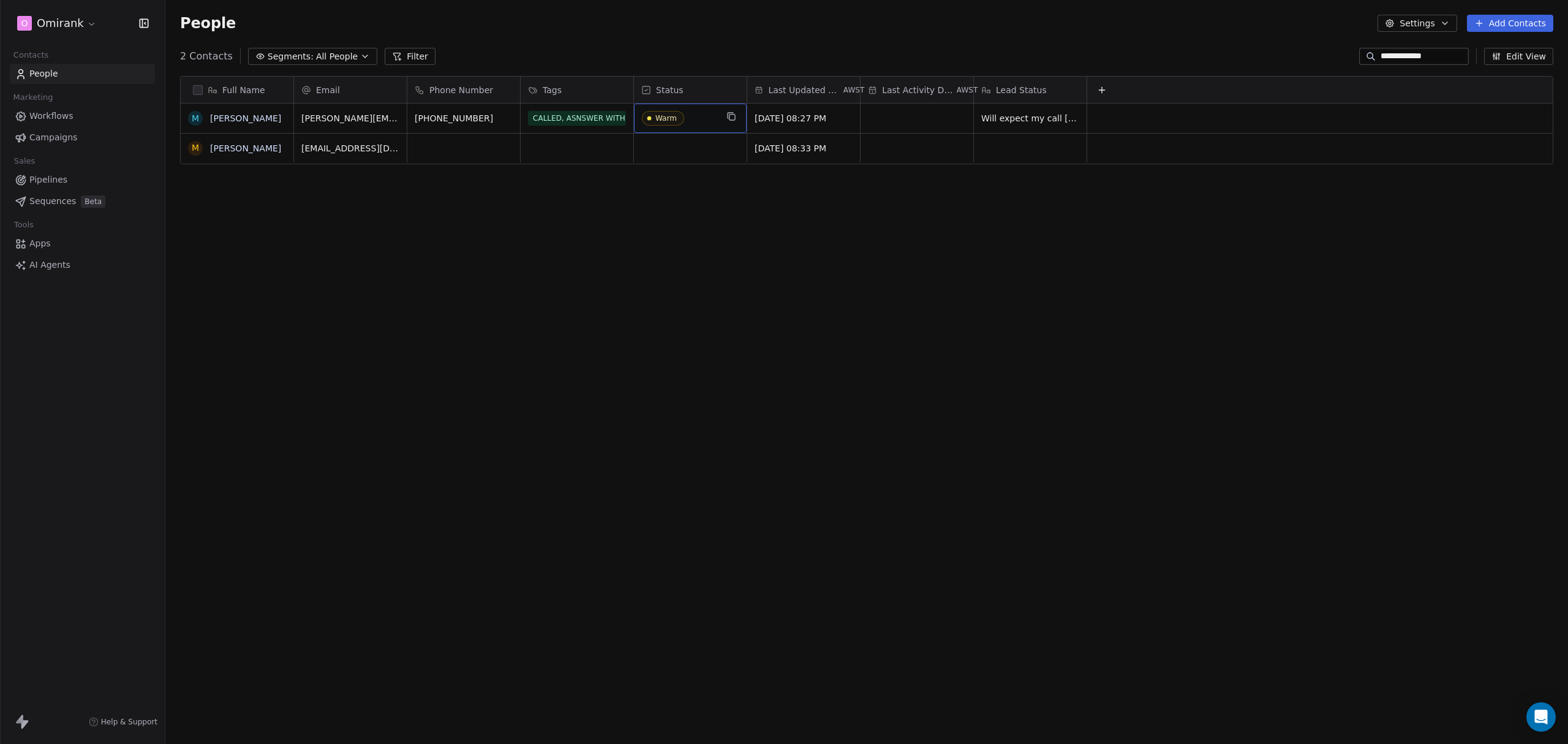
click at [690, 128] on div "Warm" at bounding box center [690, 118] width 113 height 30
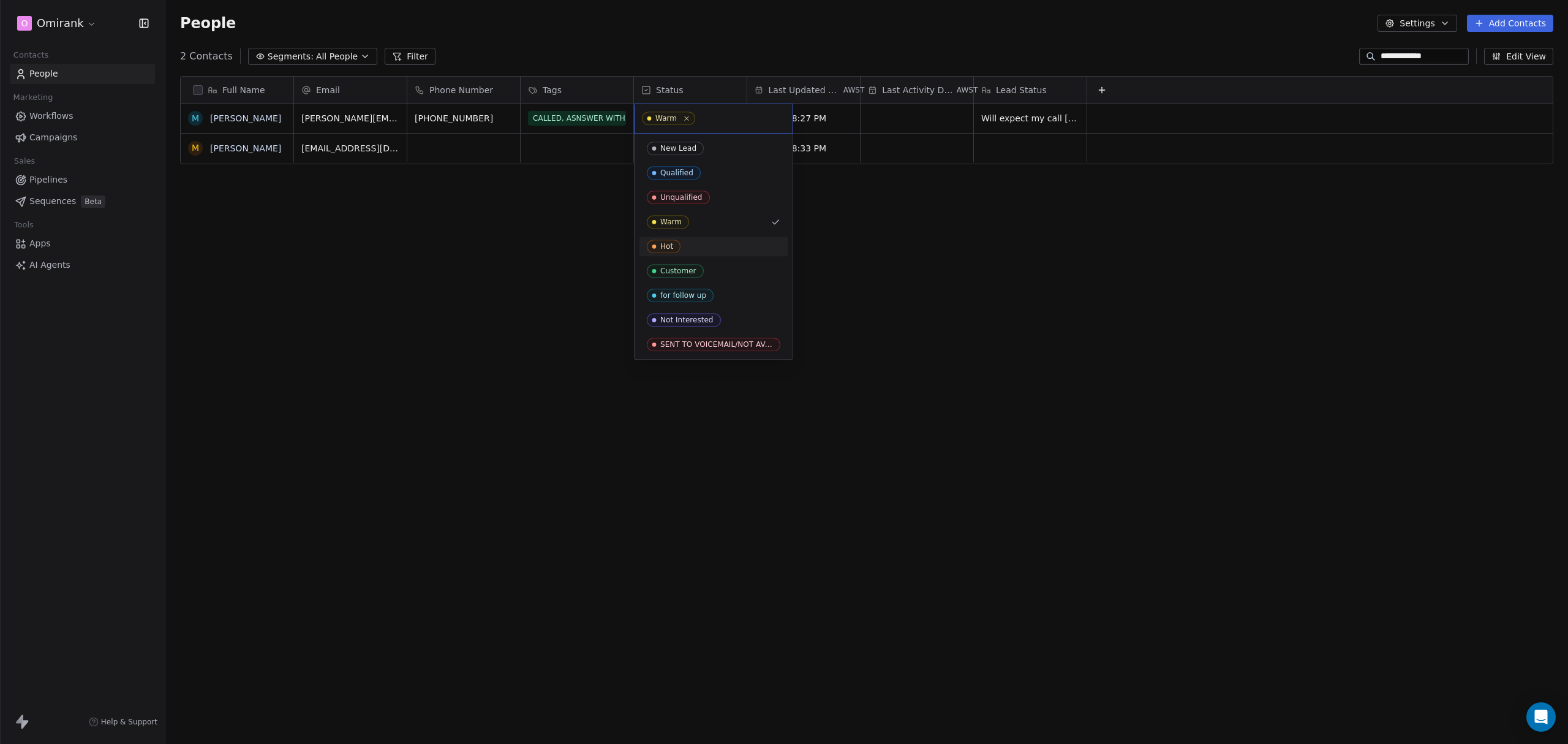
click at [706, 250] on div "Hot" at bounding box center [714, 246] width 134 height 14
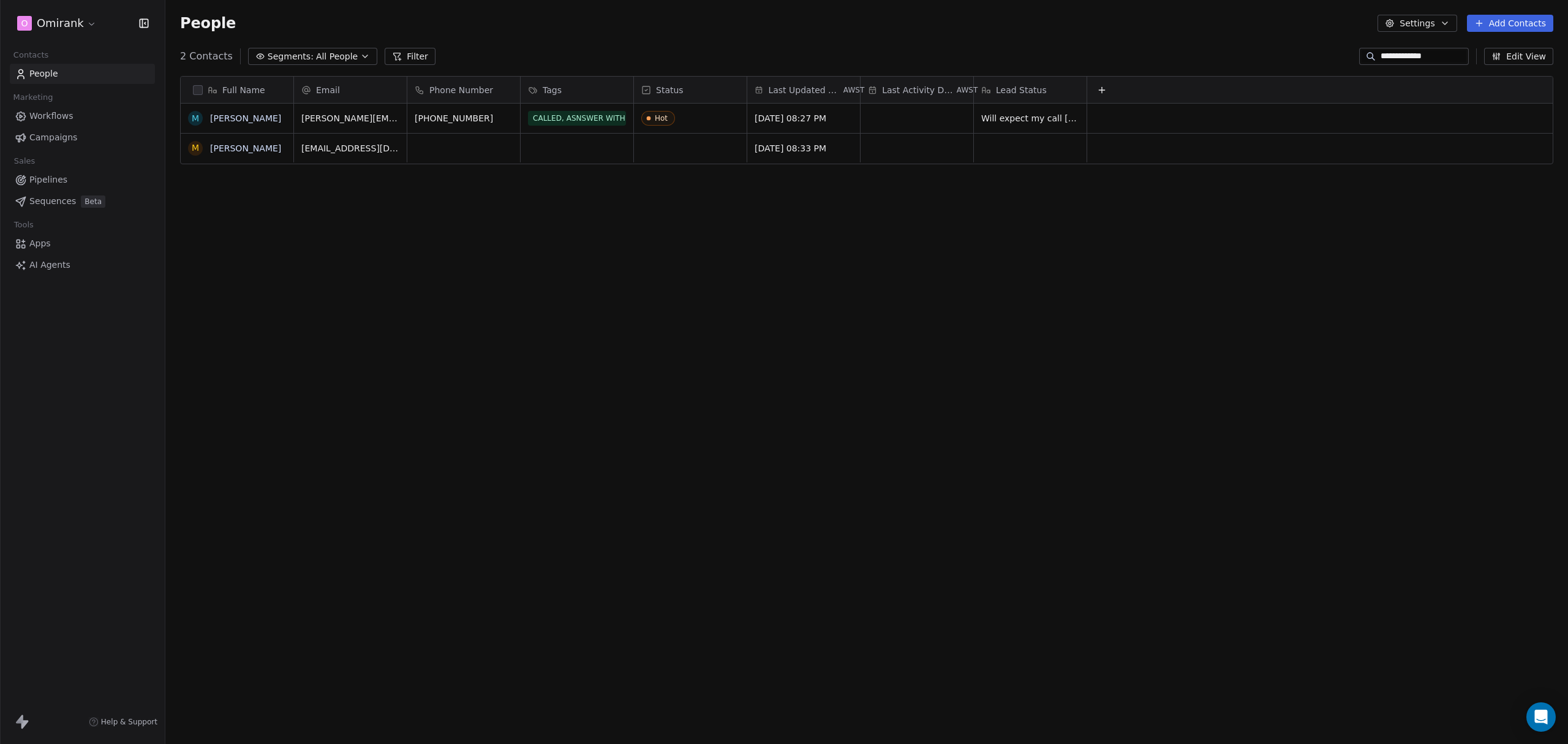
click at [850, 220] on div "Full Name M Mohammad Khazendar M Mr Brent Contant Email Phone Number Tags Statu…" at bounding box center [867, 393] width 1403 height 655
click at [1018, 126] on span "Will expect my call tomorrow 12pm UKT." at bounding box center [1054, 121] width 146 height 24
type textarea "**********"
click at [1012, 287] on html "**********" at bounding box center [784, 372] width 1568 height 744
click at [909, 127] on div "grid" at bounding box center [916, 118] width 113 height 30
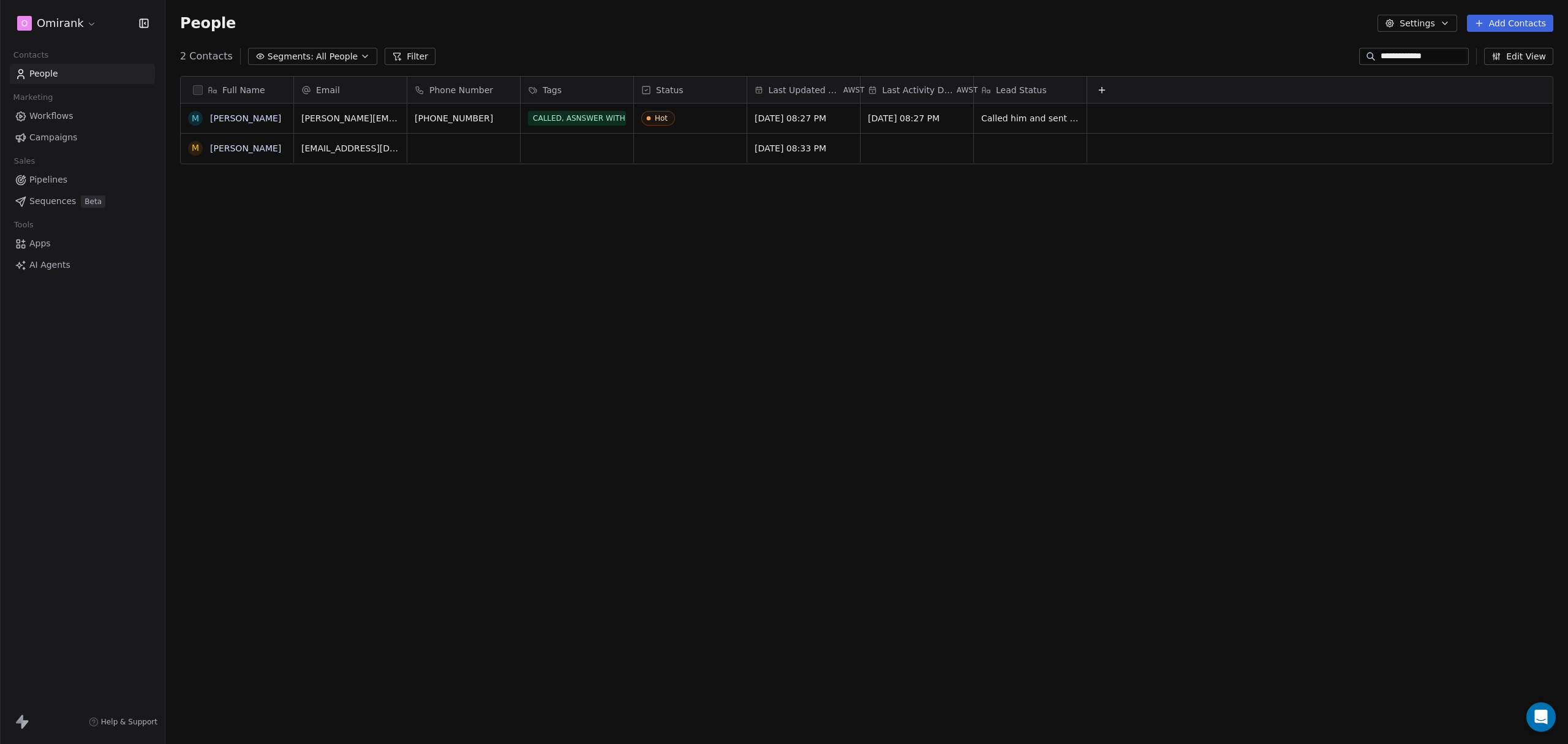
click at [879, 341] on html "**********" at bounding box center [784, 372] width 1568 height 744
click at [52, 37] on div "O Omirank" at bounding box center [82, 24] width 164 height 47
click at [57, 25] on html "**********" at bounding box center [784, 372] width 1568 height 744
click at [89, 174] on div "E EWB" at bounding box center [94, 179] width 135 height 13
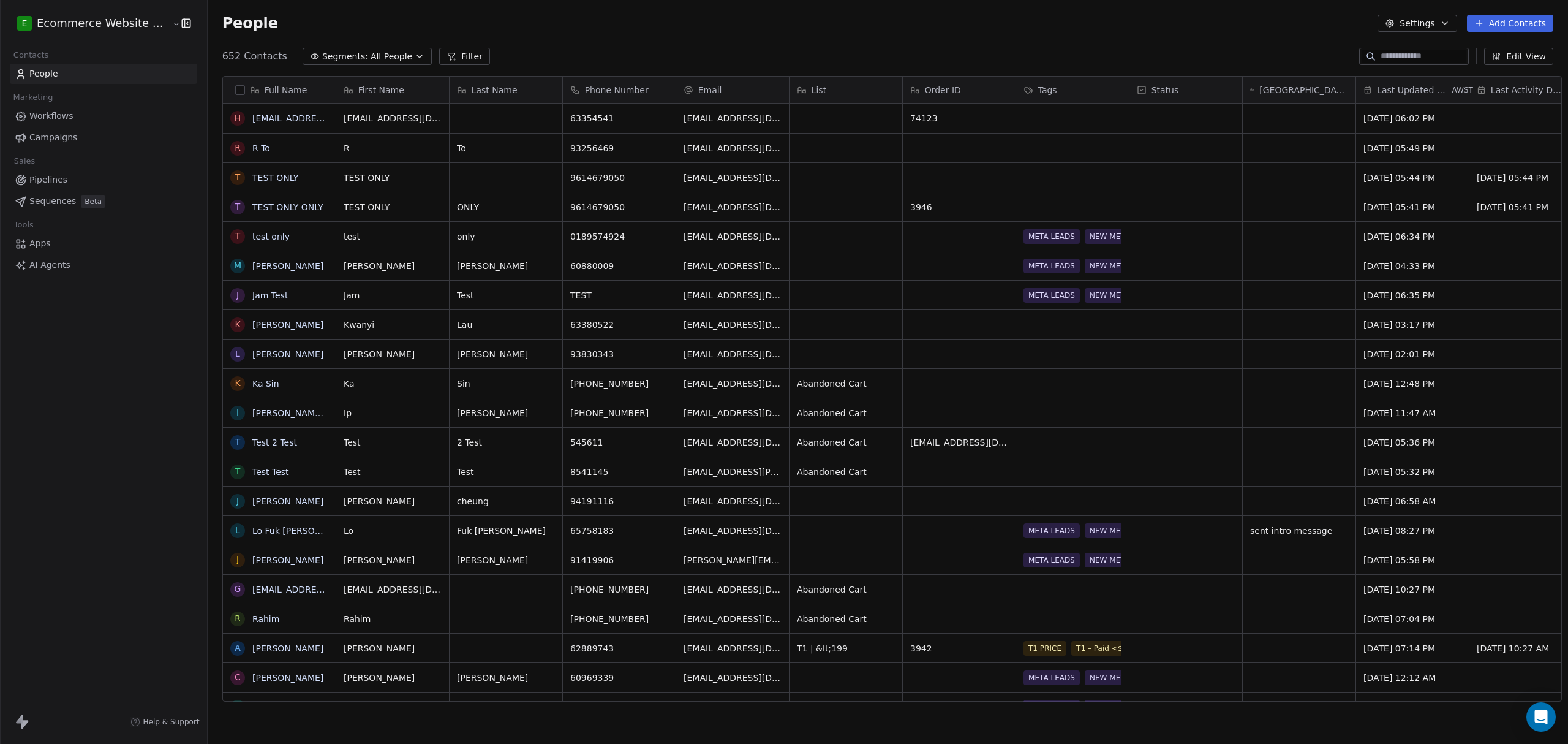
scroll to position [642, 1357]
click at [1532, 58] on button "Edit View" at bounding box center [1518, 56] width 70 height 17
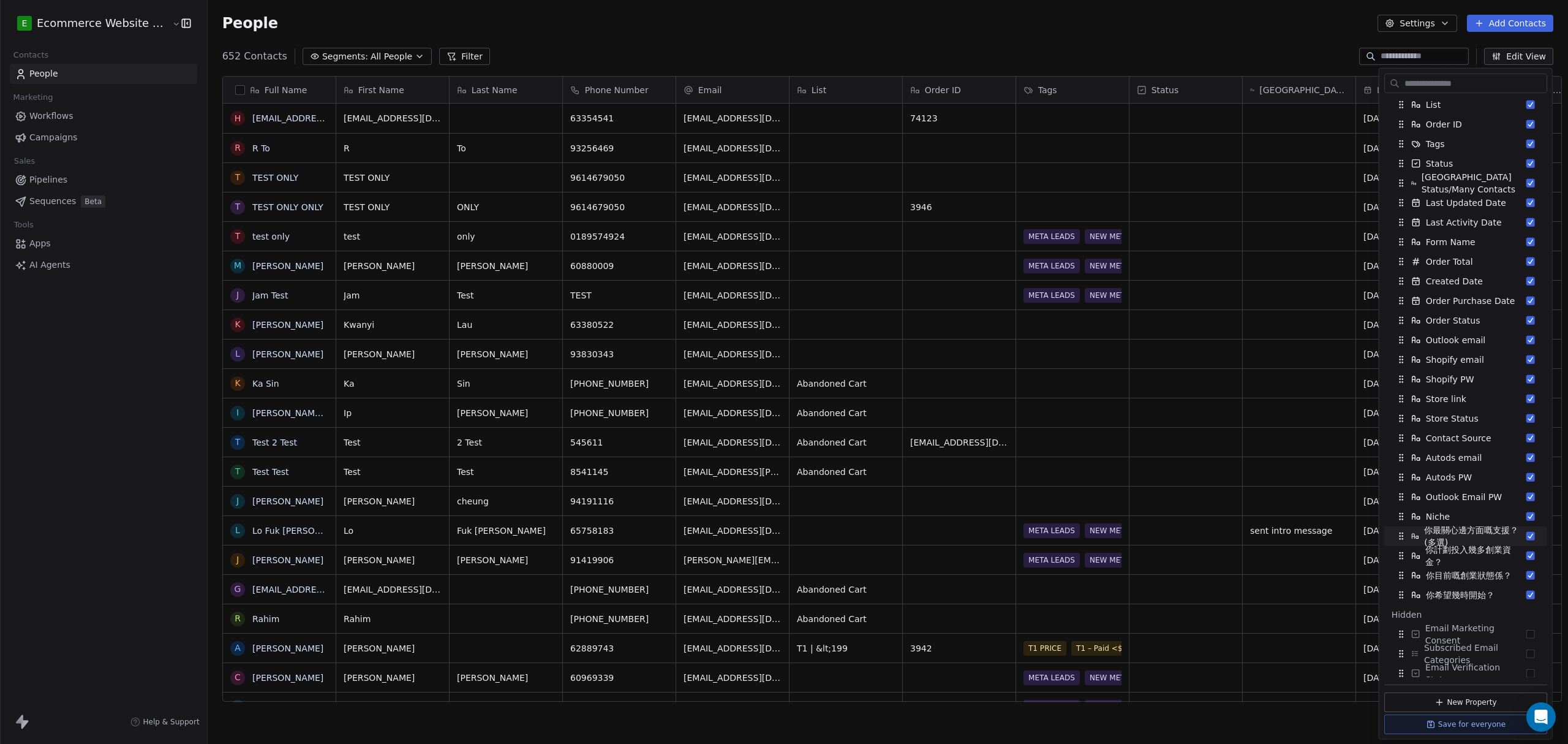
scroll to position [283, 0]
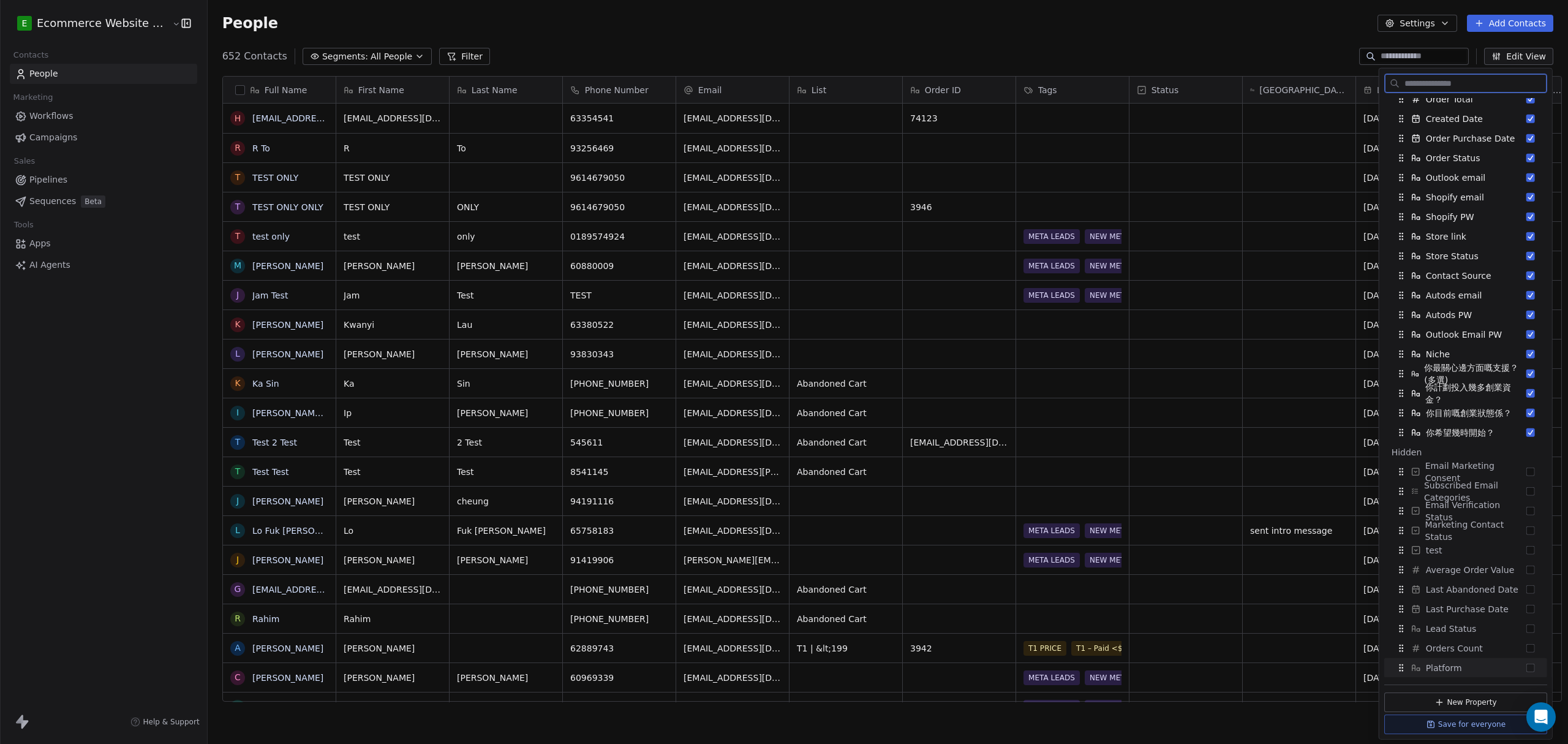
click at [1502, 669] on div "Platform" at bounding box center [1465, 668] width 153 height 20
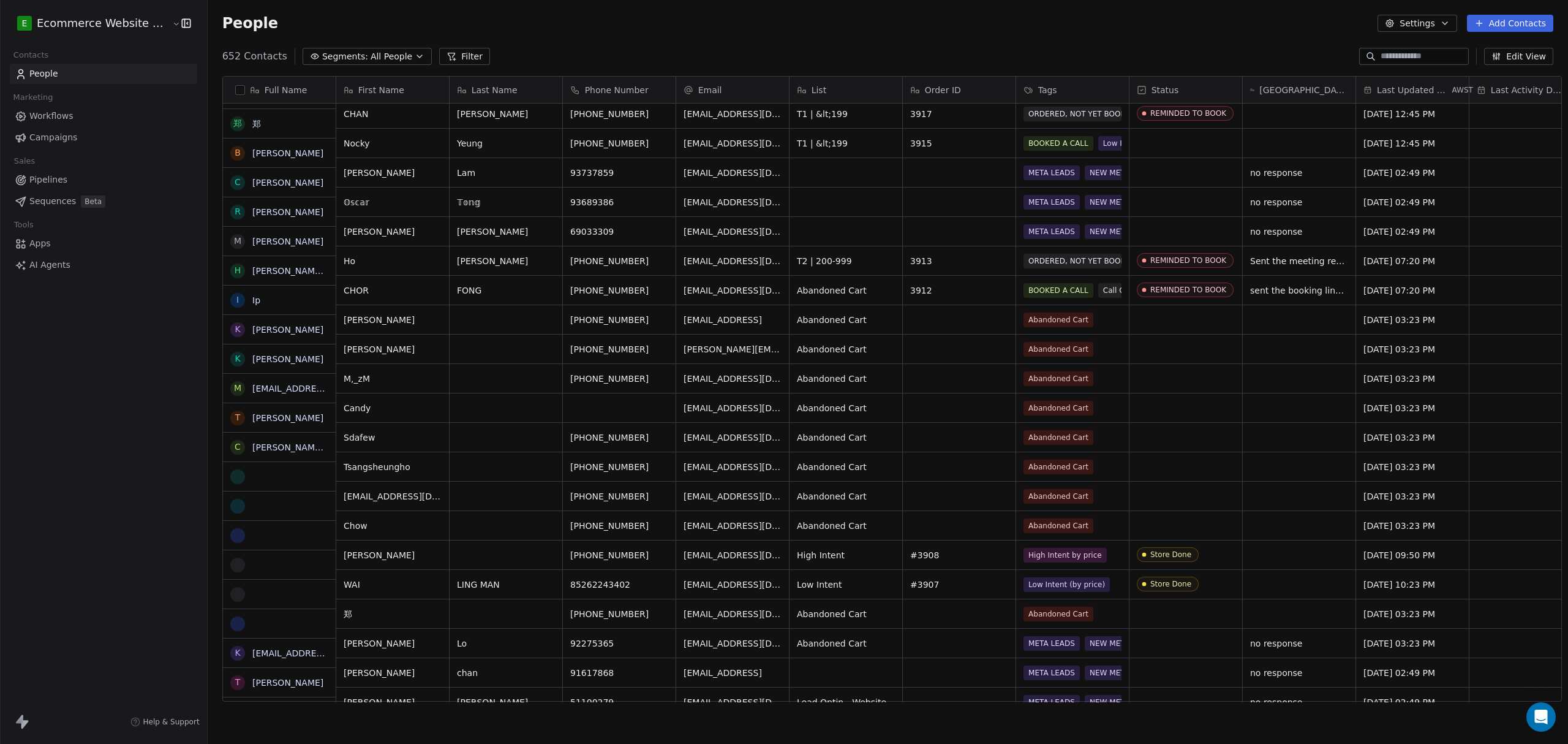
scroll to position [4680, 0]
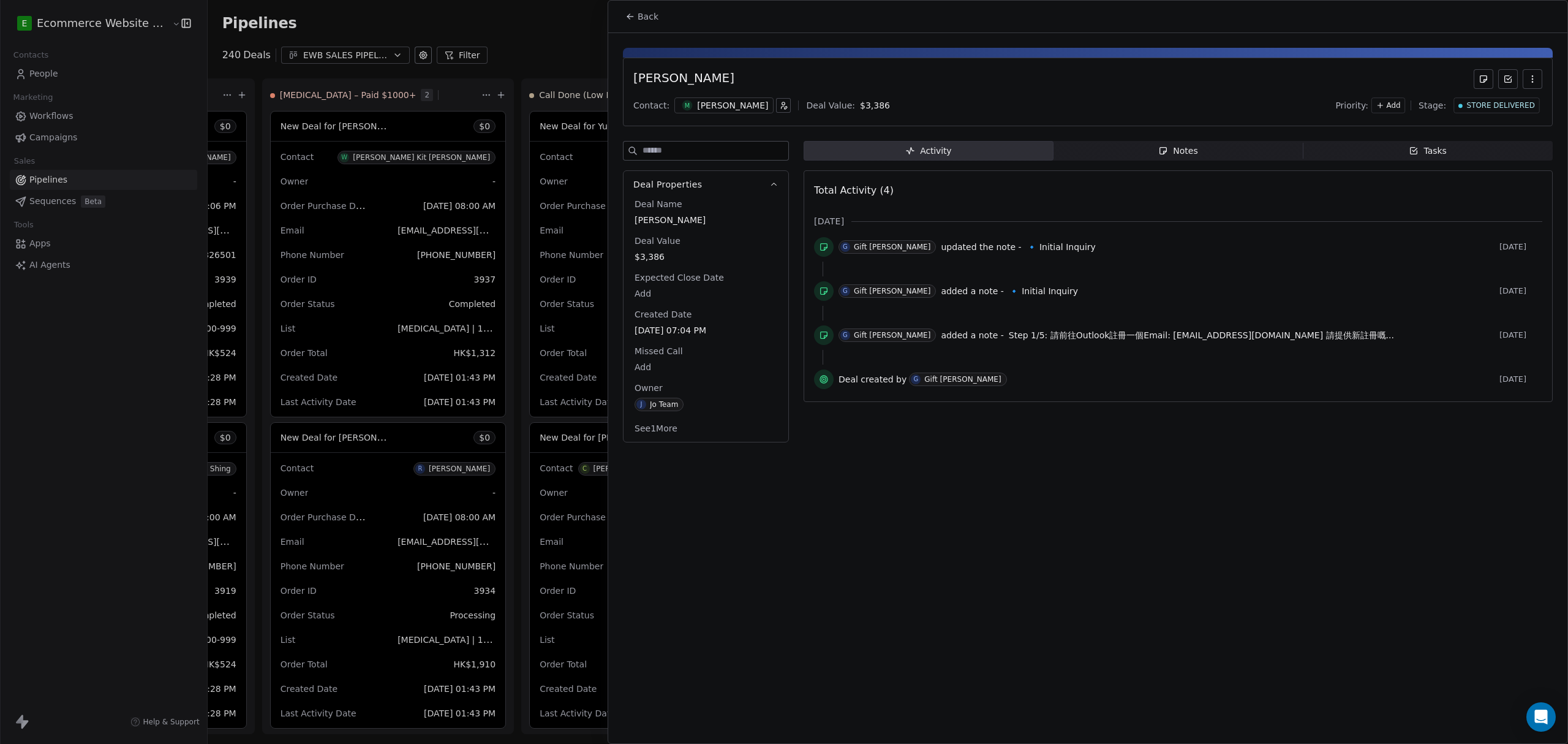
scroll to position [816, 0]
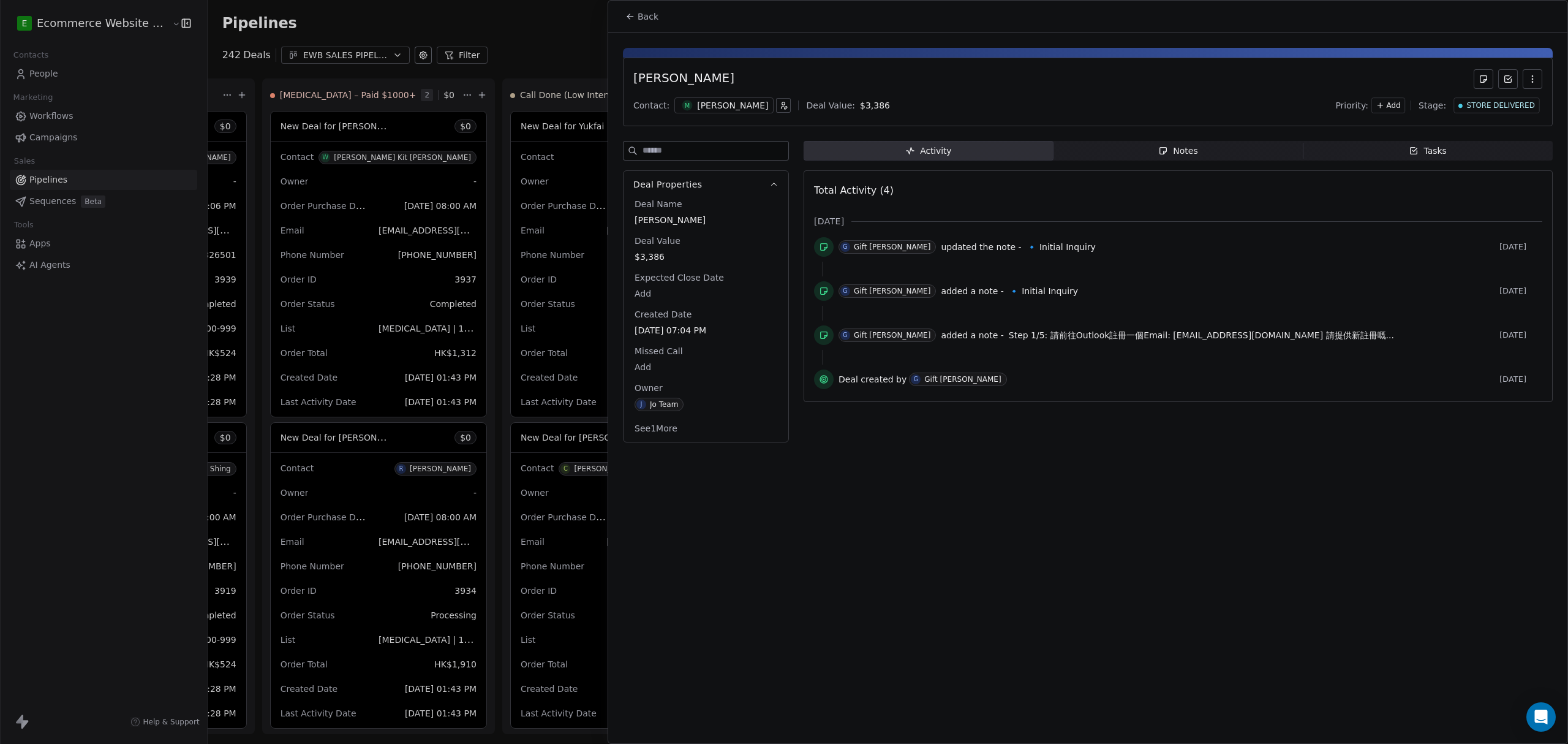
click at [634, 15] on icon at bounding box center [630, 16] width 10 height 10
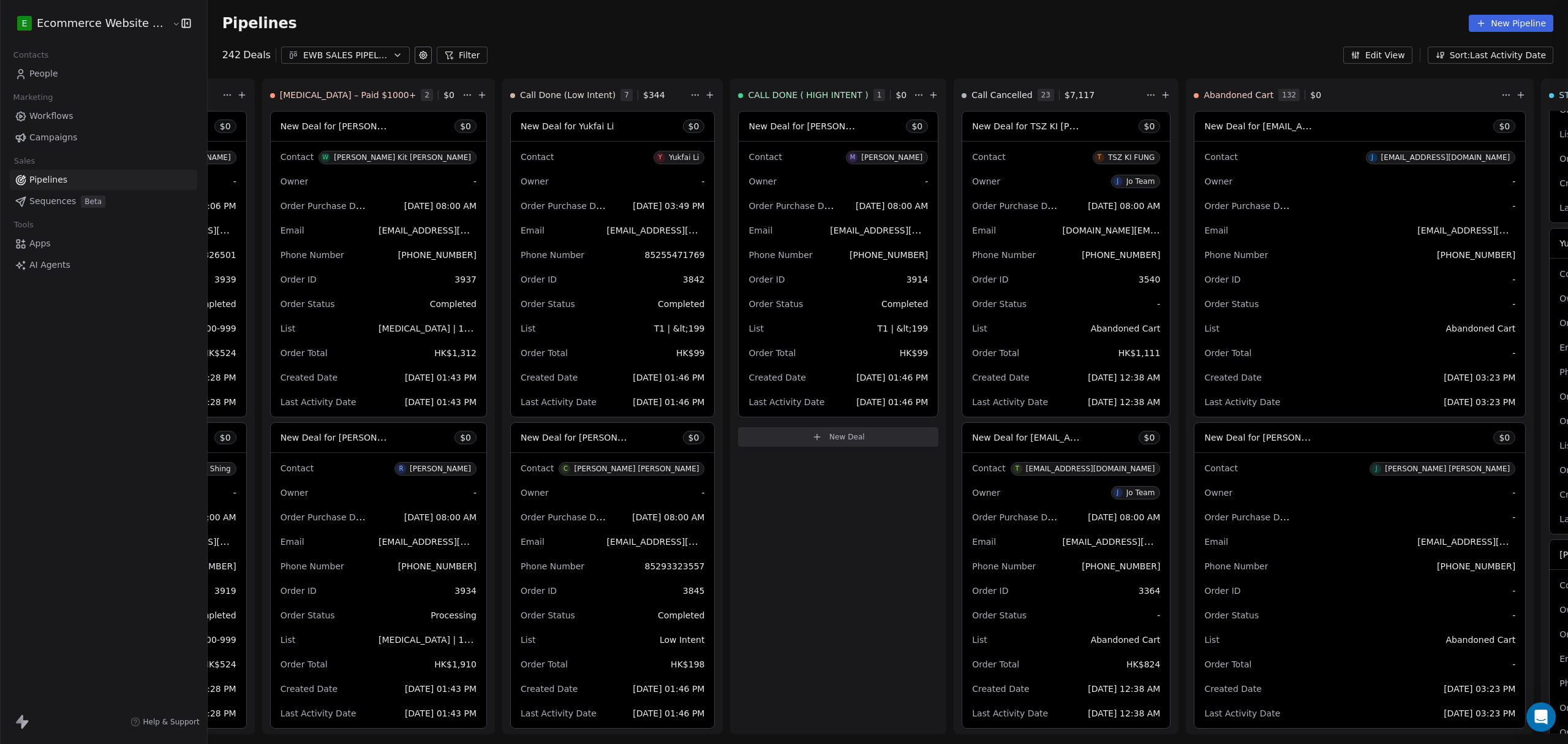
click at [80, 328] on div at bounding box center [784, 372] width 1568 height 744
click at [366, 50] on div "EWB SALES PIPELINE 2025" at bounding box center [345, 55] width 85 height 13
click at [106, 77] on html "E Ecommerce Website Builder Contacts People Marketing Workflows Campaigns Sales…" at bounding box center [784, 372] width 1568 height 744
click at [106, 77] on link "People" at bounding box center [103, 73] width 187 height 20
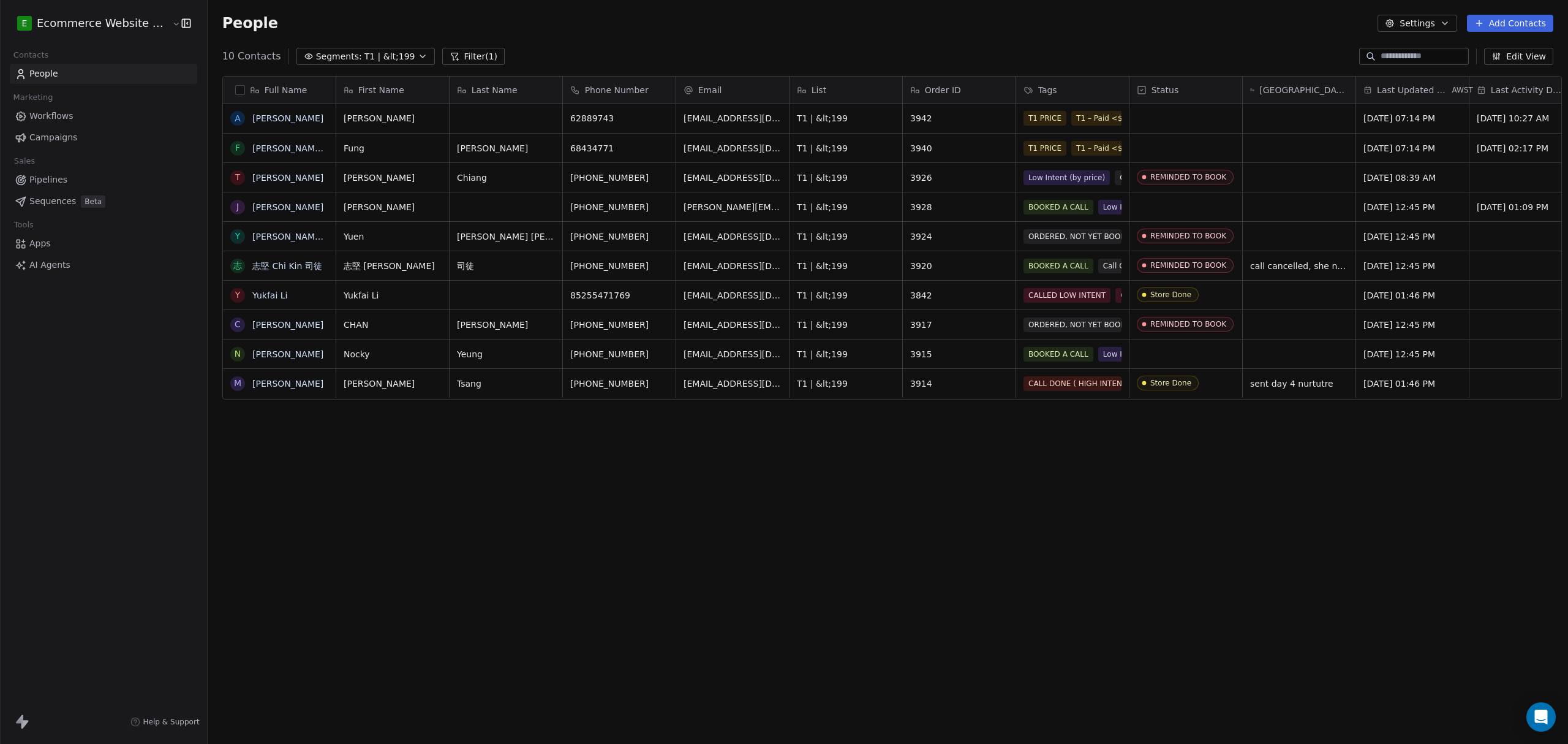
scroll to position [642, 1357]
click at [364, 59] on span "T1 | &lt;199" at bounding box center [390, 57] width 51 height 13
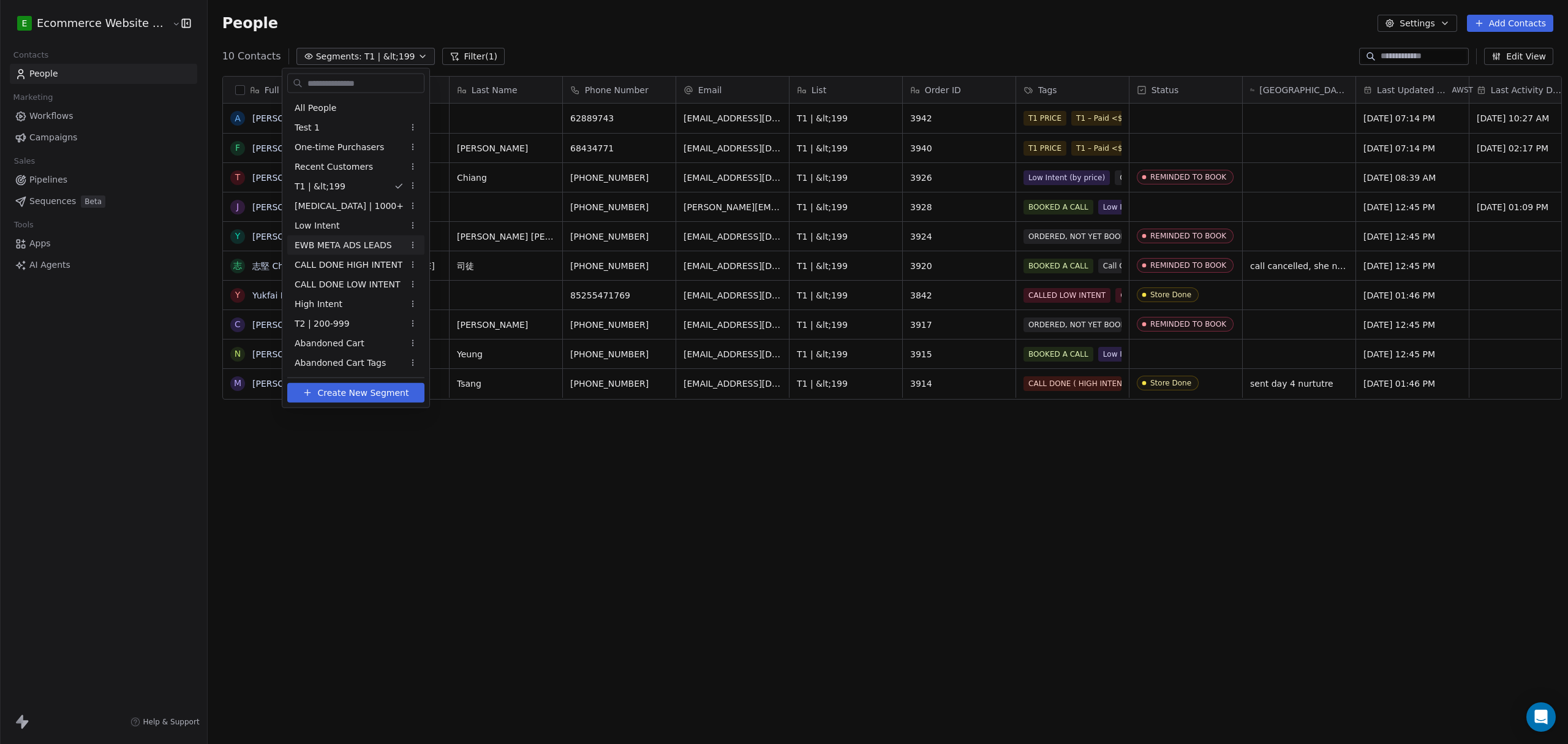
click at [358, 240] on span "EWB META ADS LEADS" at bounding box center [343, 245] width 98 height 13
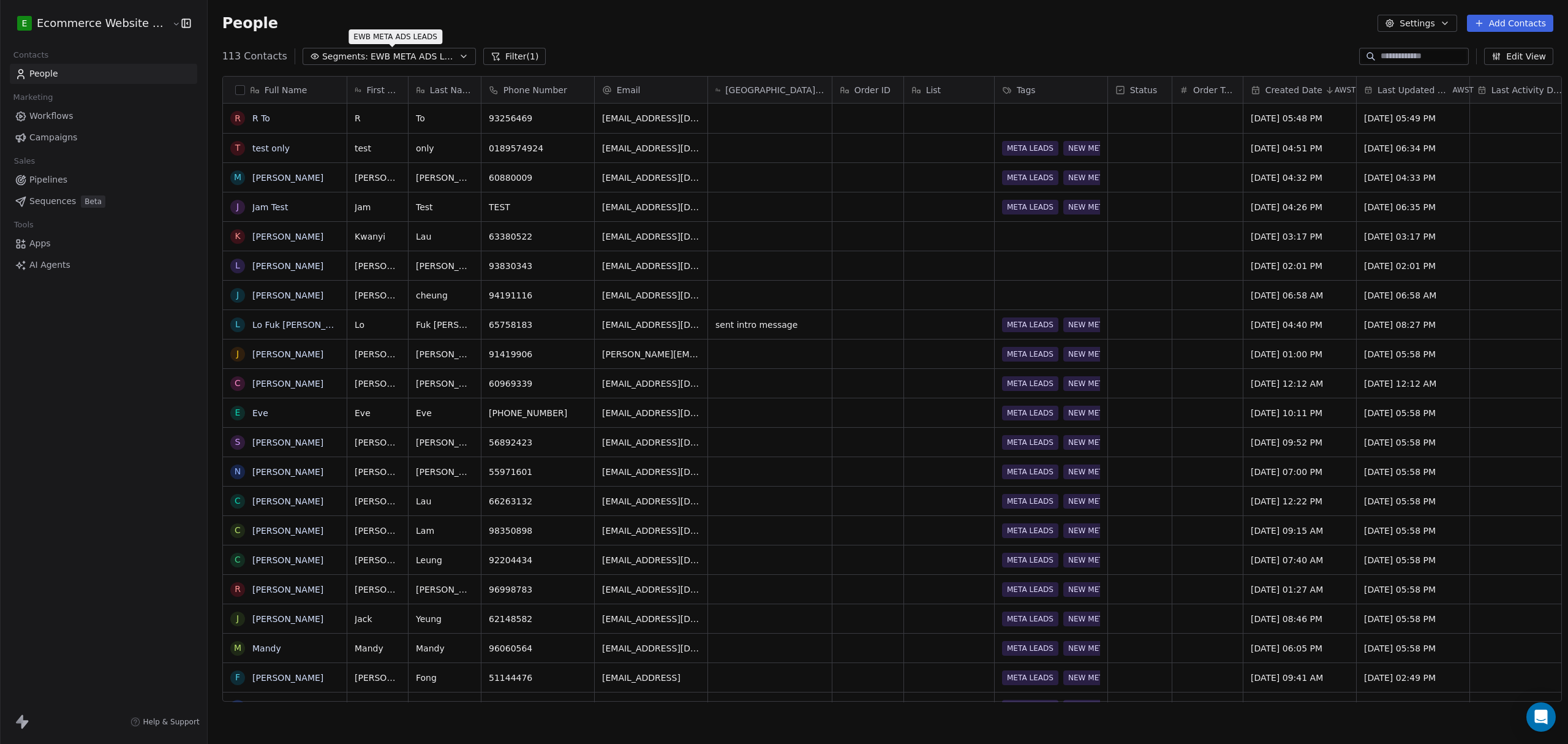
click at [385, 55] on span "EWB META ADS LEADS" at bounding box center [413, 57] width 86 height 13
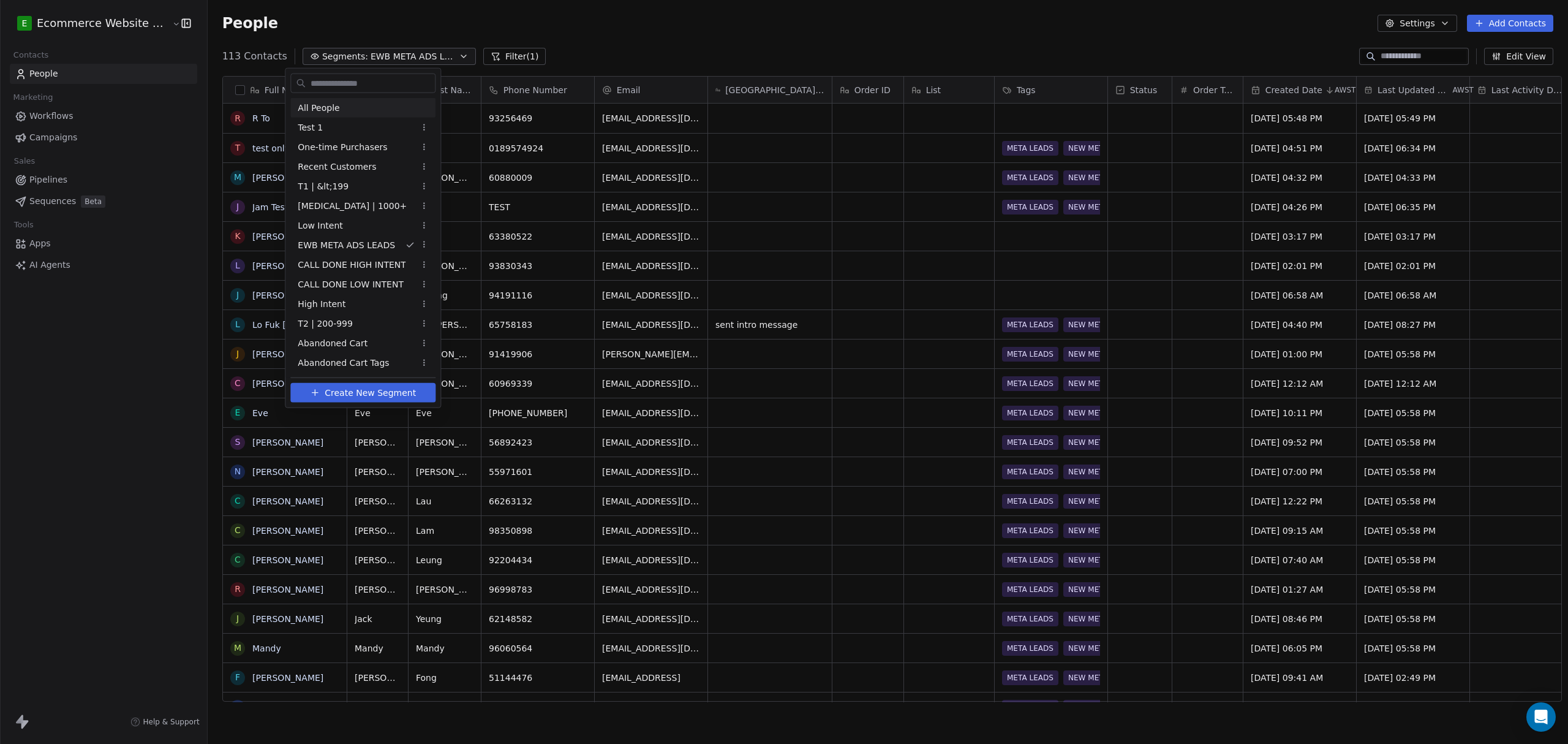
click at [368, 101] on div "All People" at bounding box center [362, 108] width 146 height 20
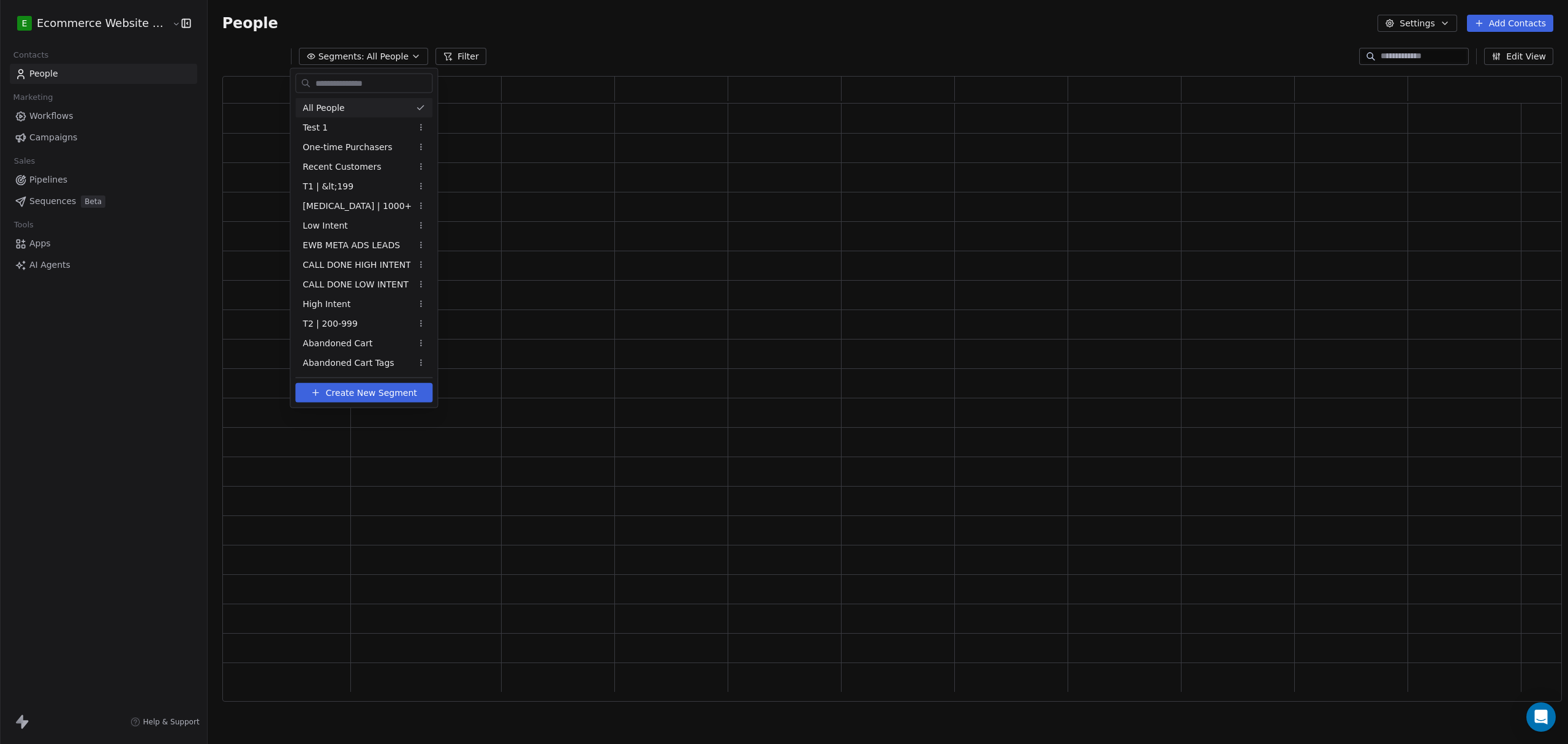
scroll to position [613, 1328]
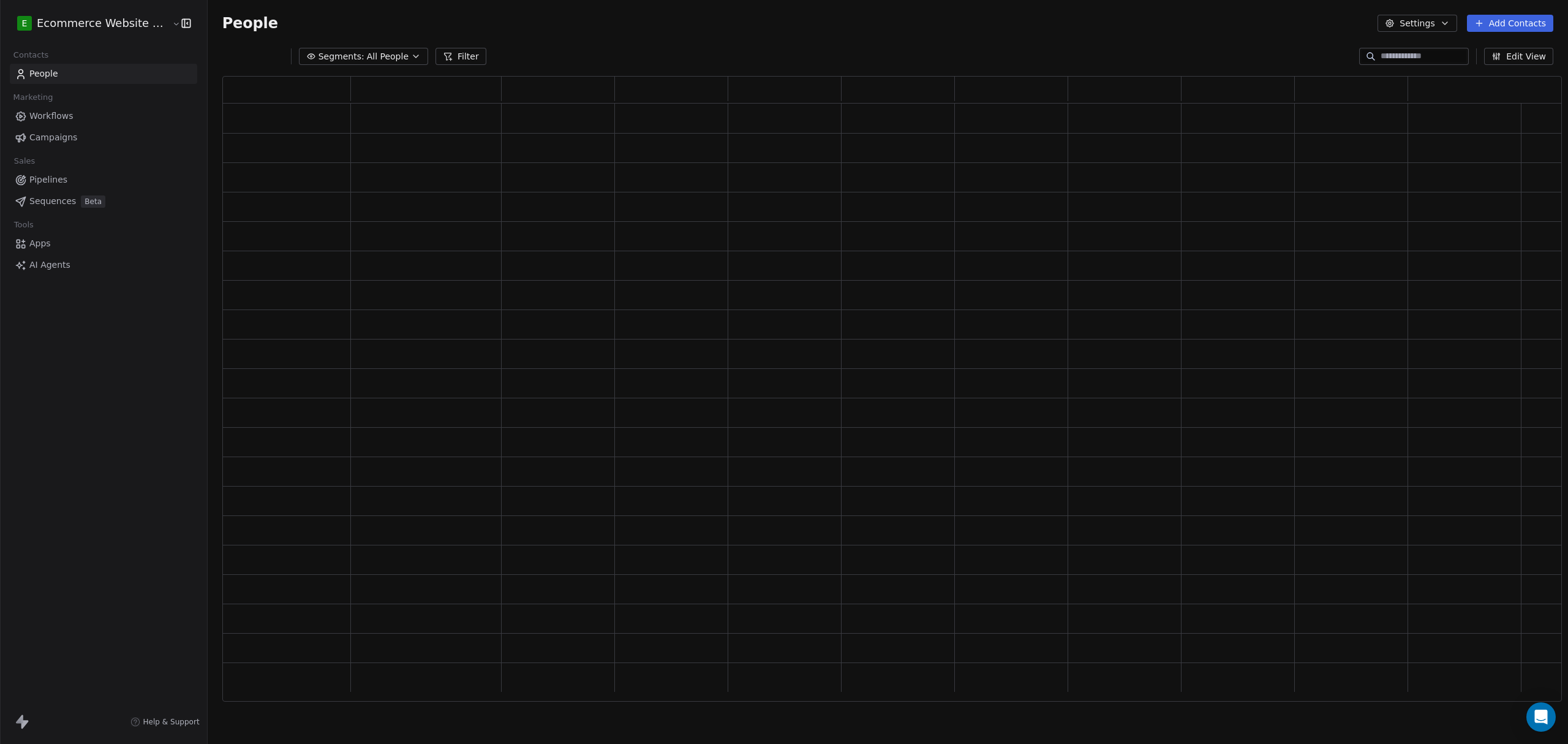
click at [390, 57] on span "All People" at bounding box center [388, 57] width 42 height 13
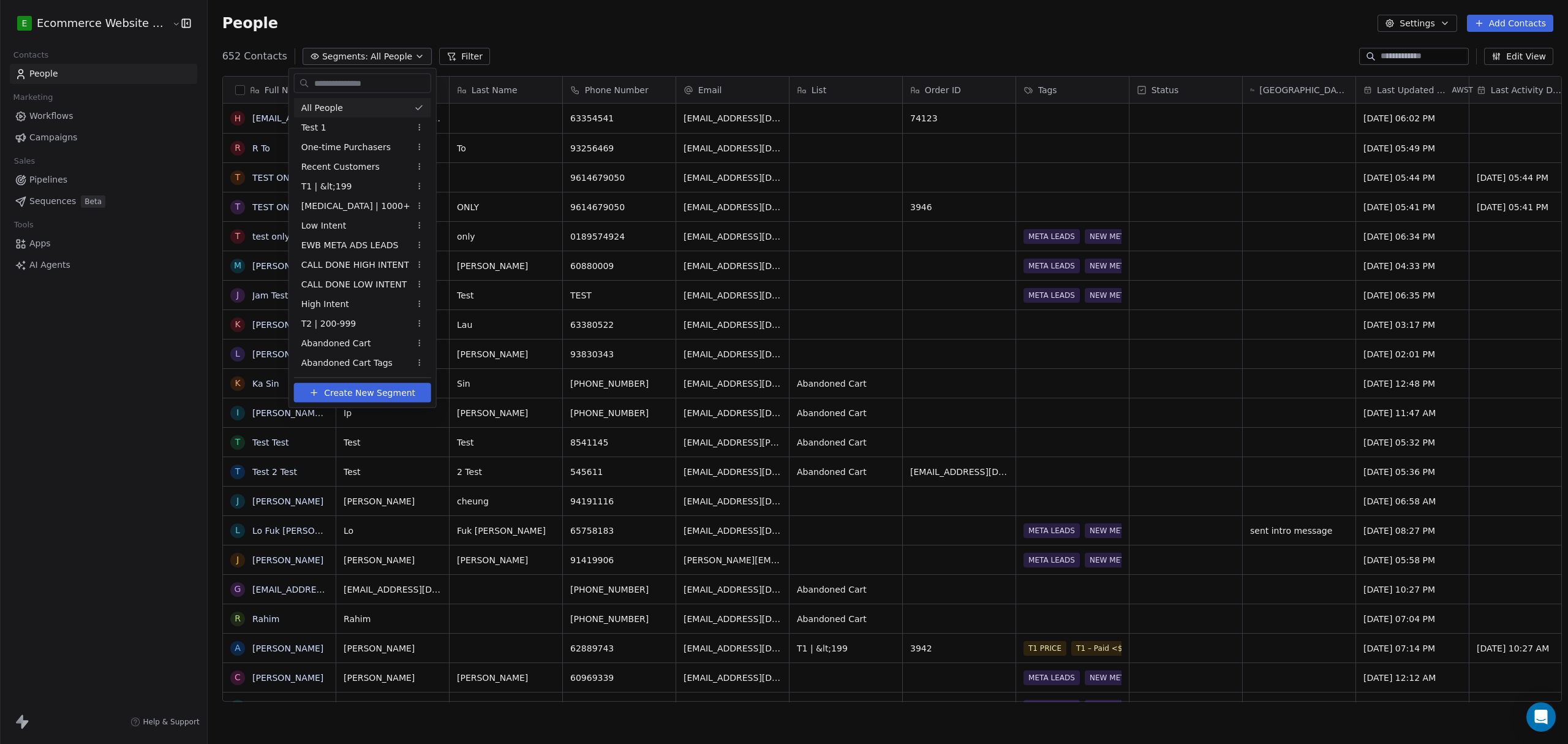
scroll to position [642, 1357]
click at [371, 108] on div "All People" at bounding box center [362, 108] width 137 height 20
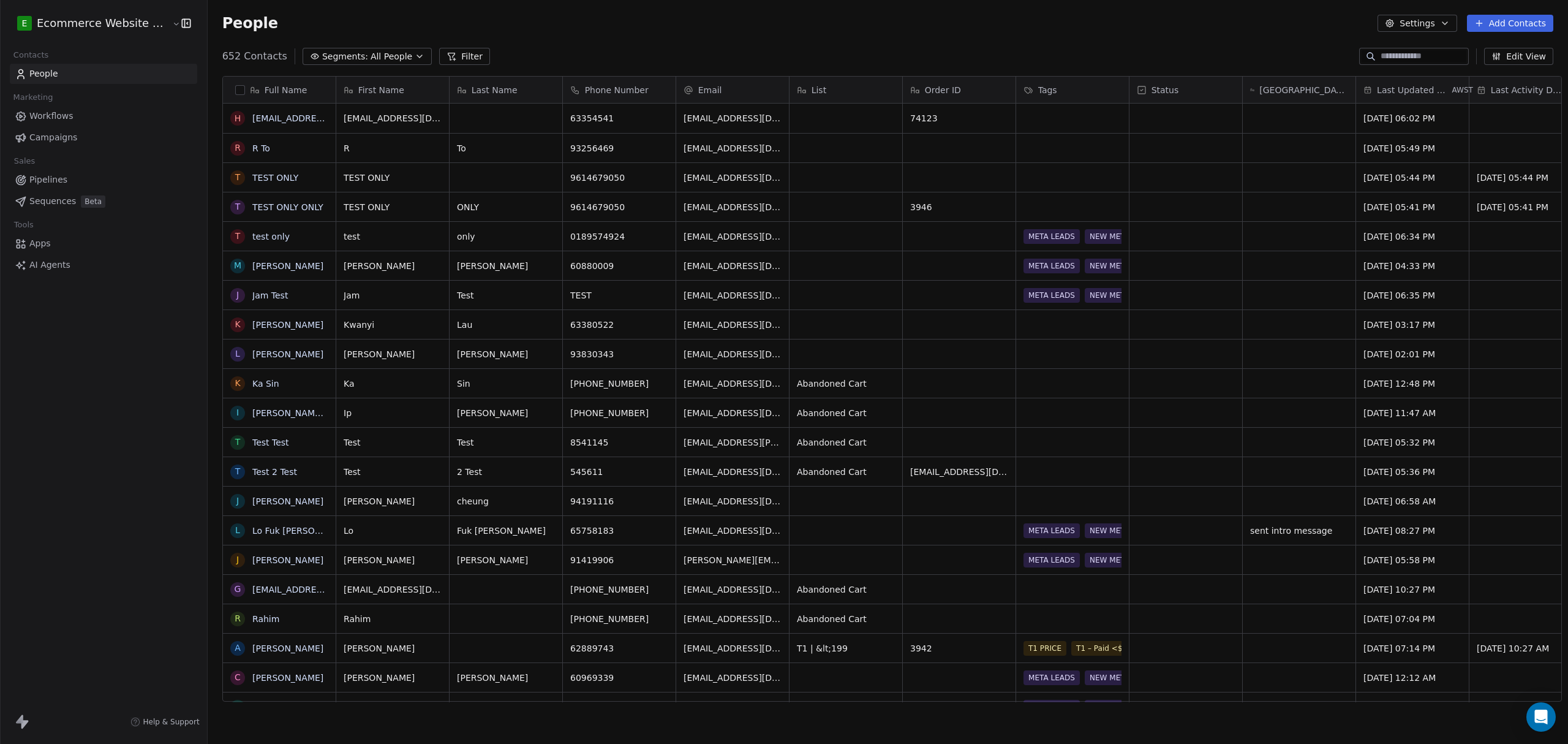
click at [375, 56] on span "All People" at bounding box center [391, 57] width 42 height 13
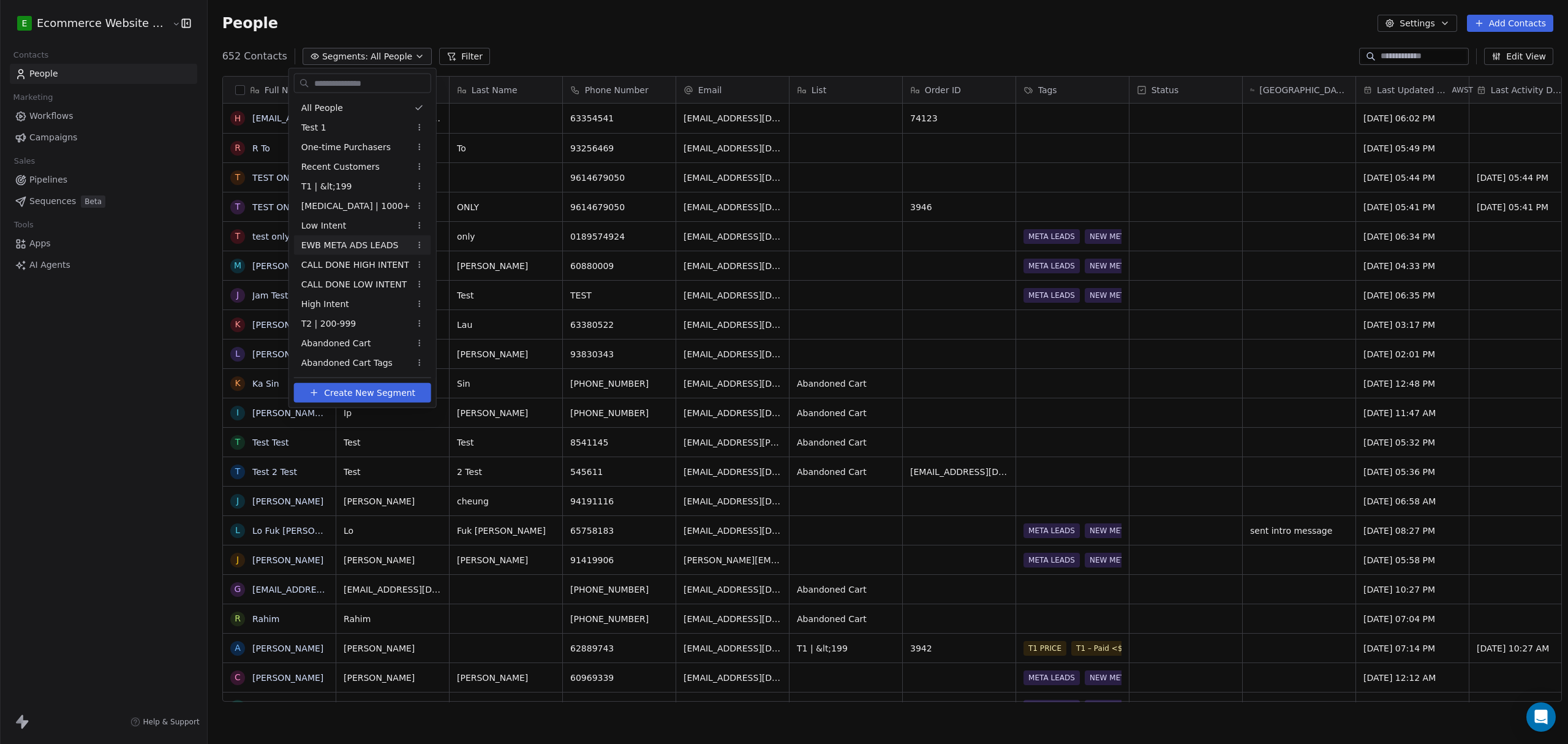
click at [356, 244] on span "EWB META ADS LEADS" at bounding box center [350, 245] width 98 height 13
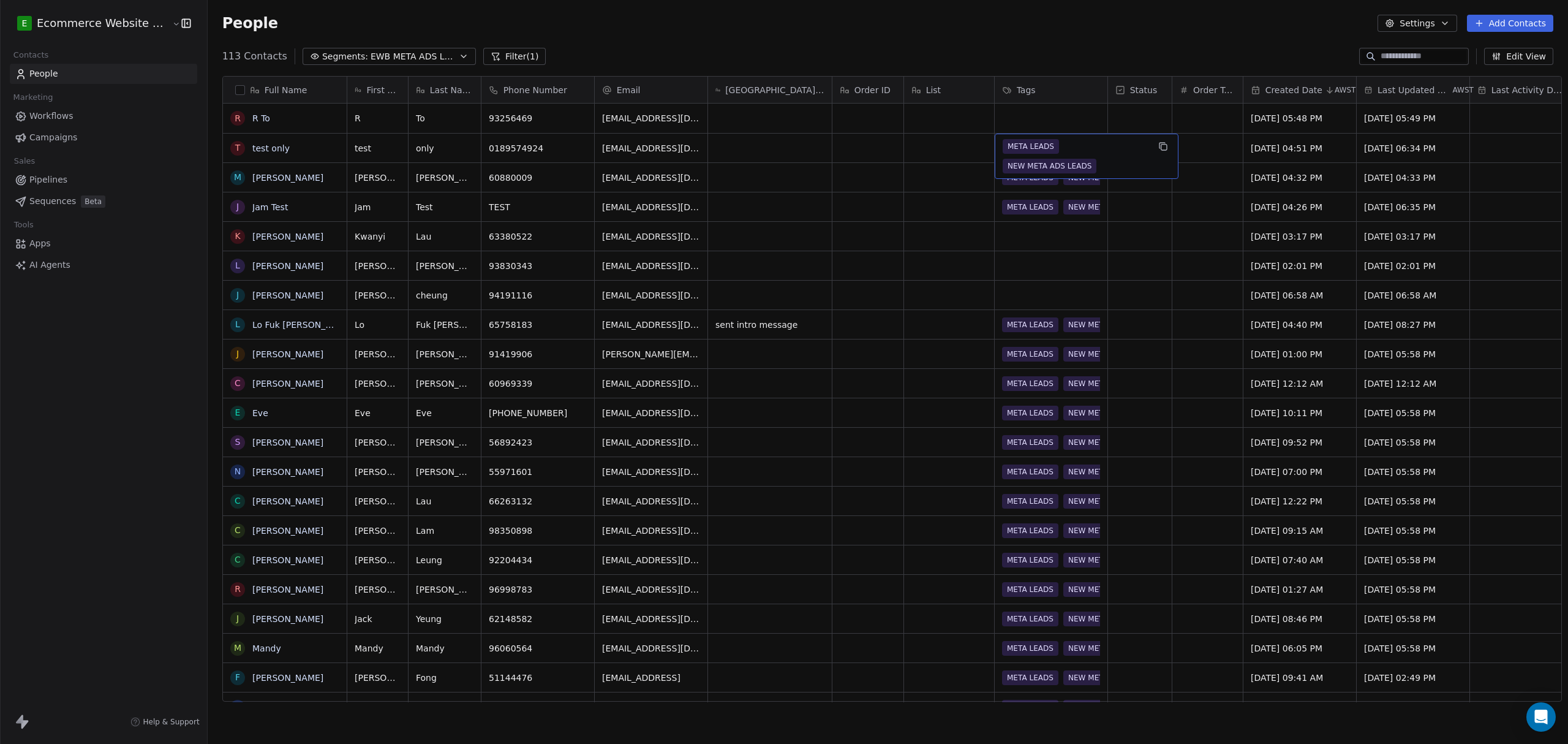
click at [1023, 146] on span "META LEADS" at bounding box center [1030, 146] width 56 height 14
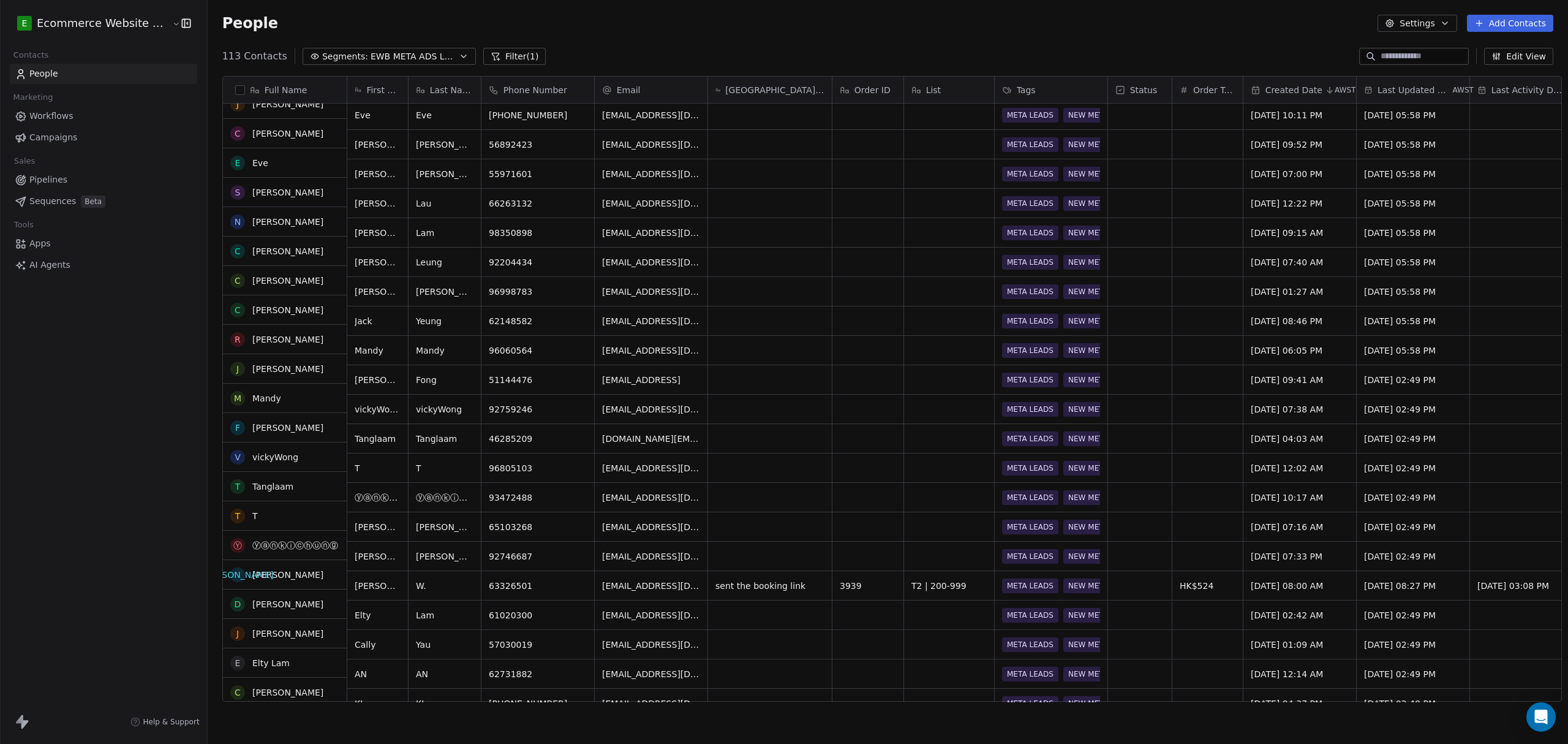
scroll to position [0, 0]
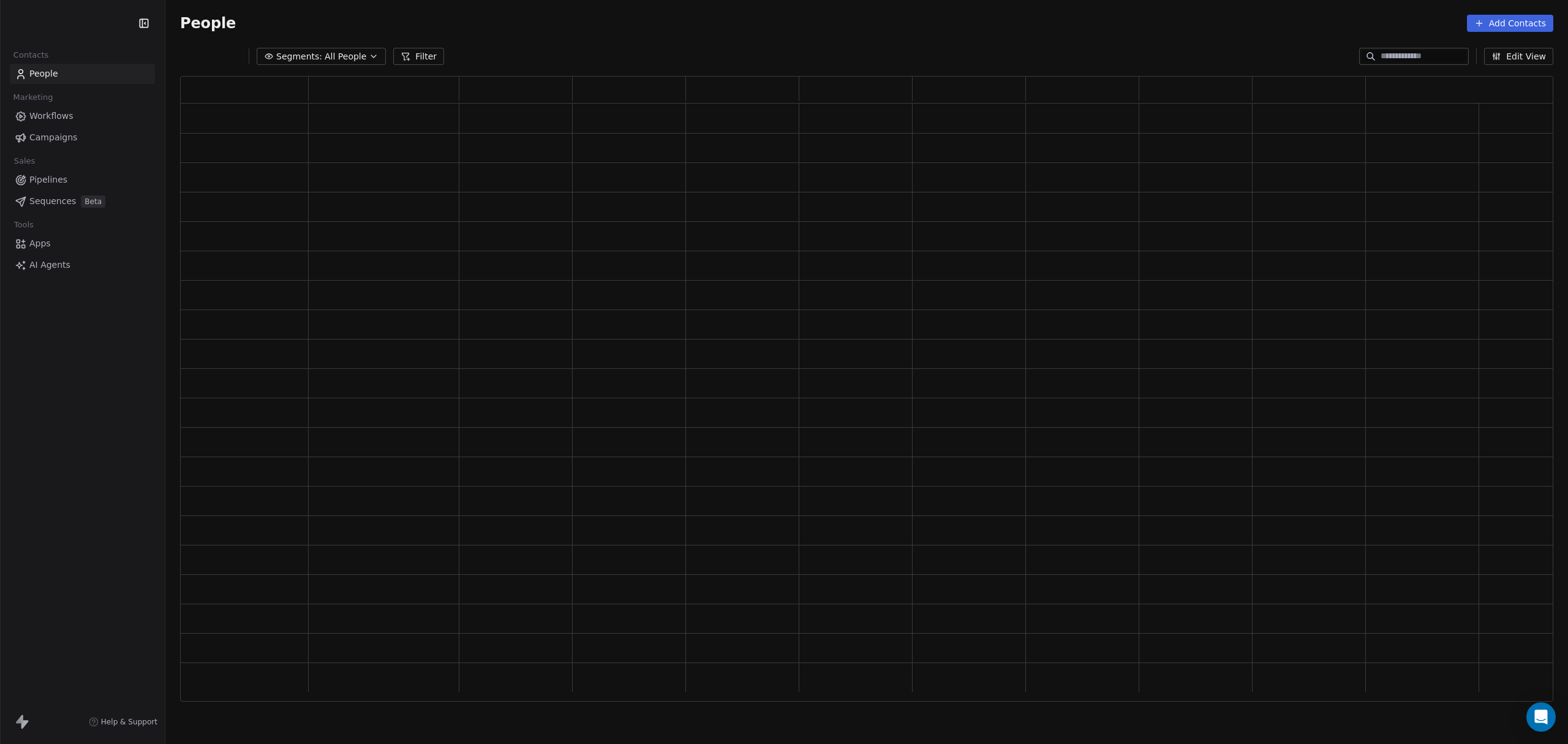
scroll to position [13, 13]
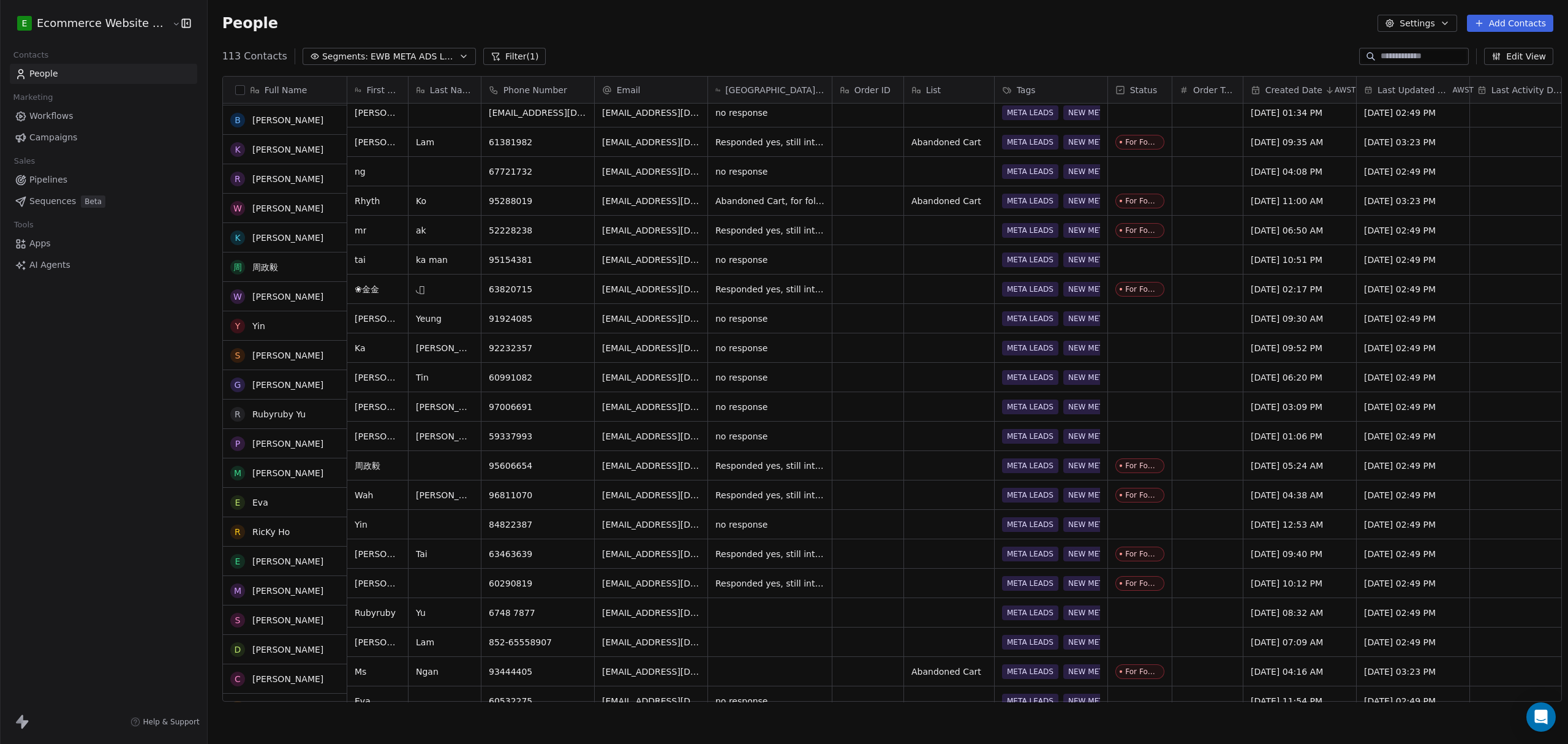
scroll to position [1744, 0]
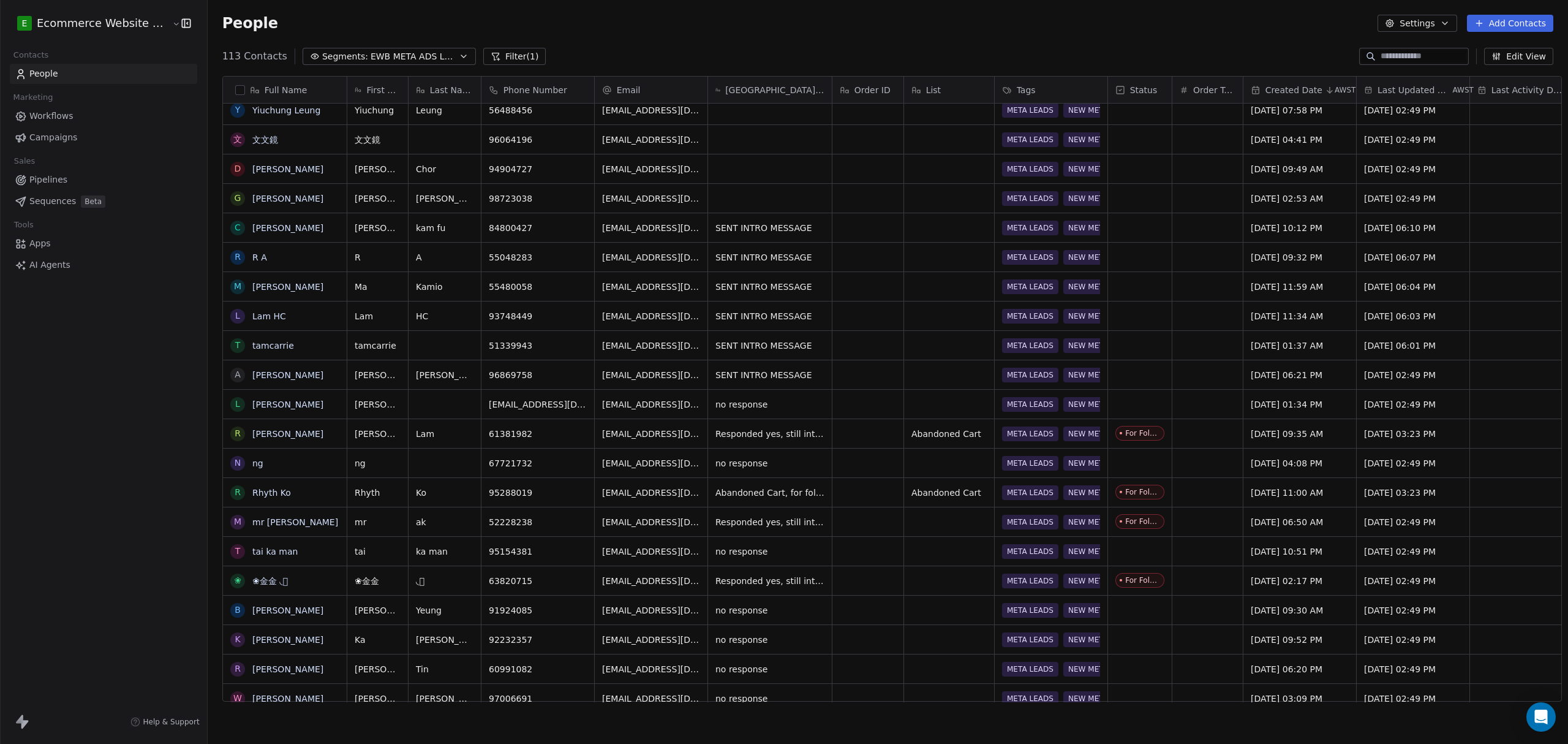
click at [417, 57] on span "EWB META ADS LEADS" at bounding box center [413, 57] width 86 height 13
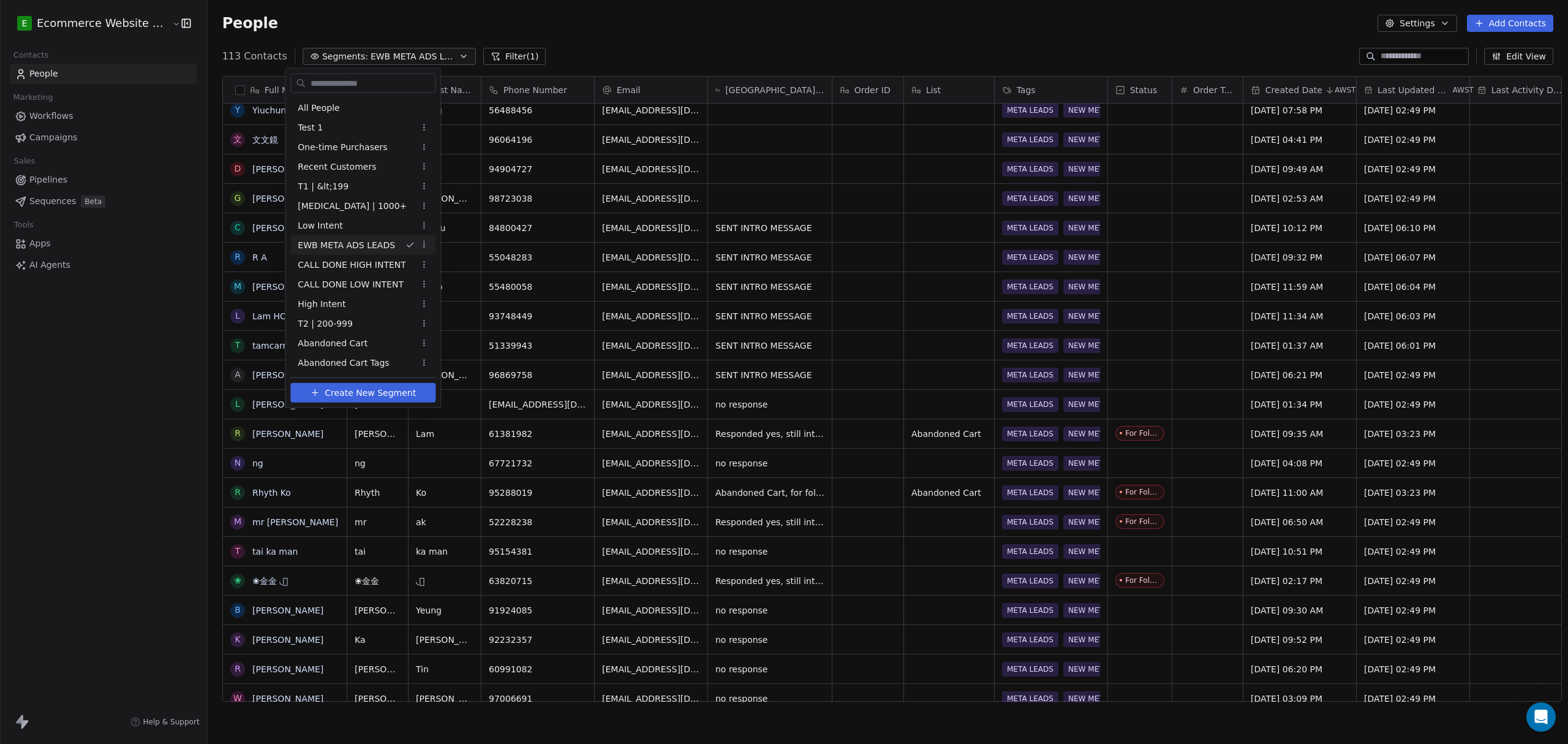
click at [588, 34] on html "E Ecommerce Website Builder Contacts People Marketing Workflows Campaigns Sales…" at bounding box center [784, 372] width 1568 height 744
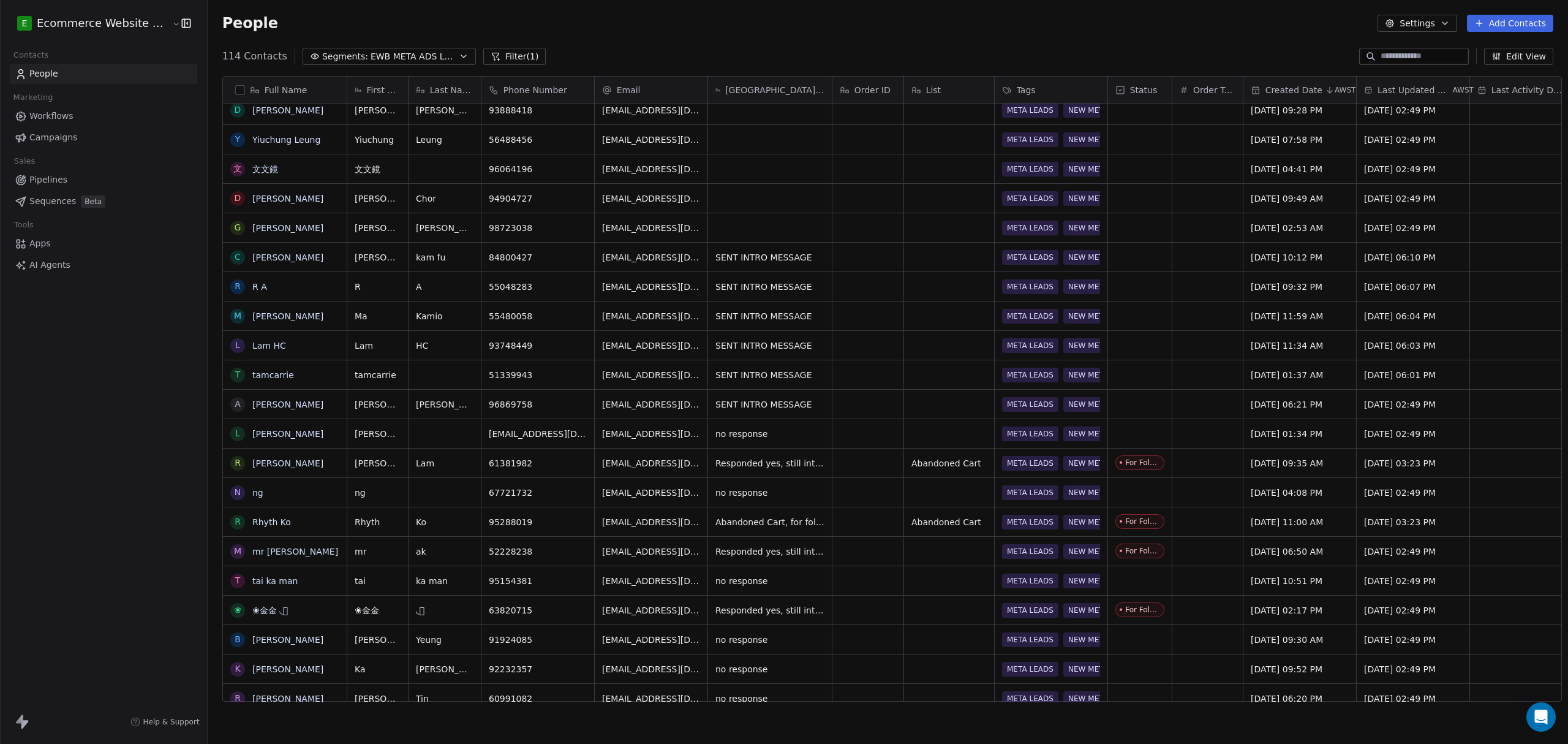
click at [1413, 49] on div at bounding box center [1413, 56] width 109 height 17
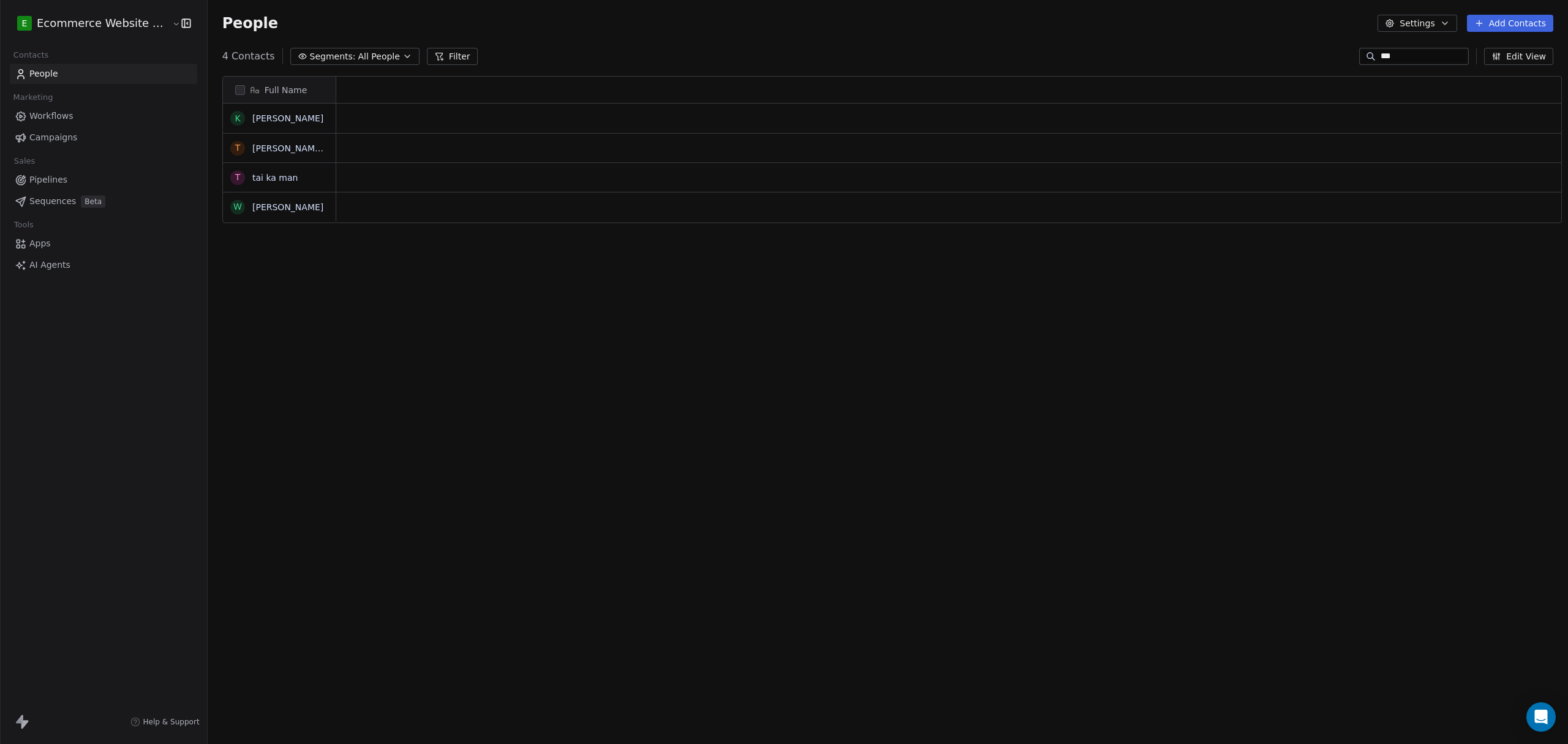
scroll to position [642, 1357]
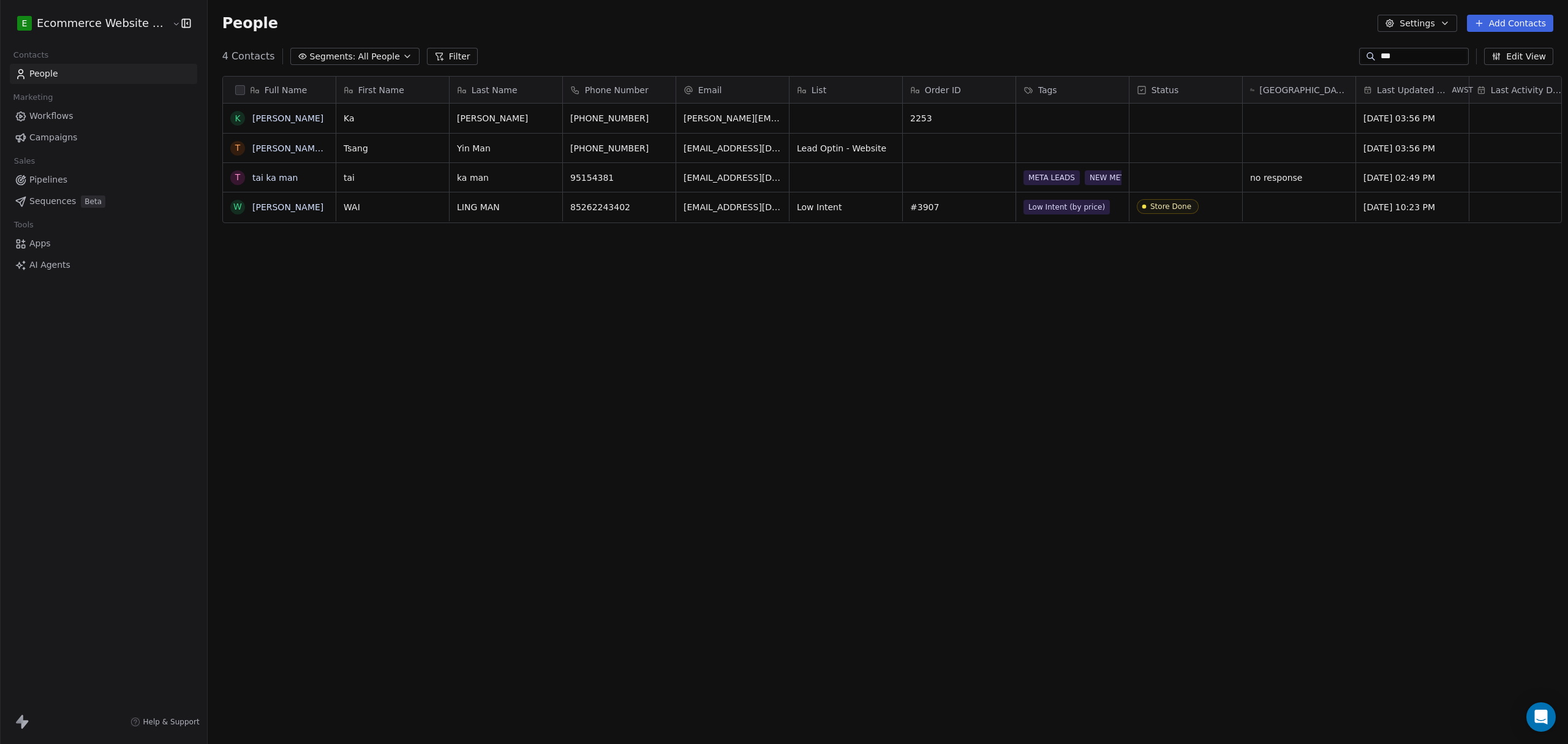
click at [379, 59] on span "All People" at bounding box center [379, 57] width 42 height 13
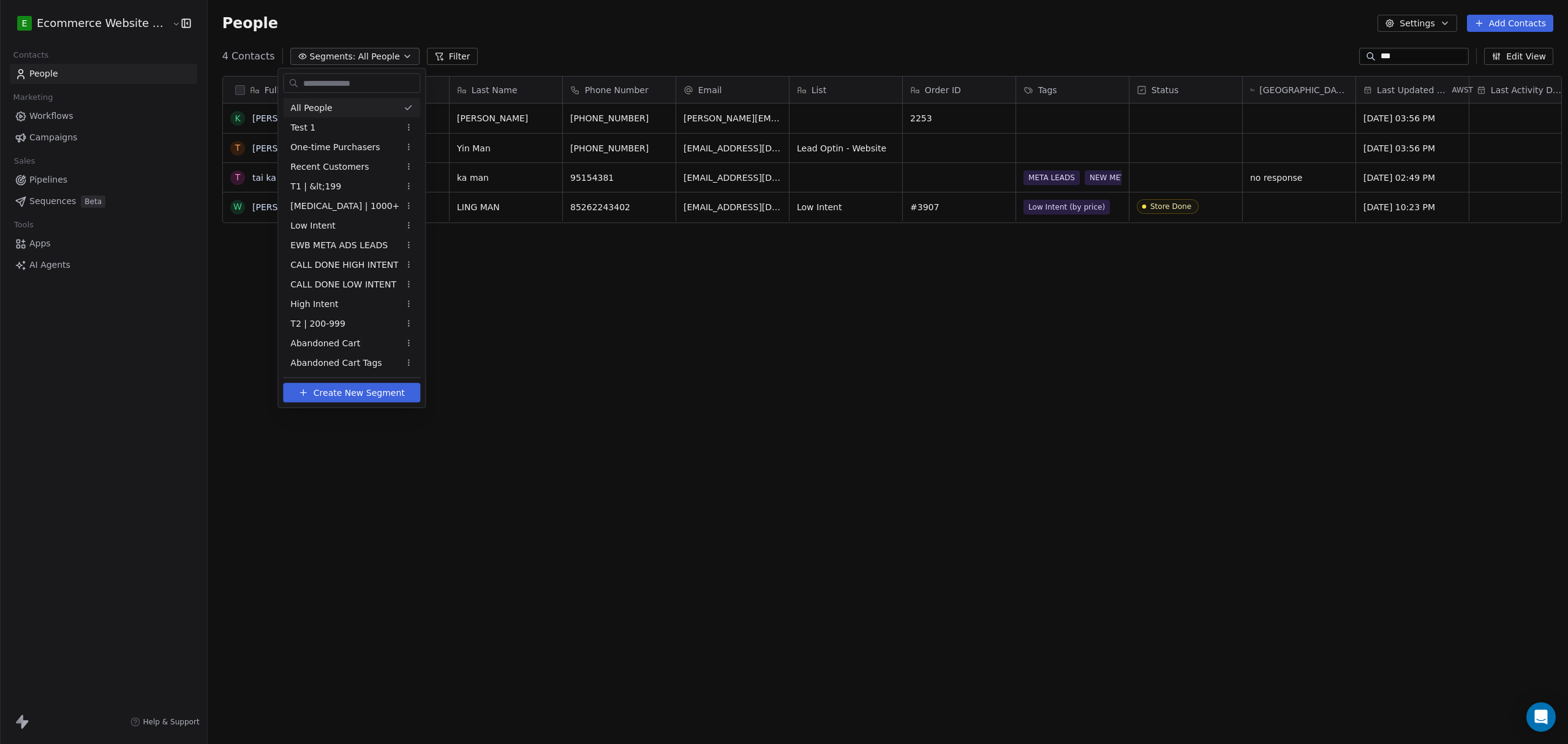
click at [335, 108] on div "All People" at bounding box center [352, 108] width 137 height 20
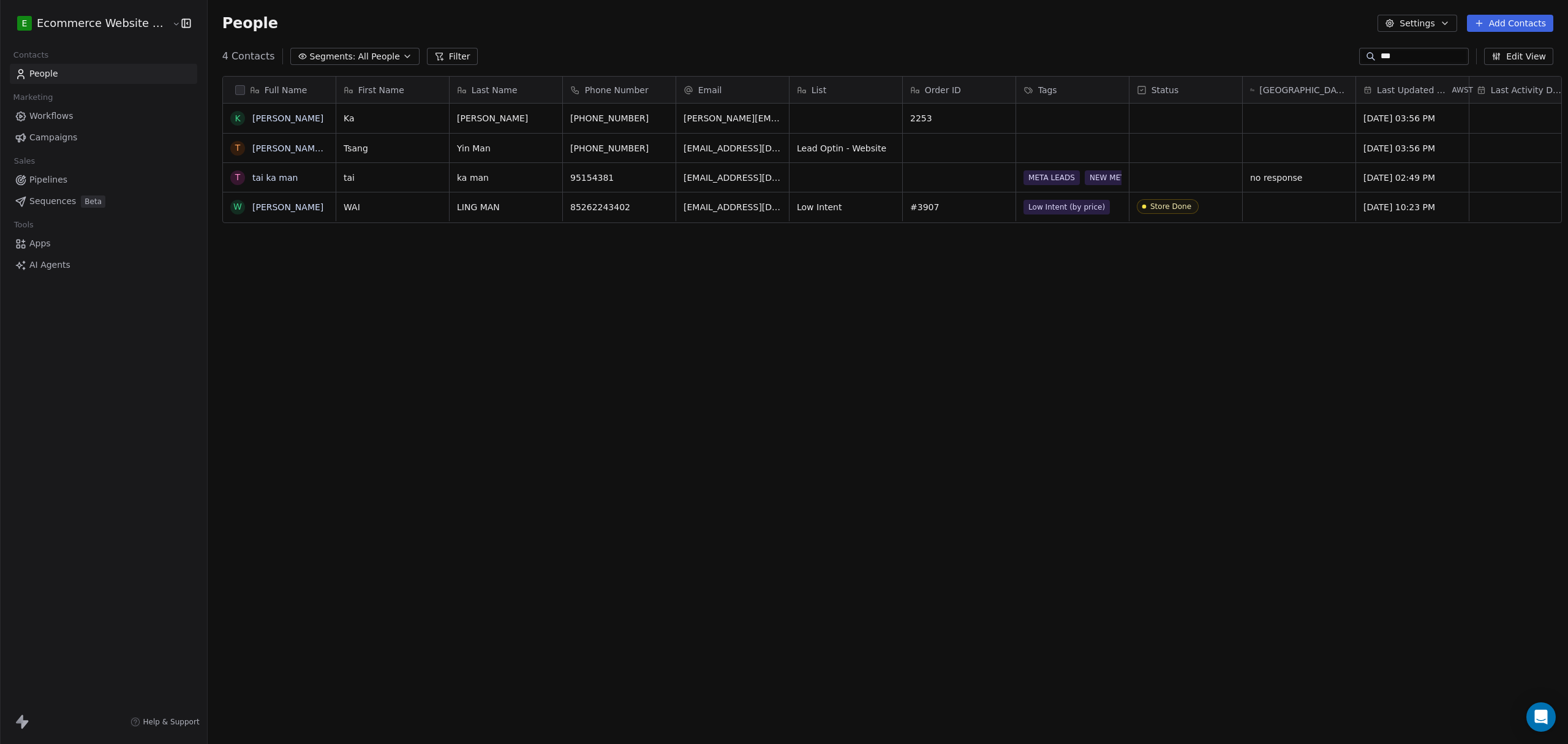
click at [330, 51] on span "Segments:" at bounding box center [333, 57] width 46 height 13
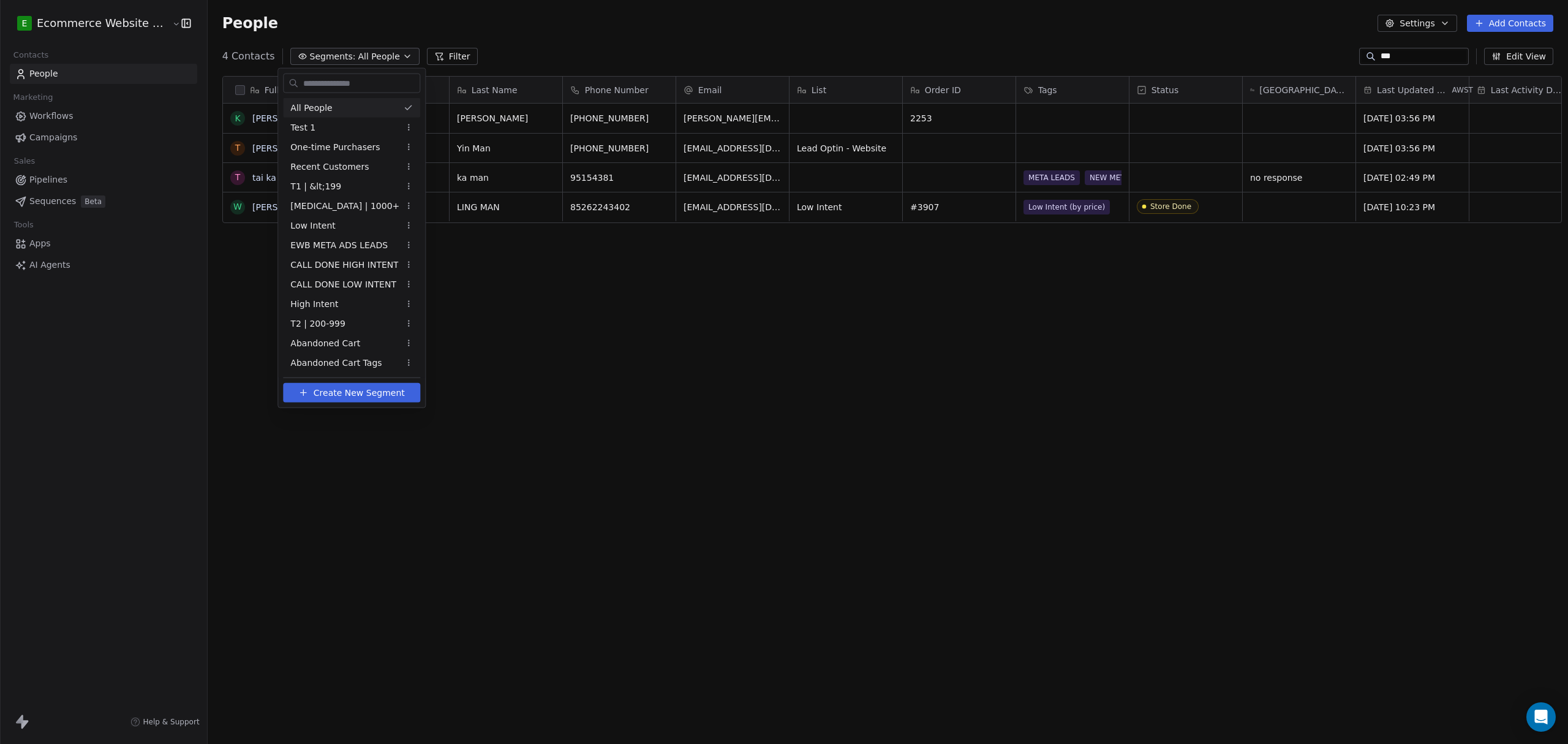
click at [337, 106] on div "All People" at bounding box center [352, 108] width 137 height 20
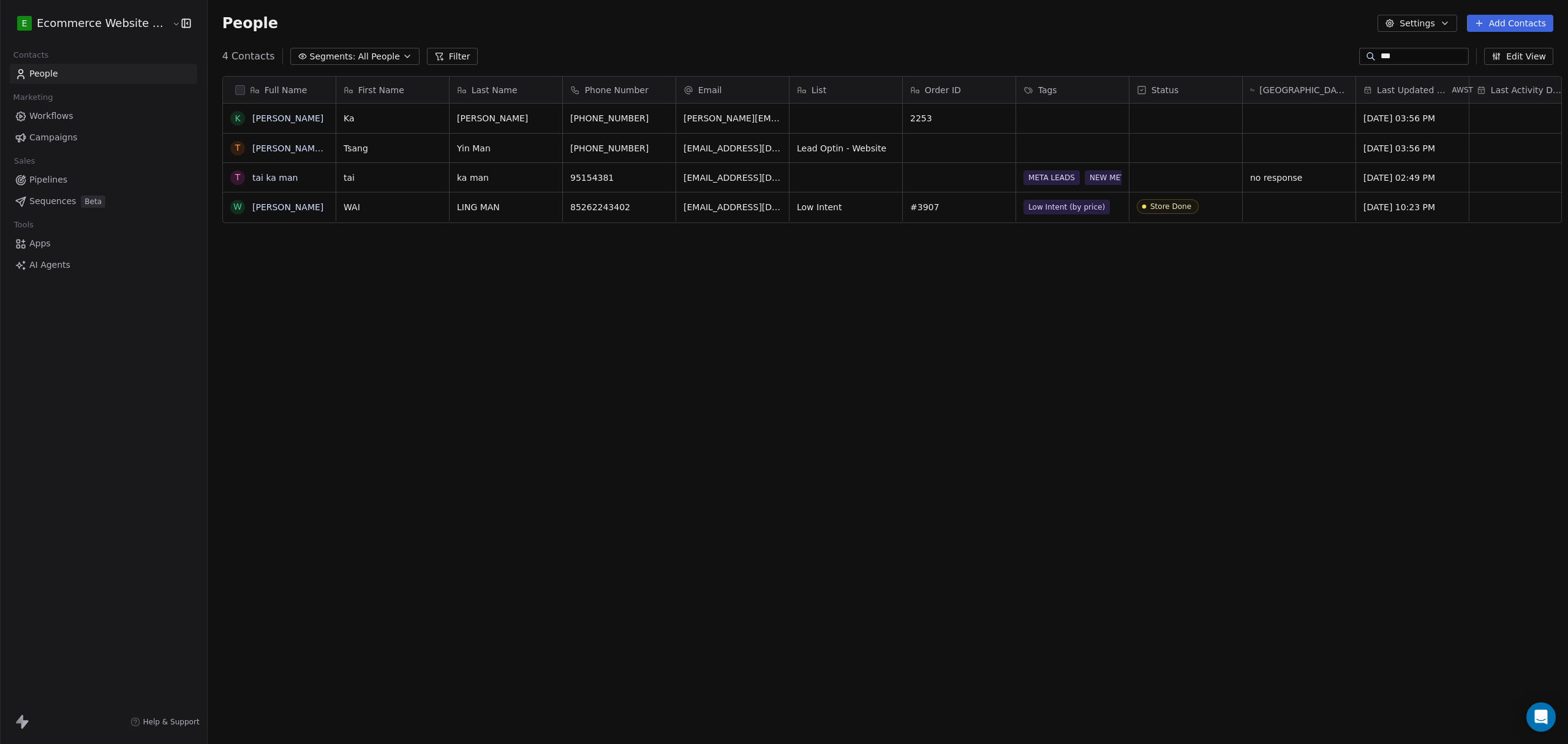
click at [1401, 54] on input "***" at bounding box center [1422, 57] width 86 height 13
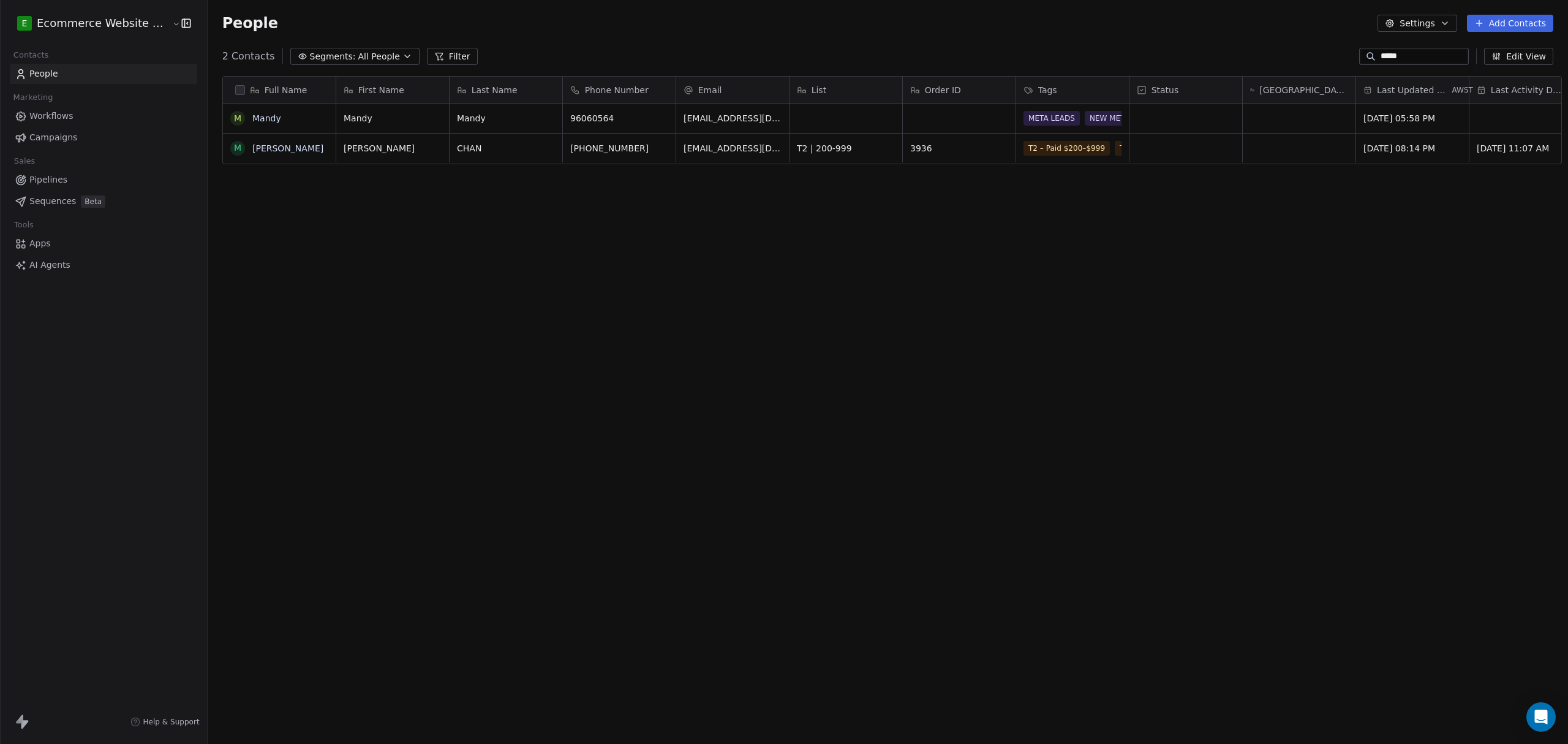
type input "*****"
click at [1248, 146] on div "grid" at bounding box center [1293, 148] width 113 height 29
click at [277, 152] on html "E Ecommerce Website Builder Contacts People Marketing Workflows Campaigns Sales…" at bounding box center [784, 372] width 1568 height 744
click at [283, 150] on link "MANDY CHAN" at bounding box center [287, 148] width 71 height 10
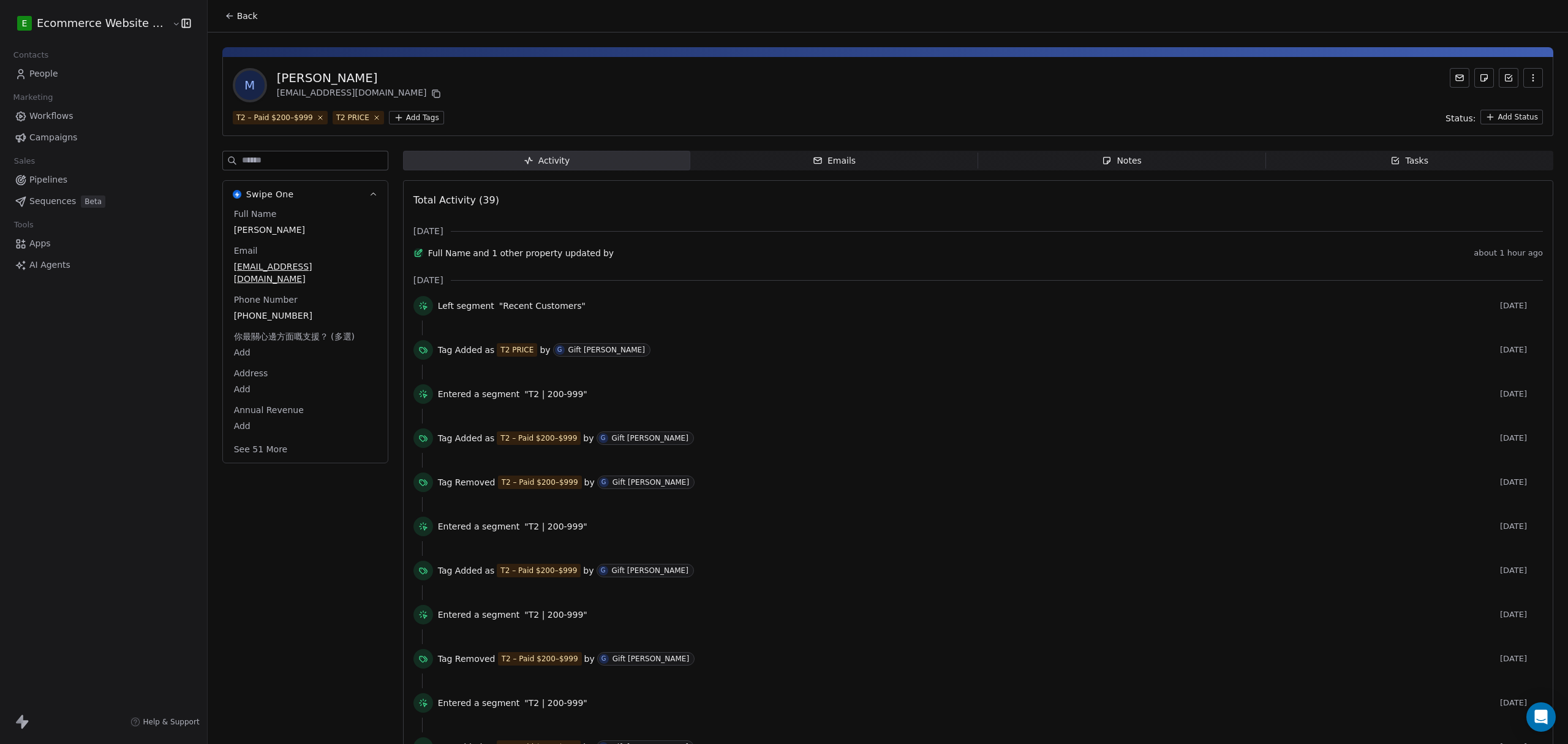
click at [1111, 165] on div "Notes" at bounding box center [1121, 161] width 39 height 13
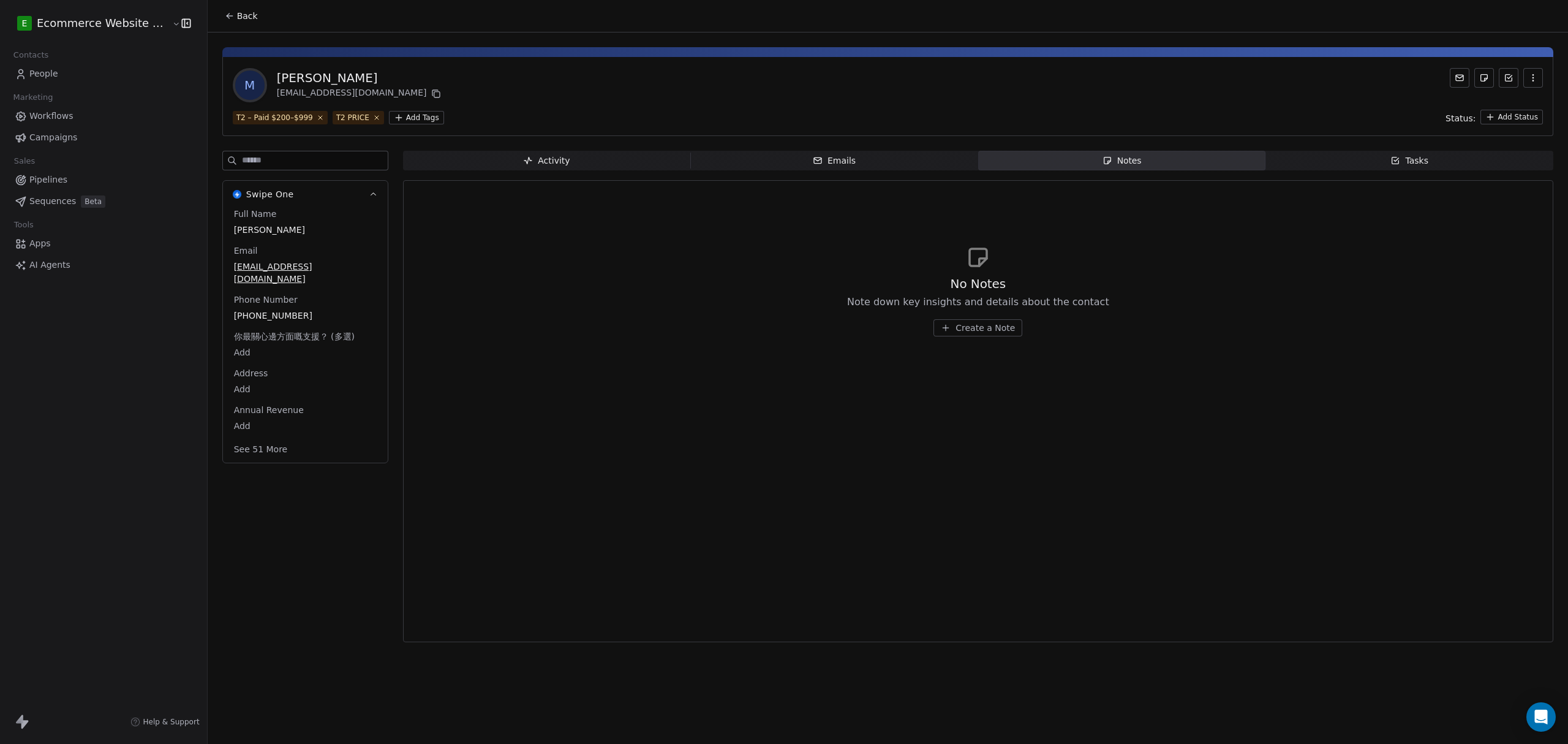
click at [956, 326] on span "Create a Note" at bounding box center [985, 328] width 60 height 13
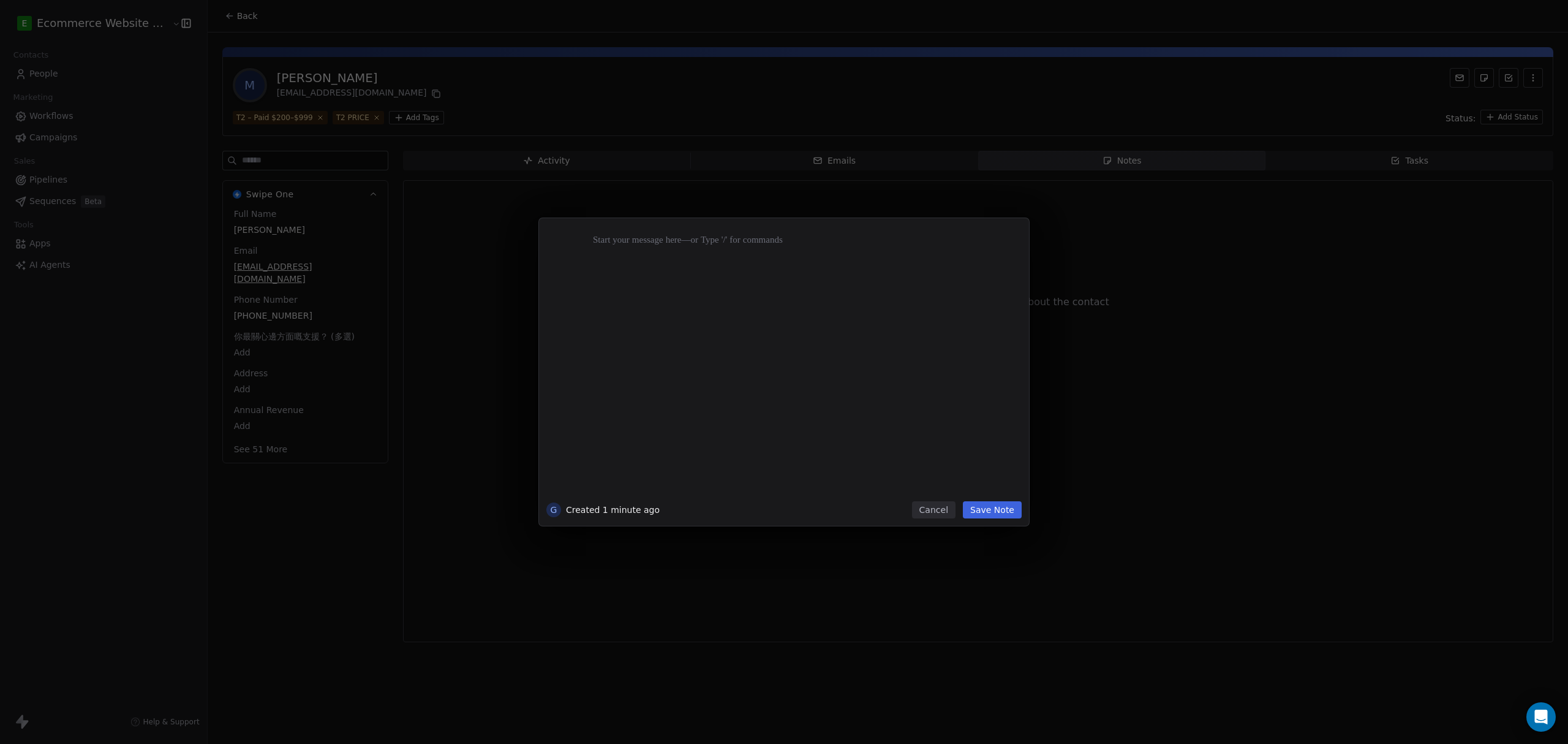
click at [642, 328] on div at bounding box center [803, 363] width 419 height 261
click at [597, 278] on div at bounding box center [803, 363] width 419 height 261
click at [677, 252] on div at bounding box center [803, 363] width 419 height 261
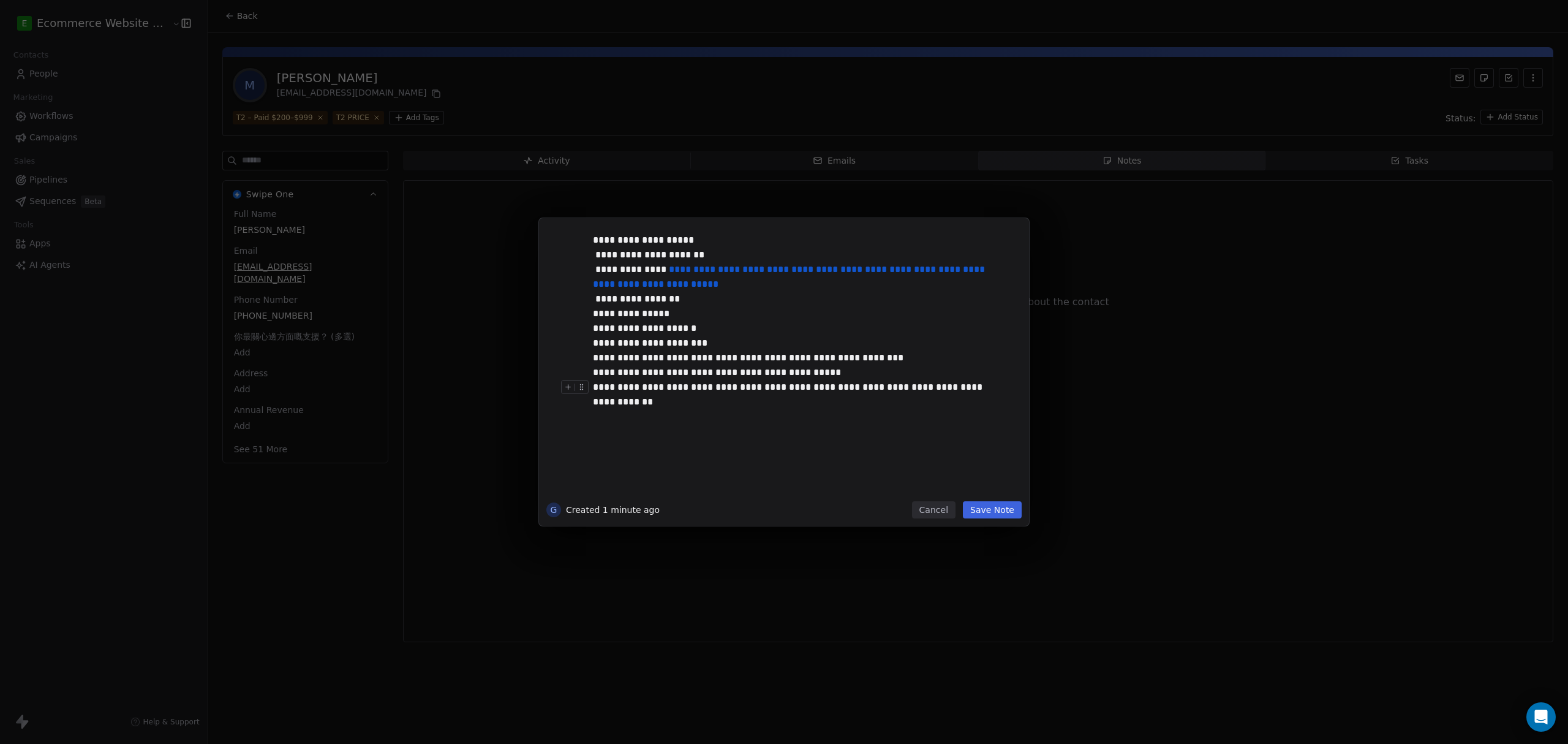
click at [1000, 510] on button "Save Note" at bounding box center [991, 509] width 59 height 17
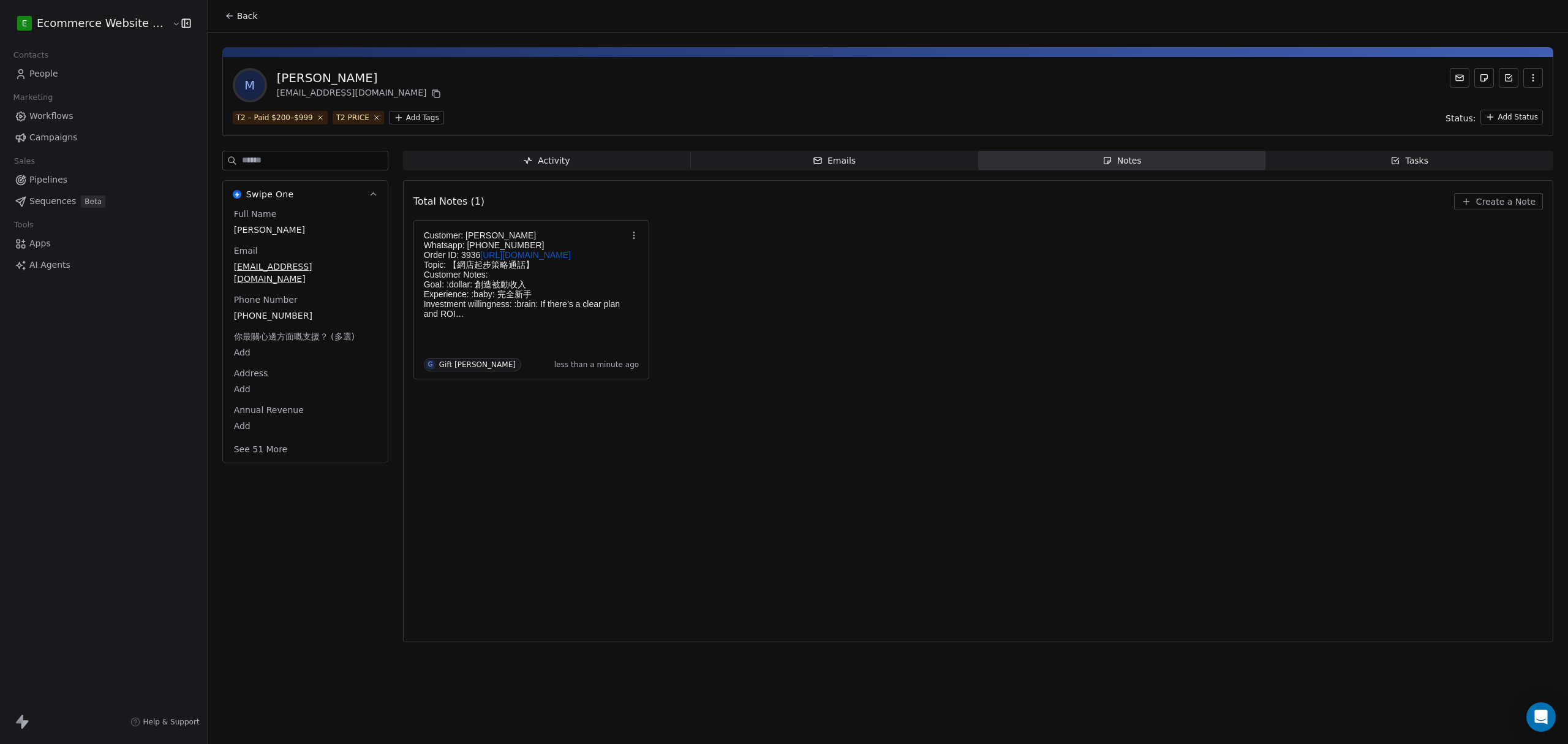
click at [872, 432] on div "Total Notes (1) Create a Note Customer: Mandy Chan Whatsapp: +85261106015 Order…" at bounding box center [978, 410] width 1130 height 446
click at [1330, 165] on span "Tasks Tasks" at bounding box center [1409, 161] width 287 height 20
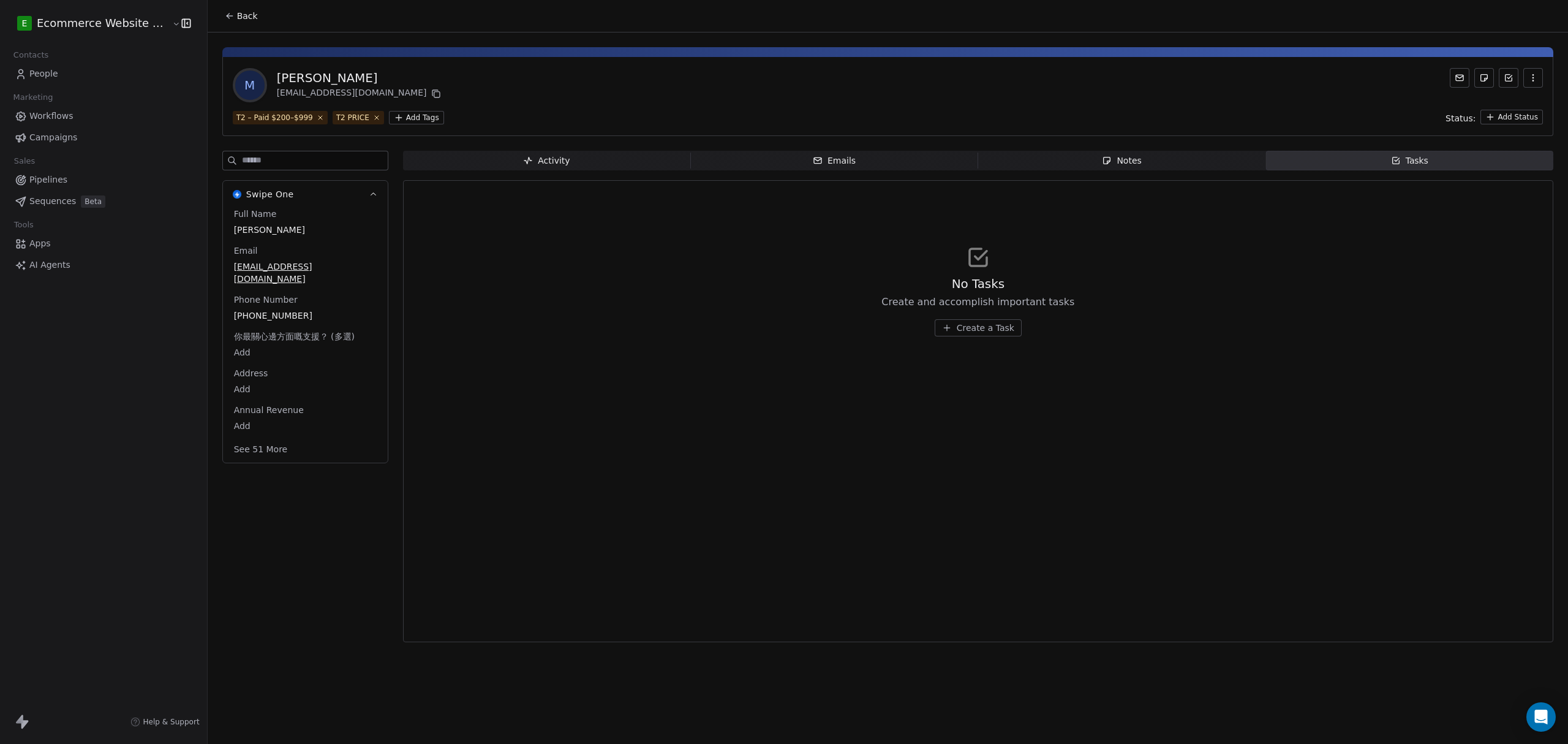
click at [1000, 324] on span "Create a Task" at bounding box center [985, 328] width 58 height 13
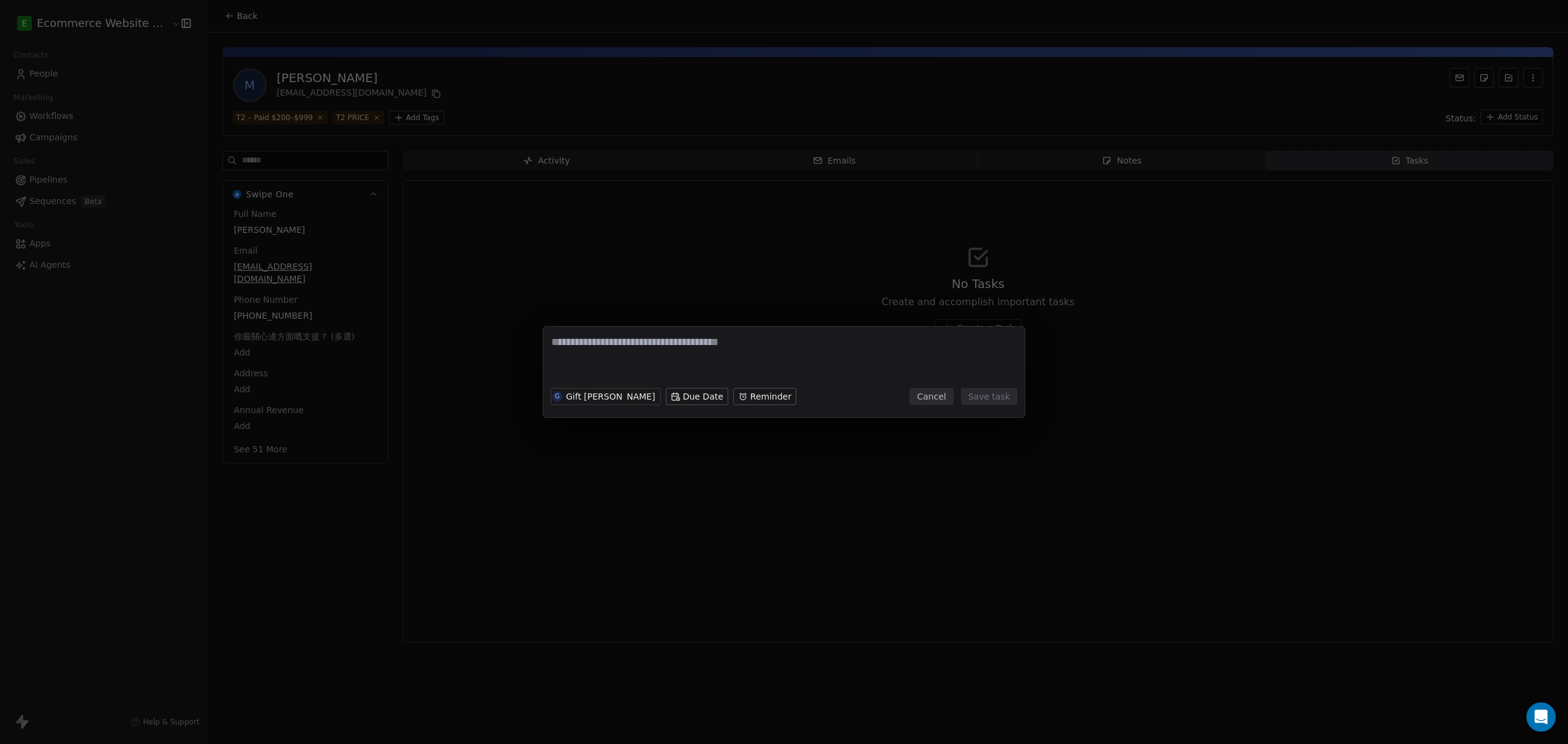
click at [615, 351] on textarea at bounding box center [784, 358] width 465 height 48
type textarea "**********"
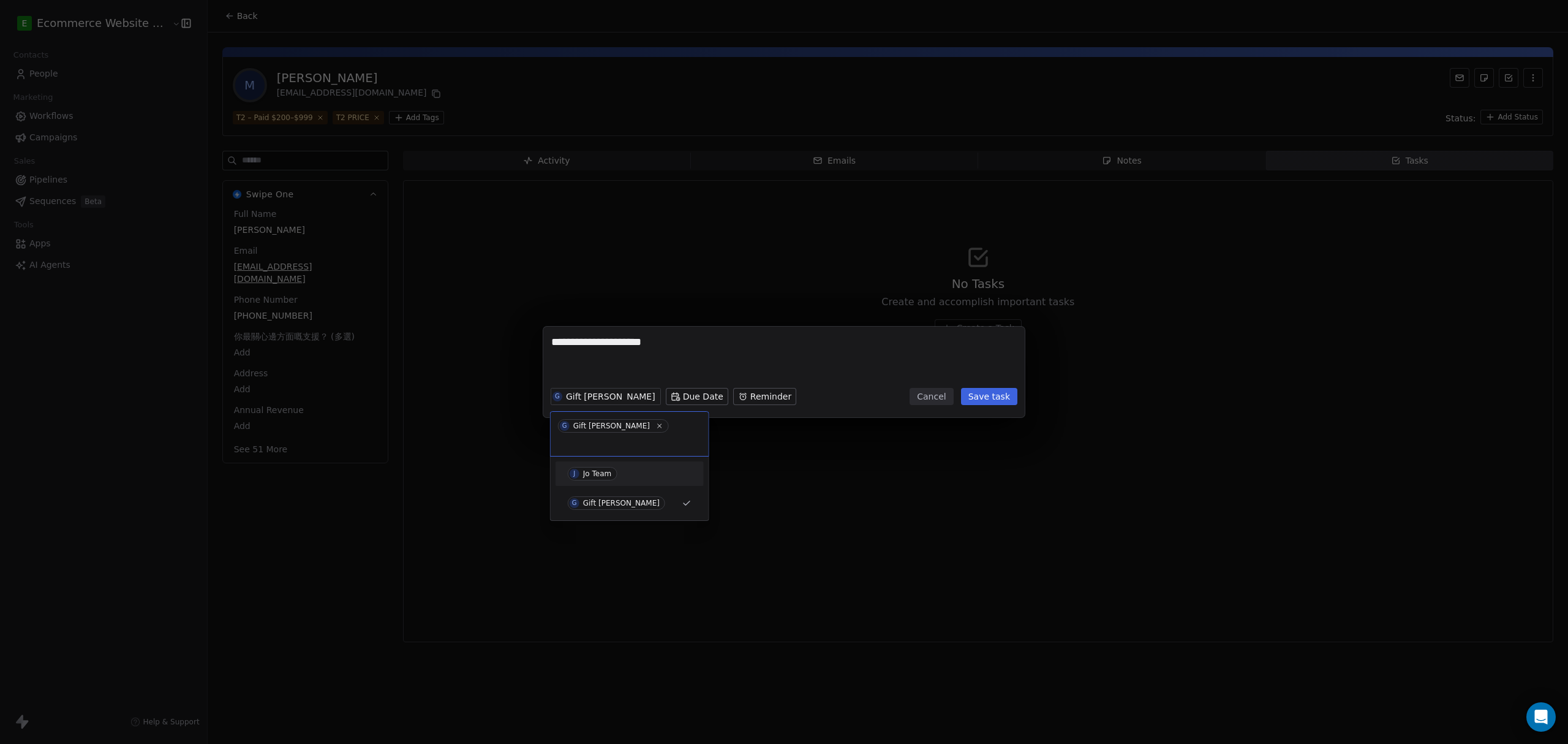
click at [616, 466] on div "J Jo Team" at bounding box center [629, 473] width 124 height 14
click at [635, 503] on div "J Jo Team G Gift Labarda" at bounding box center [629, 474] width 158 height 63
click at [666, 428] on input "text" at bounding box center [662, 426] width 78 height 14
drag, startPoint x: 680, startPoint y: 432, endPoint x: 676, endPoint y: 459, distance: 27.3
click at [681, 434] on div "J Jo Team" at bounding box center [629, 426] width 158 height 30
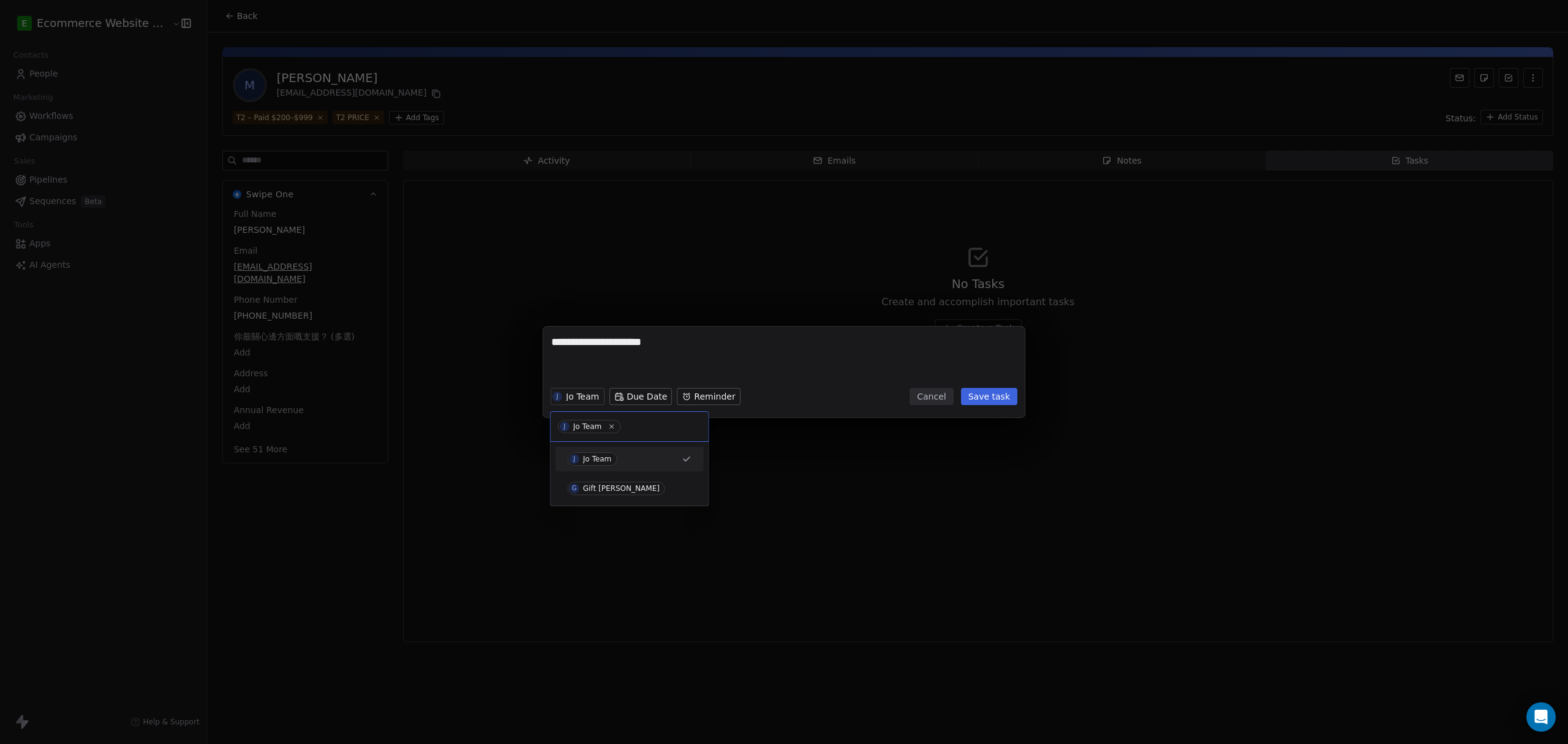
click at [676, 459] on div "J Jo Team" at bounding box center [622, 458] width 109 height 14
click at [986, 400] on button "Save task" at bounding box center [989, 396] width 56 height 17
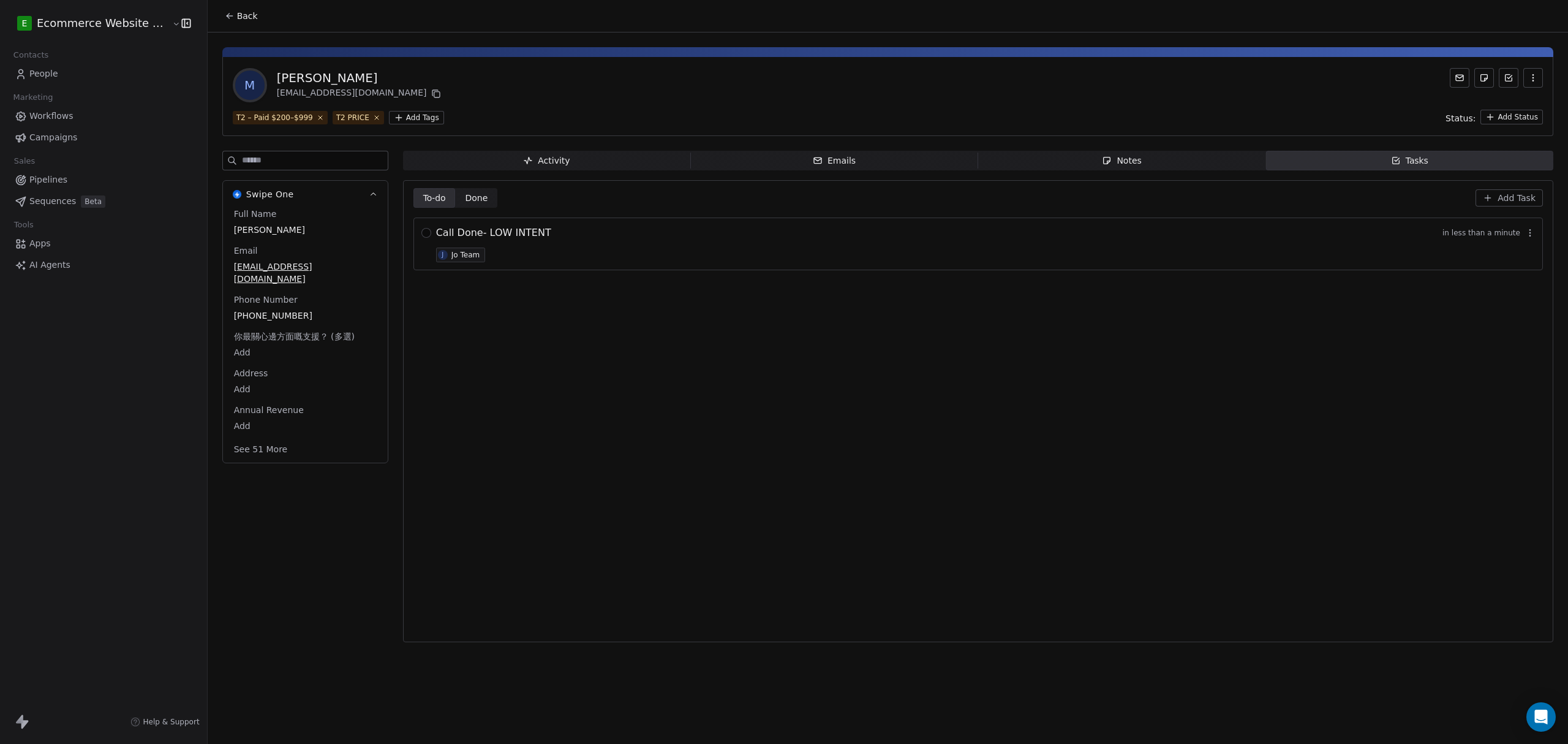
click at [1515, 199] on span "Add Task" at bounding box center [1516, 198] width 38 height 13
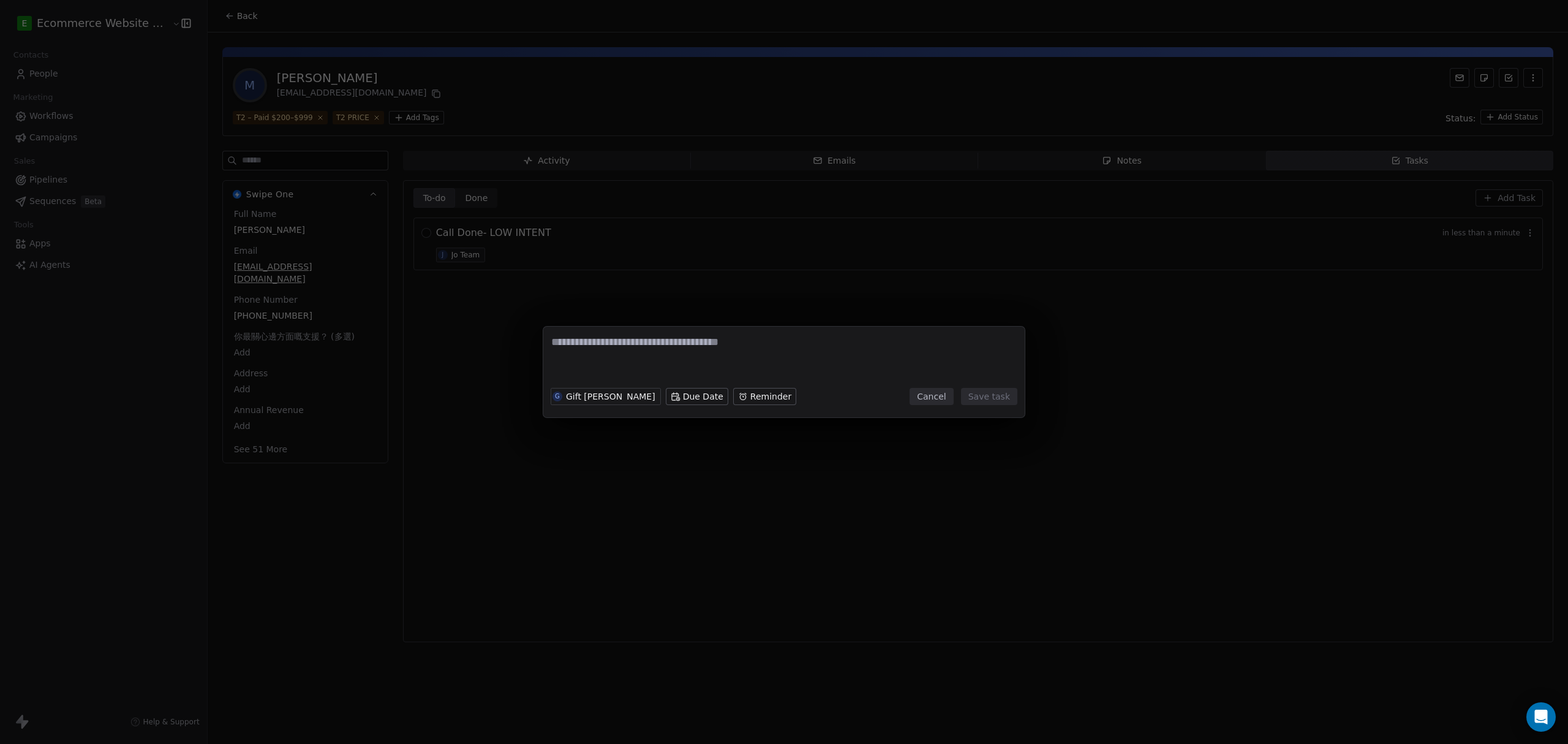
click at [686, 335] on textarea at bounding box center [784, 358] width 465 height 48
type textarea "*"
type textarea "**********"
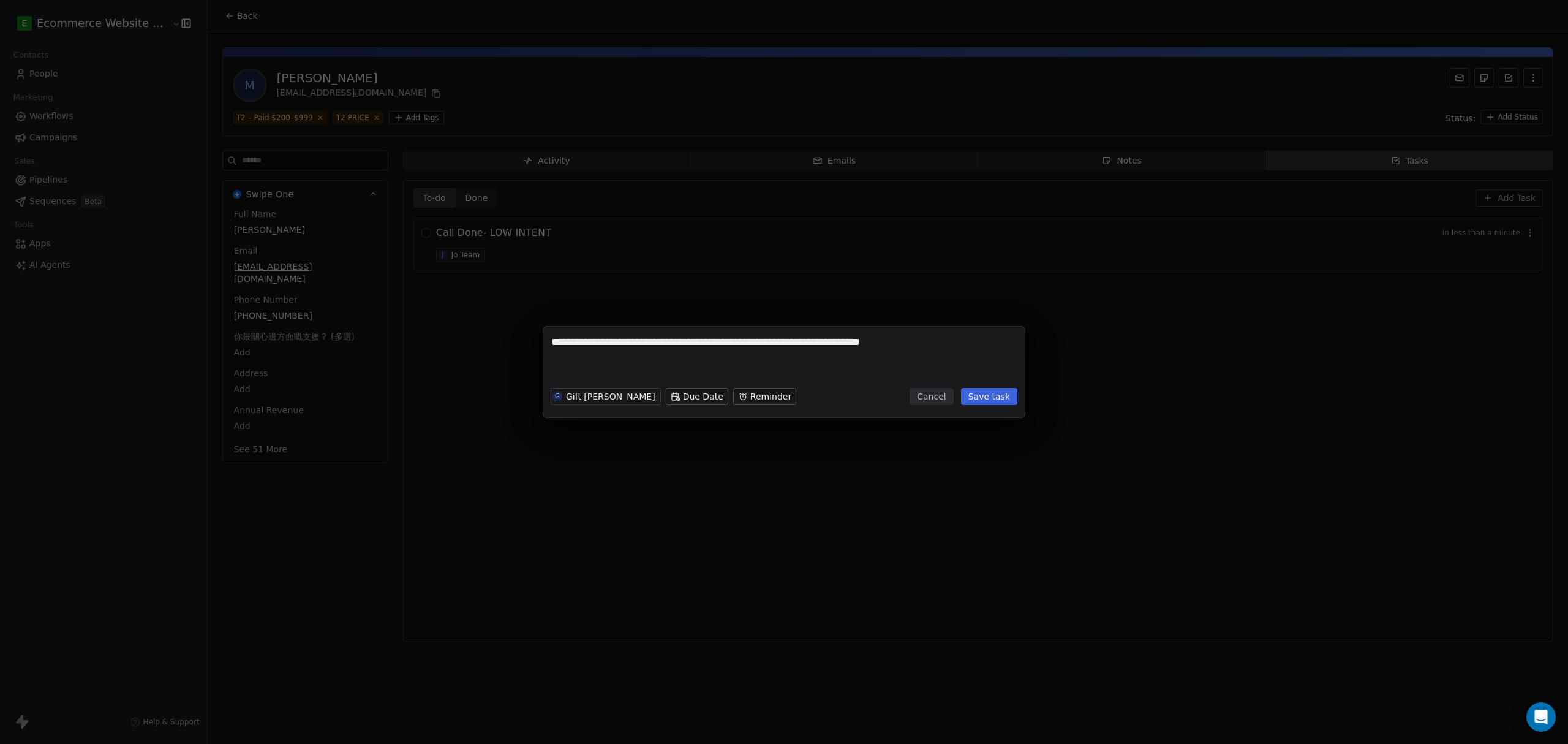
click at [989, 391] on button "Save task" at bounding box center [989, 396] width 56 height 17
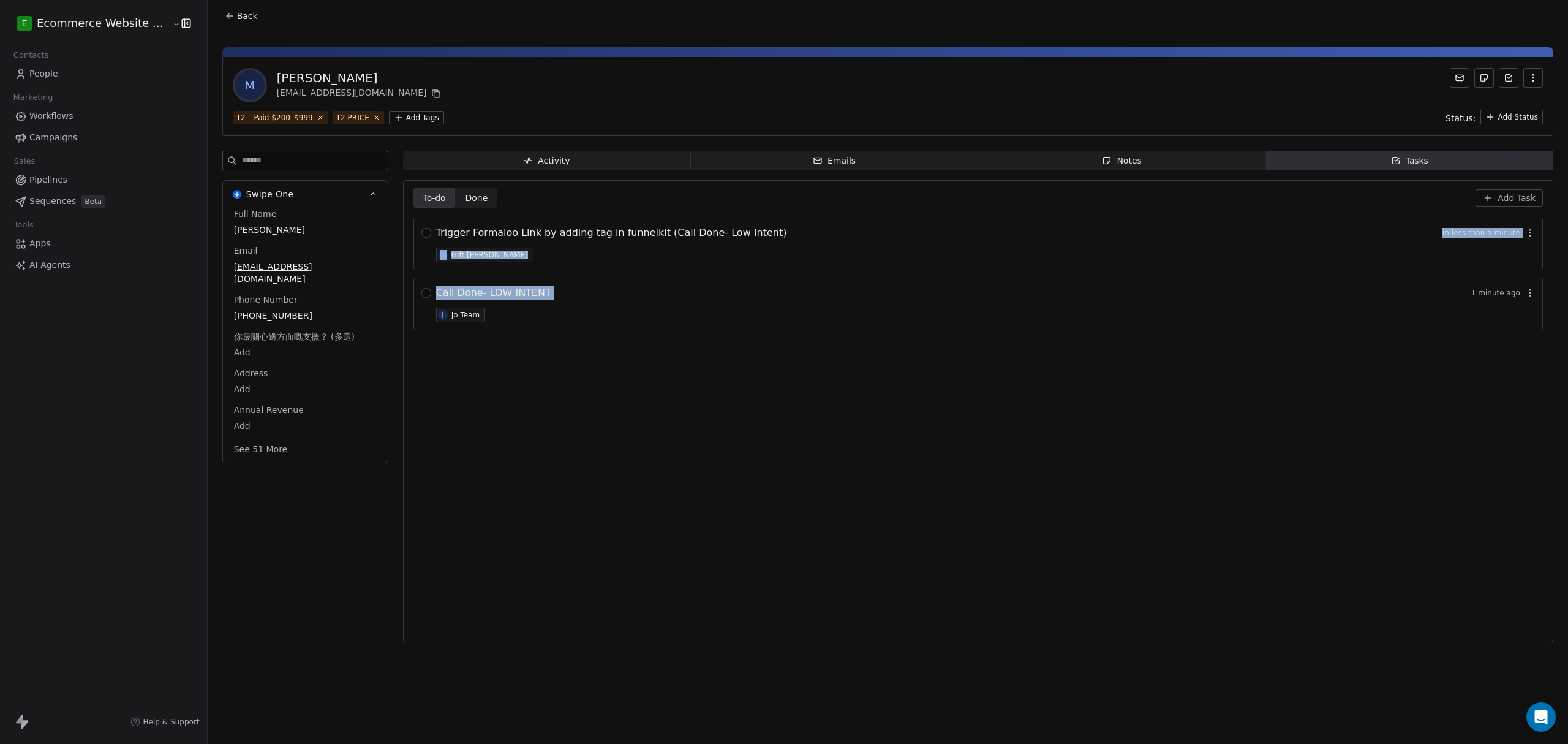
drag, startPoint x: 1385, startPoint y: 253, endPoint x: 1272, endPoint y: 403, distance: 187.8
click at [1382, 334] on div "To-do To-do Done Done Add Task Trigger Formaloo Link by adding tag in funnelkit…" at bounding box center [978, 410] width 1130 height 446
click at [1529, 238] on icon "button" at bounding box center [1529, 232] width 10 height 10
click at [1530, 238] on icon "button" at bounding box center [1529, 232] width 10 height 10
click at [680, 520] on div "To-do To-do Done Done Add Task Trigger Formaloo Link by adding tag in funnelkit…" at bounding box center [978, 410] width 1130 height 446
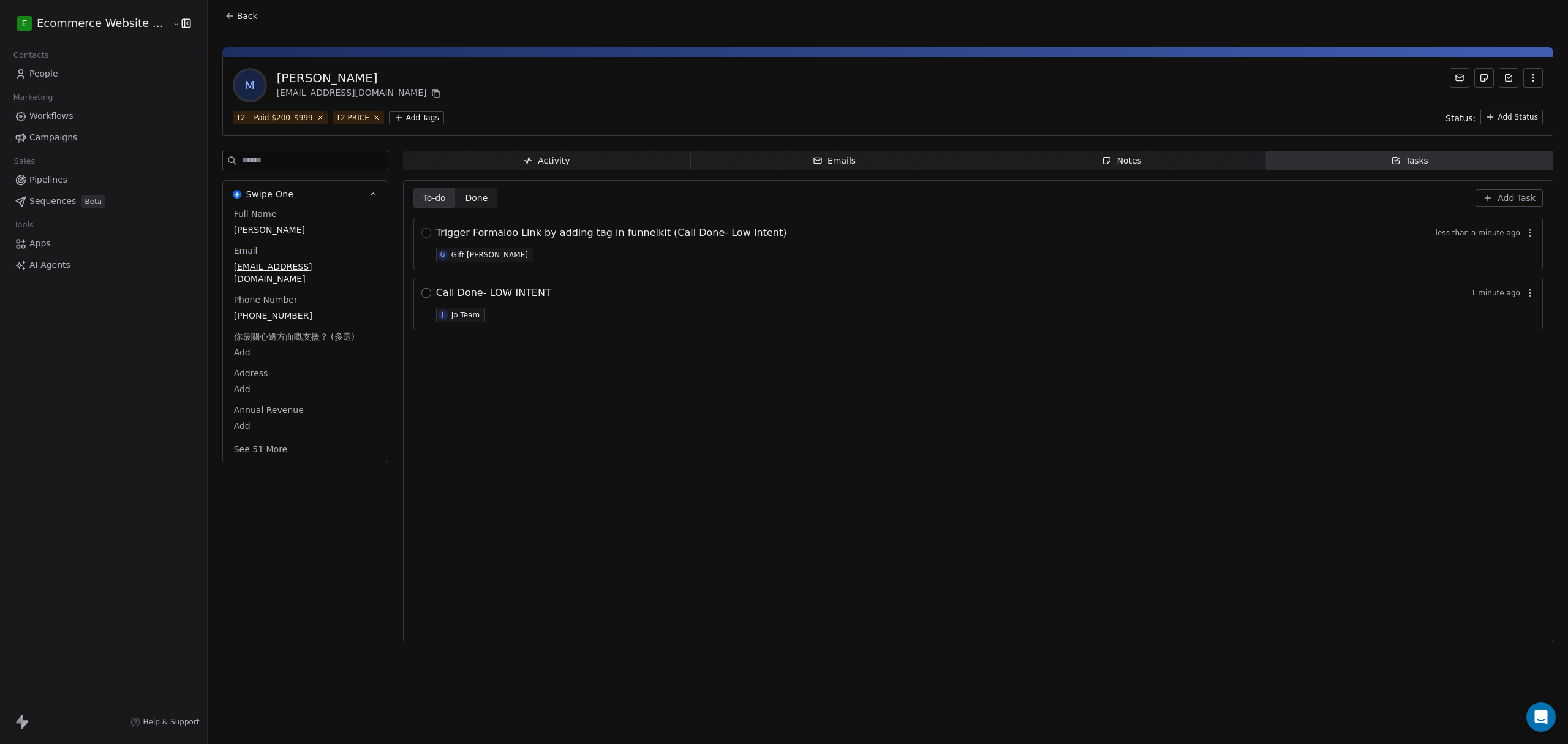
click at [421, 297] on button "button" at bounding box center [426, 292] width 10 height 10
click at [421, 237] on button "button" at bounding box center [426, 232] width 10 height 10
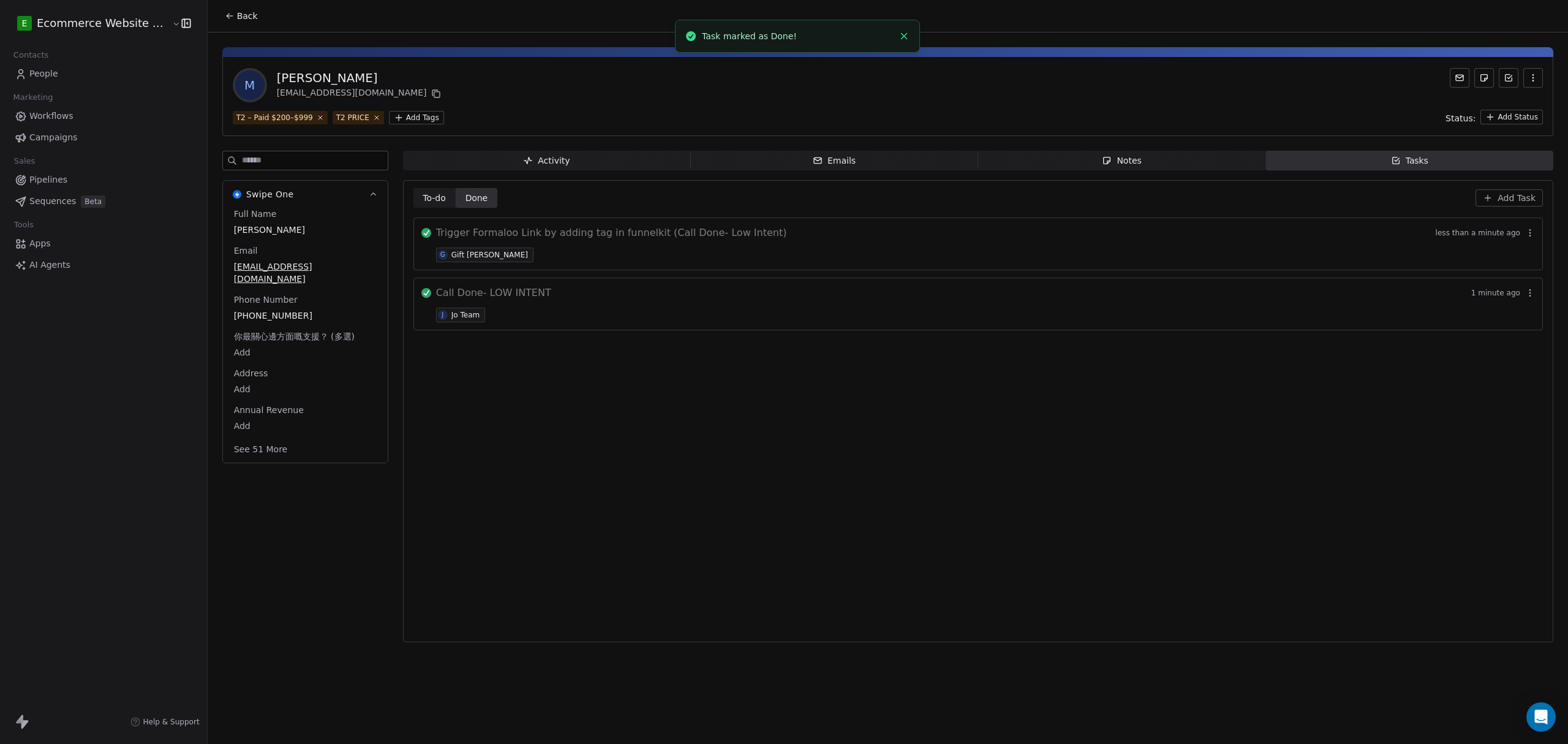
click at [1506, 111] on html "E Ecommerce Website Builder Contacts People Marketing Workflows Campaigns Sales…" at bounding box center [784, 372] width 1568 height 744
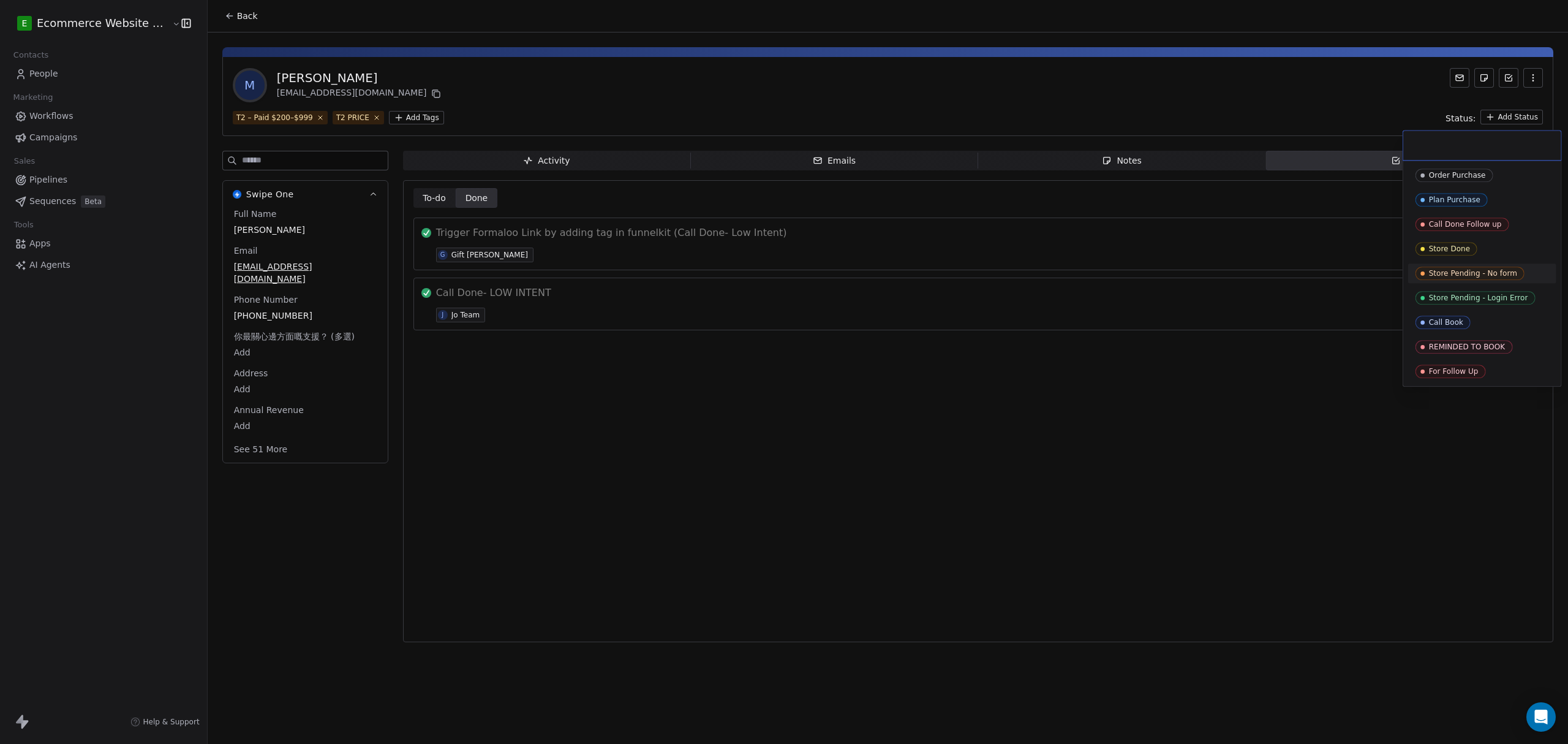
click at [1464, 279] on span "Store Pending - No form" at bounding box center [1469, 273] width 109 height 14
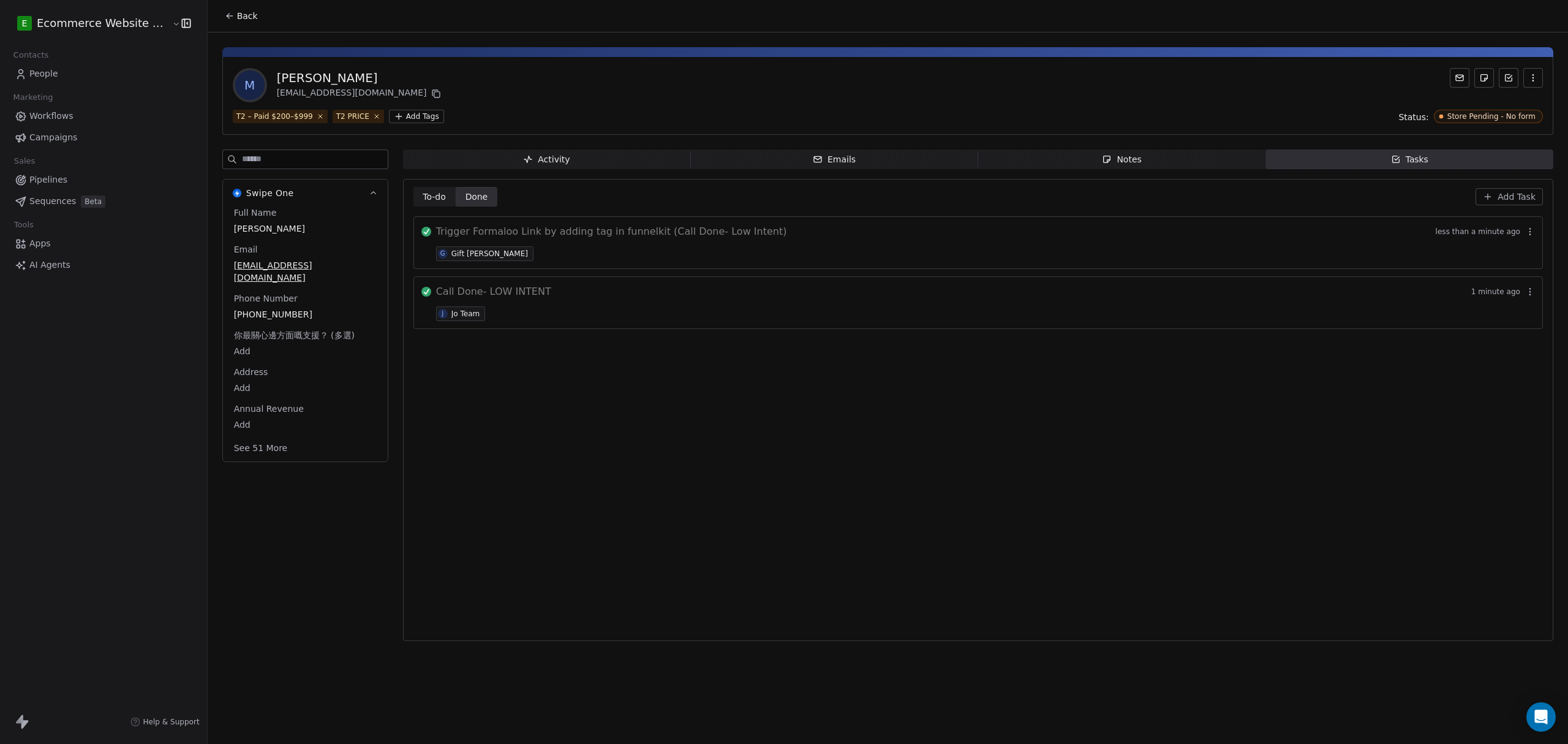
click at [390, 120] on html "E Ecommerce Website Builder Contacts People Marketing Workflows Campaigns Sales…" at bounding box center [784, 372] width 1568 height 744
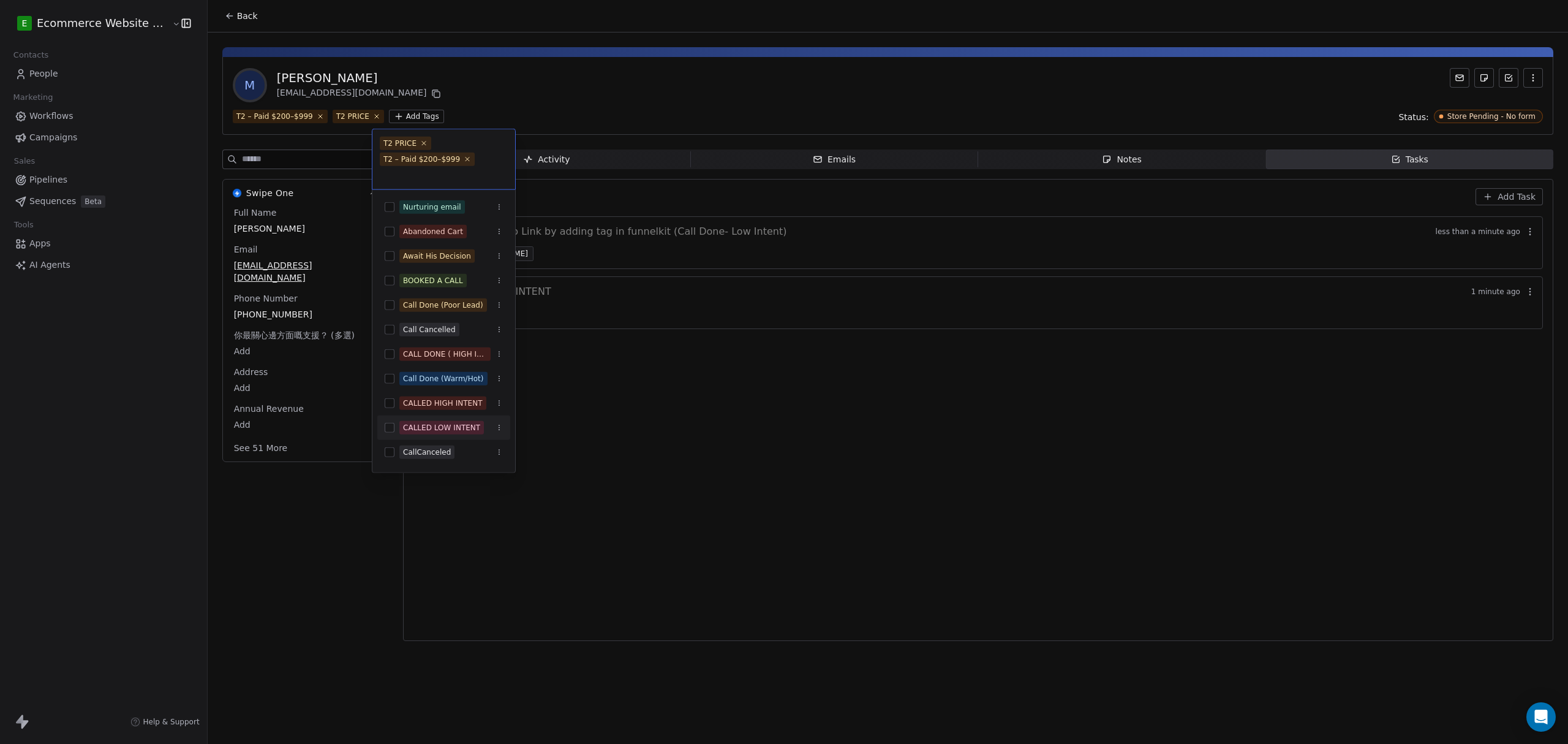
click at [385, 427] on button "Suggestions" at bounding box center [390, 428] width 10 height 10
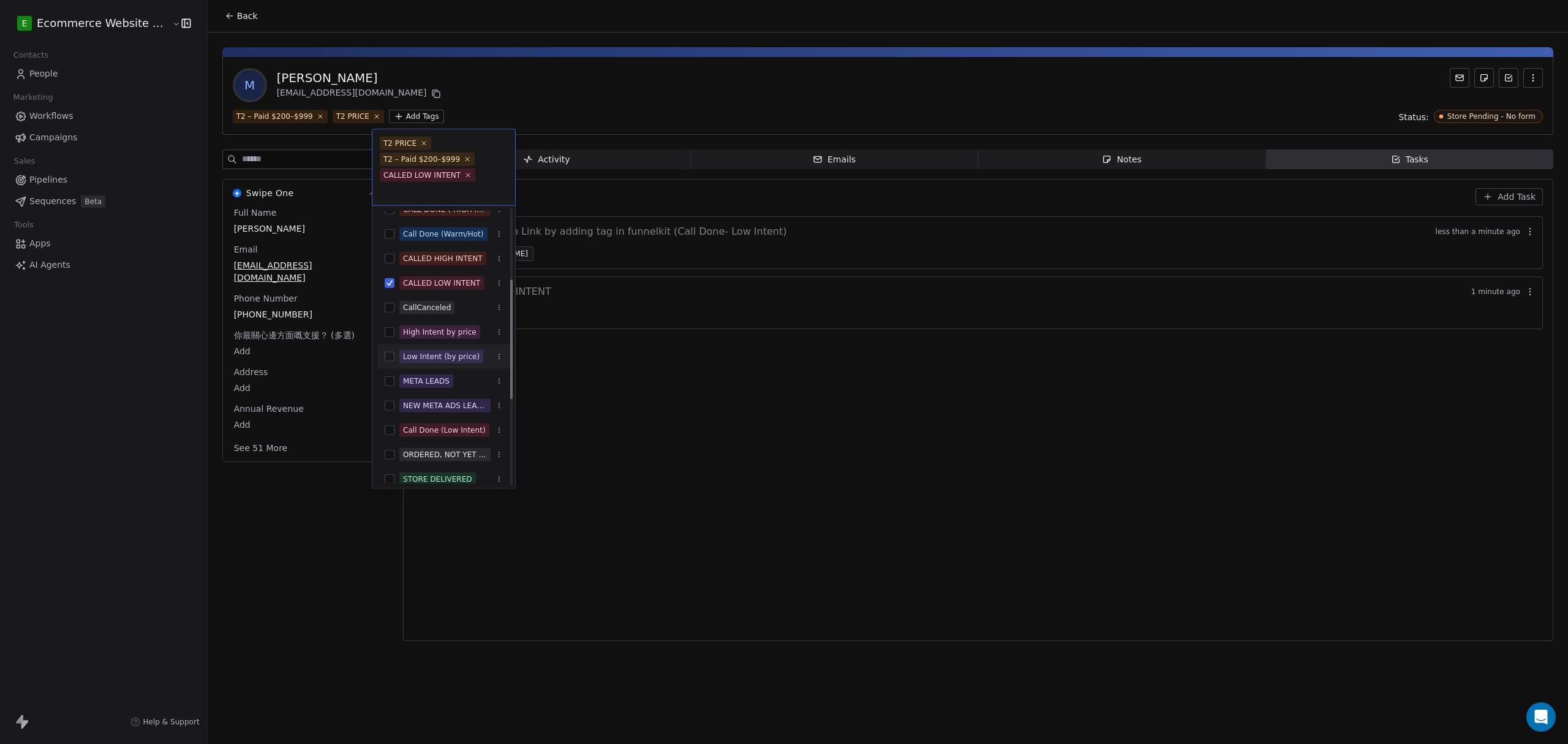
scroll to position [163, 0]
click at [392, 423] on button "Suggestions" at bounding box center [390, 428] width 10 height 10
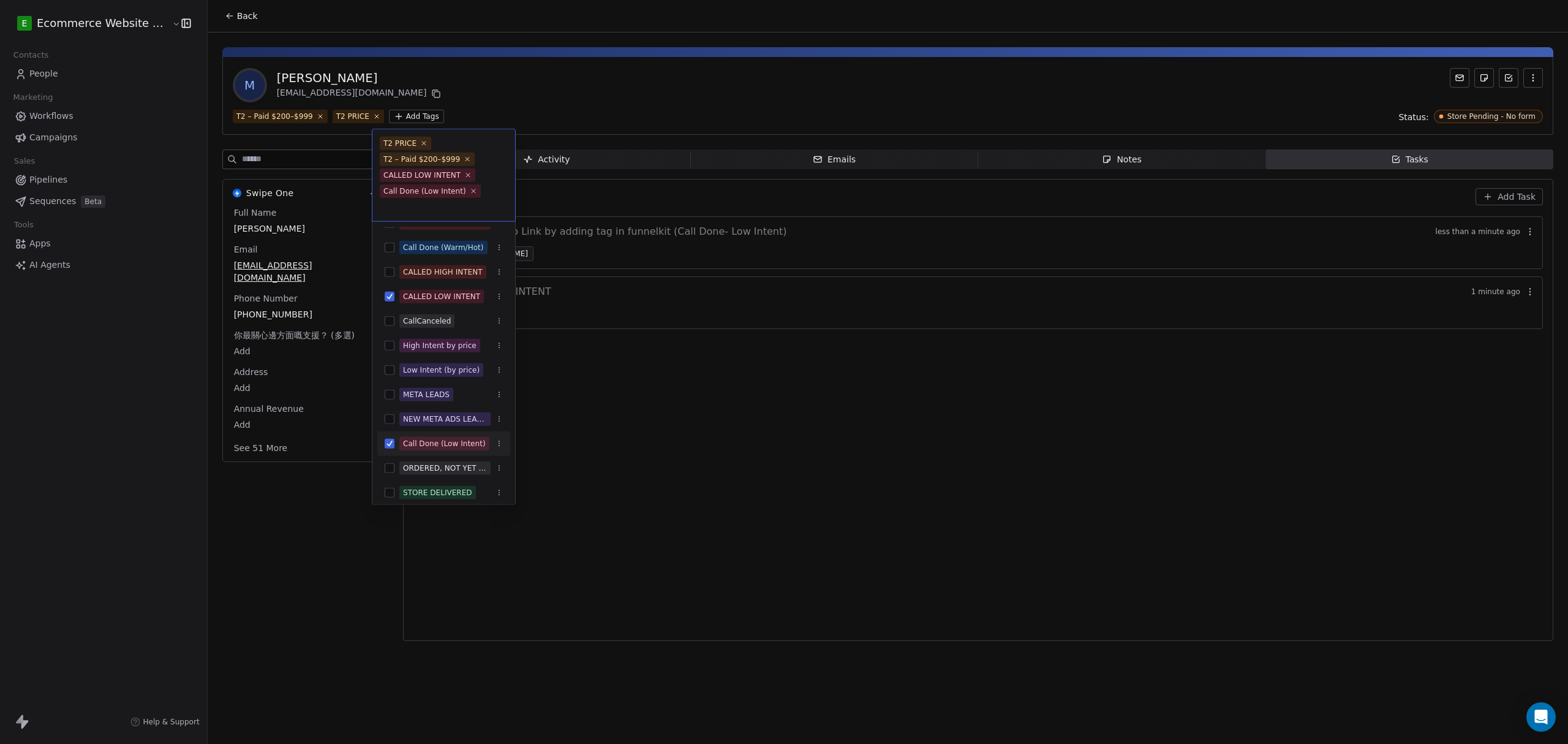
click at [558, 439] on html "E Ecommerce Website Builder Contacts People Marketing Workflows Campaigns Sales…" at bounding box center [784, 372] width 1568 height 744
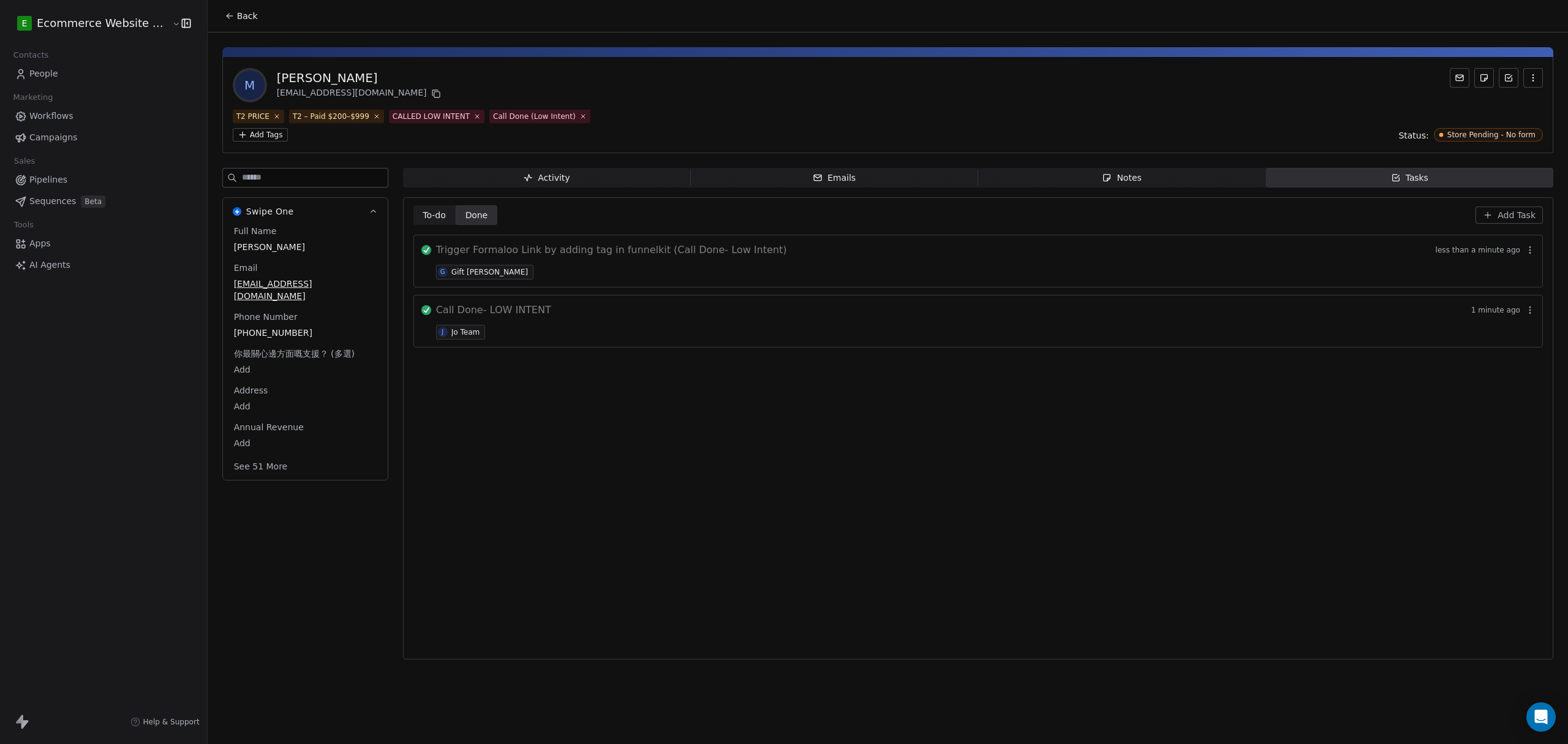
click at [1504, 212] on span "Add Task" at bounding box center [1516, 215] width 38 height 13
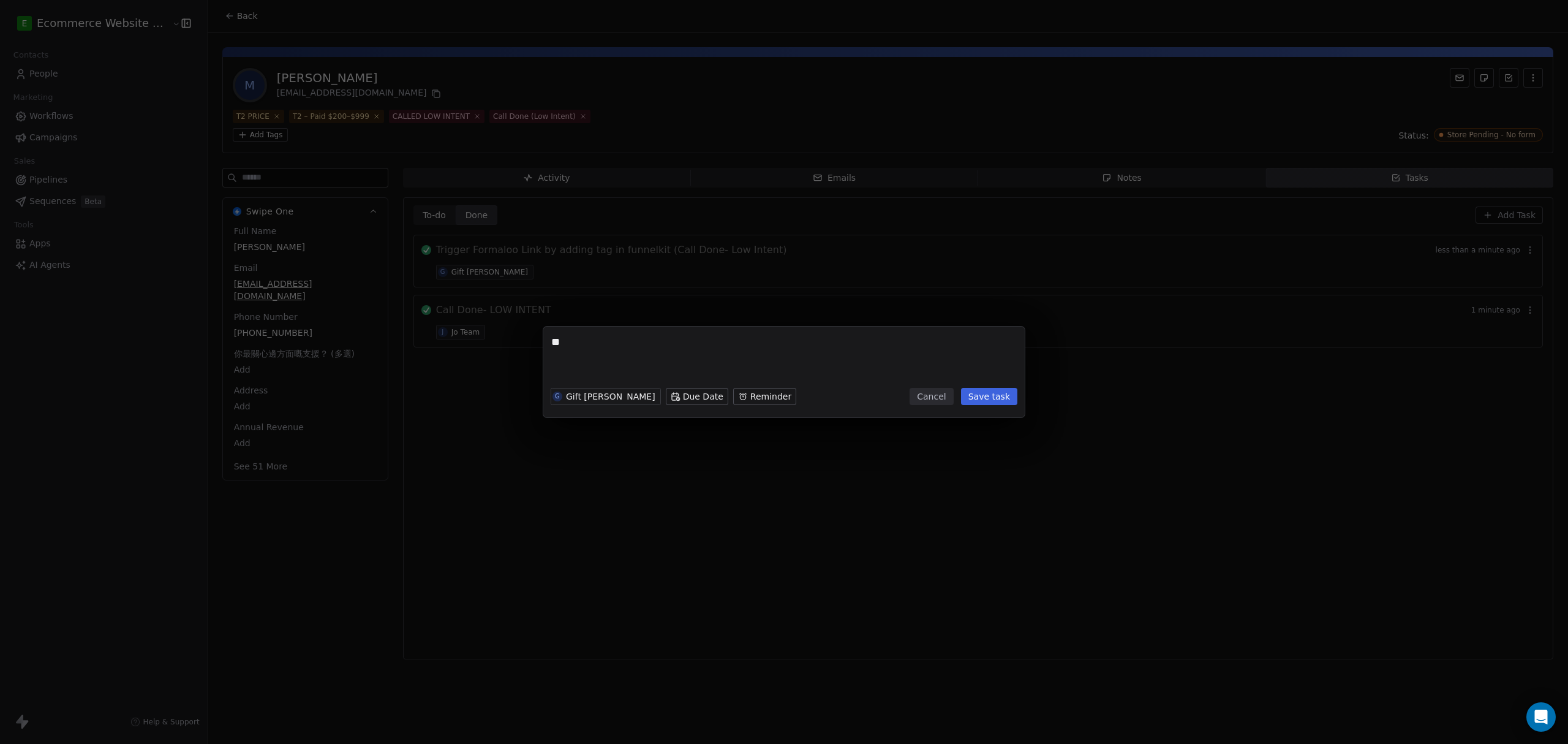
type textarea "*"
type textarea "**********"
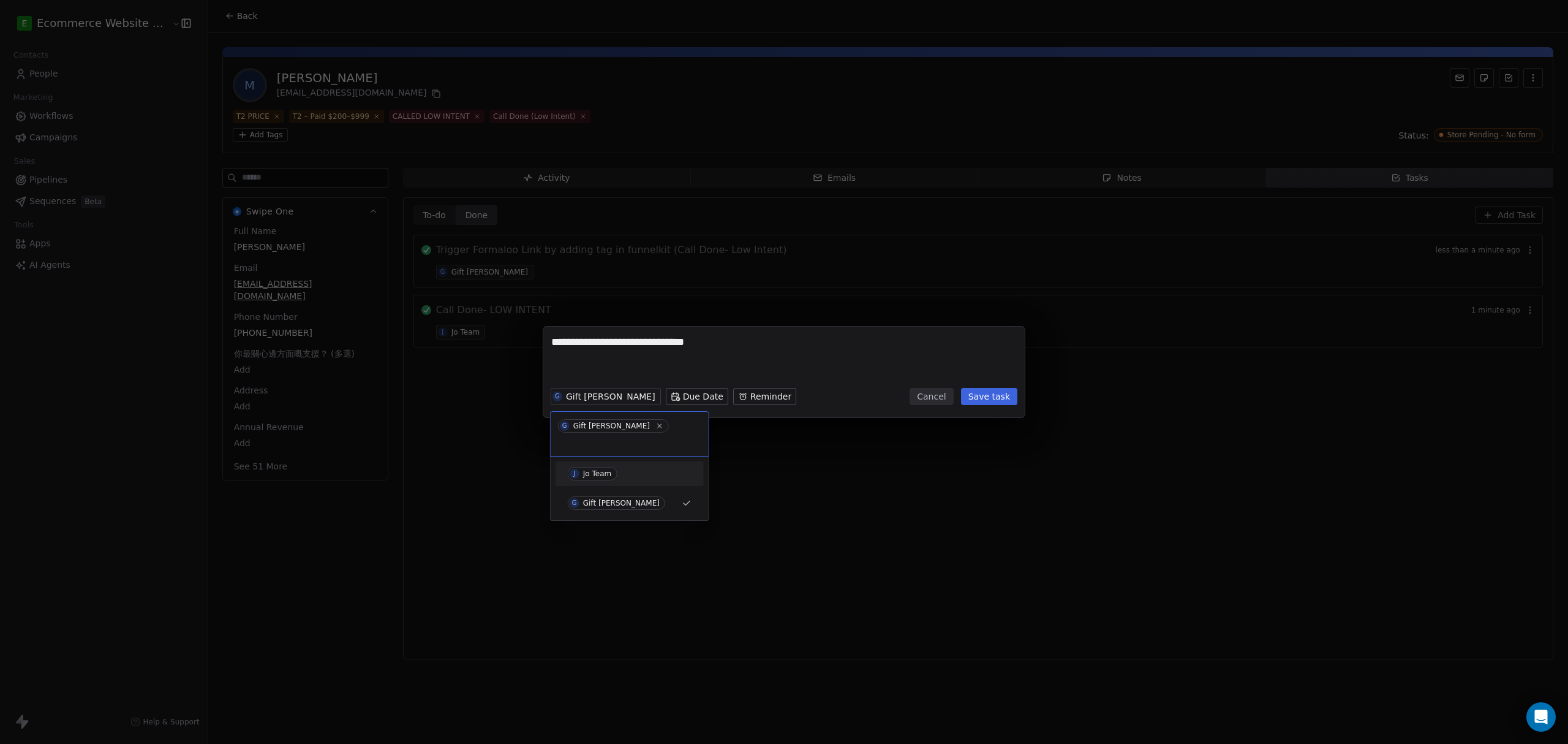
click at [613, 464] on div "J Jo Team" at bounding box center [629, 474] width 138 height 20
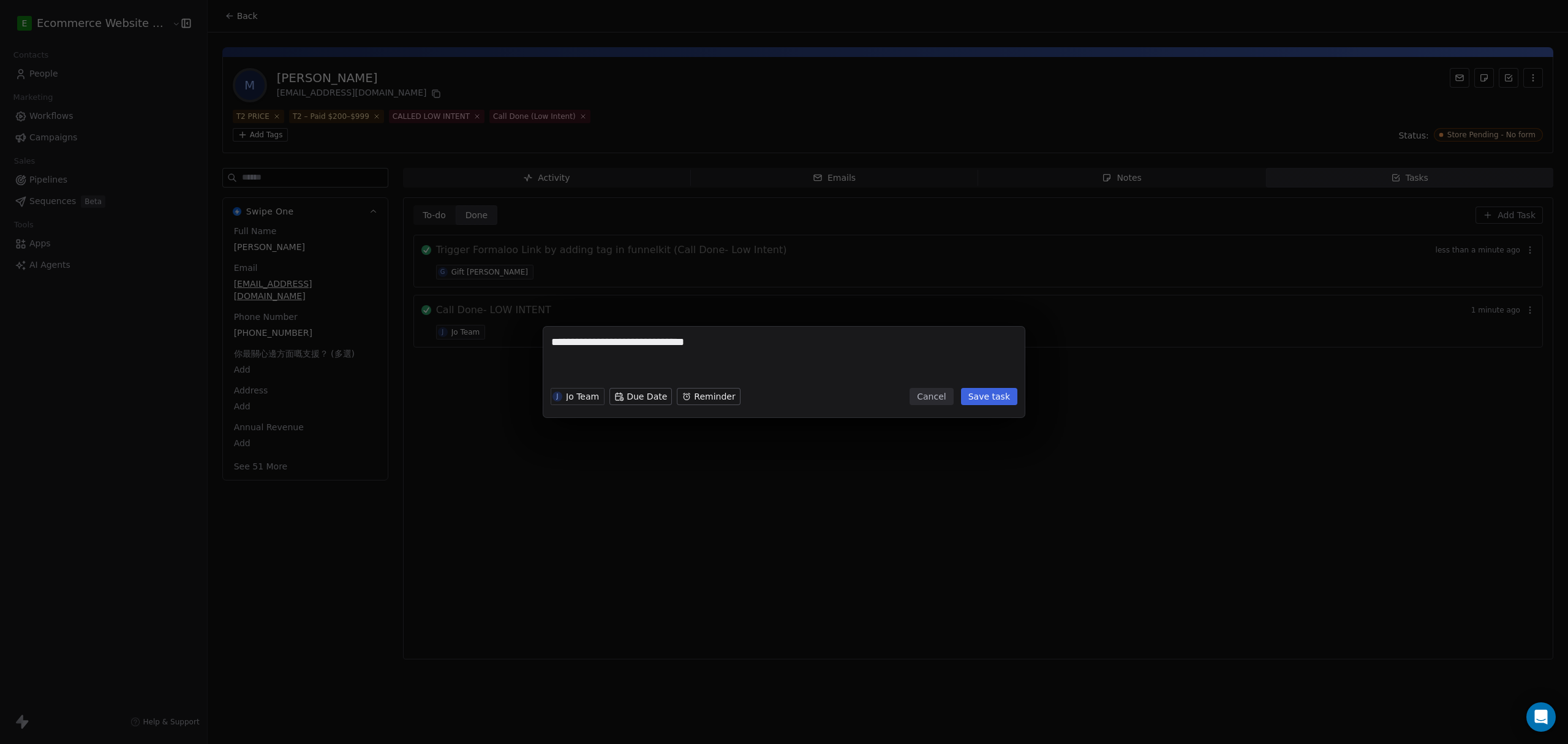
click at [1002, 395] on button "Save task" at bounding box center [989, 396] width 56 height 17
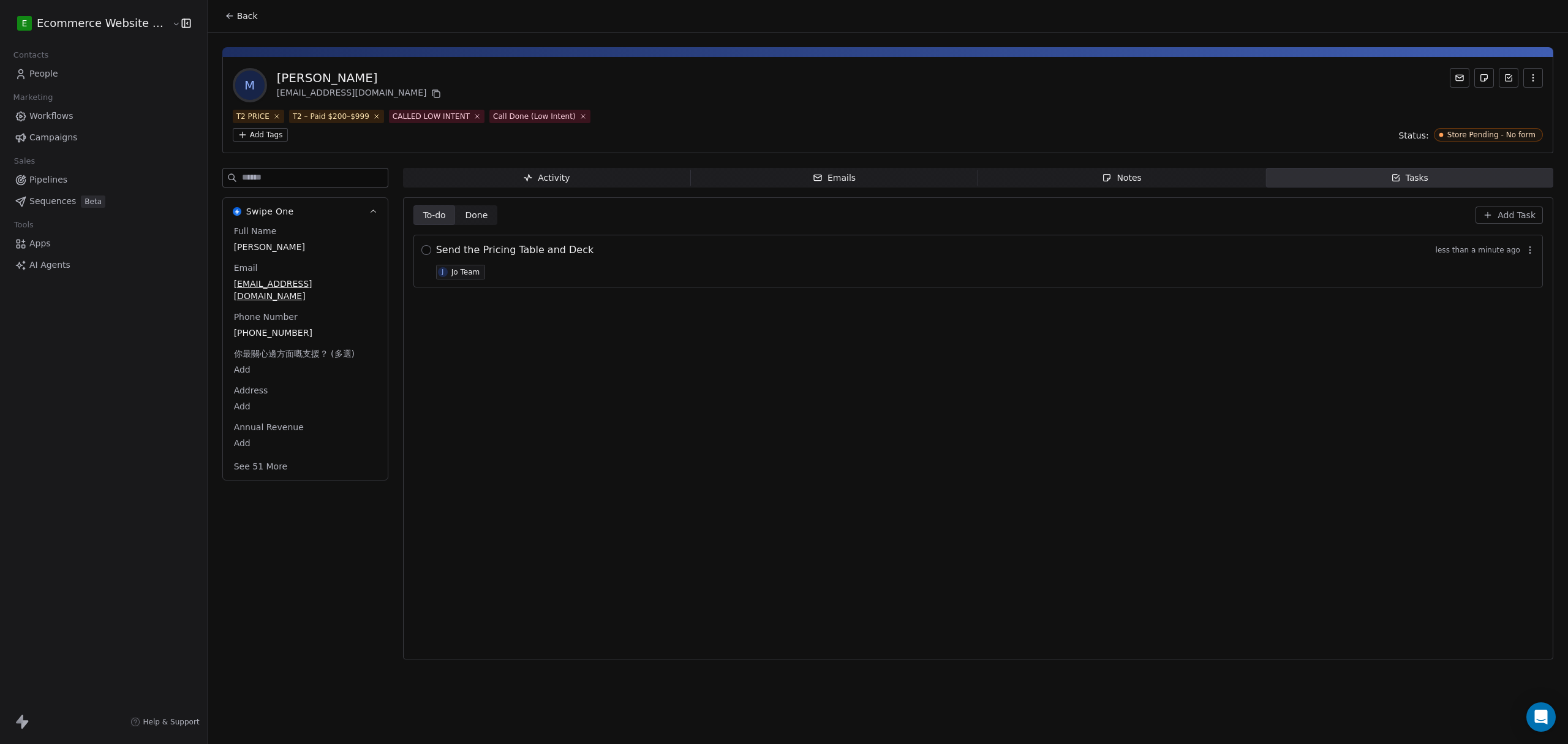
click at [421, 249] on button "button" at bounding box center [426, 250] width 10 height 10
click at [421, 251] on button "button" at bounding box center [426, 250] width 10 height 10
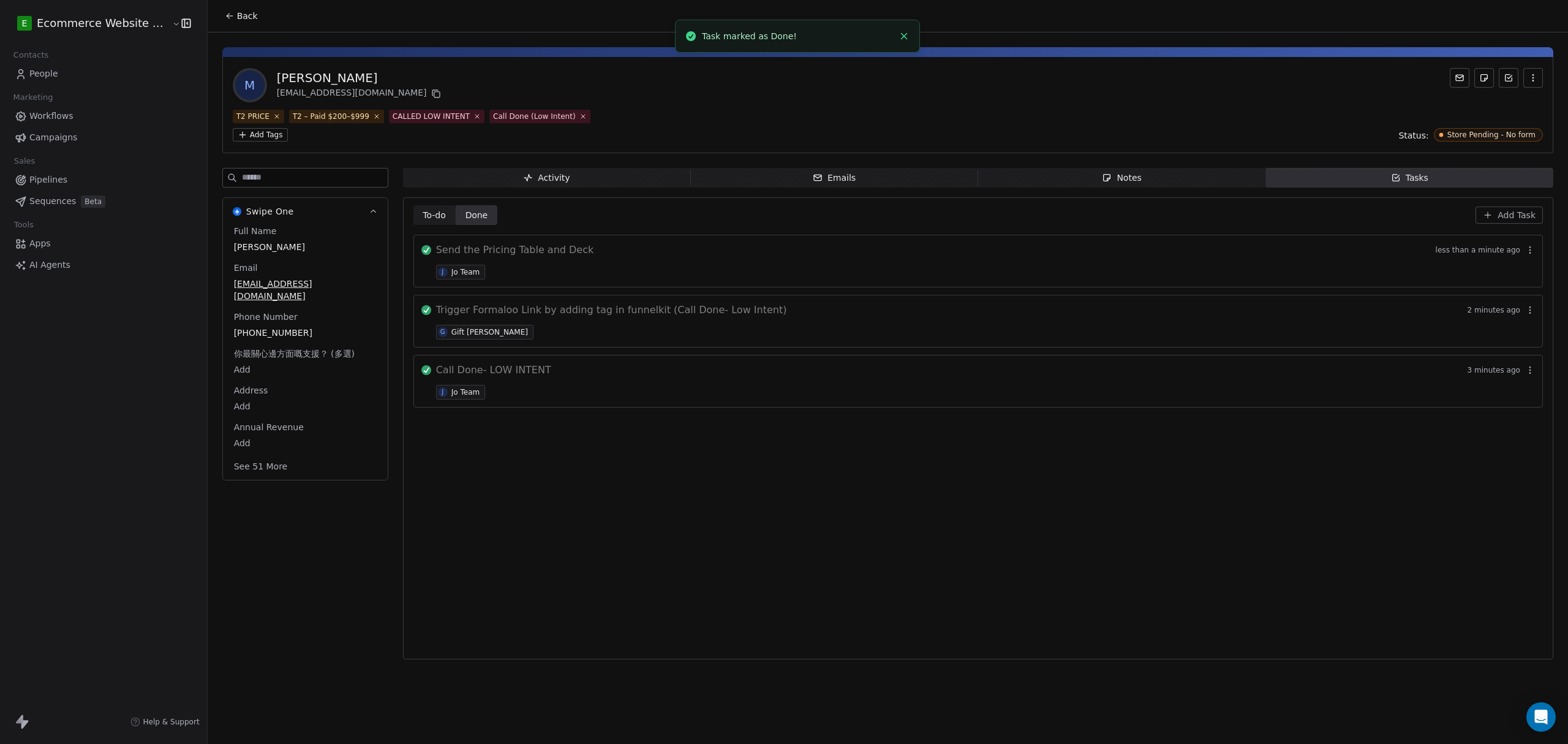
click at [1513, 221] on span "Add Task" at bounding box center [1516, 215] width 38 height 13
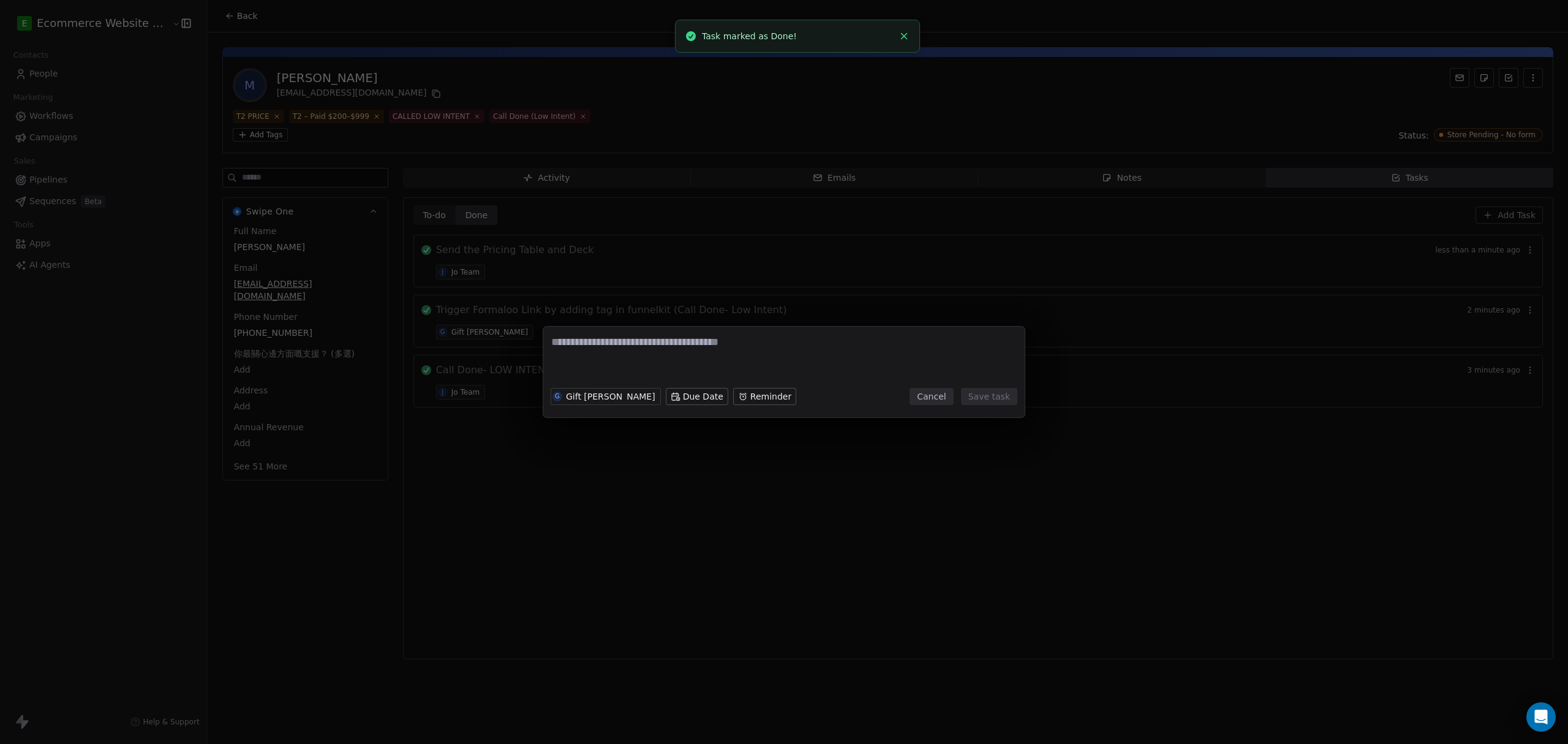
drag, startPoint x: 763, startPoint y: 351, endPoint x: 744, endPoint y: 348, distance: 19.2
click at [762, 349] on textarea at bounding box center [784, 358] width 465 height 48
type textarea "**********"
click at [981, 403] on button "Save task" at bounding box center [989, 396] width 56 height 17
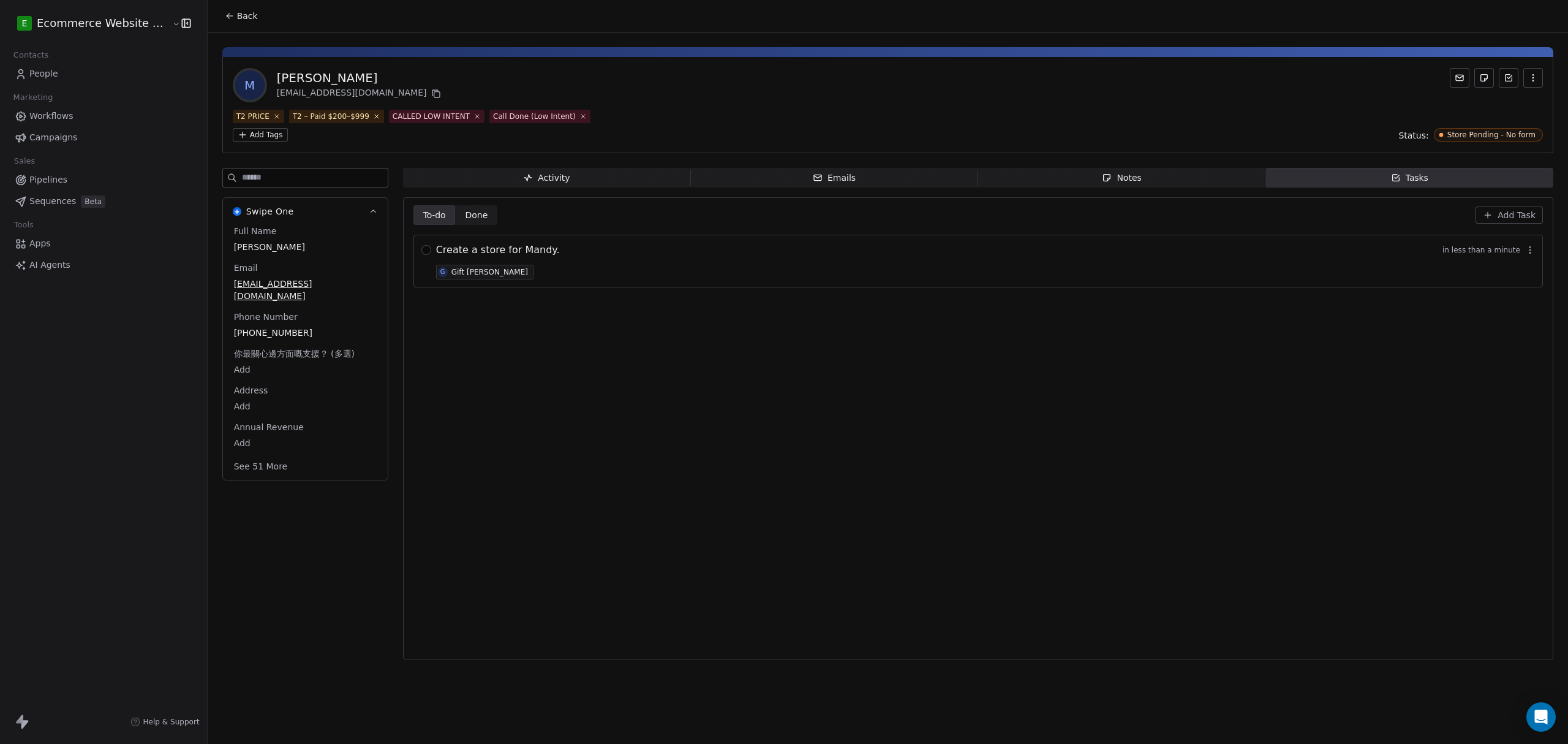
click at [1525, 209] on span "Add Task" at bounding box center [1516, 215] width 38 height 13
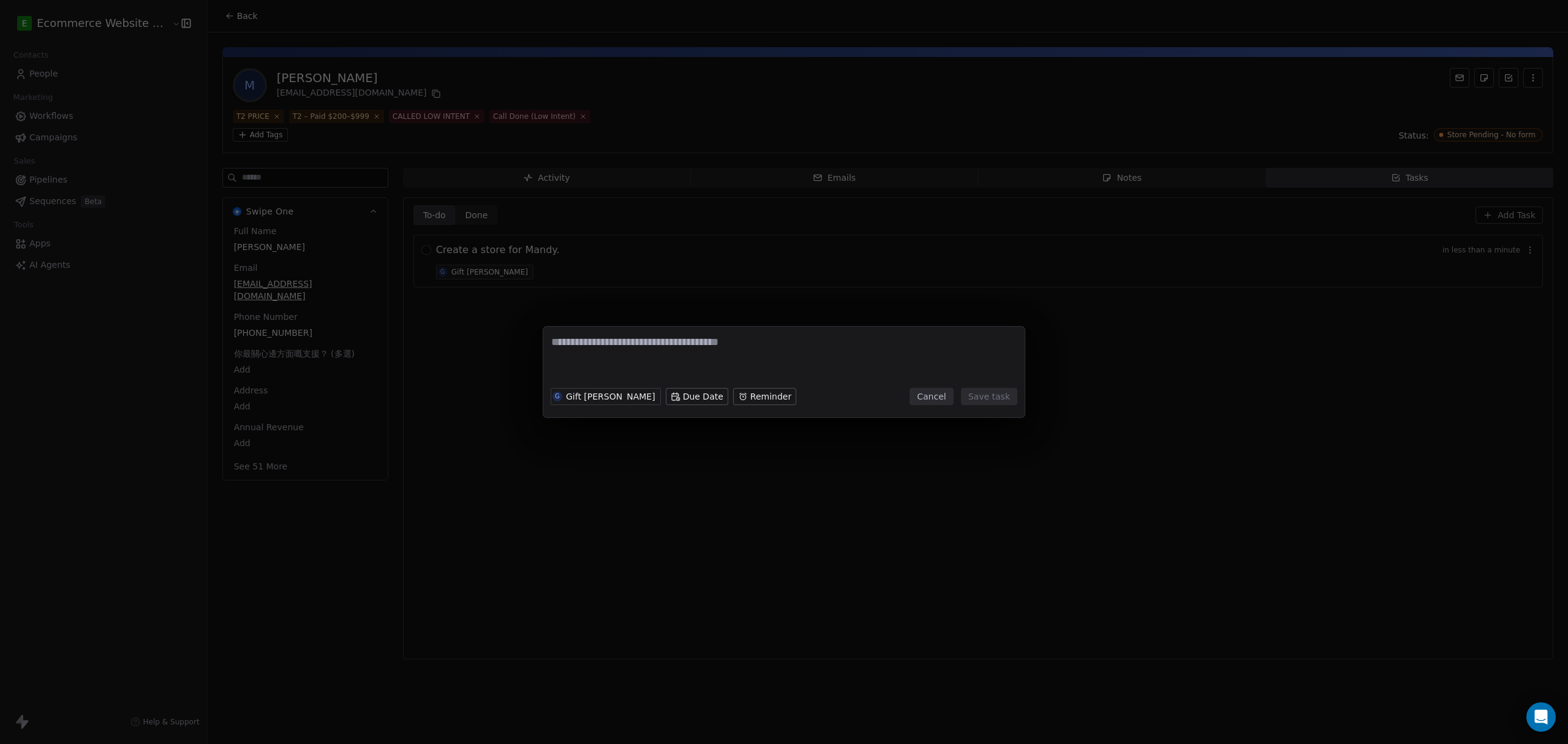
click at [689, 349] on textarea at bounding box center [784, 358] width 465 height 48
type textarea "**********"
click at [998, 391] on button "Save task" at bounding box center [989, 396] width 56 height 17
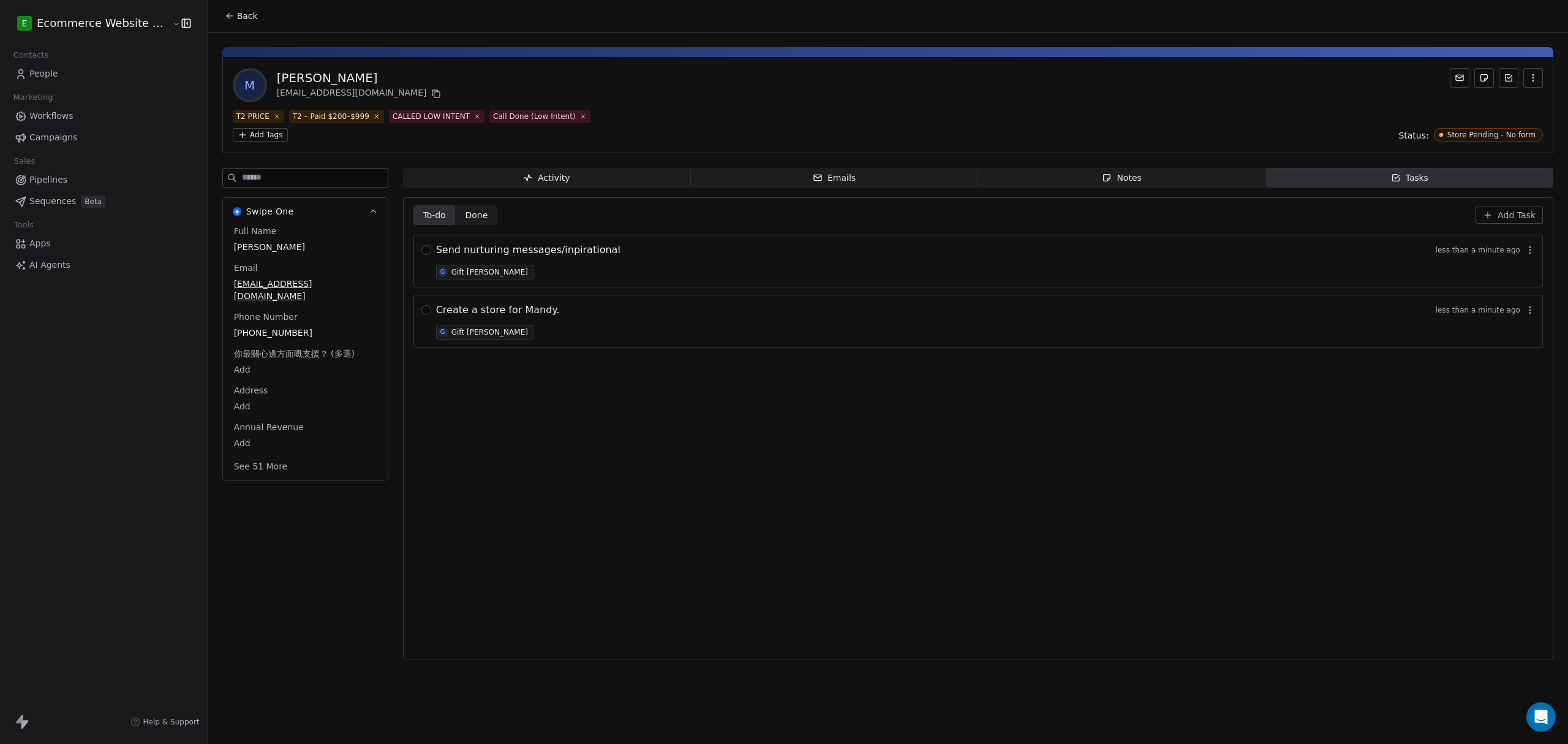
click at [883, 381] on div "To-do To-do Done Done Add Task Send nurturing messages/inpirational less than a…" at bounding box center [978, 428] width 1130 height 446
click at [475, 424] on div "To-do To-do Done Done Add Task Send nurturing messages/inpirational 7 minutes a…" at bounding box center [978, 428] width 1130 height 446
click at [431, 90] on icon at bounding box center [436, 93] width 10 height 10
